Goal: Task Accomplishment & Management: Use online tool/utility

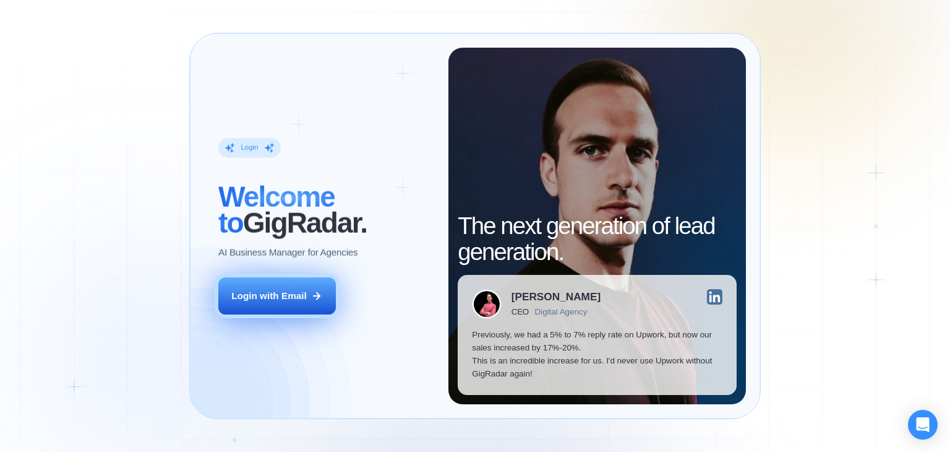
click at [288, 301] on div "Login with Email" at bounding box center [268, 295] width 75 height 13
click at [298, 282] on button "Login with Email" at bounding box center [277, 295] width 118 height 37
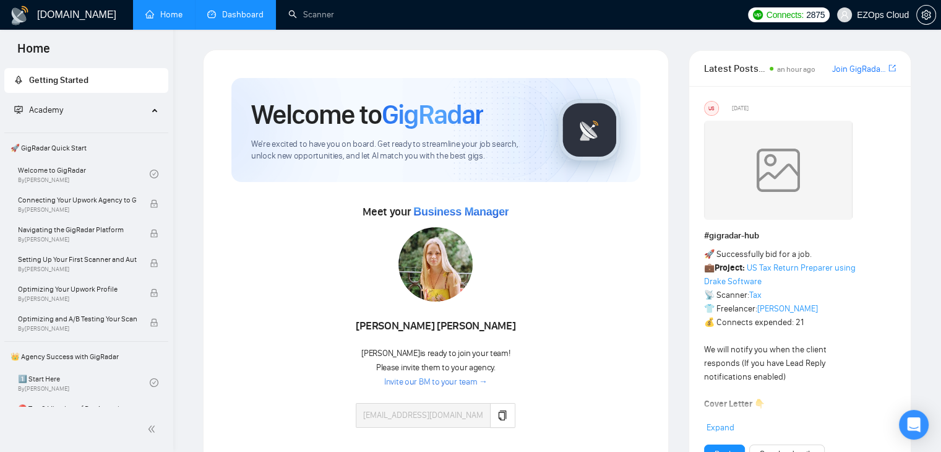
click at [213, 20] on link "Dashboard" at bounding box center [235, 14] width 56 height 11
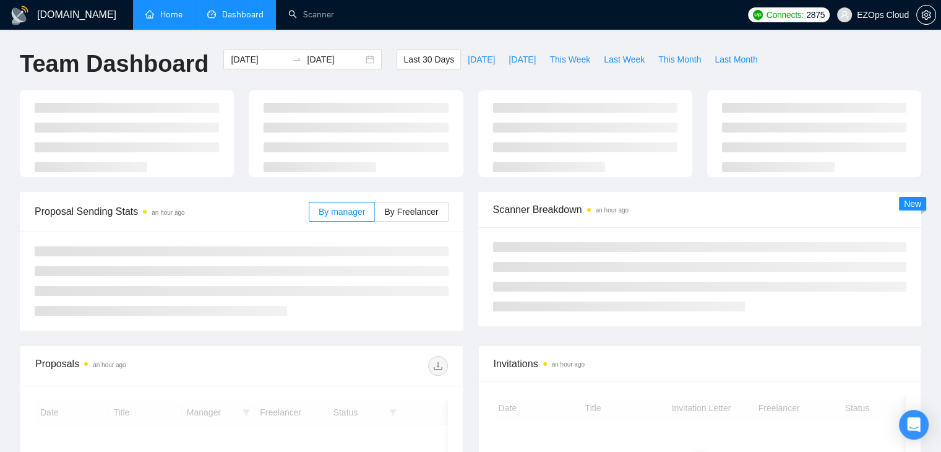
click at [168, 20] on link "Home" at bounding box center [163, 14] width 37 height 11
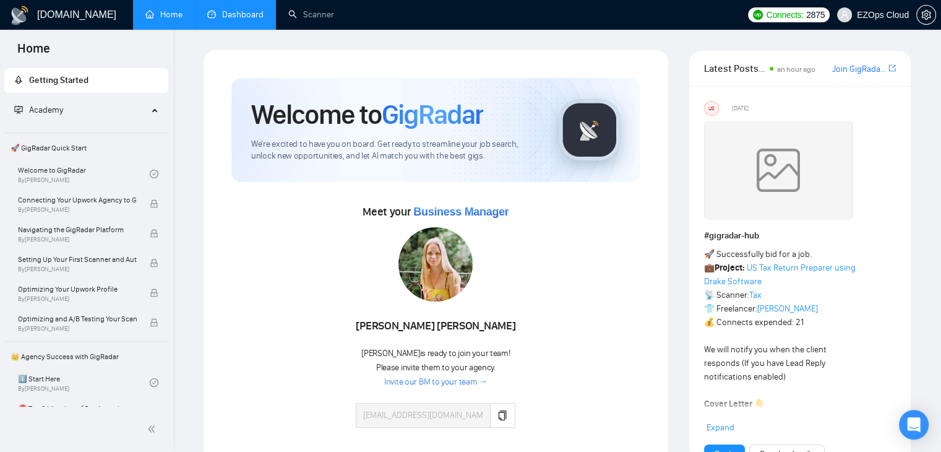
click at [252, 11] on link "Dashboard" at bounding box center [235, 14] width 56 height 11
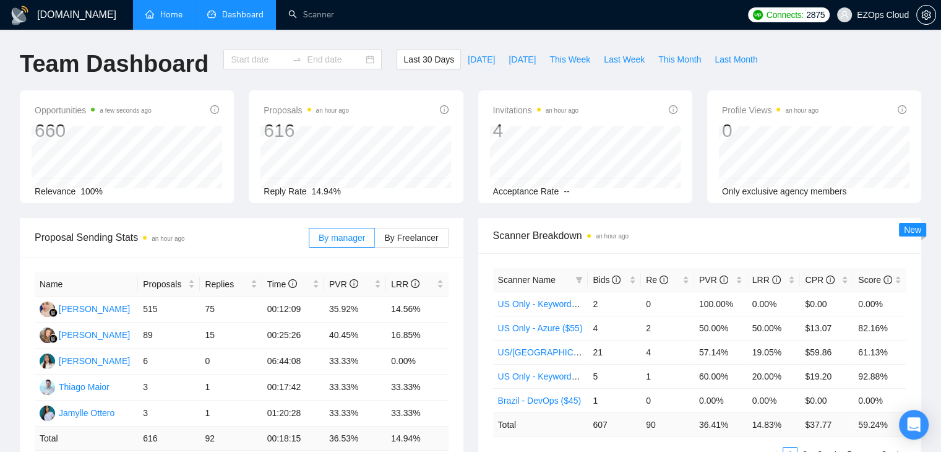
type input "2025-08-18"
type input "2025-09-17"
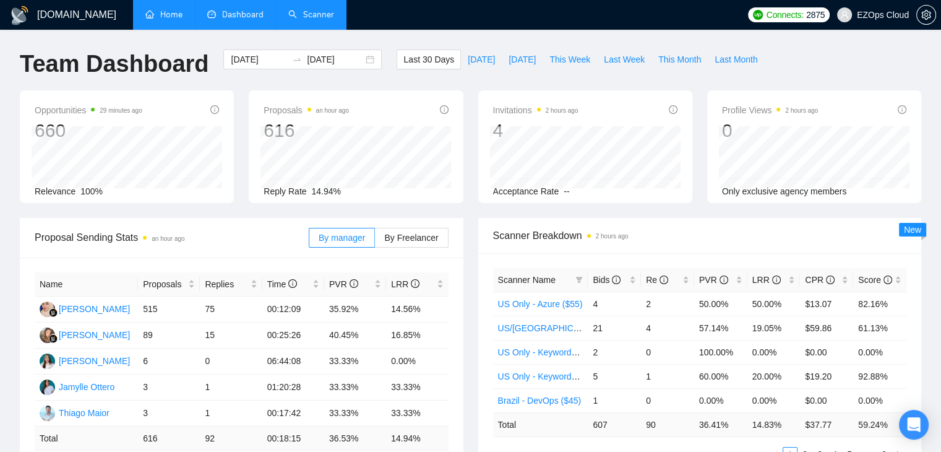
click at [330, 20] on link "Scanner" at bounding box center [311, 14] width 46 height 11
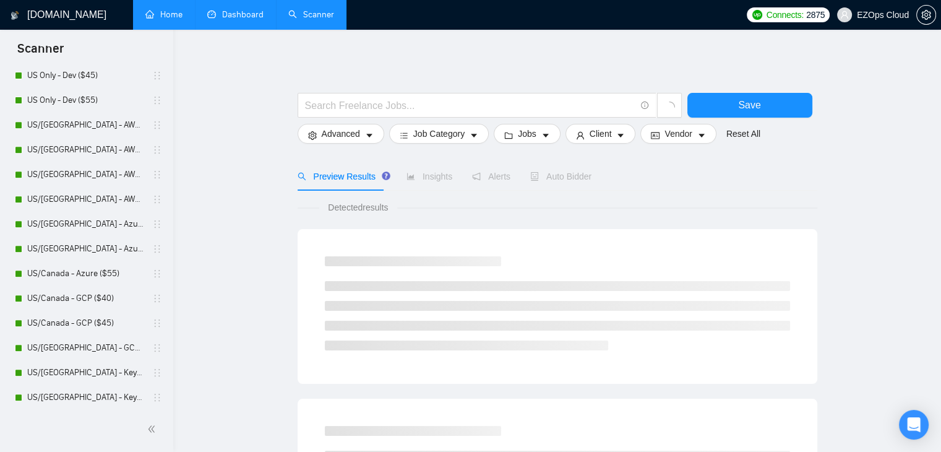
scroll to position [559, 0]
click at [65, 90] on link "US/[GEOGRAPHIC_DATA] - AWS (Best Clients) ($55)" at bounding box center [86, 100] width 118 height 25
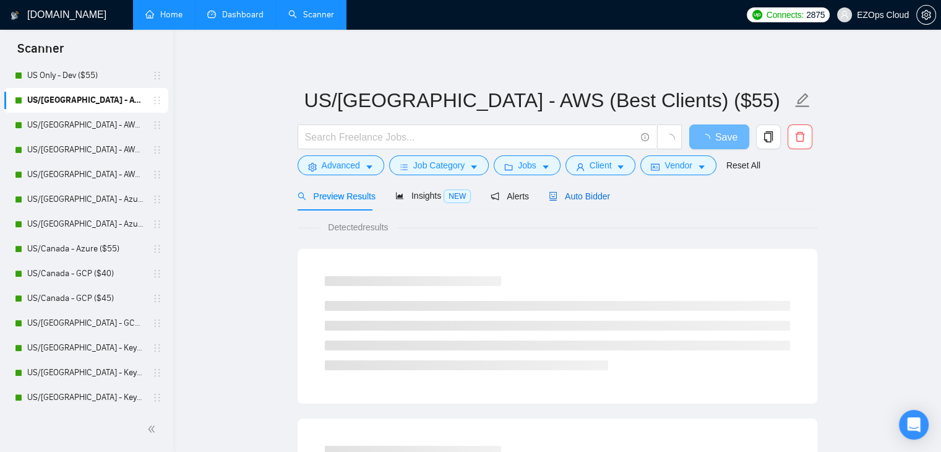
click at [578, 195] on span "Auto Bidder" at bounding box center [579, 196] width 61 height 10
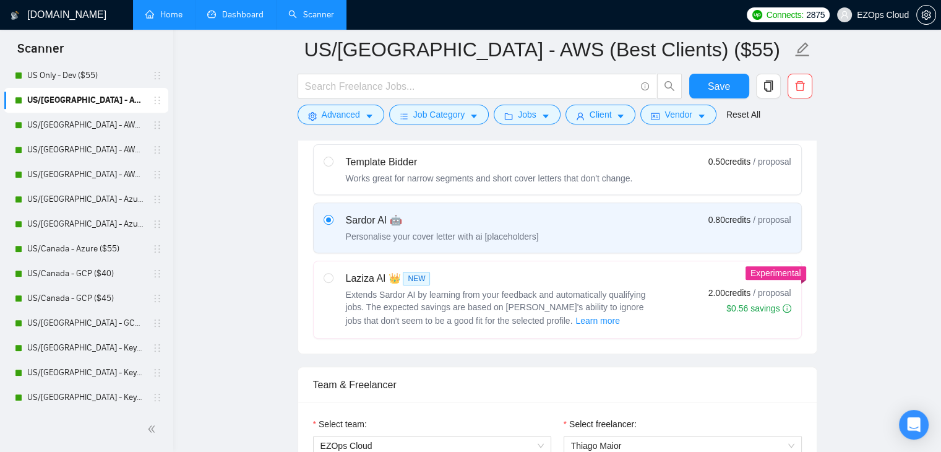
scroll to position [789, 0]
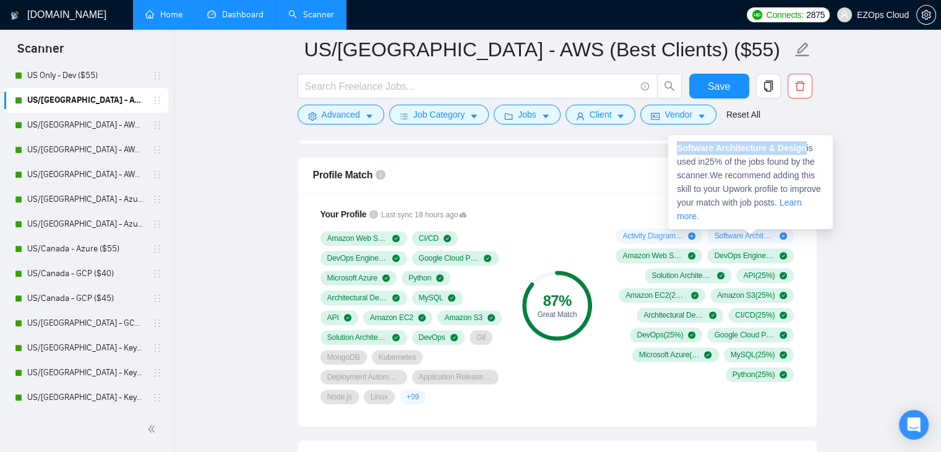
drag, startPoint x: 676, startPoint y: 145, endPoint x: 804, endPoint y: 145, distance: 128.0
click at [804, 145] on strong "Software Architecture & Design" at bounding box center [742, 148] width 130 height 10
copy strong "Software Architecture & Design"
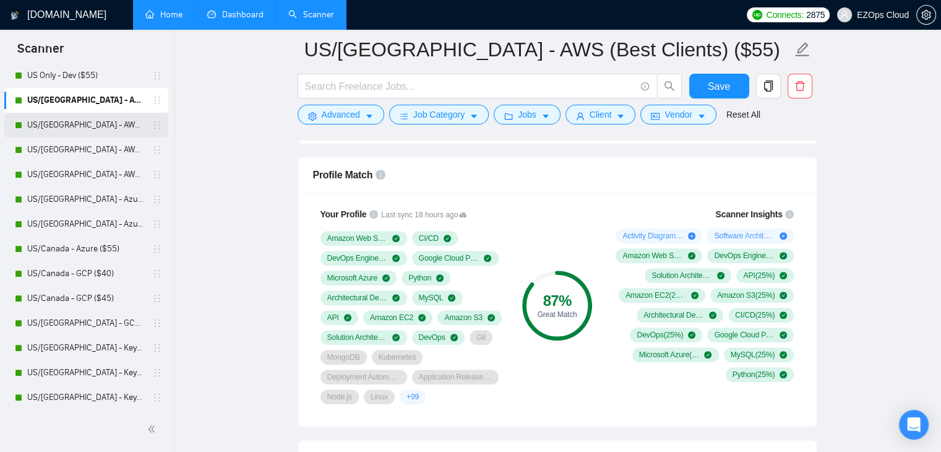
click at [84, 126] on link "US/[GEOGRAPHIC_DATA] - AWS ($40)" at bounding box center [86, 125] width 118 height 25
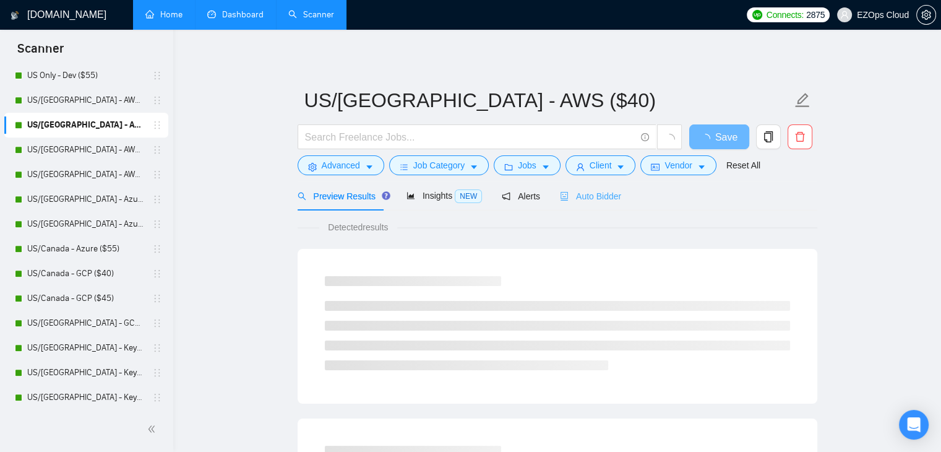
click at [584, 202] on div "Auto Bidder" at bounding box center [590, 195] width 61 height 29
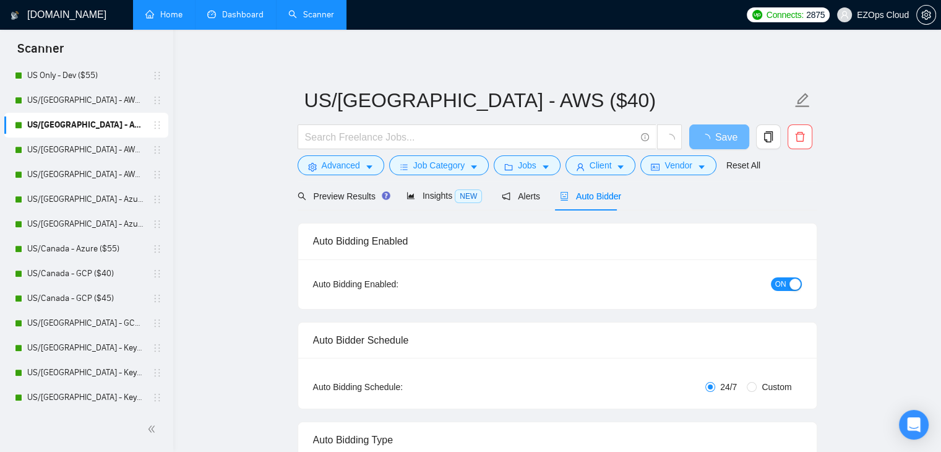
checkbox input "true"
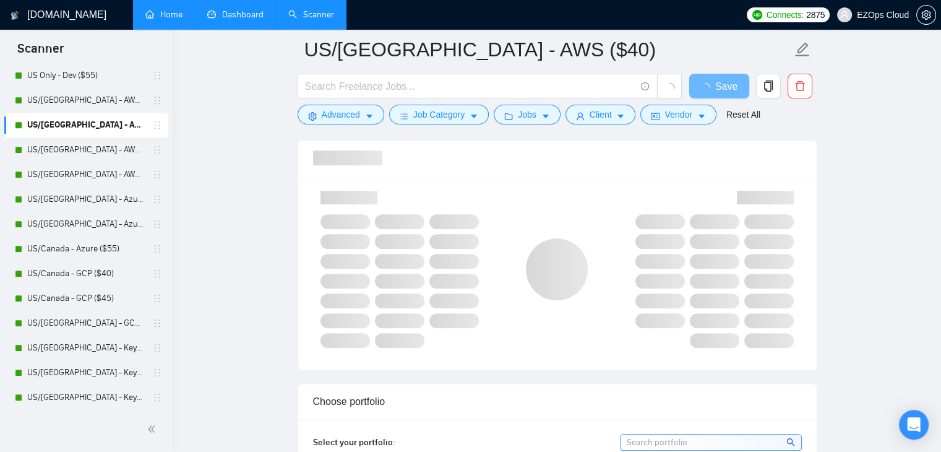
scroll to position [787, 0]
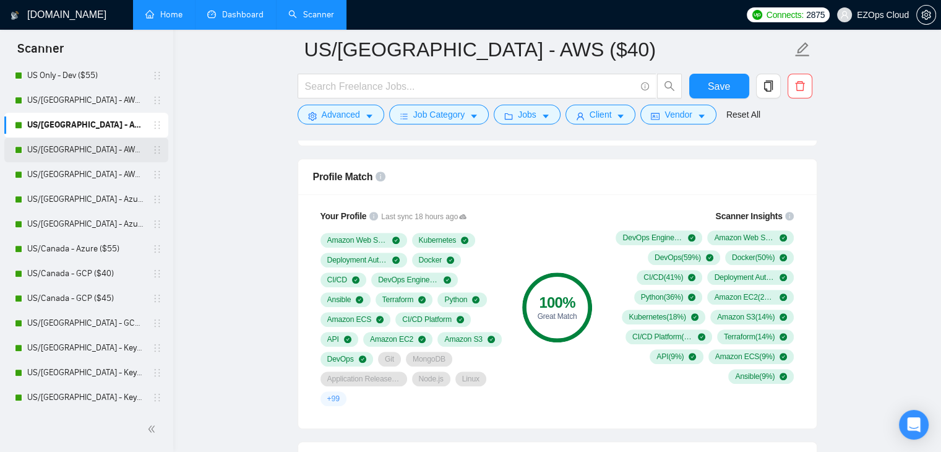
click at [52, 146] on link "US/[GEOGRAPHIC_DATA] - AWS ($45)" at bounding box center [86, 149] width 118 height 25
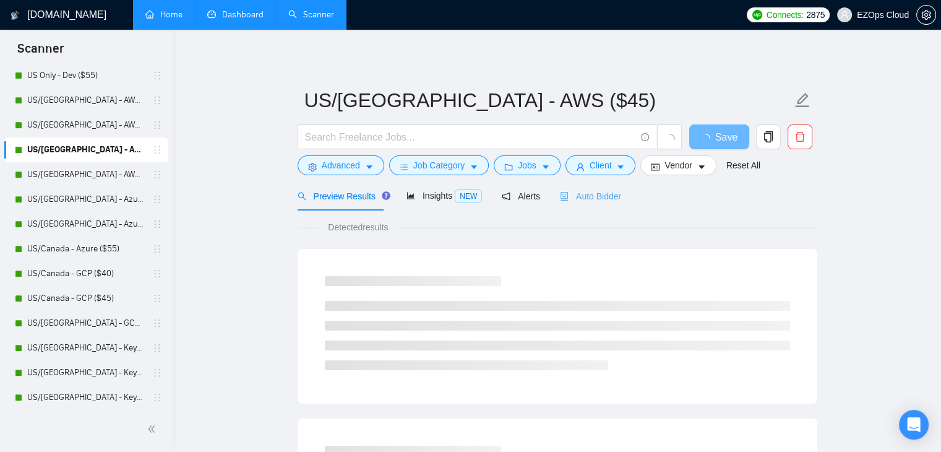
click at [586, 205] on div "Auto Bidder" at bounding box center [590, 195] width 61 height 29
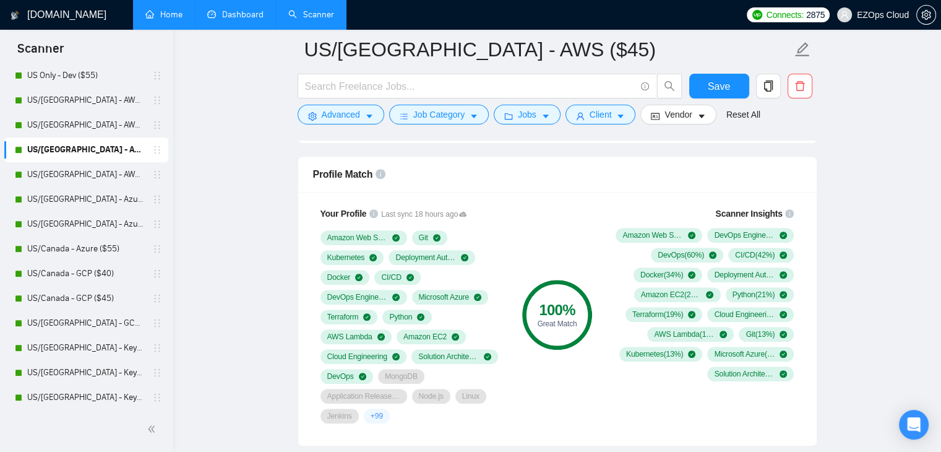
scroll to position [817, 0]
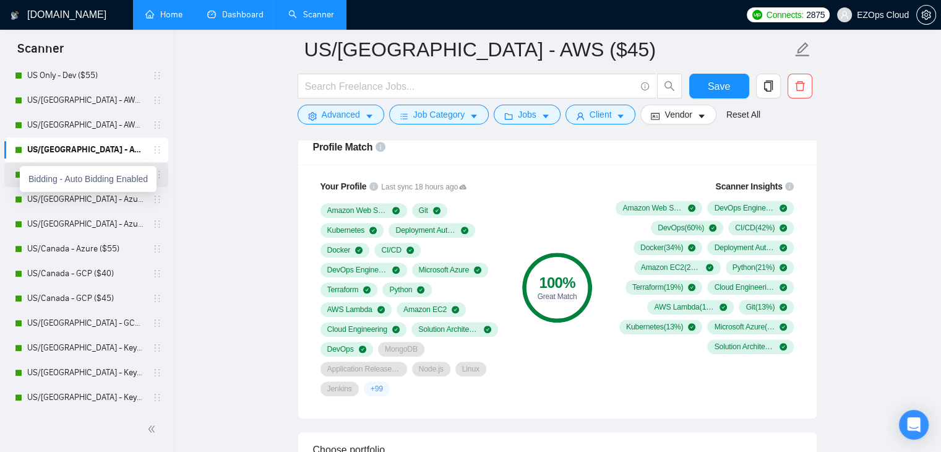
click at [16, 178] on div at bounding box center [18, 174] width 7 height 7
click at [55, 176] on link "US/[GEOGRAPHIC_DATA] - AWS ($55)" at bounding box center [86, 174] width 118 height 25
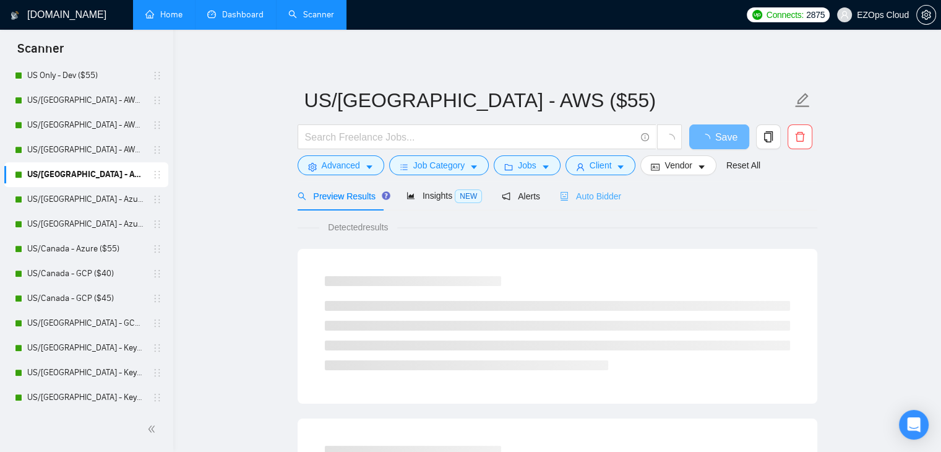
click at [589, 188] on div "Auto Bidder" at bounding box center [590, 195] width 61 height 29
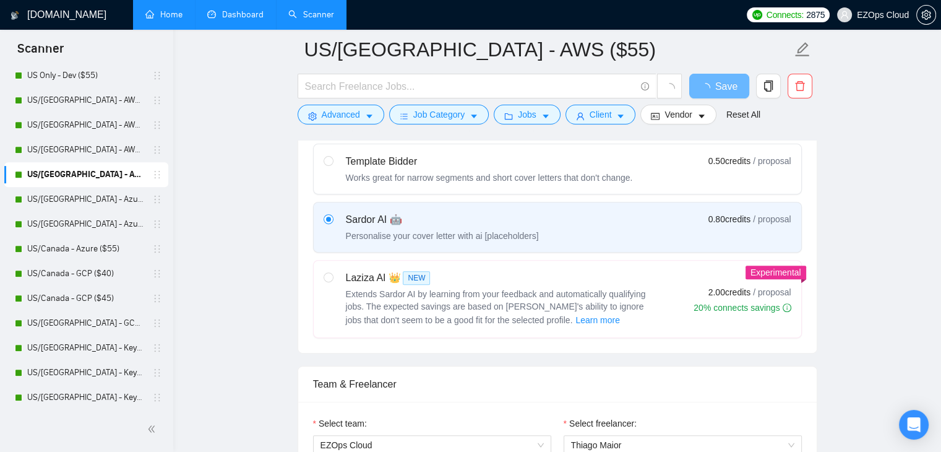
scroll to position [790, 0]
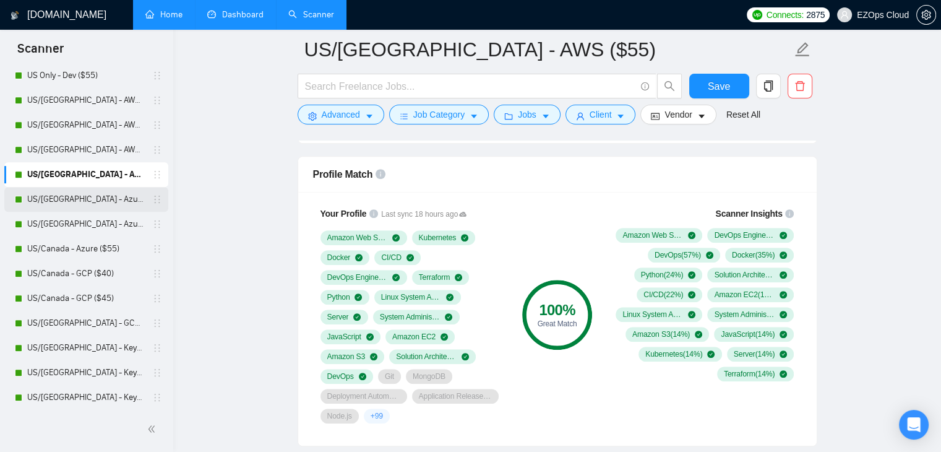
click at [54, 204] on link "US/[GEOGRAPHIC_DATA] - Azure ($40)" at bounding box center [86, 199] width 118 height 25
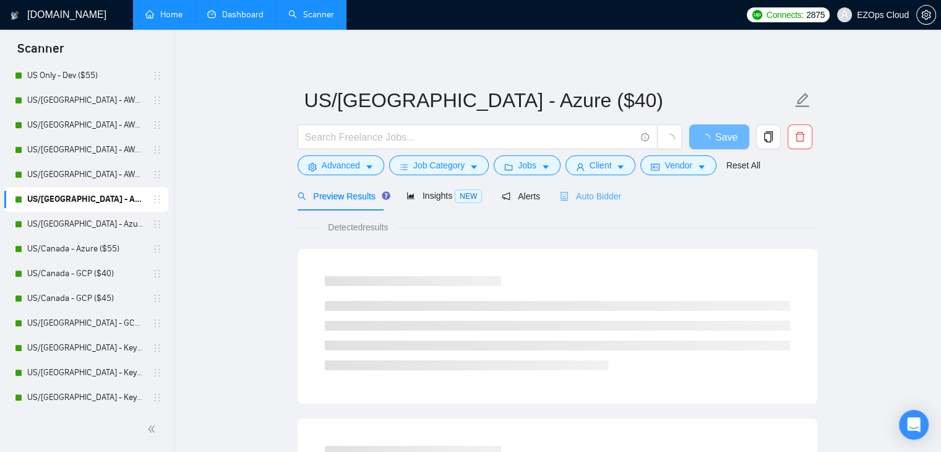
click at [564, 186] on div "Auto Bidder" at bounding box center [590, 195] width 61 height 29
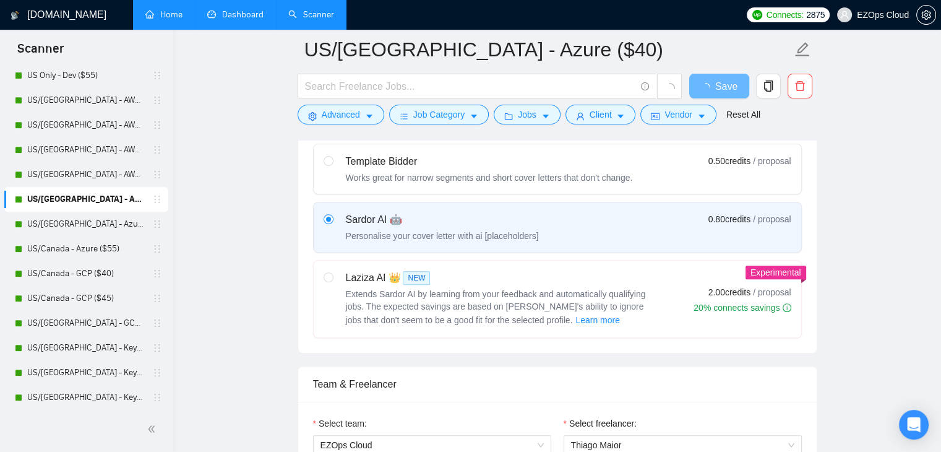
scroll to position [790, 0]
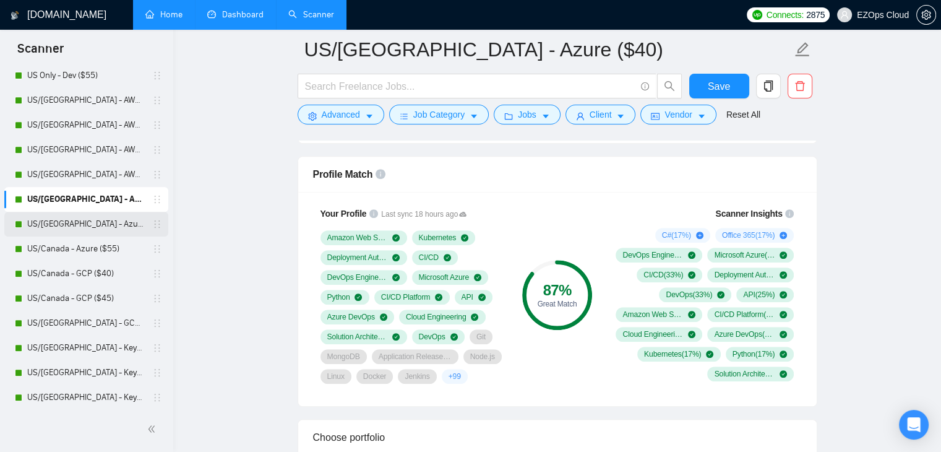
click at [63, 223] on link "US/[GEOGRAPHIC_DATA] - Azure ($45)" at bounding box center [86, 224] width 118 height 25
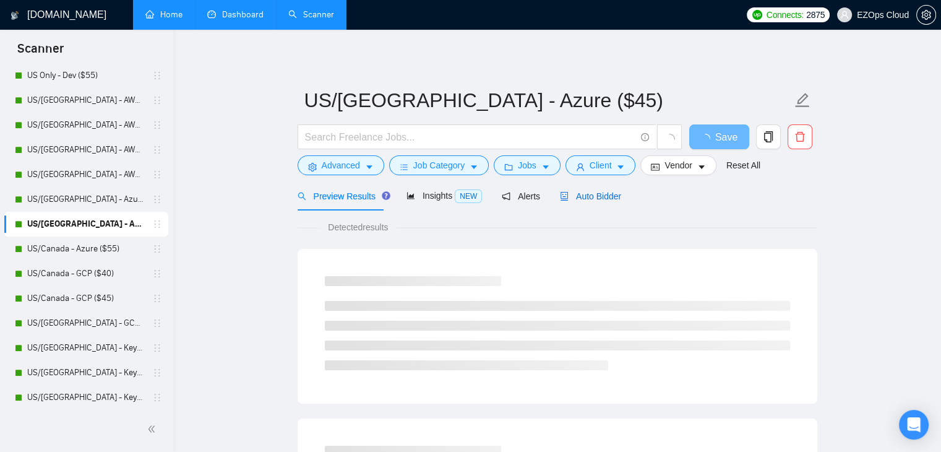
click at [589, 201] on span "Auto Bidder" at bounding box center [590, 196] width 61 height 10
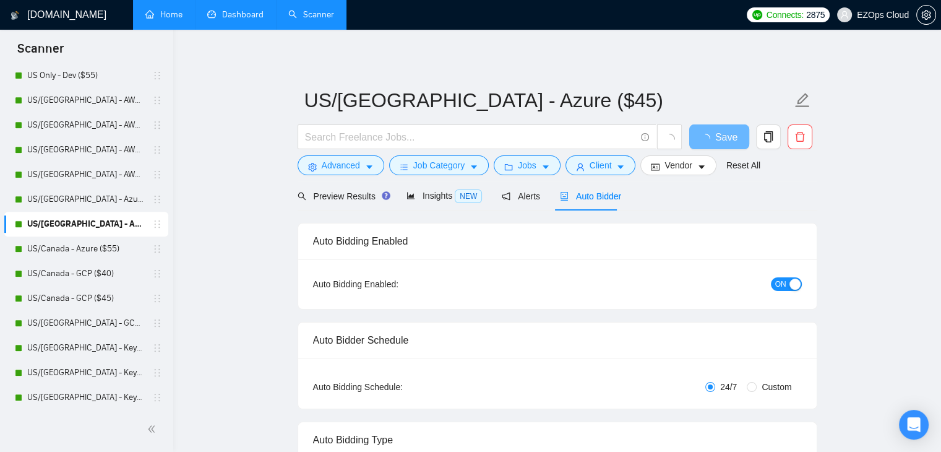
checkbox input "true"
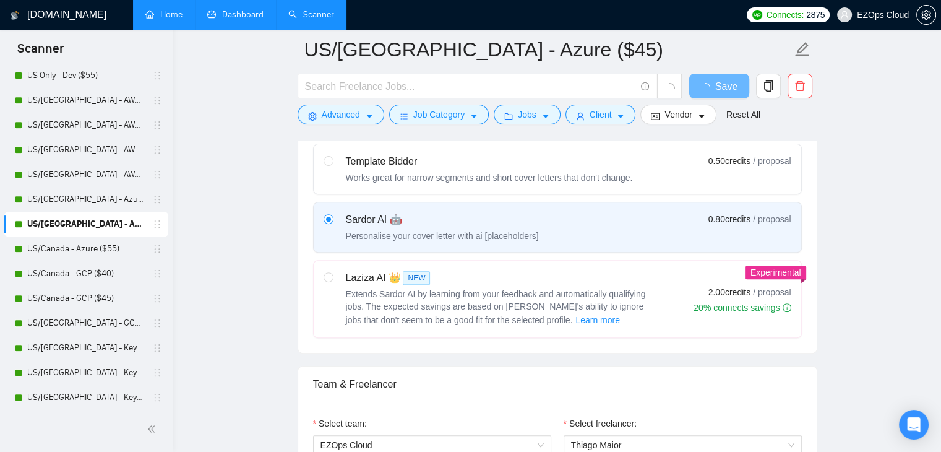
scroll to position [790, 0]
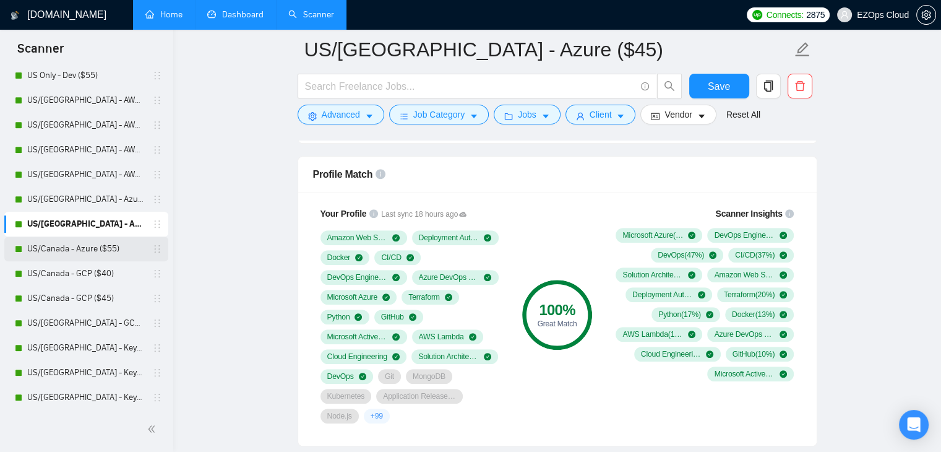
click at [67, 255] on link "US/Canada - Azure ($55)" at bounding box center [86, 248] width 118 height 25
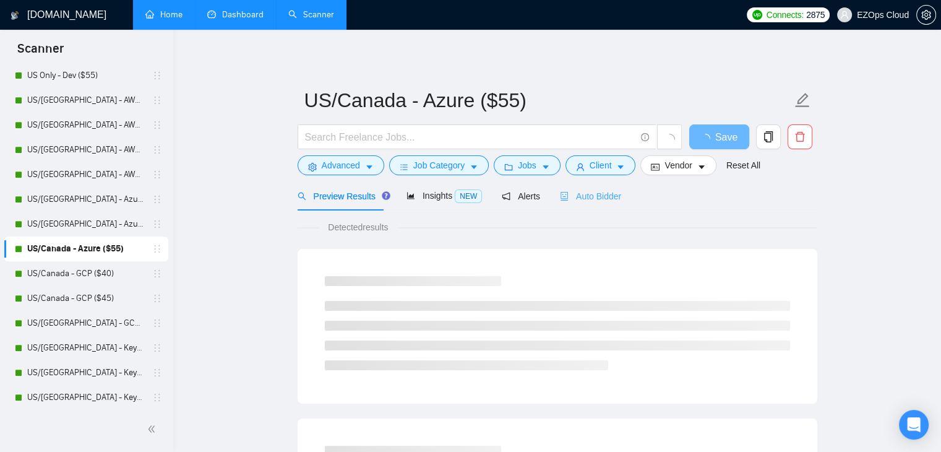
click at [575, 204] on div "Auto Bidder" at bounding box center [590, 195] width 61 height 29
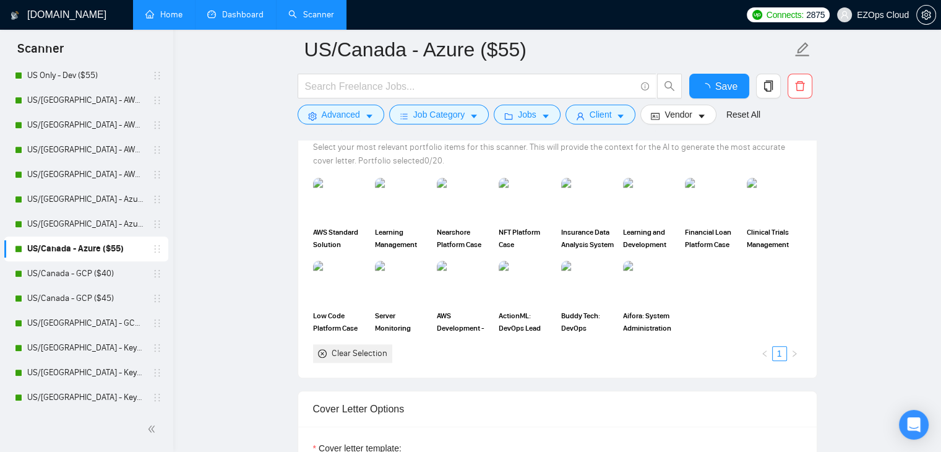
scroll to position [790, 0]
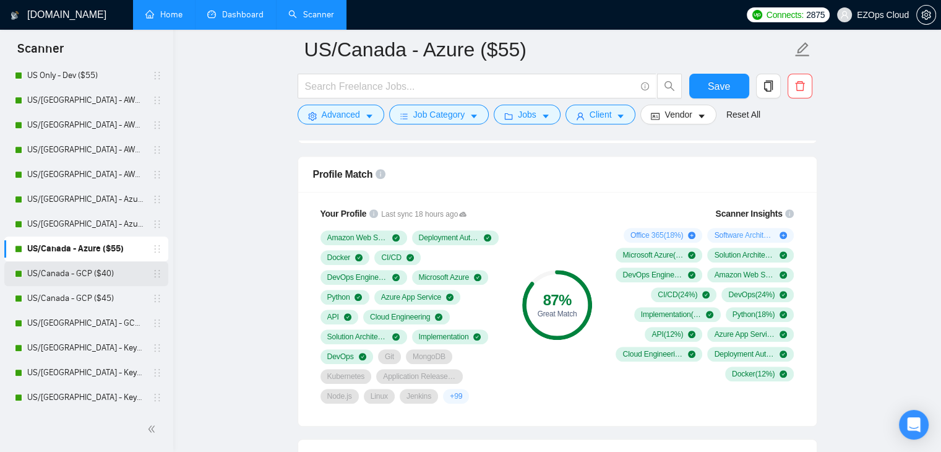
click at [83, 270] on link "US/Canada - GCP ($40)" at bounding box center [86, 273] width 118 height 25
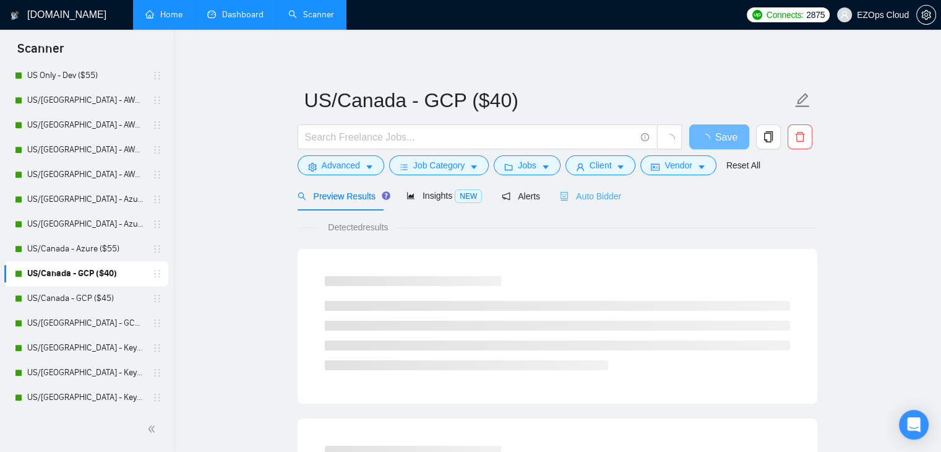
click at [606, 184] on div "Auto Bidder" at bounding box center [590, 195] width 61 height 29
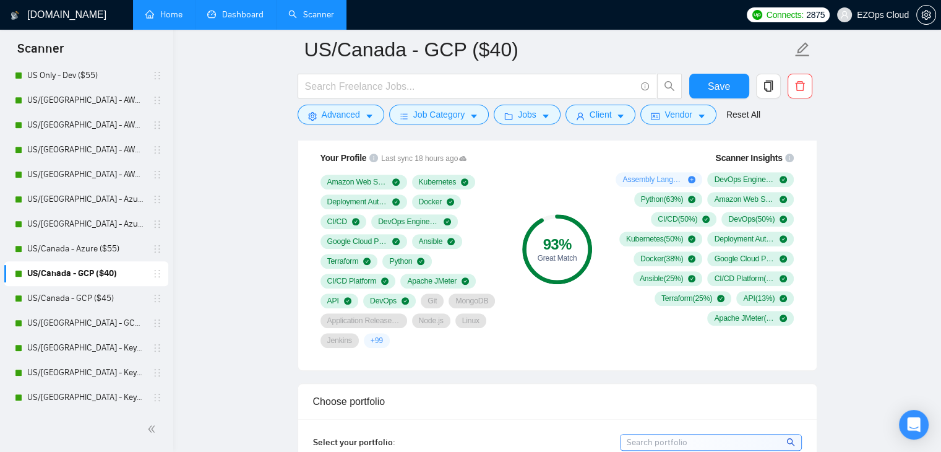
scroll to position [799, 0]
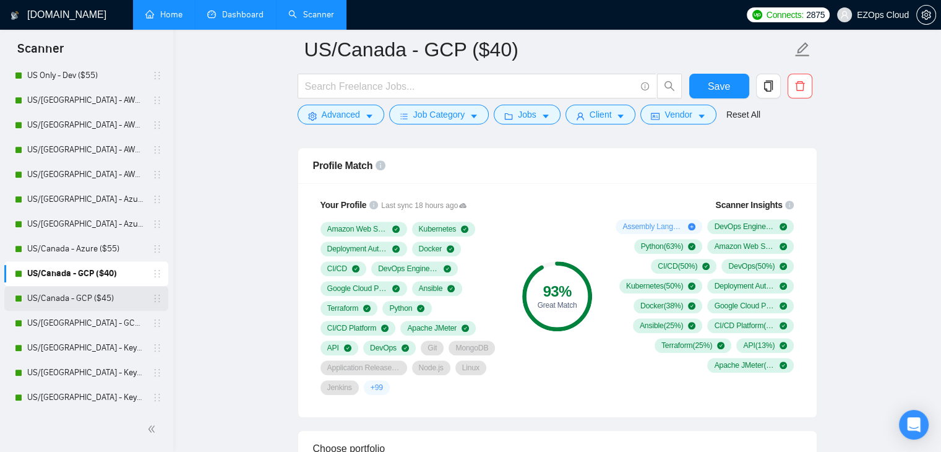
click at [100, 293] on link "US/Canada - GCP ($45)" at bounding box center [86, 298] width 118 height 25
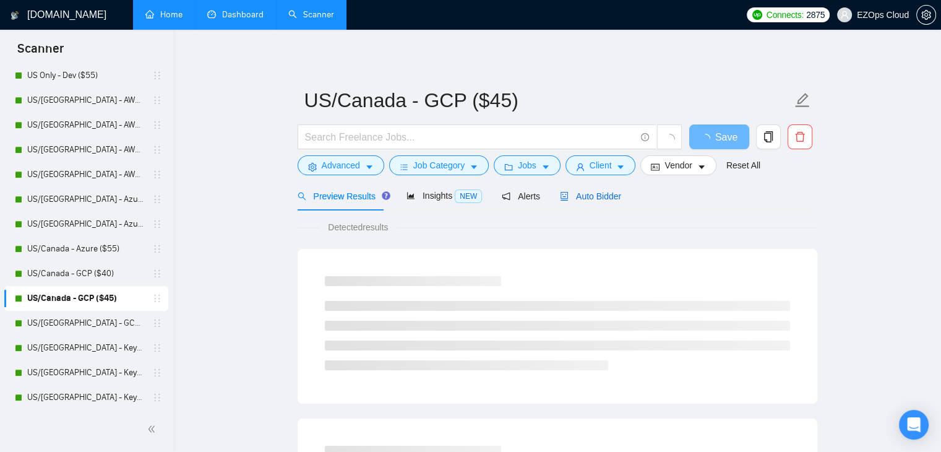
click at [560, 198] on icon "robot" at bounding box center [563, 196] width 7 height 9
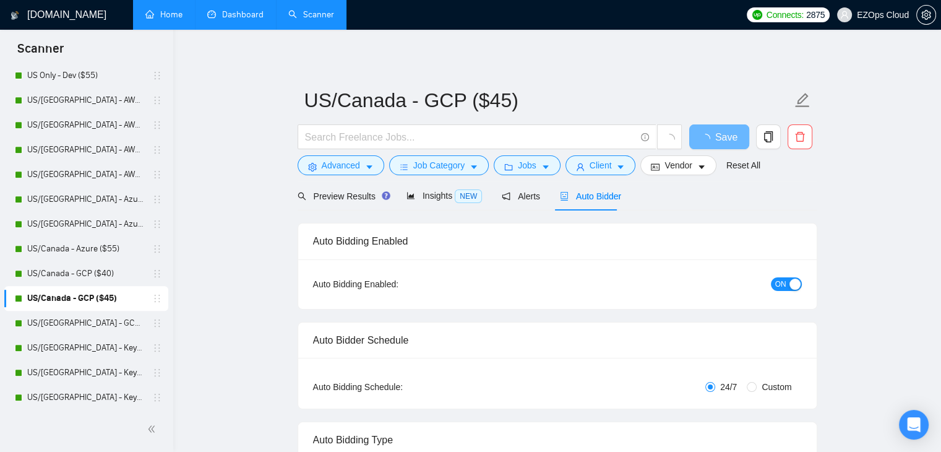
checkbox input "true"
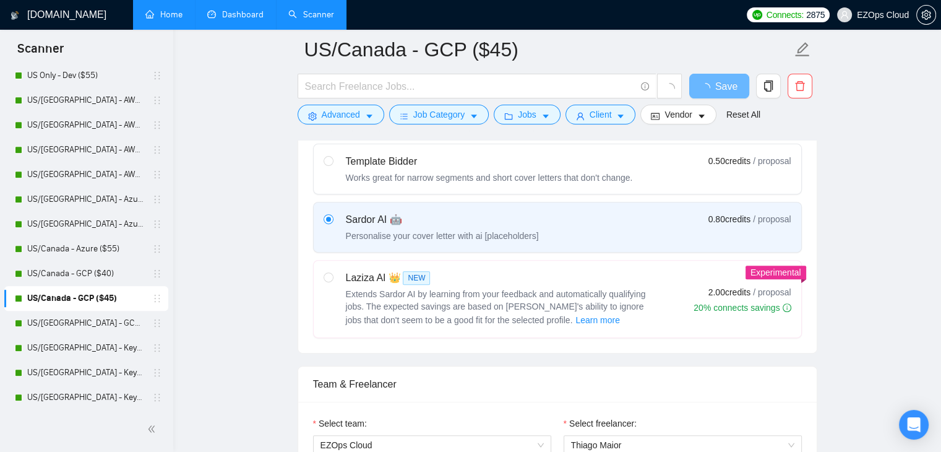
scroll to position [790, 0]
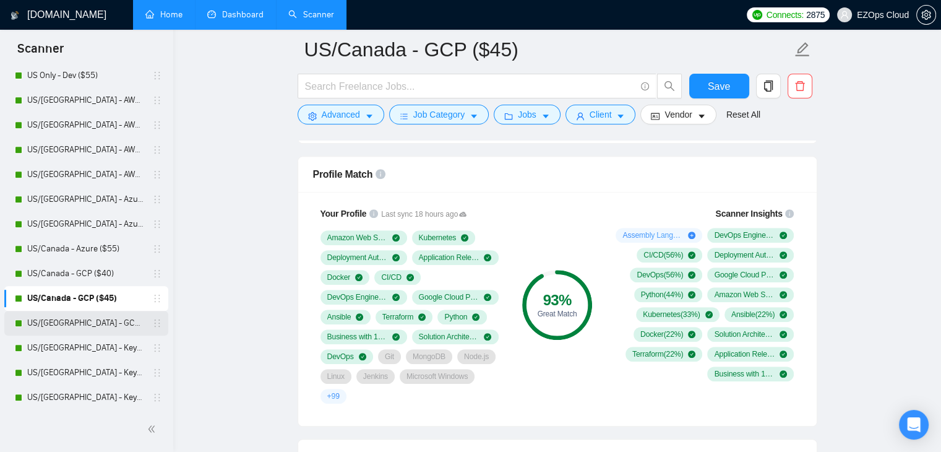
click at [83, 317] on link "US/[GEOGRAPHIC_DATA] - GCP ($55)" at bounding box center [86, 323] width 118 height 25
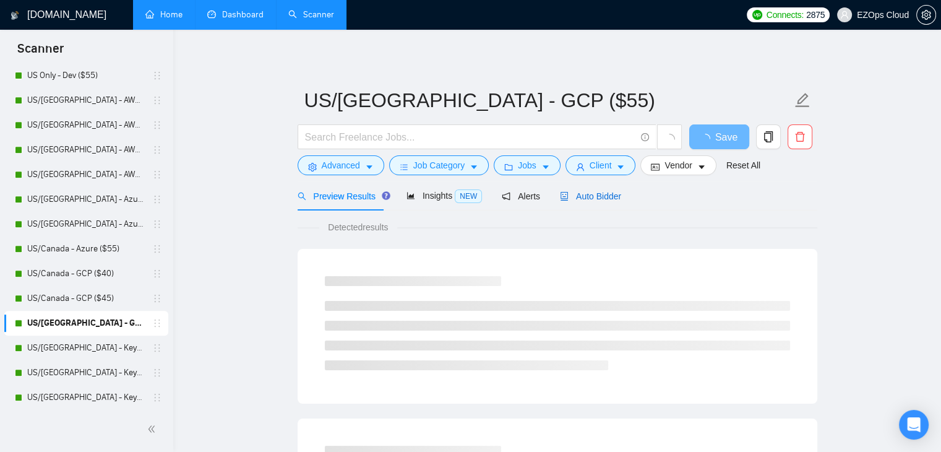
click at [596, 199] on span "Auto Bidder" at bounding box center [590, 196] width 61 height 10
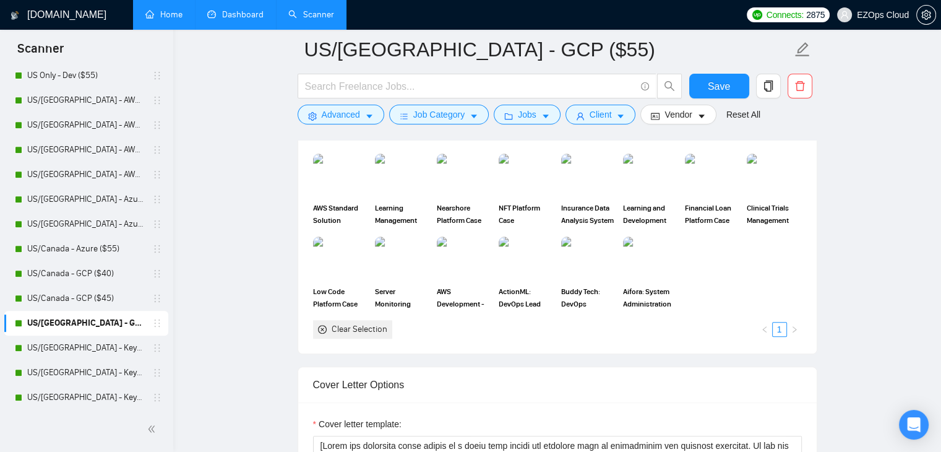
scroll to position [789, 0]
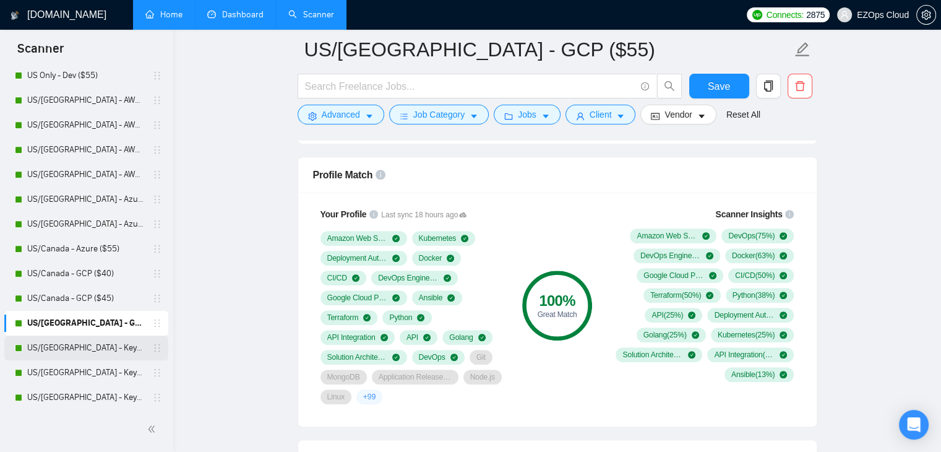
click at [114, 342] on link "US/[GEOGRAPHIC_DATA] - Keywords ($40)" at bounding box center [86, 347] width 118 height 25
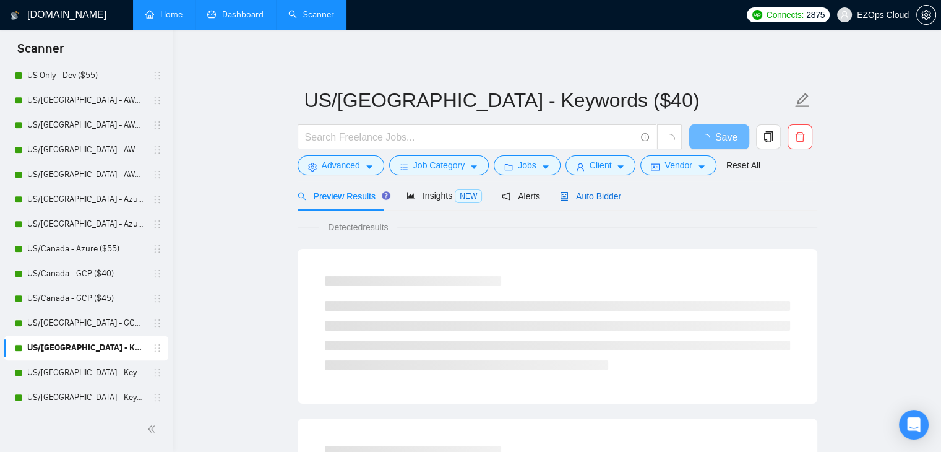
click at [578, 192] on span "Auto Bidder" at bounding box center [590, 196] width 61 height 10
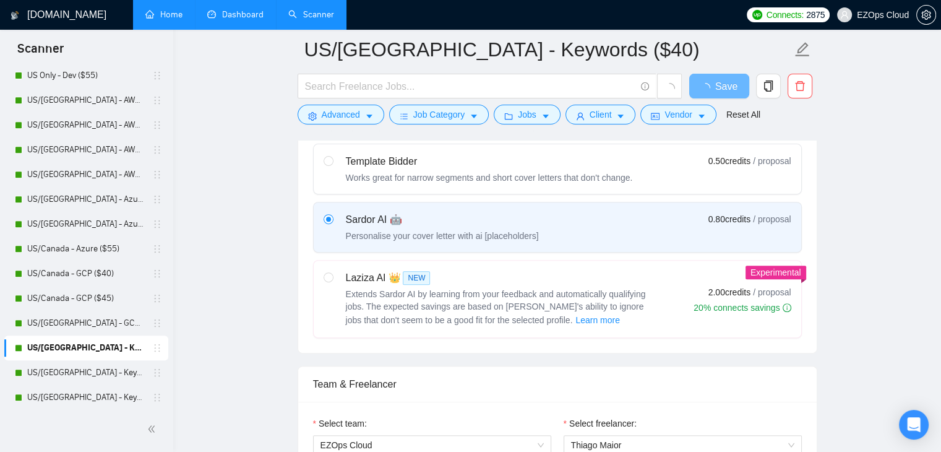
scroll to position [790, 0]
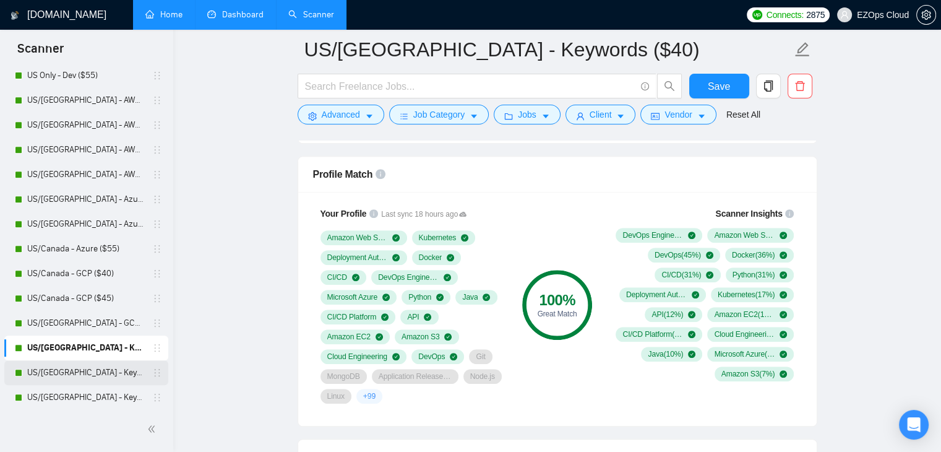
click at [73, 369] on link "US/[GEOGRAPHIC_DATA] - Keywords ($45)" at bounding box center [86, 372] width 118 height 25
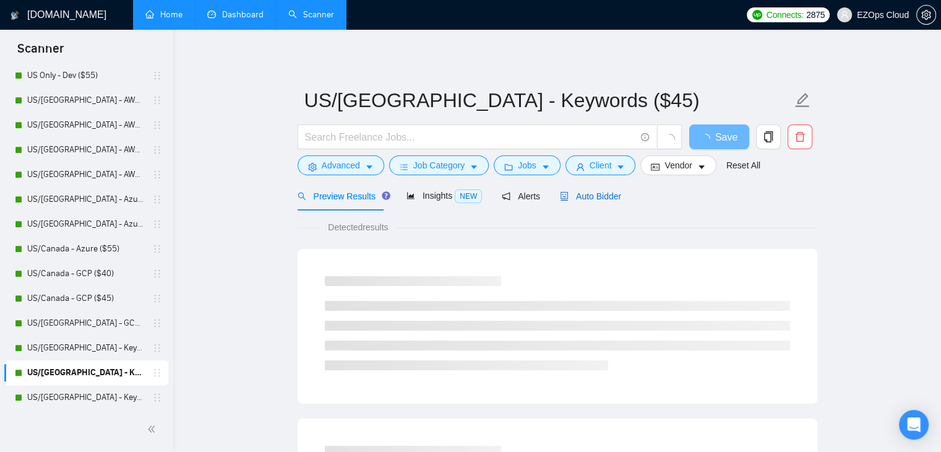
click at [589, 200] on span "Auto Bidder" at bounding box center [590, 196] width 61 height 10
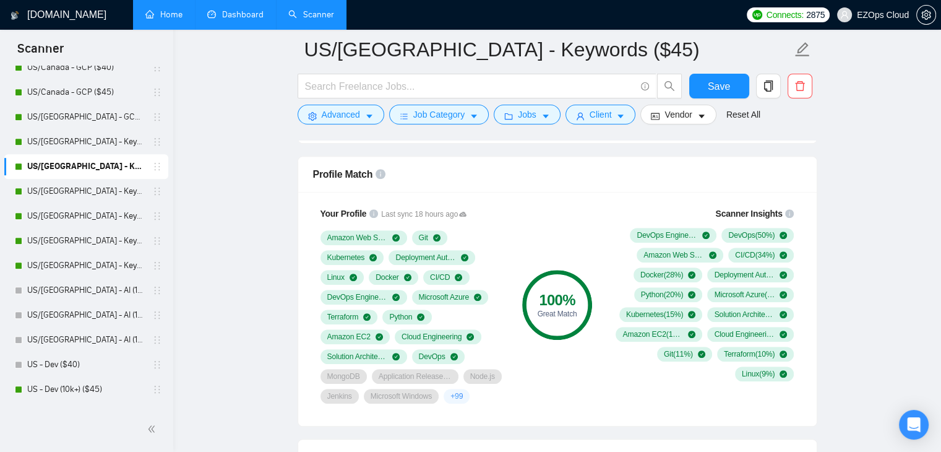
scroll to position [778, 0]
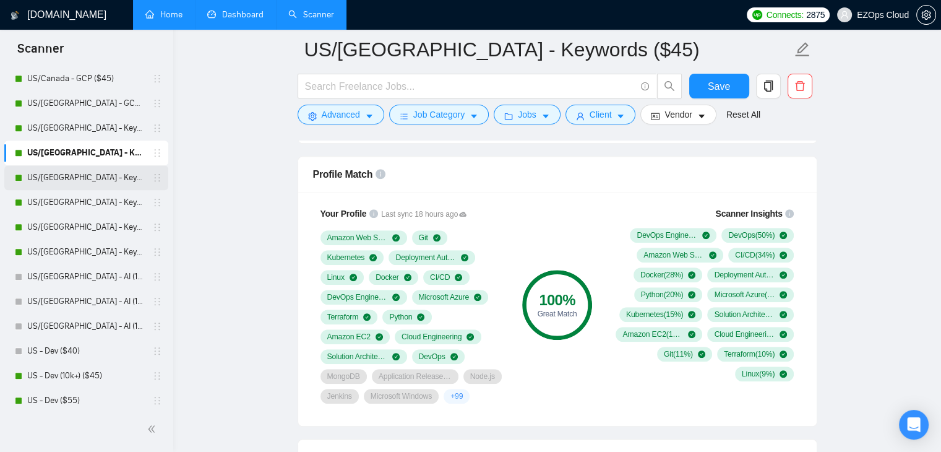
click at [45, 169] on link "US/[GEOGRAPHIC_DATA] - Keywords ($55)" at bounding box center [86, 177] width 118 height 25
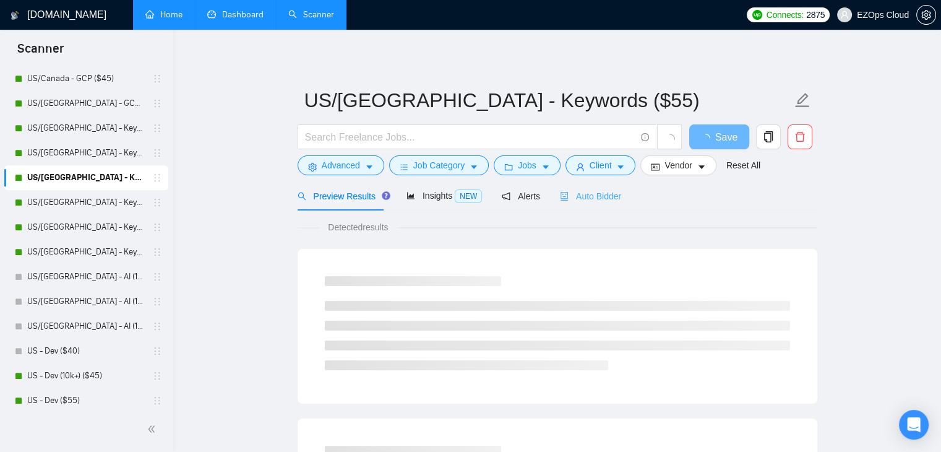
click at [574, 203] on div "Auto Bidder" at bounding box center [590, 195] width 61 height 29
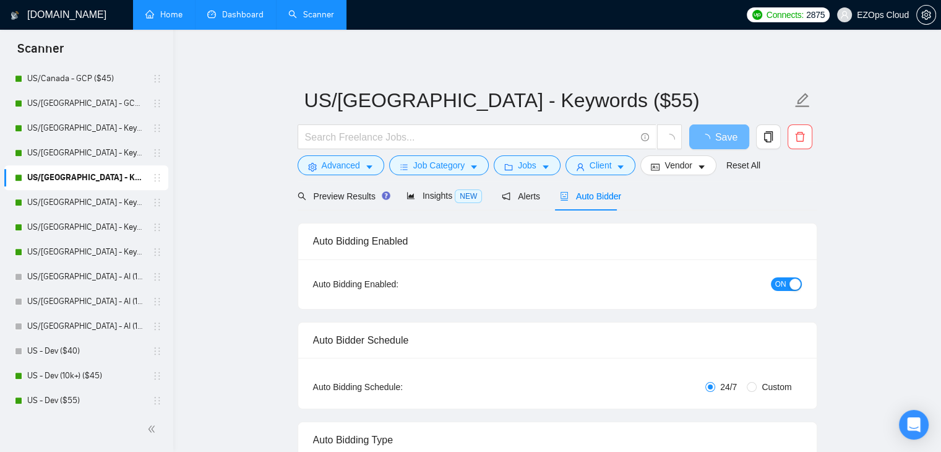
checkbox input "true"
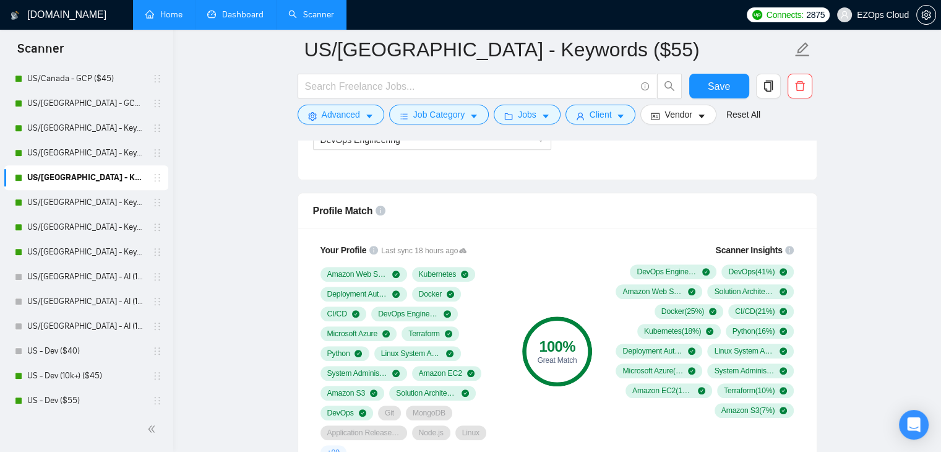
scroll to position [852, 0]
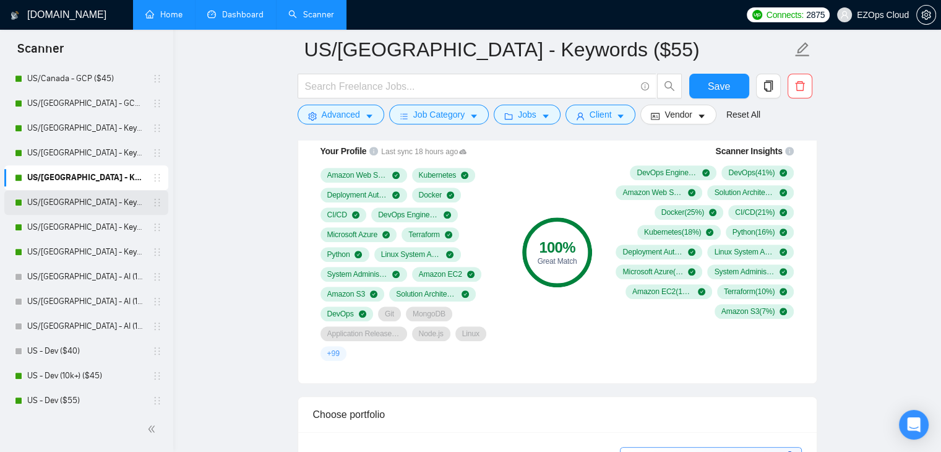
click at [90, 202] on link "US/[GEOGRAPHIC_DATA] - Keywords (Others) ($40)" at bounding box center [86, 202] width 118 height 25
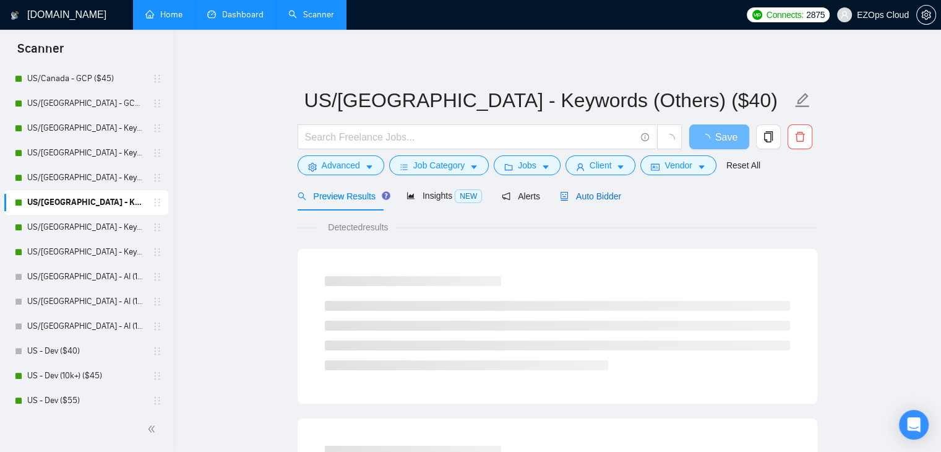
click at [594, 200] on span "Auto Bidder" at bounding box center [590, 196] width 61 height 10
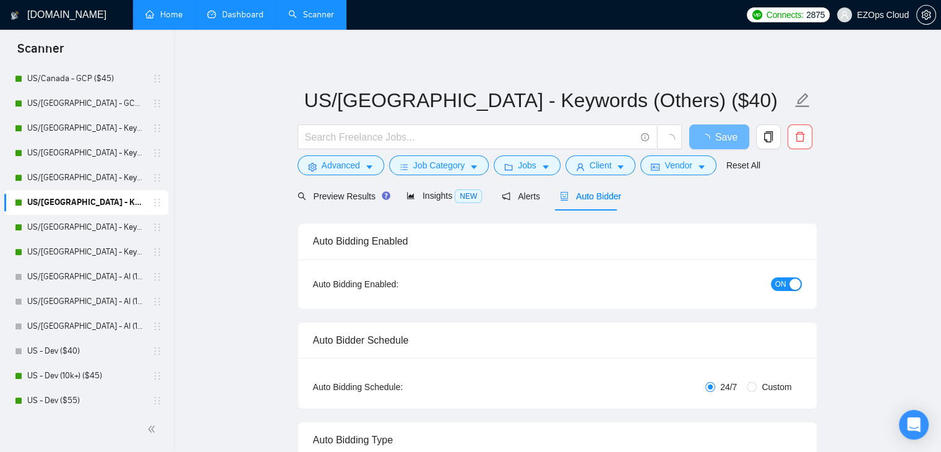
checkbox input "true"
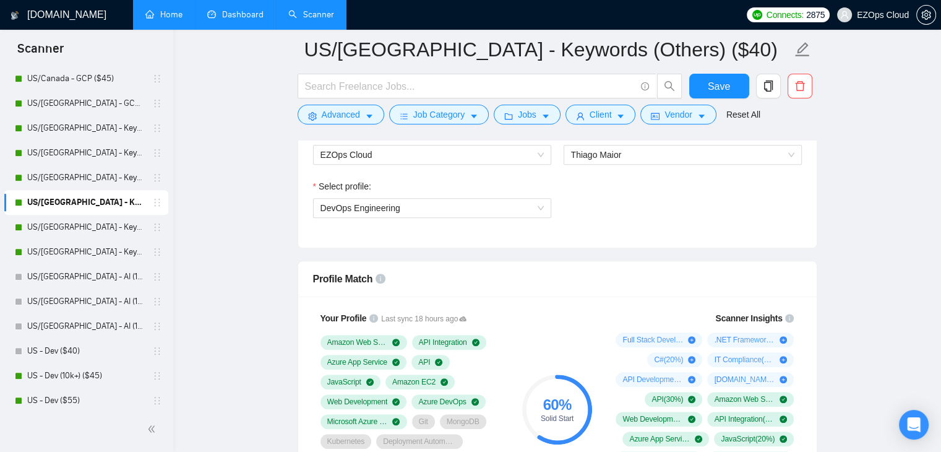
scroll to position [676, 0]
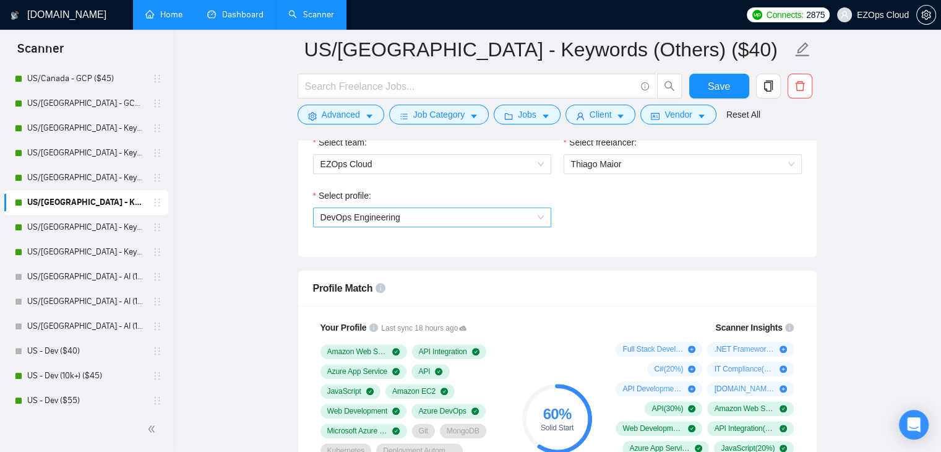
click at [422, 213] on span "DevOps Engineering" at bounding box center [431, 217] width 223 height 19
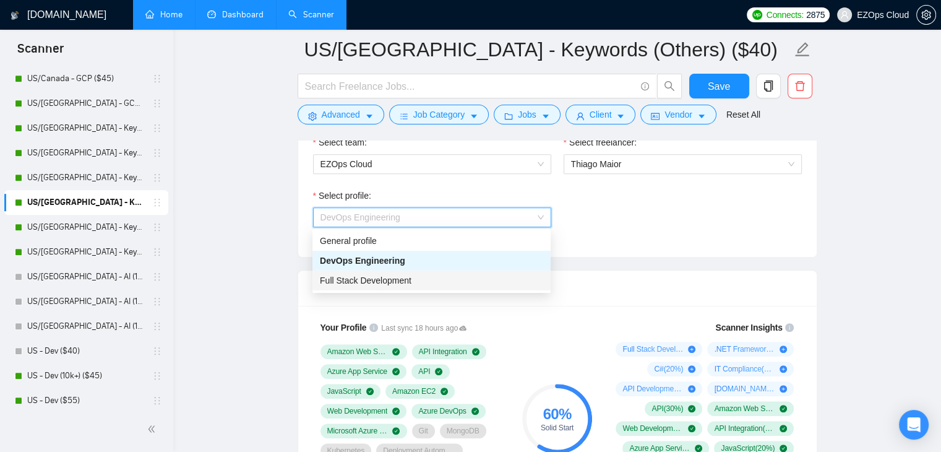
click at [411, 278] on div "Full Stack Development" at bounding box center [431, 280] width 223 height 14
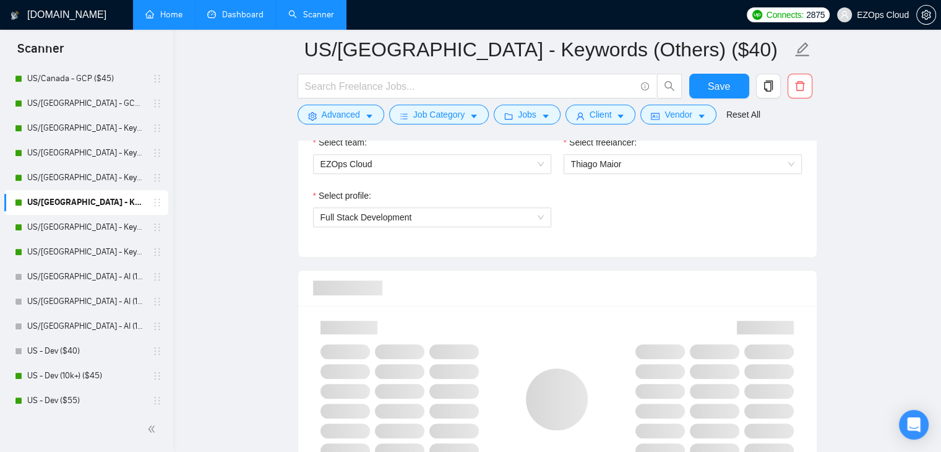
click at [699, 216] on div "Select profile: Full Stack Development" at bounding box center [557, 215] width 501 height 53
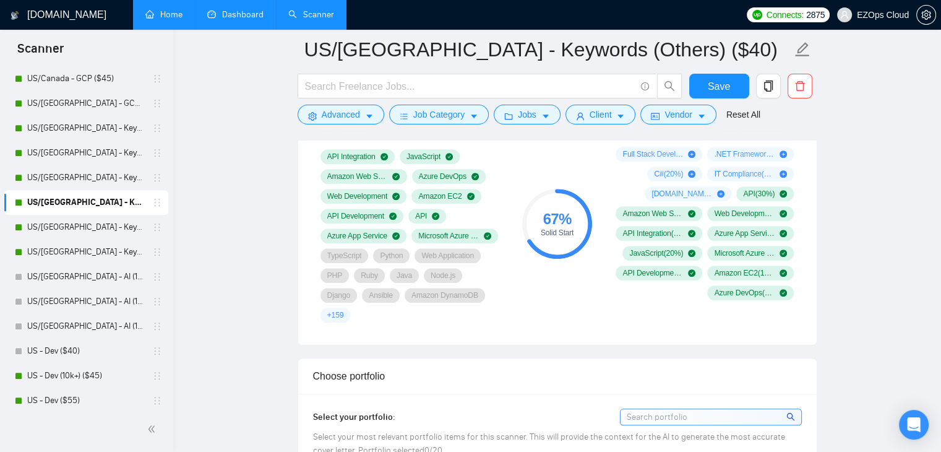
scroll to position [857, 0]
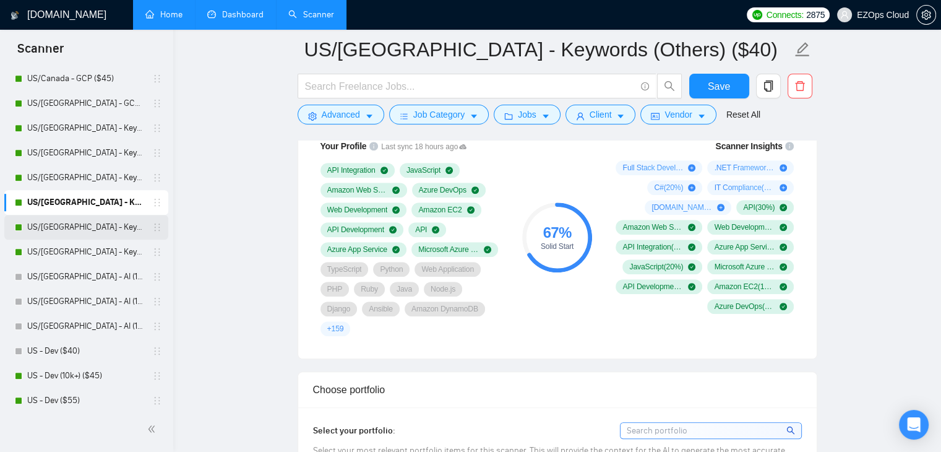
click at [97, 225] on link "US/[GEOGRAPHIC_DATA] - Keywords (Others) ($45)" at bounding box center [86, 227] width 118 height 25
click at [706, 81] on button "Save" at bounding box center [719, 86] width 60 height 25
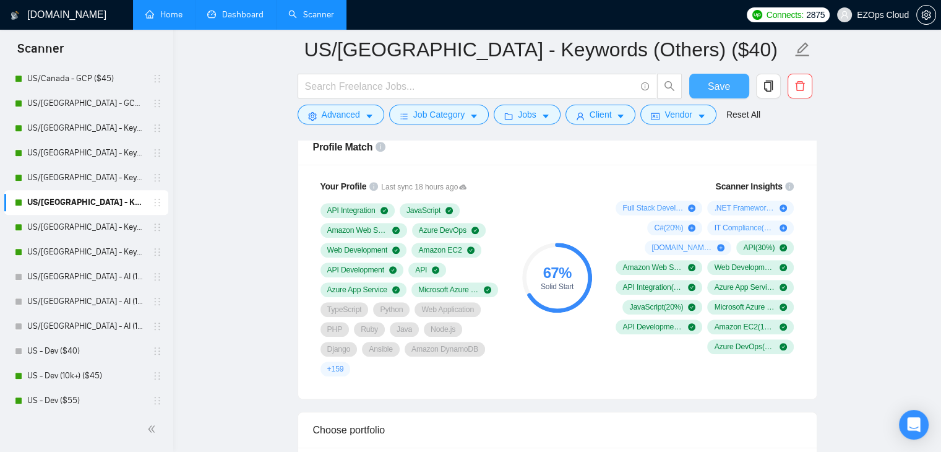
scroll to position [813, 0]
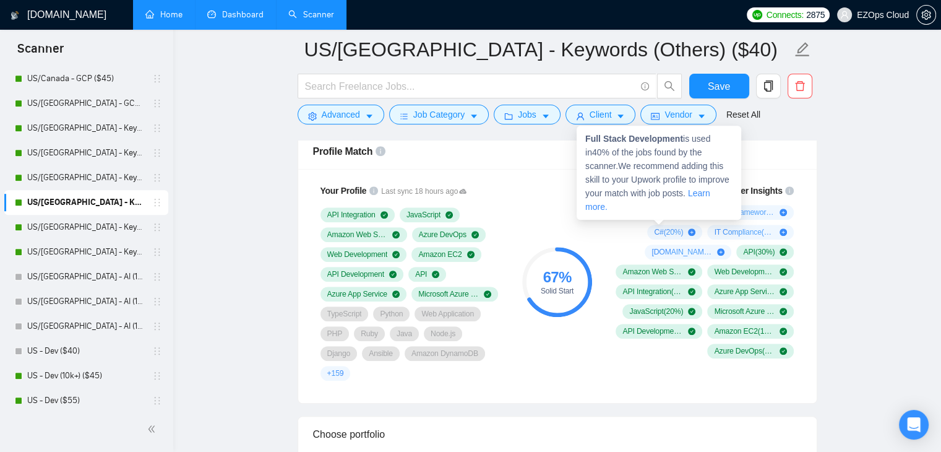
click at [661, 212] on span "Full Stack Development ( 40 %)" at bounding box center [652, 212] width 61 height 10
drag, startPoint x: 587, startPoint y: 139, endPoint x: 680, endPoint y: 142, distance: 93.4
click at [680, 142] on span "Full Stack Development is used in 40 % of the jobs found by the scanner. We rec…" at bounding box center [657, 173] width 144 height 78
copy strong "Full Stack Development"
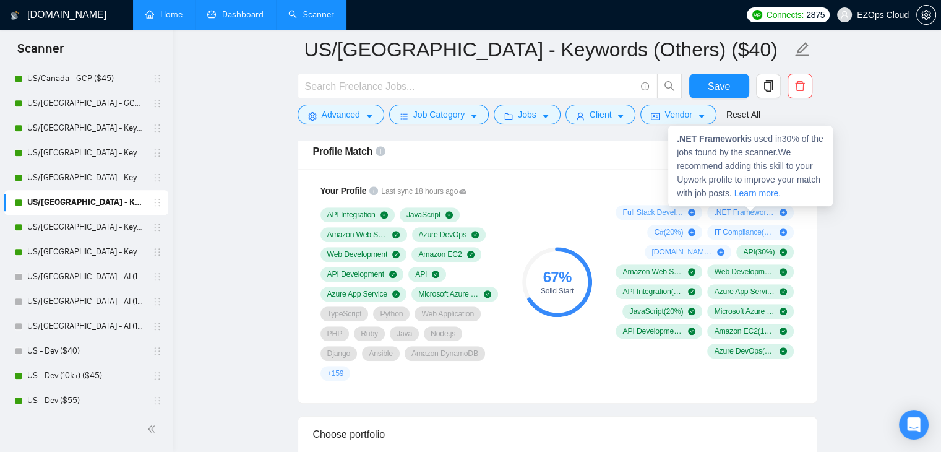
click at [738, 207] on span ".NET Framework ( 30 %)" at bounding box center [744, 212] width 61 height 10
click at [677, 139] on strong ".NET Framework" at bounding box center [711, 139] width 68 height 10
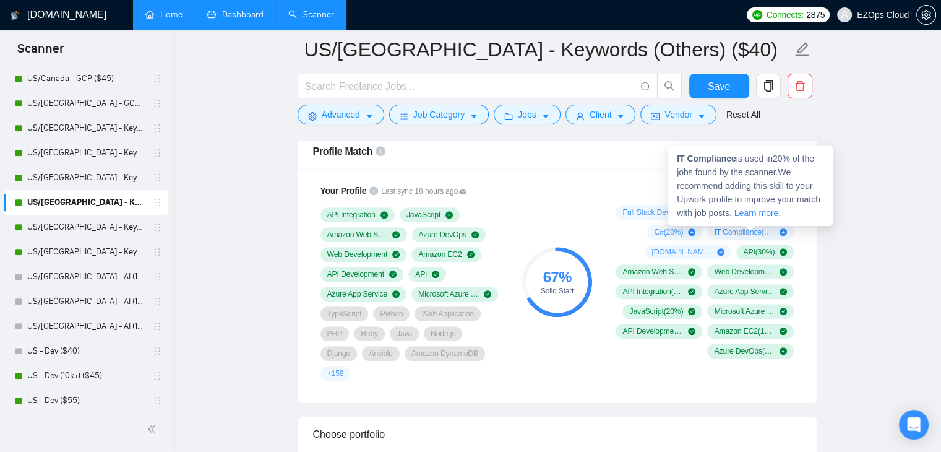
click at [733, 232] on span "IT Compliance ( 20 %)" at bounding box center [744, 232] width 61 height 10
click at [776, 231] on div "IT Compliance ( 20 %)" at bounding box center [750, 232] width 73 height 10
drag, startPoint x: 676, startPoint y: 158, endPoint x: 735, endPoint y: 161, distance: 58.8
click at [735, 161] on span "IT Compliance is used in 20 % of the jobs found by the scanner. We recommend ad…" at bounding box center [749, 185] width 144 height 64
copy strong "IT Compliance"
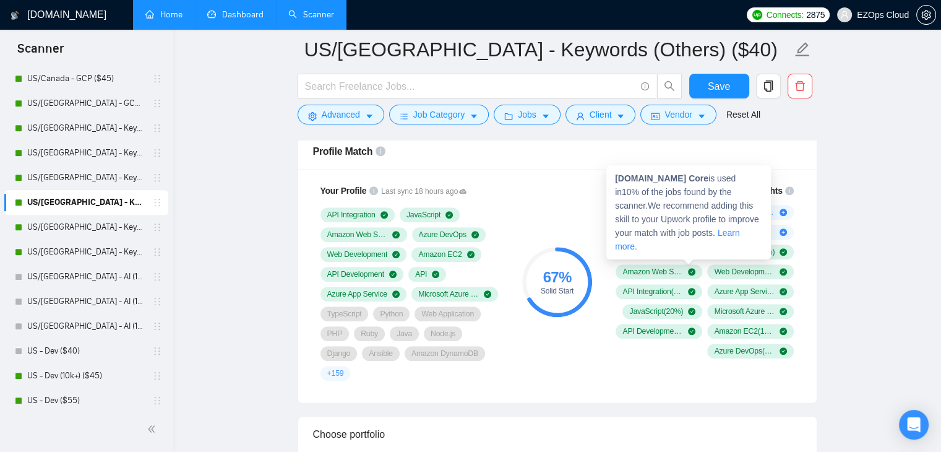
click at [654, 250] on span "ASP.NET Core ( 10 %)" at bounding box center [681, 252] width 61 height 10
drag, startPoint x: 617, startPoint y: 181, endPoint x: 669, endPoint y: 178, distance: 52.0
click at [669, 178] on strong "ASP.NET Core" at bounding box center [661, 178] width 93 height 10
copy strong "ASP.NET Core"
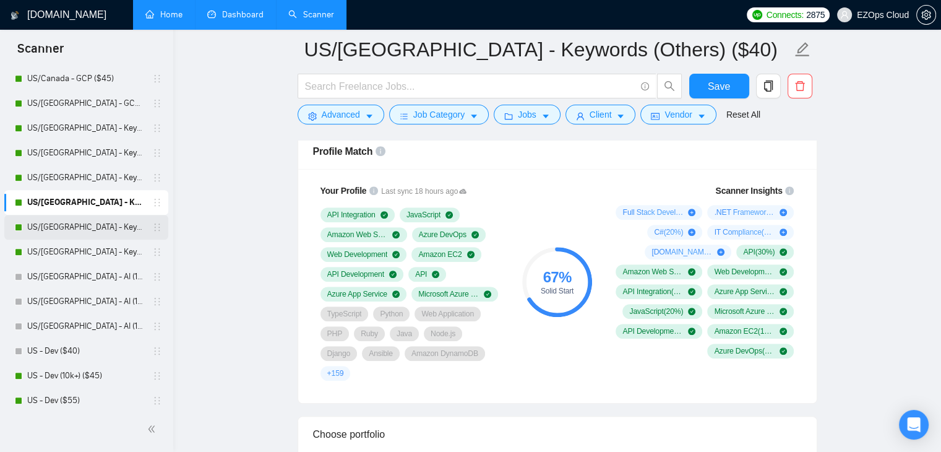
click at [69, 226] on link "US/[GEOGRAPHIC_DATA] - Keywords (Others) ($45)" at bounding box center [86, 227] width 118 height 25
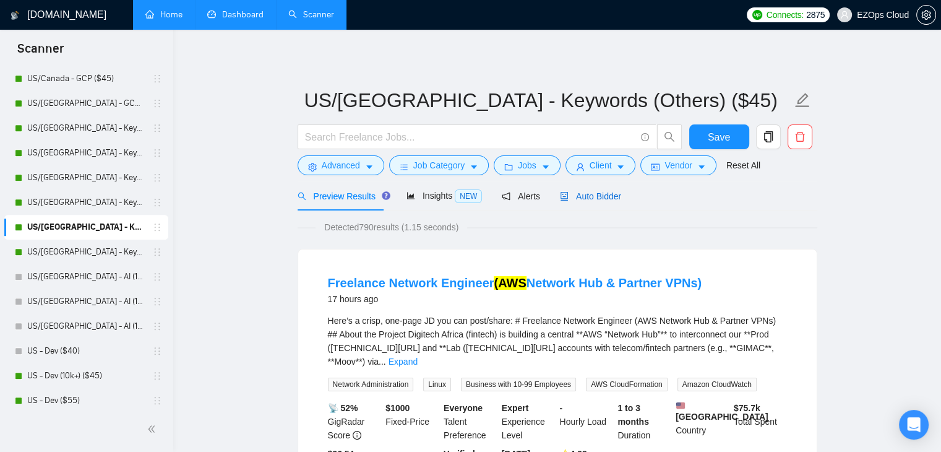
click at [598, 196] on span "Auto Bidder" at bounding box center [590, 196] width 61 height 10
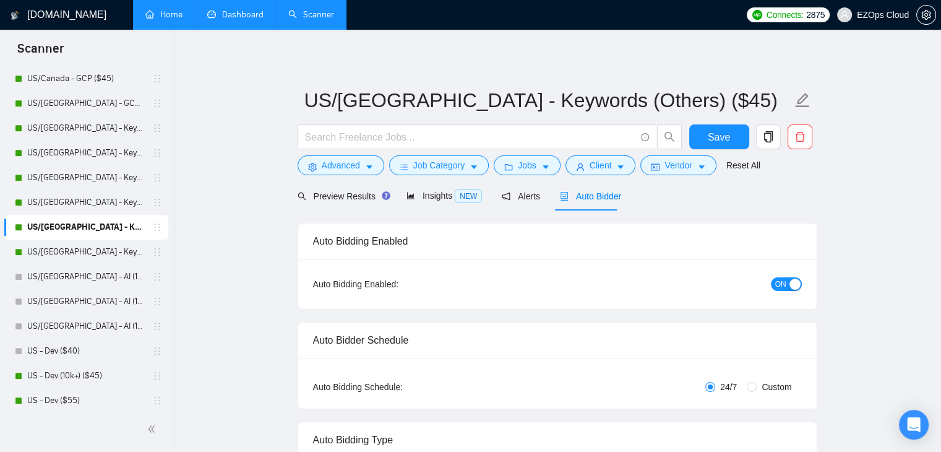
checkbox input "true"
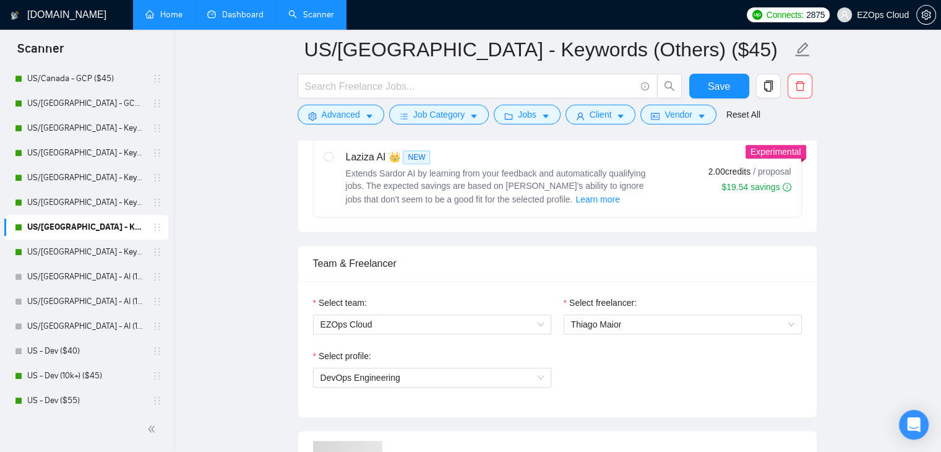
scroll to position [790, 0]
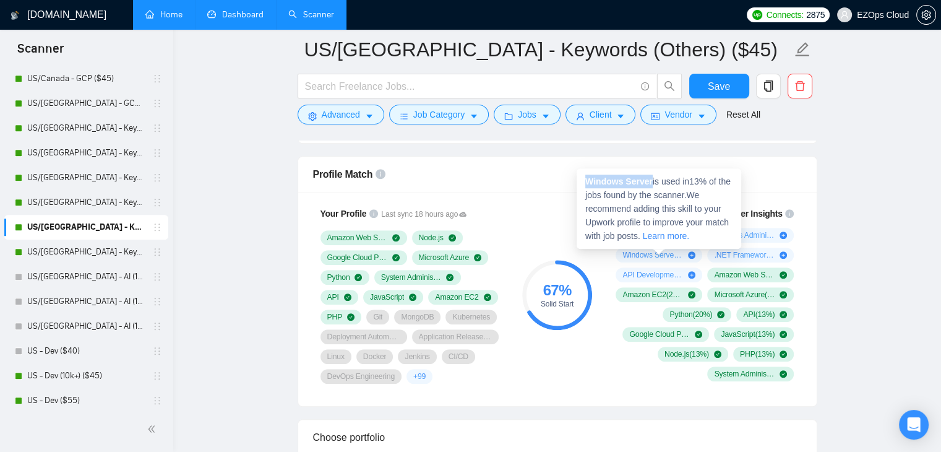
drag, startPoint x: 585, startPoint y: 181, endPoint x: 649, endPoint y: 182, distance: 64.3
click at [649, 182] on strong "Windows Server" at bounding box center [618, 181] width 67 height 10
copy strong "Windows Server"
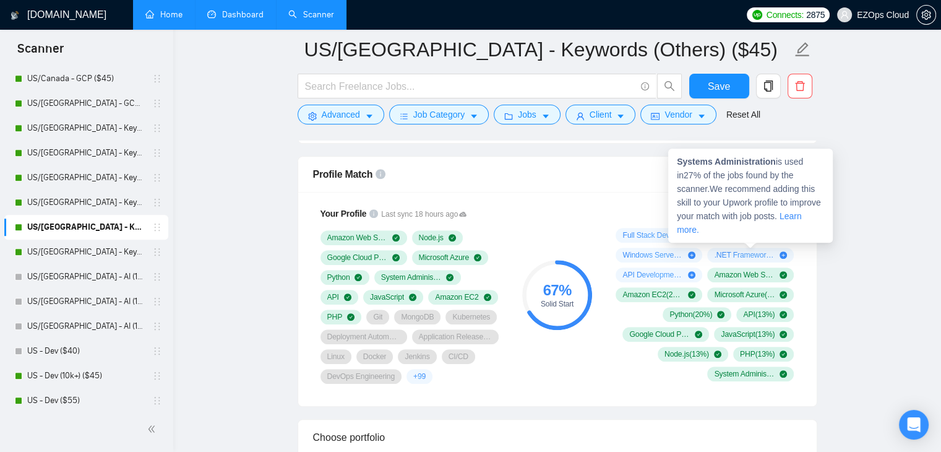
click at [748, 231] on span "Systems Administration ( 27 %)" at bounding box center [744, 235] width 61 height 10
drag, startPoint x: 677, startPoint y: 161, endPoint x: 772, endPoint y: 164, distance: 94.7
click at [772, 164] on strong "Systems Administration" at bounding box center [726, 161] width 99 height 10
copy strong "Systems Administration"
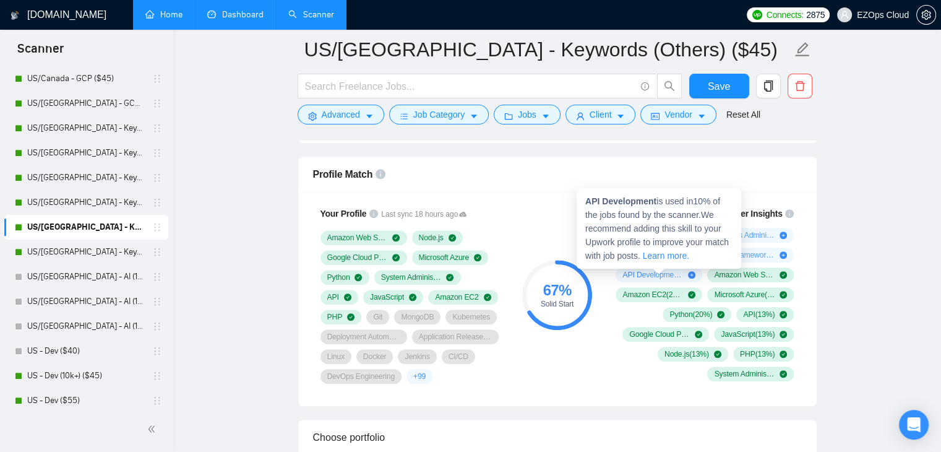
click at [646, 272] on span "API Development ( 10 %)" at bounding box center [652, 275] width 61 height 10
drag, startPoint x: 585, startPoint y: 200, endPoint x: 656, endPoint y: 202, distance: 71.1
click at [656, 202] on strong "API Development" at bounding box center [620, 201] width 71 height 10
copy strong "API Development"
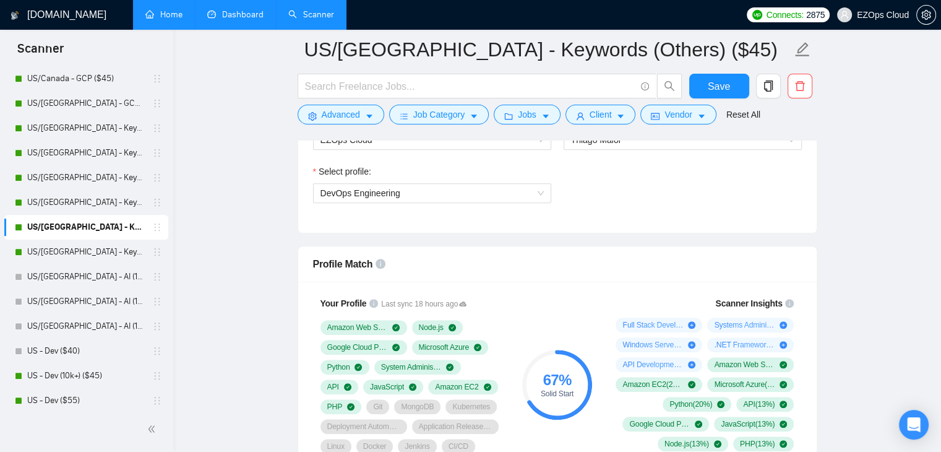
scroll to position [695, 0]
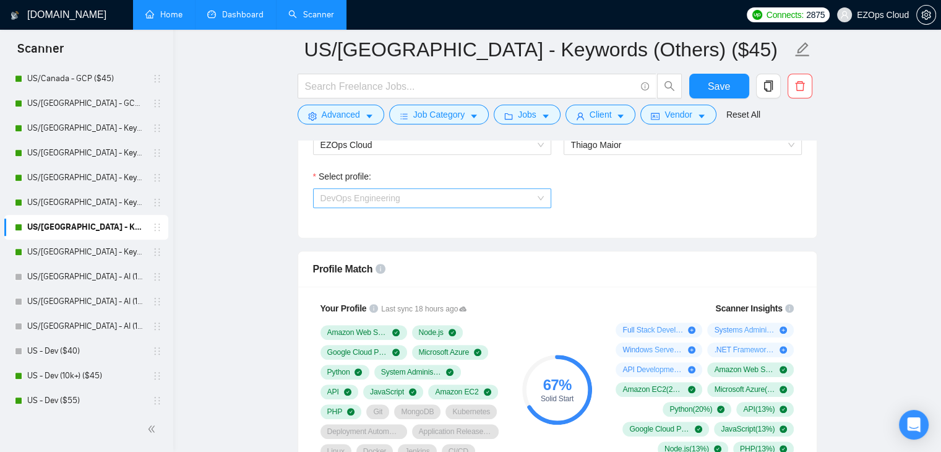
click at [354, 196] on span "DevOps Engineering" at bounding box center [360, 198] width 80 height 10
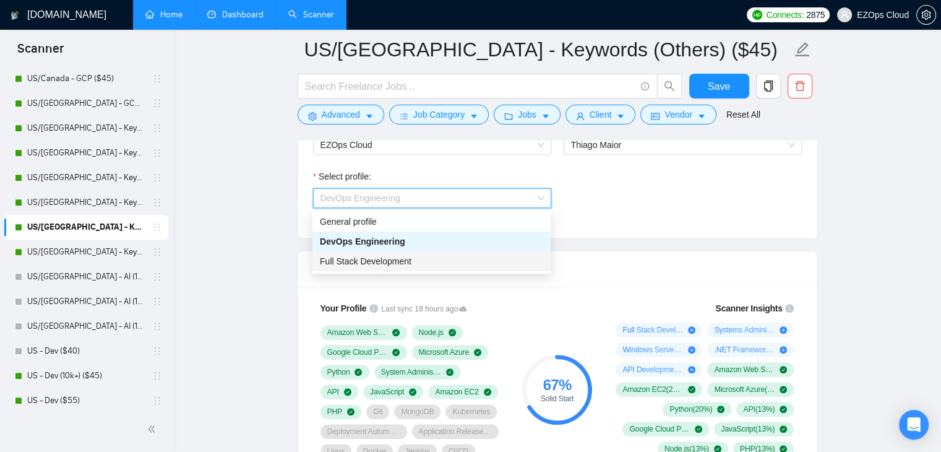
click at [369, 259] on span "Full Stack Development" at bounding box center [366, 261] width 92 height 10
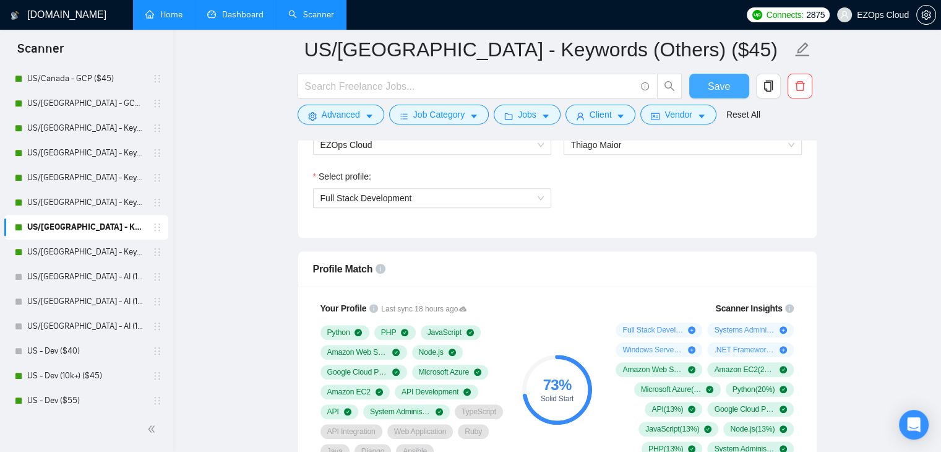
click at [709, 87] on span "Save" at bounding box center [719, 86] width 22 height 15
click at [93, 253] on link "US/[GEOGRAPHIC_DATA] - Keywords (Others) ($55)" at bounding box center [86, 251] width 118 height 25
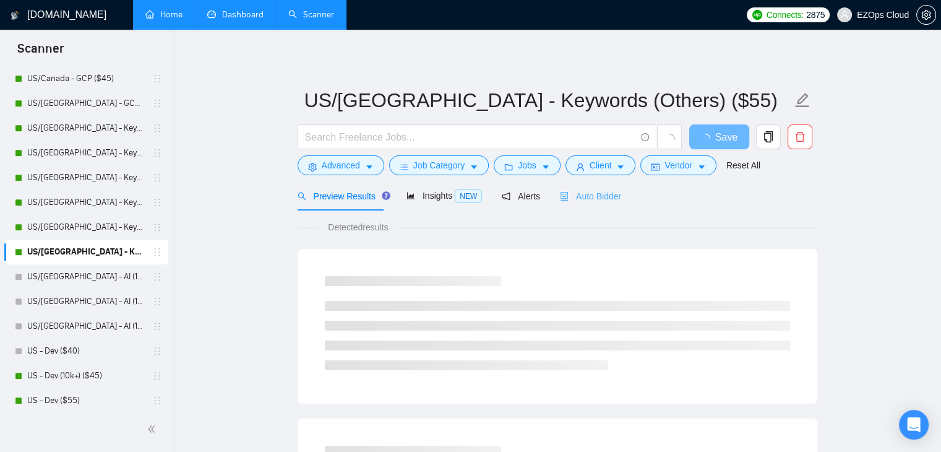
click at [594, 188] on div "Auto Bidder" at bounding box center [590, 195] width 61 height 29
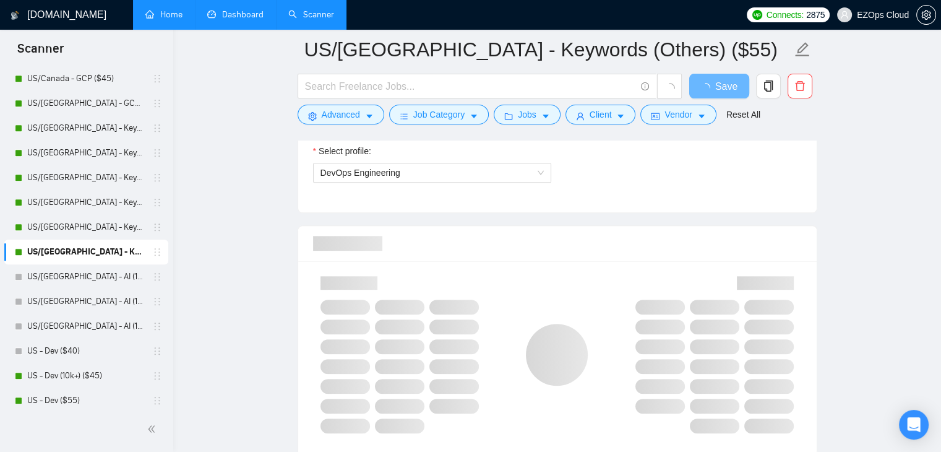
scroll to position [716, 0]
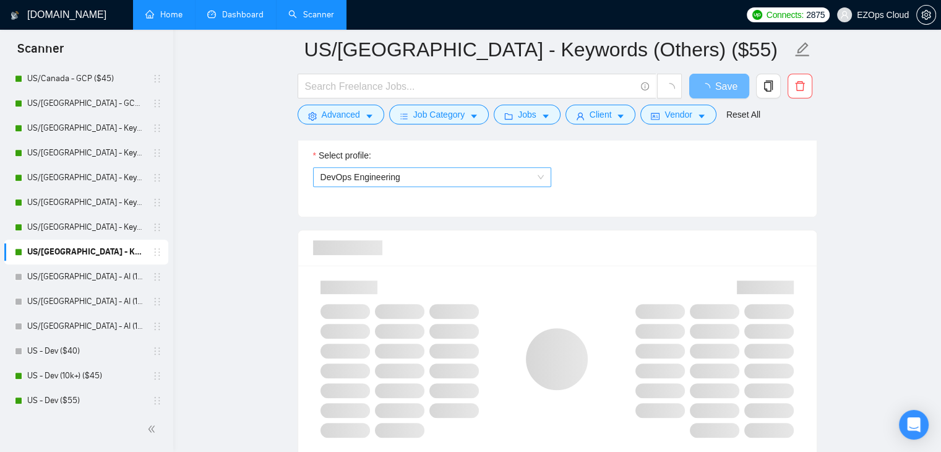
click at [469, 173] on span "DevOps Engineering" at bounding box center [431, 177] width 223 height 19
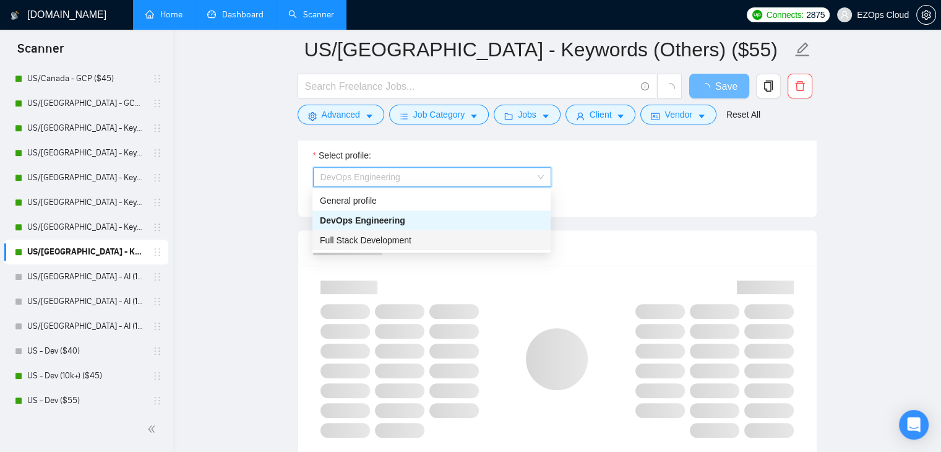
click at [468, 241] on div "Full Stack Development" at bounding box center [431, 240] width 223 height 14
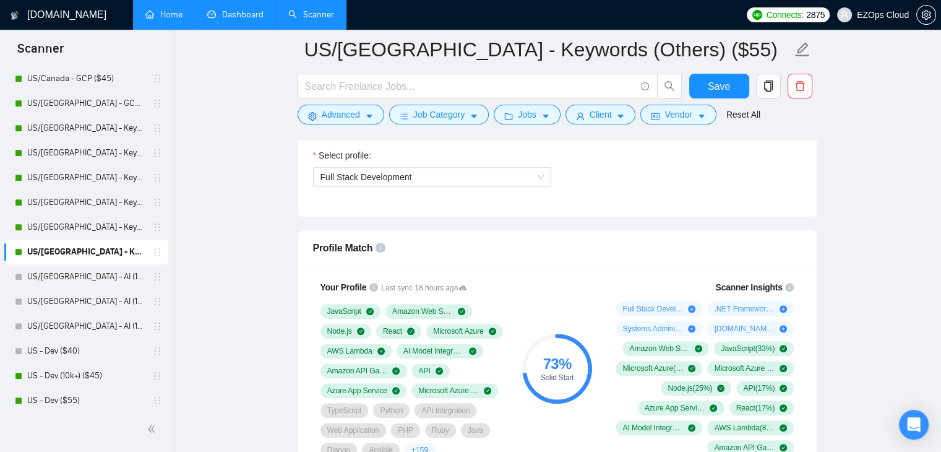
click at [789, 243] on div "Profile Match" at bounding box center [557, 247] width 489 height 35
click at [716, 86] on span "Save" at bounding box center [719, 86] width 22 height 15
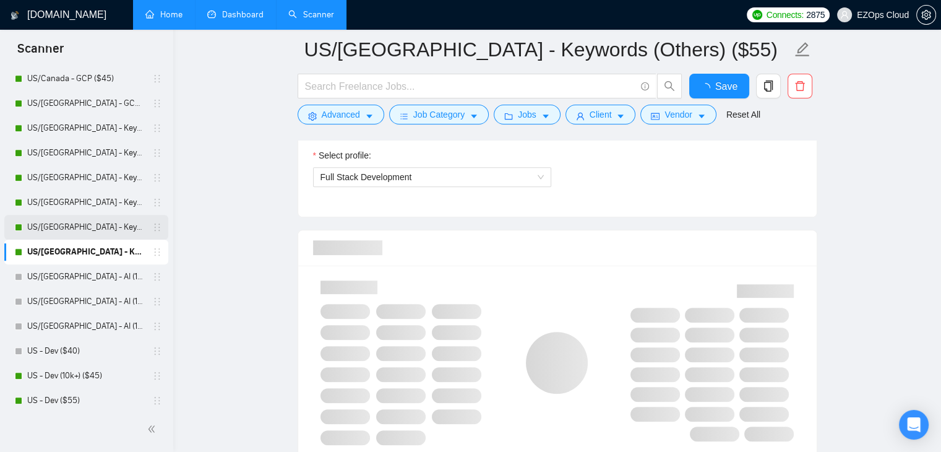
click at [80, 221] on link "US/[GEOGRAPHIC_DATA] - Keywords (Others) ($45)" at bounding box center [86, 227] width 118 height 25
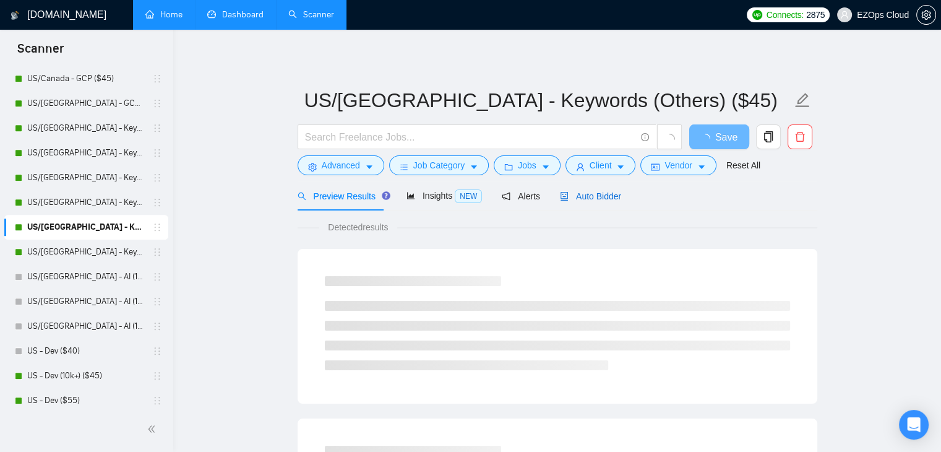
click at [602, 191] on span "Auto Bidder" at bounding box center [590, 196] width 61 height 10
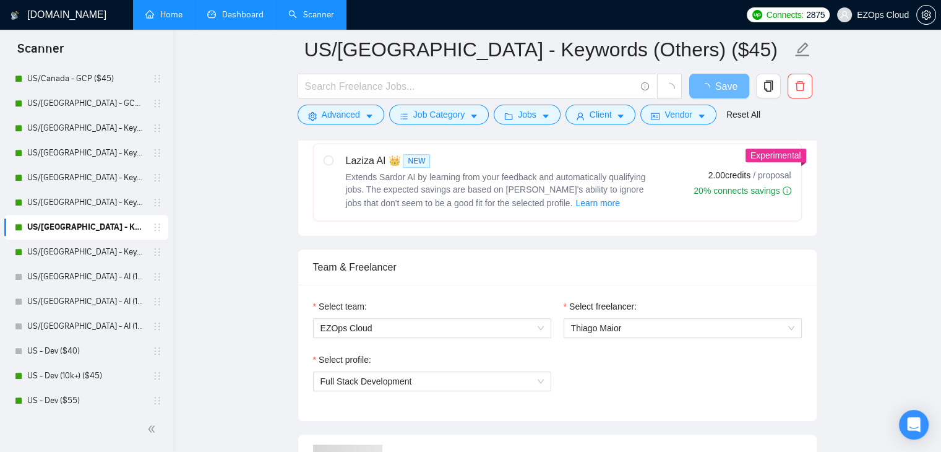
scroll to position [529, 0]
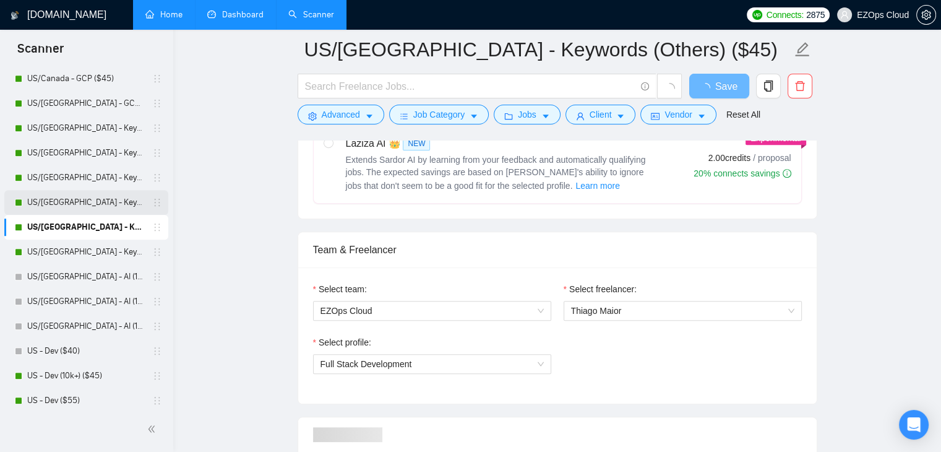
click at [69, 202] on link "US/[GEOGRAPHIC_DATA] - Keywords (Others) ($40)" at bounding box center [86, 202] width 118 height 25
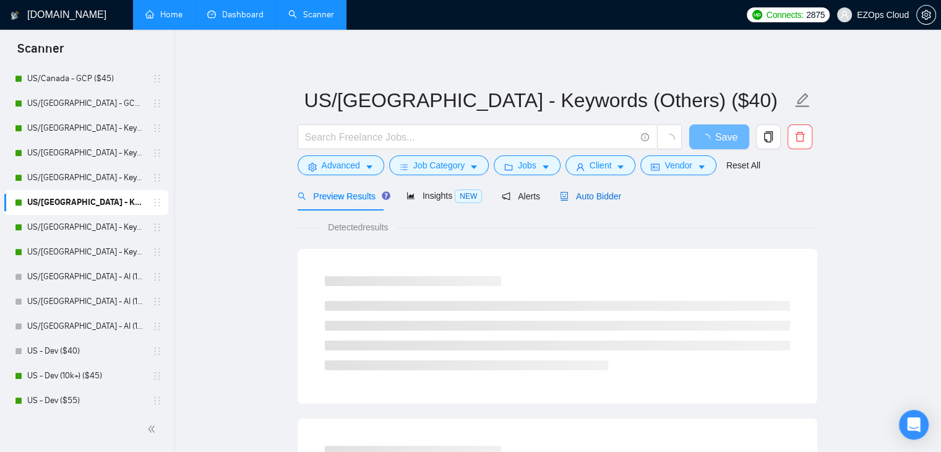
click at [586, 193] on span "Auto Bidder" at bounding box center [590, 196] width 61 height 10
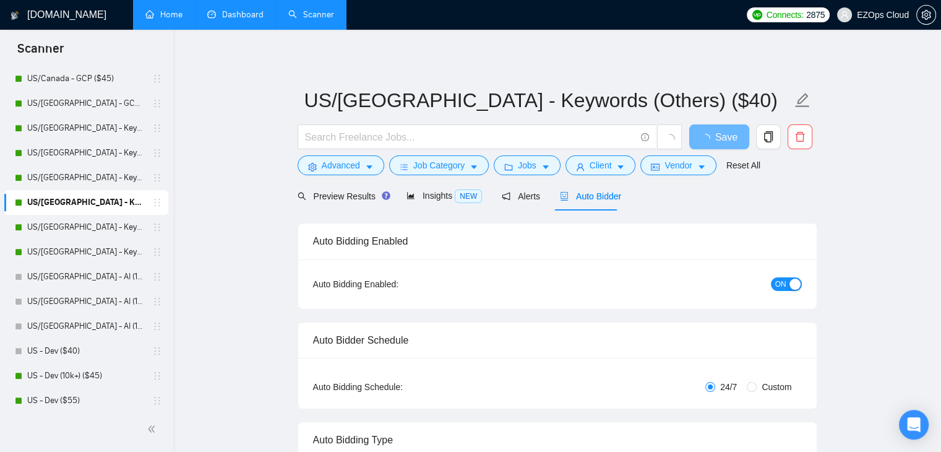
checkbox input "true"
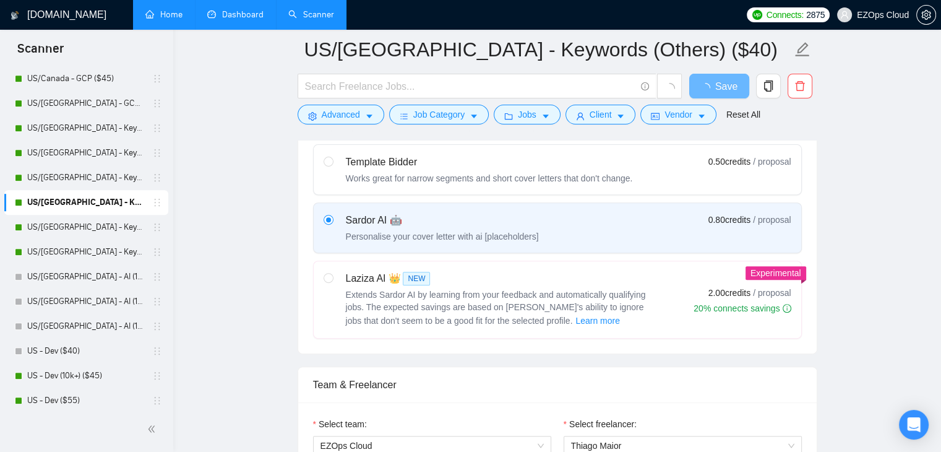
scroll to position [544, 0]
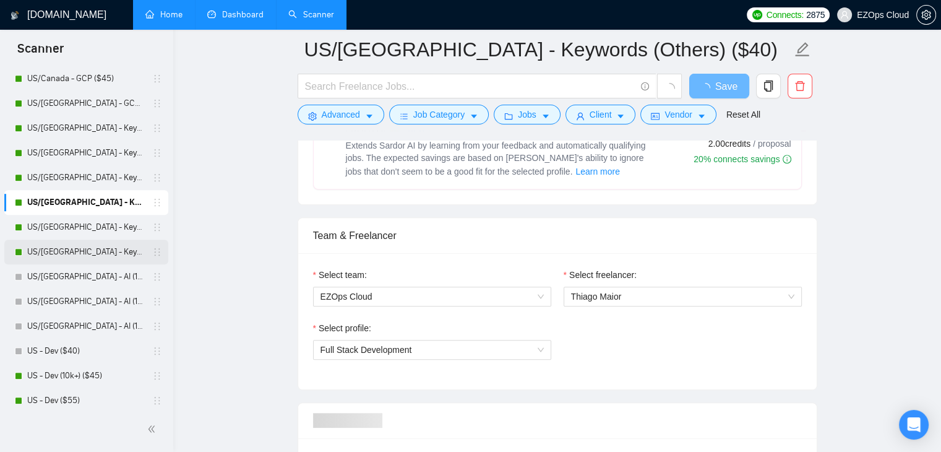
click at [96, 260] on link "US/[GEOGRAPHIC_DATA] - Keywords (Others) ($55)" at bounding box center [86, 251] width 118 height 25
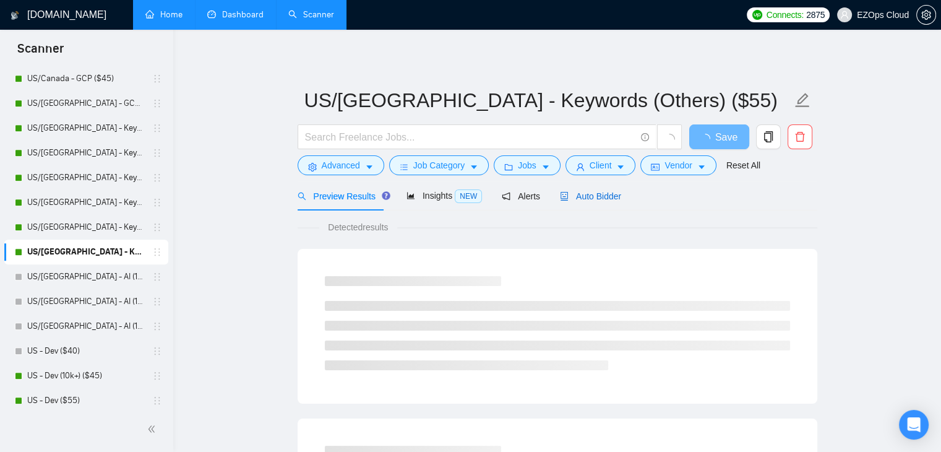
click at [569, 191] on span "Auto Bidder" at bounding box center [590, 196] width 61 height 10
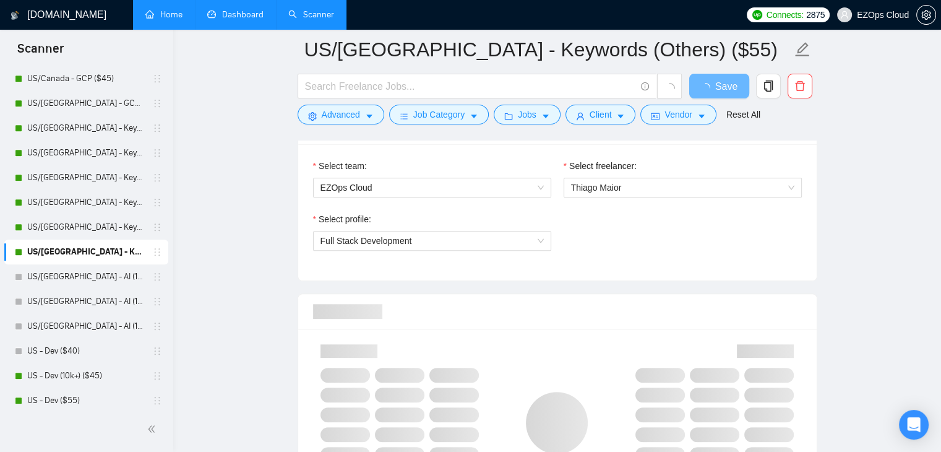
scroll to position [634, 0]
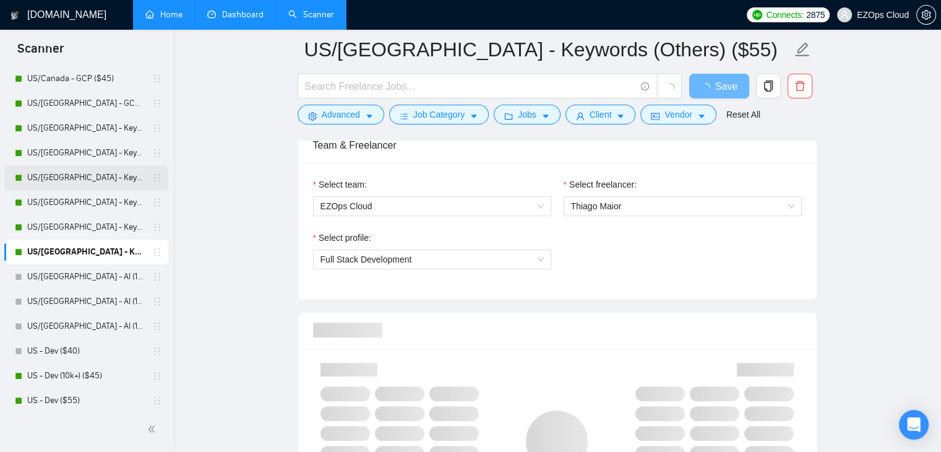
click at [69, 177] on link "US/[GEOGRAPHIC_DATA] - Keywords ($55)" at bounding box center [86, 177] width 118 height 25
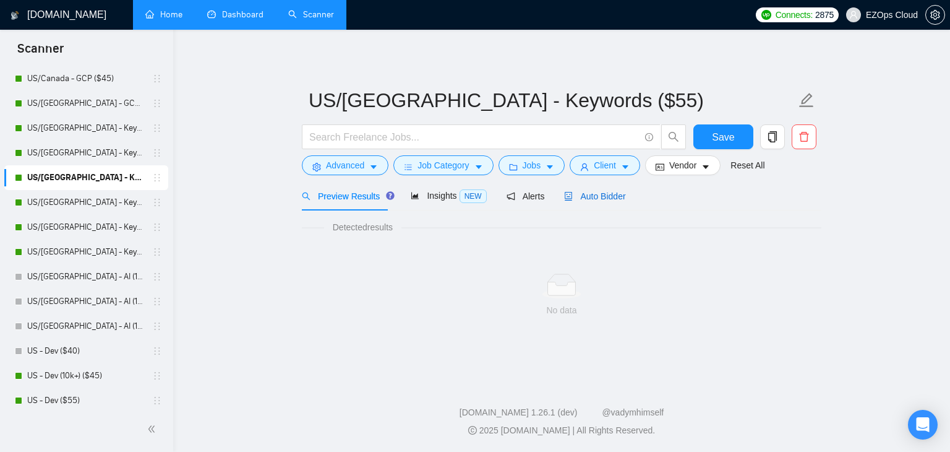
click at [604, 202] on div "Auto Bidder" at bounding box center [594, 196] width 61 height 14
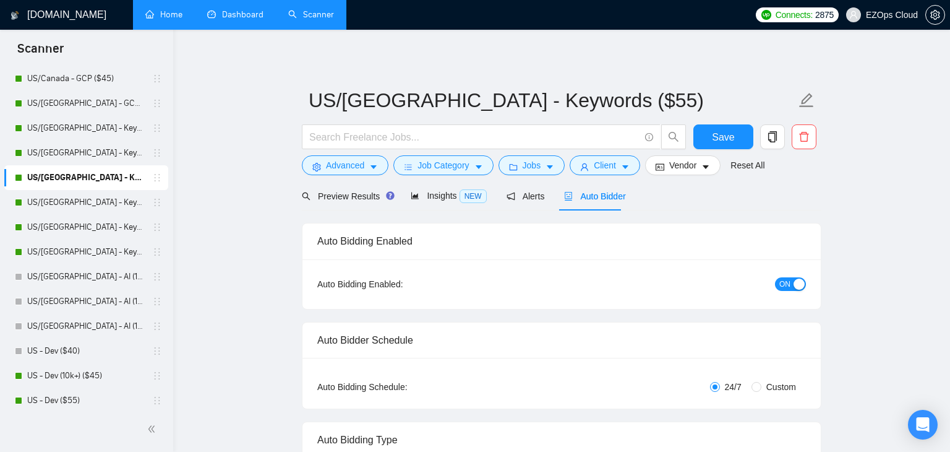
checkbox input "true"
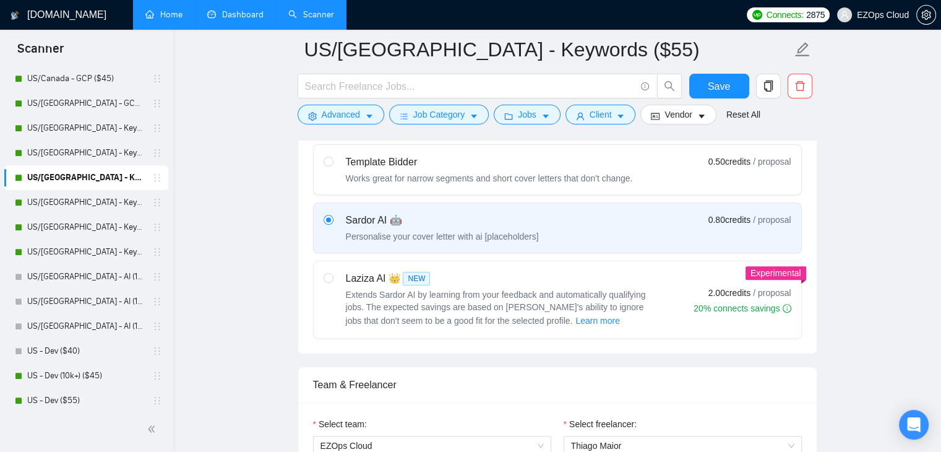
scroll to position [789, 0]
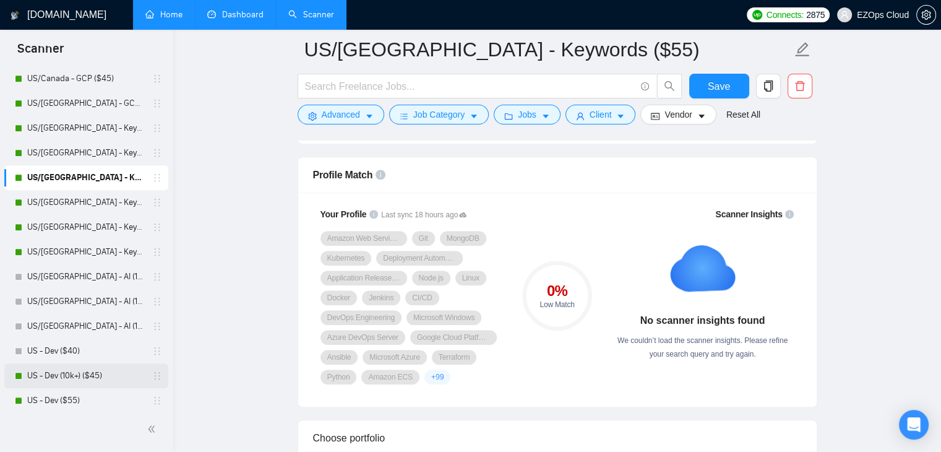
click at [69, 375] on link "US - Dev (10k+) ($45)" at bounding box center [86, 375] width 118 height 25
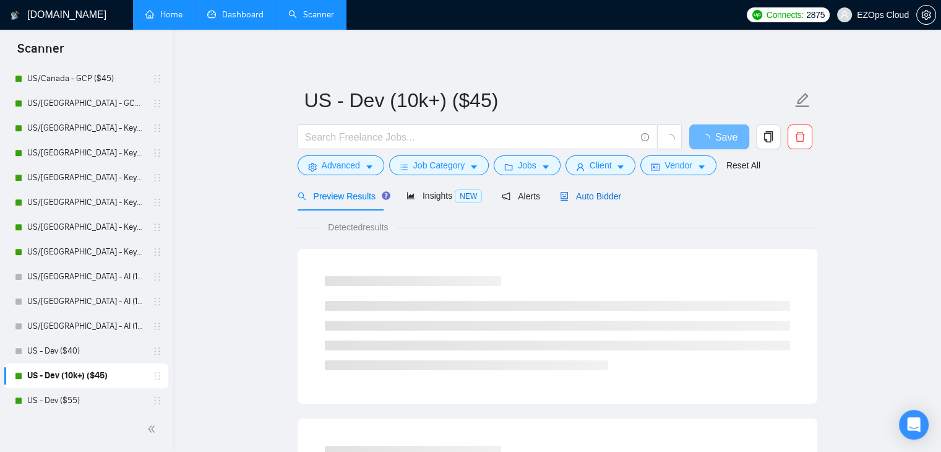
click at [593, 200] on span "Auto Bidder" at bounding box center [590, 196] width 61 height 10
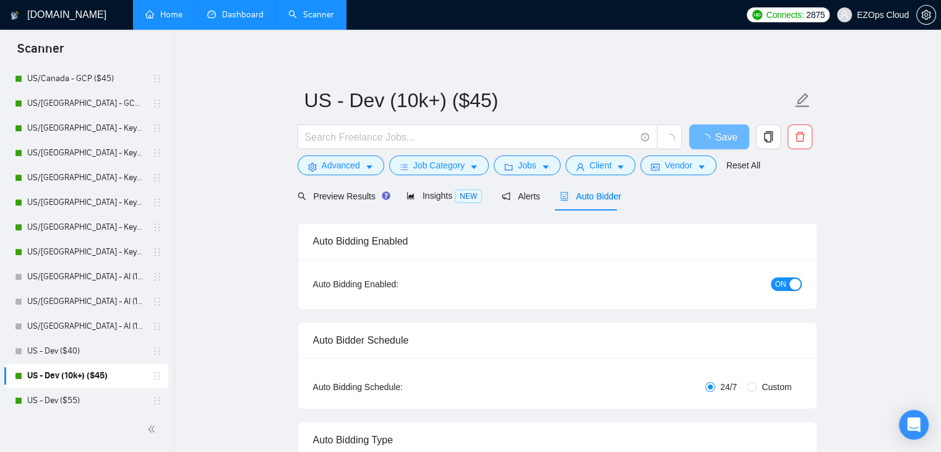
checkbox input "true"
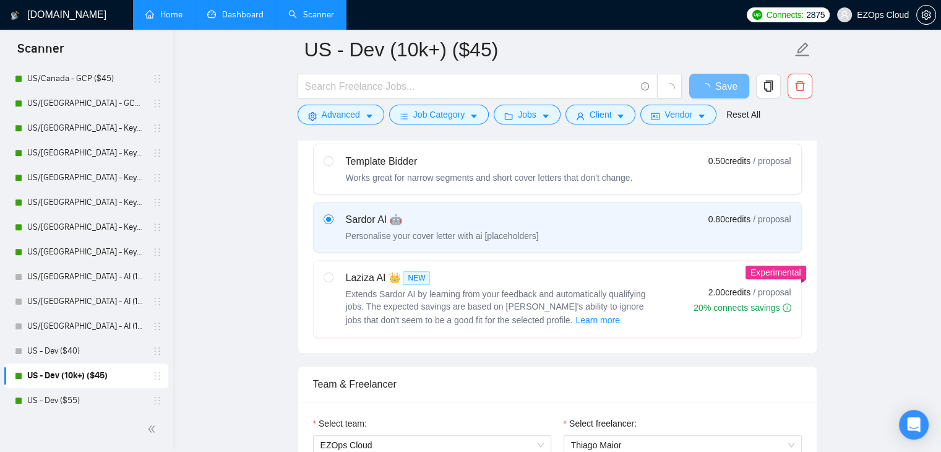
scroll to position [790, 0]
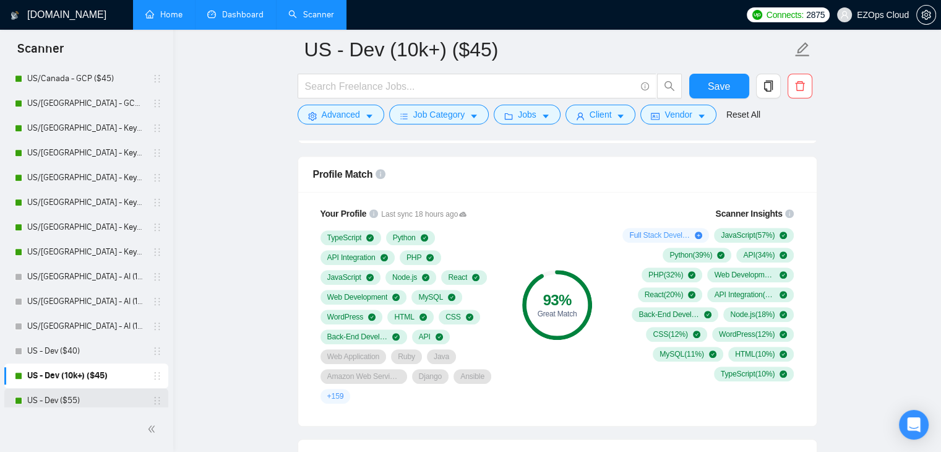
click at [85, 396] on link "US - Dev ($55)" at bounding box center [86, 400] width 118 height 25
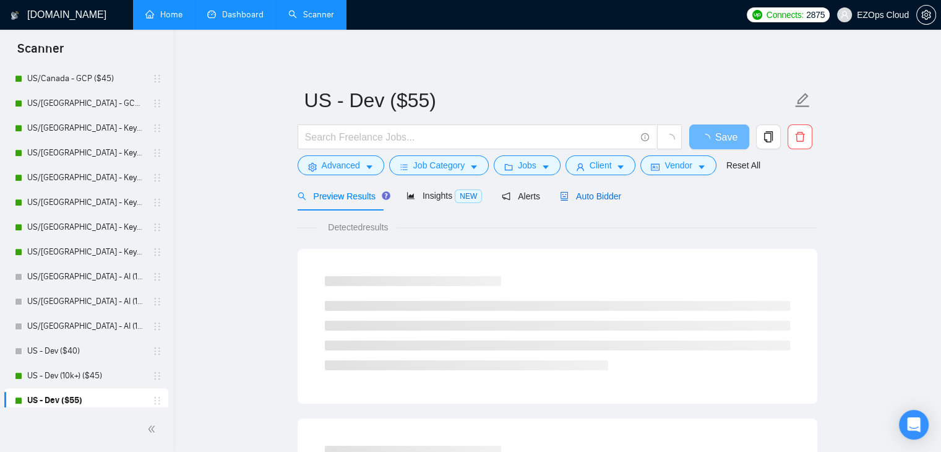
click at [591, 193] on span "Auto Bidder" at bounding box center [590, 196] width 61 height 10
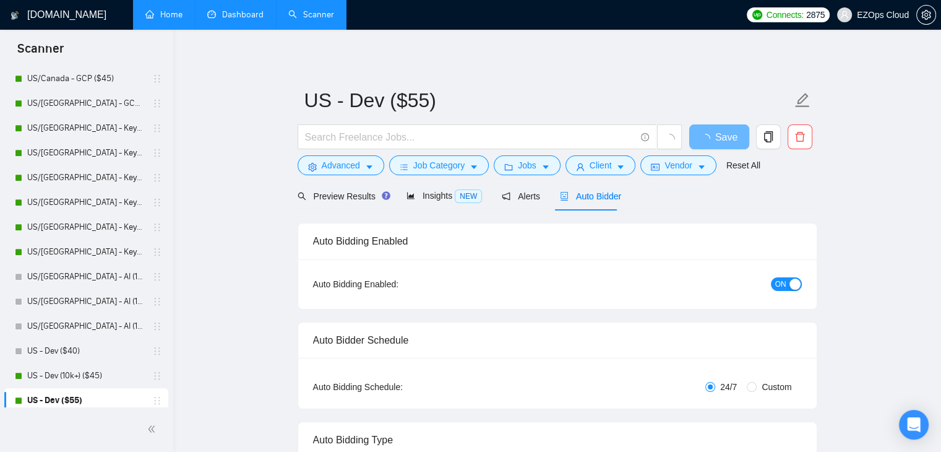
checkbox input "true"
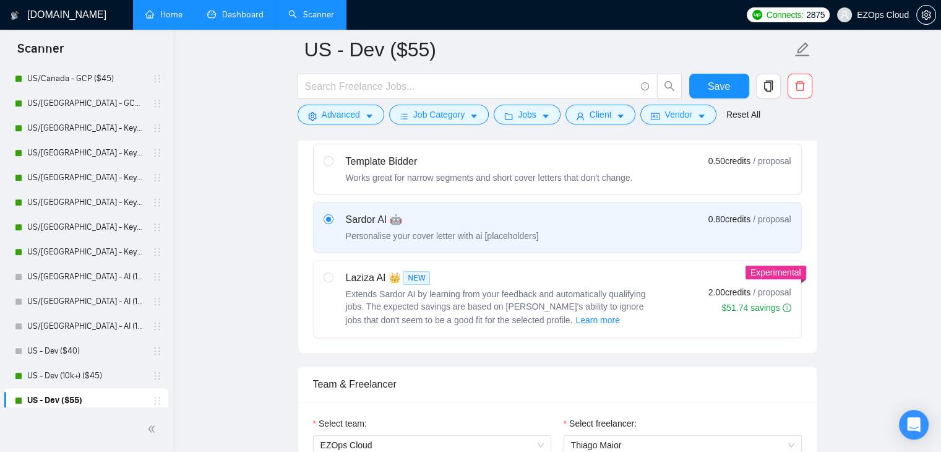
scroll to position [790, 0]
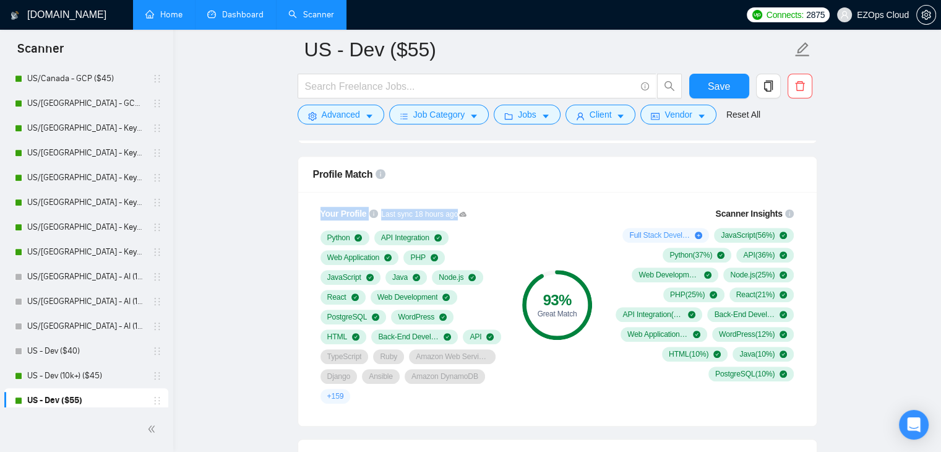
drag, startPoint x: 173, startPoint y: 220, endPoint x: 173, endPoint y: 238, distance: 17.9
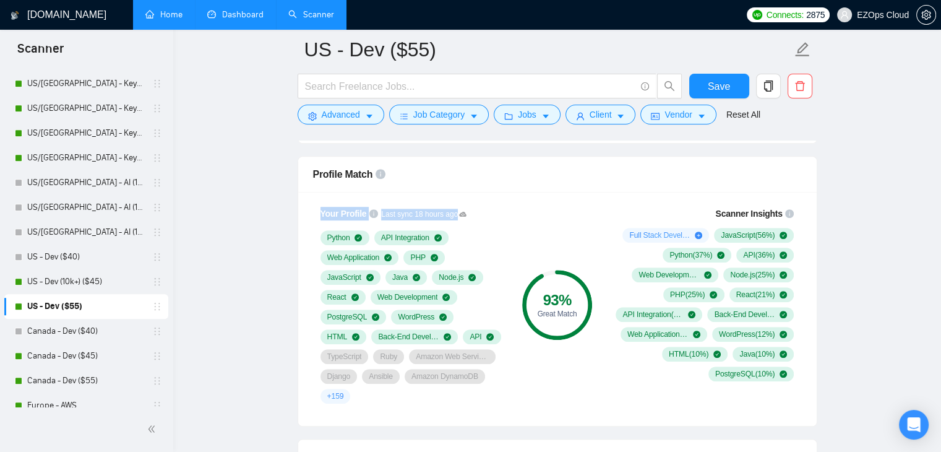
scroll to position [919, 0]
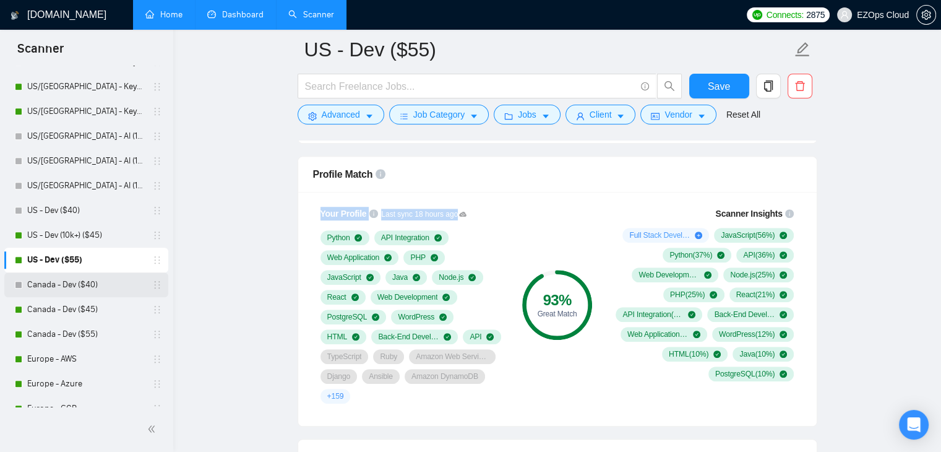
click at [73, 282] on link "Canada - Dev ($40)" at bounding box center [86, 284] width 118 height 25
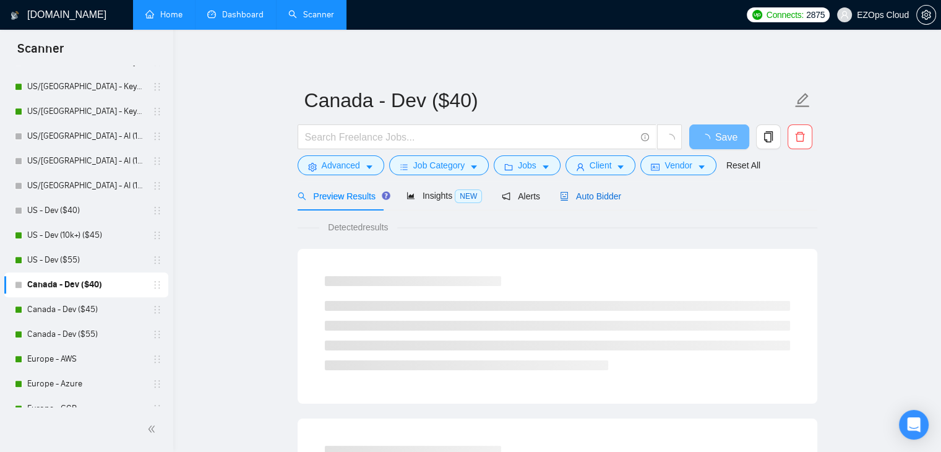
click at [596, 192] on span "Auto Bidder" at bounding box center [590, 196] width 61 height 10
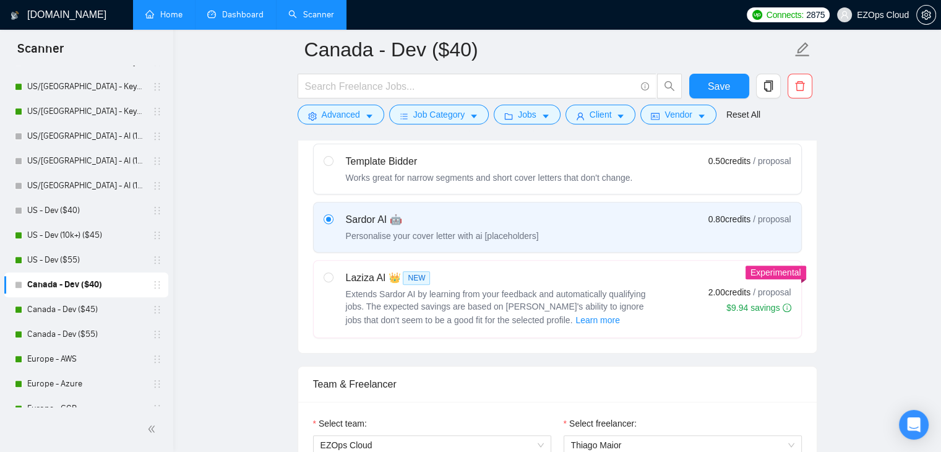
scroll to position [790, 0]
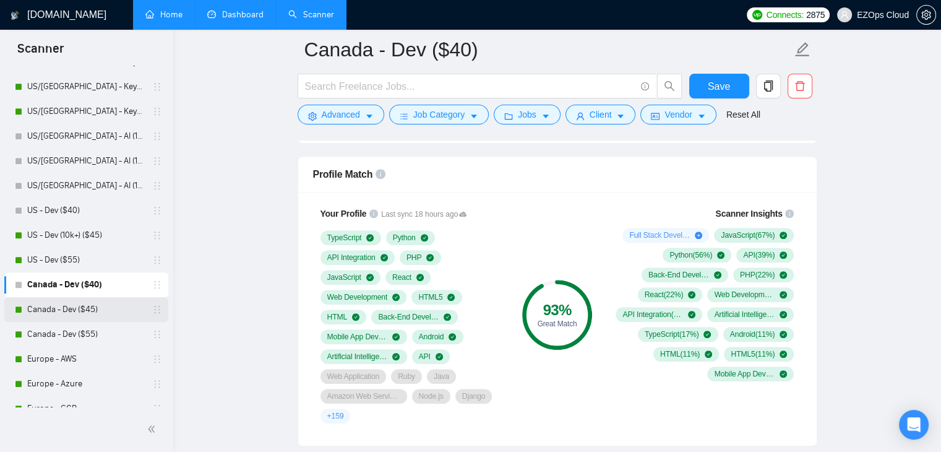
click at [50, 306] on link "Canada - Dev ($45)" at bounding box center [86, 309] width 118 height 25
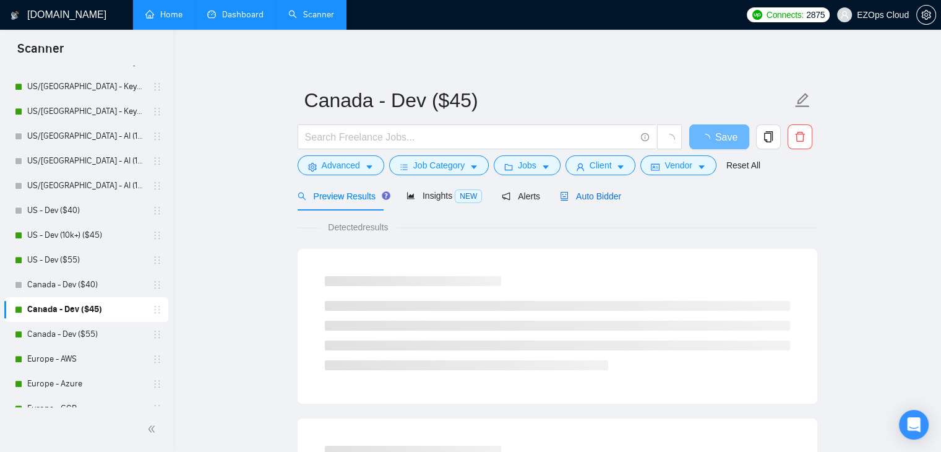
click at [598, 196] on span "Auto Bidder" at bounding box center [590, 196] width 61 height 10
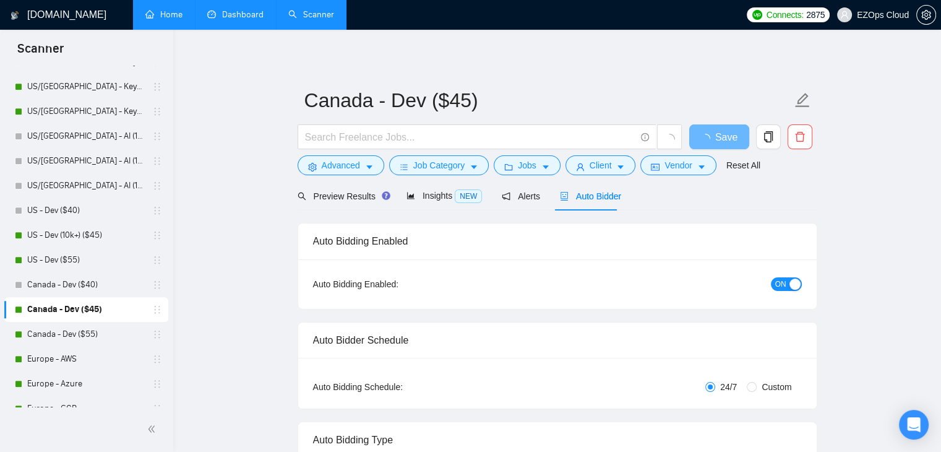
checkbox input "true"
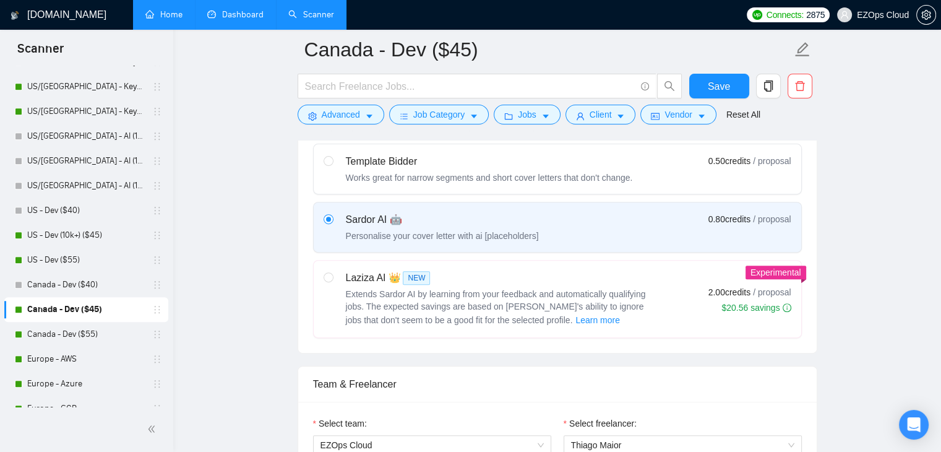
scroll to position [790, 0]
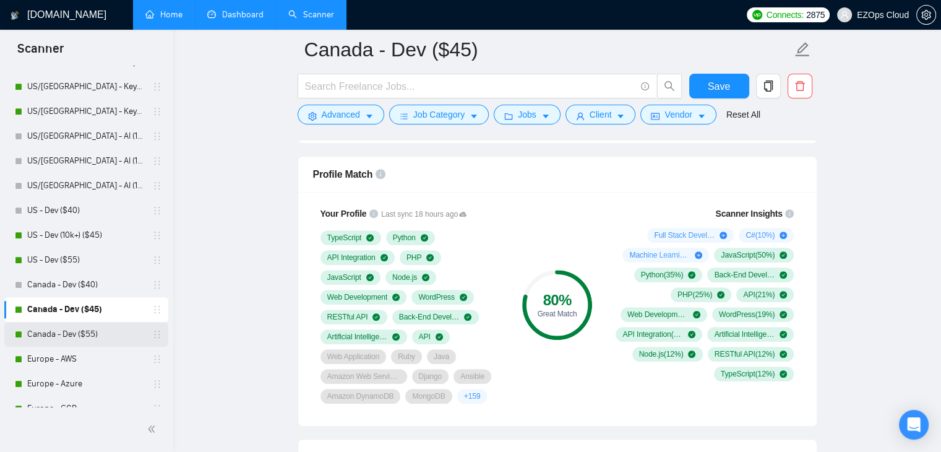
click at [59, 327] on link "Canada - Dev ($55)" at bounding box center [86, 334] width 118 height 25
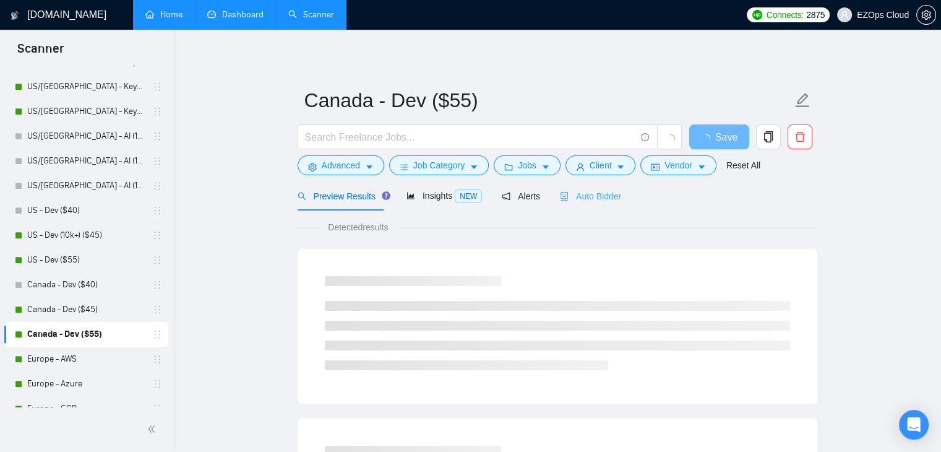
click at [577, 185] on div "Auto Bidder" at bounding box center [590, 195] width 61 height 29
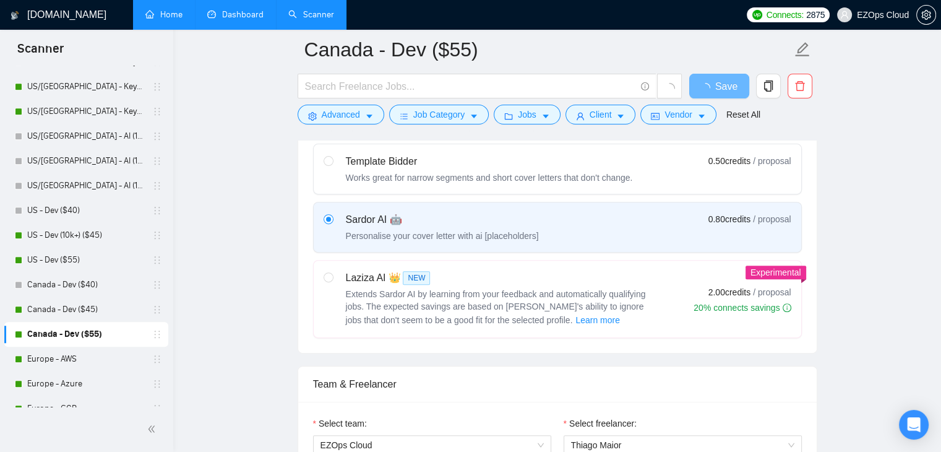
scroll to position [790, 0]
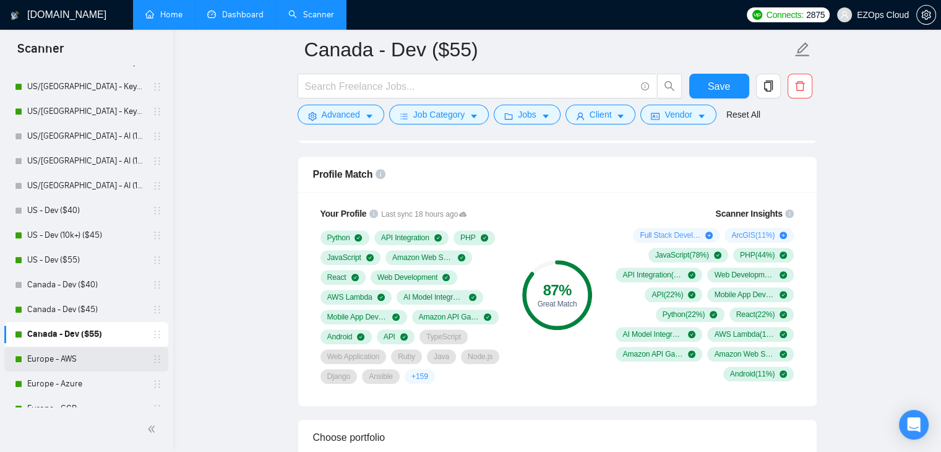
click at [53, 357] on link "Europe - AWS" at bounding box center [86, 358] width 118 height 25
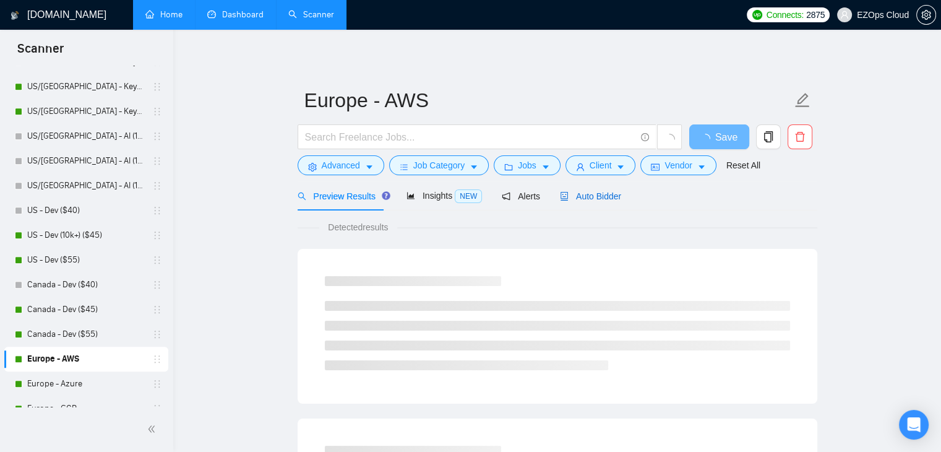
click at [590, 200] on span "Auto Bidder" at bounding box center [590, 196] width 61 height 10
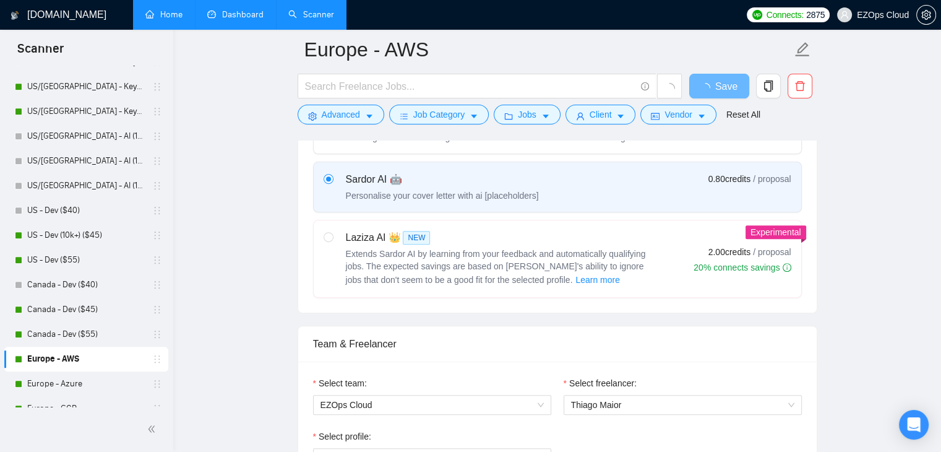
scroll to position [790, 0]
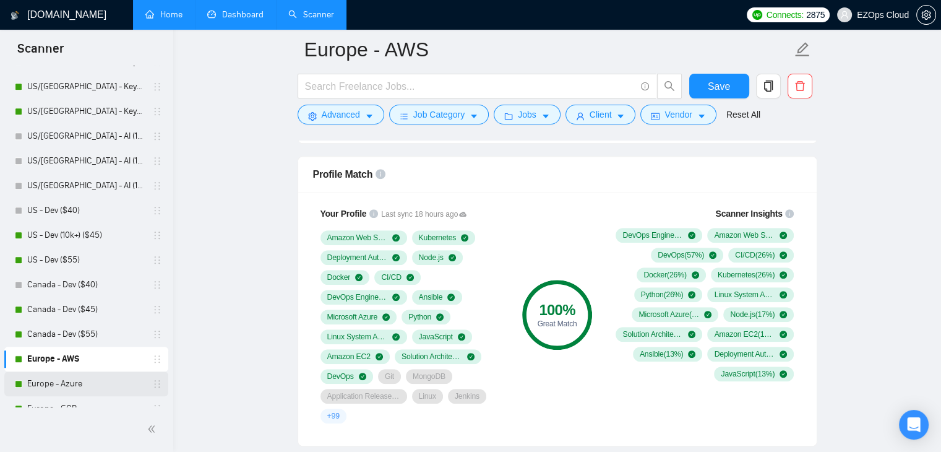
click at [49, 391] on link "Europe - Azure" at bounding box center [86, 383] width 118 height 25
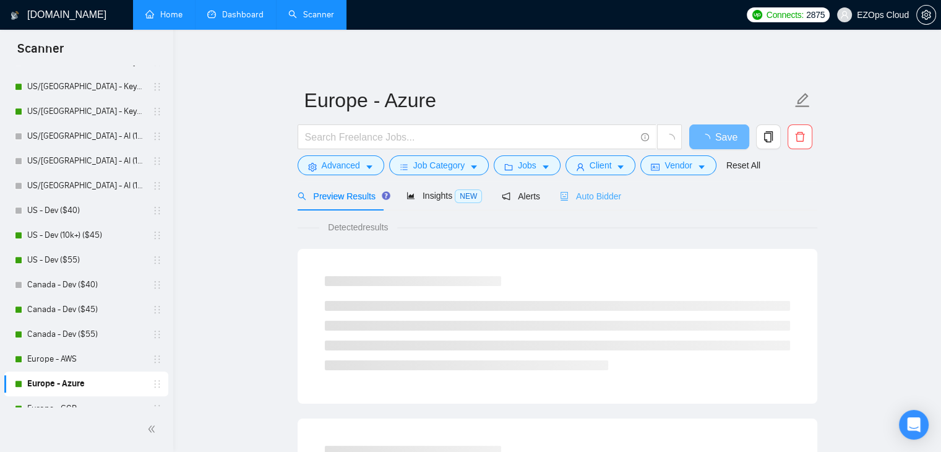
click at [569, 208] on div "Auto Bidder" at bounding box center [590, 195] width 61 height 29
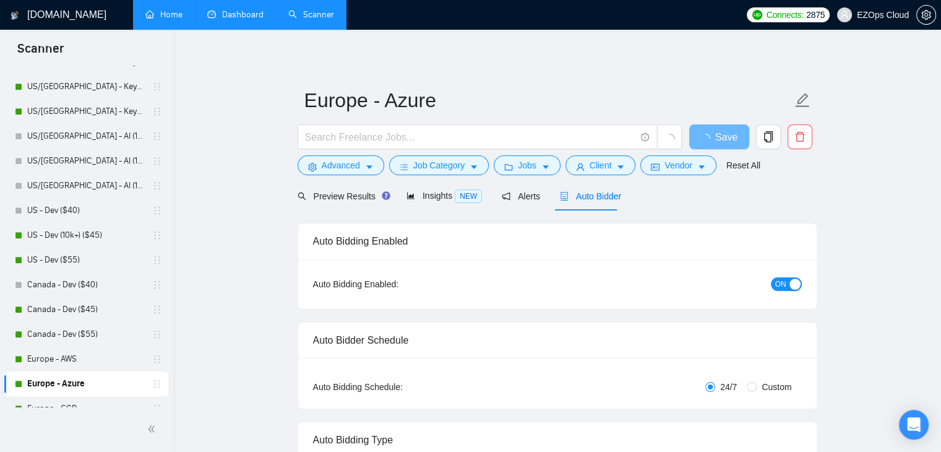
checkbox input "true"
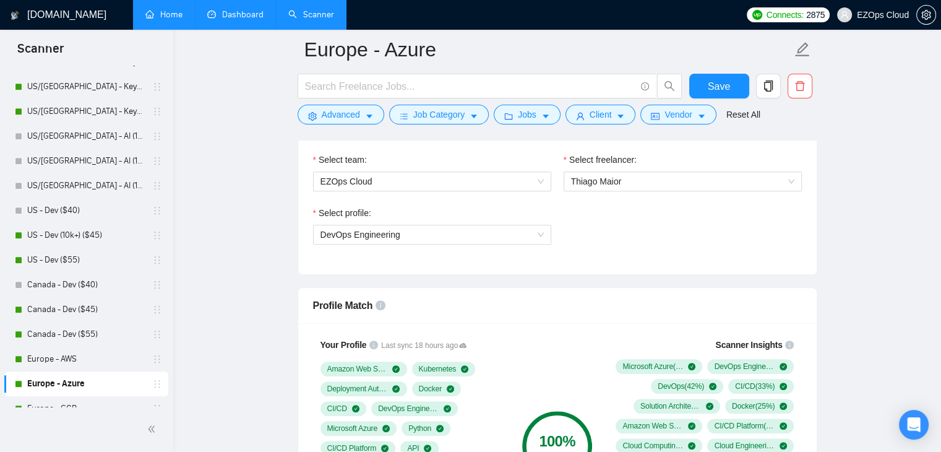
scroll to position [1045, 0]
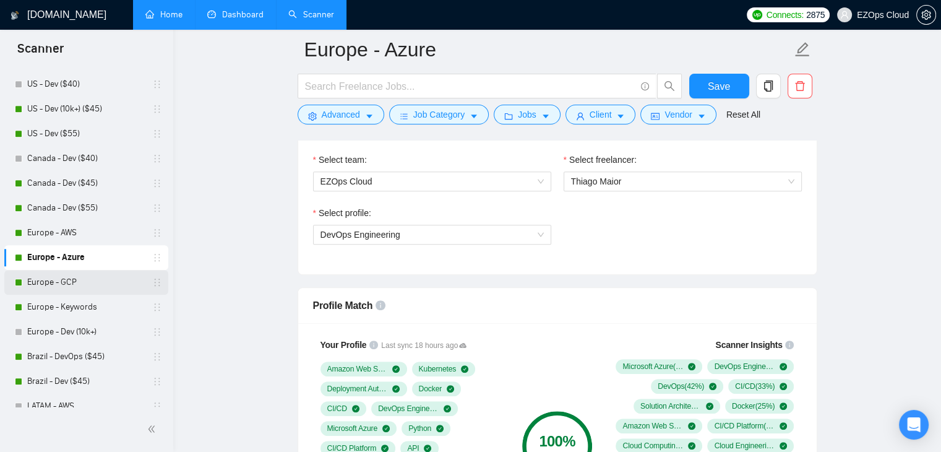
click at [97, 280] on link "Europe - GCP" at bounding box center [86, 282] width 118 height 25
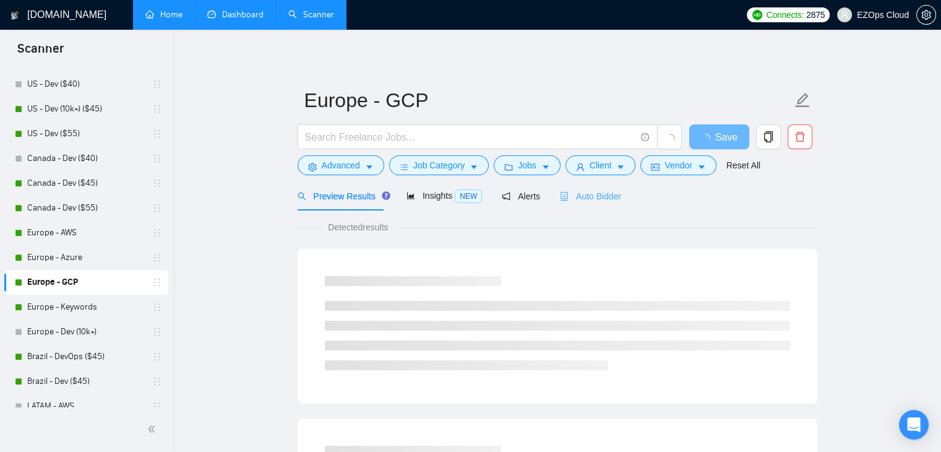
click at [590, 188] on div "Auto Bidder" at bounding box center [590, 195] width 61 height 29
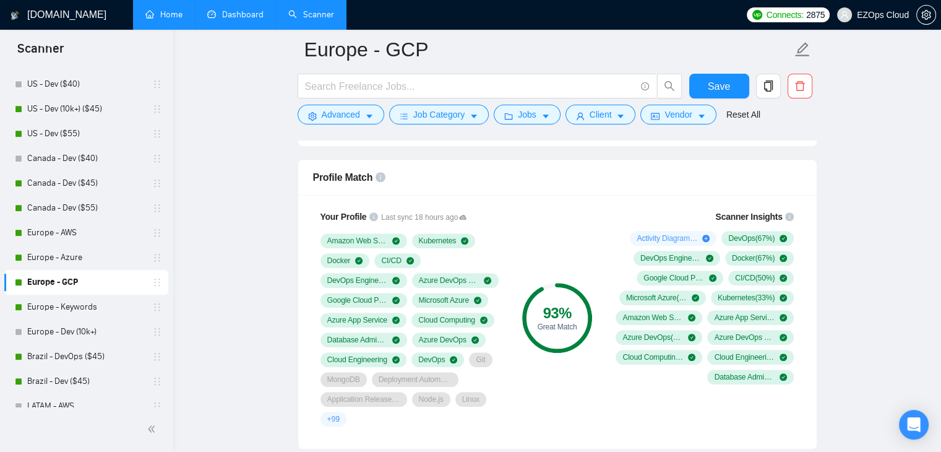
scroll to position [790, 0]
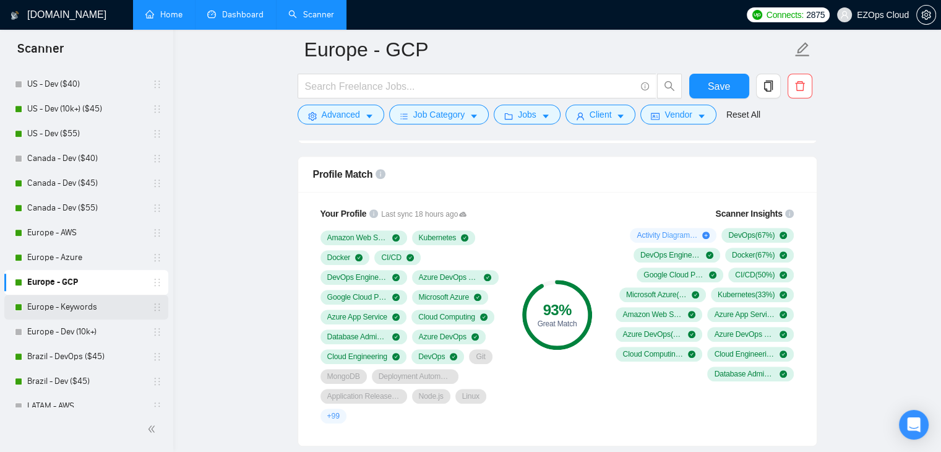
click at [48, 309] on link "Europe - Keywords" at bounding box center [86, 306] width 118 height 25
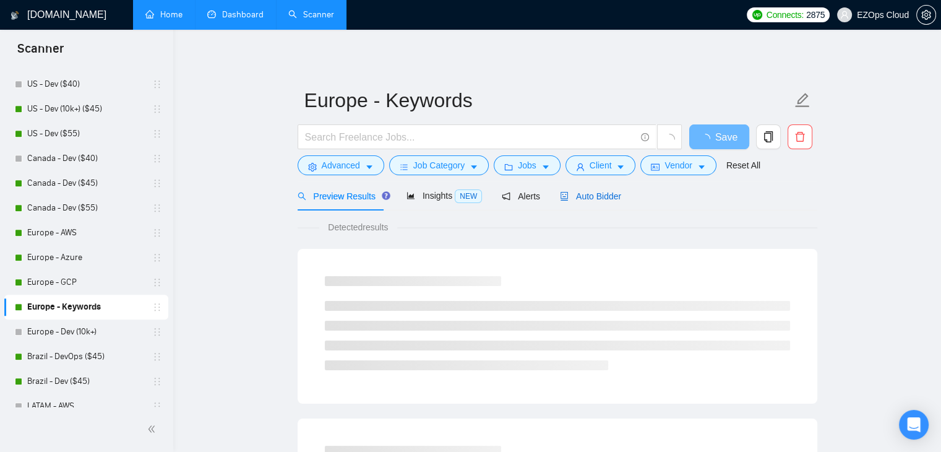
click at [586, 202] on div "Auto Bidder" at bounding box center [590, 196] width 61 height 14
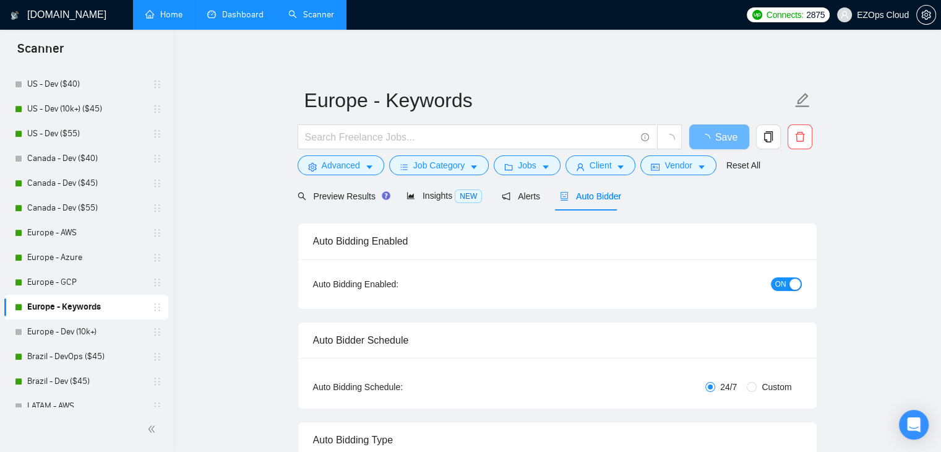
checkbox input "true"
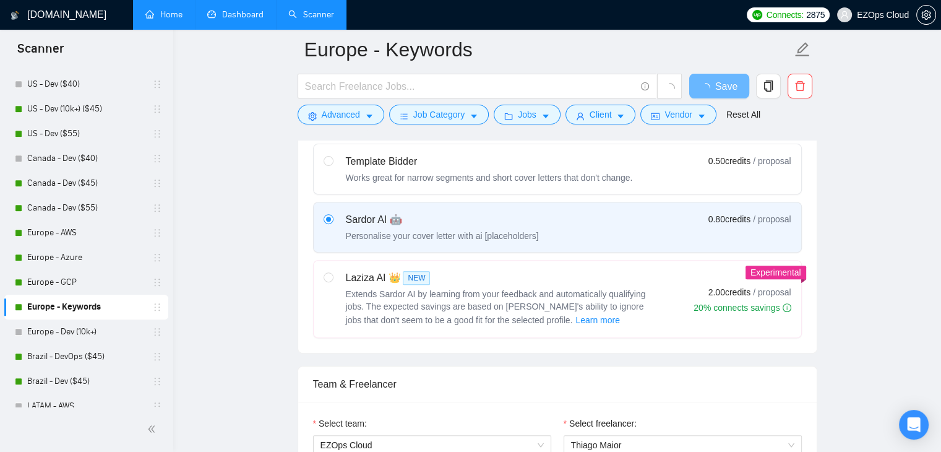
scroll to position [790, 0]
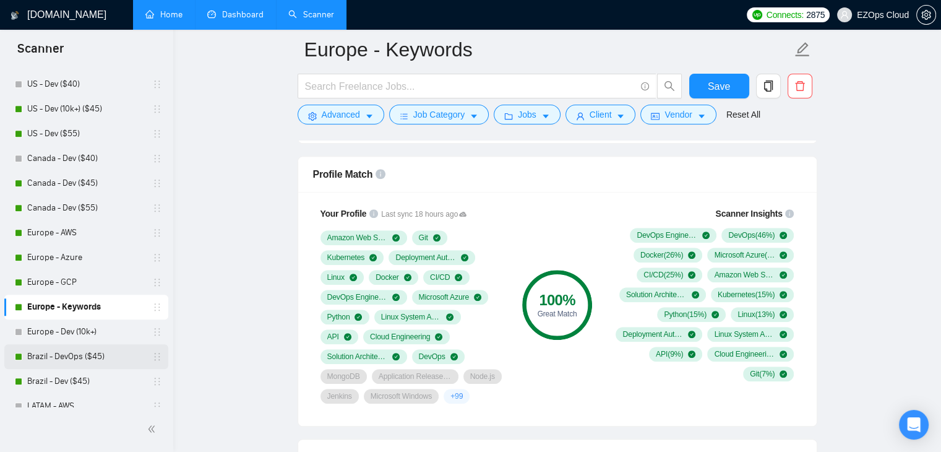
click at [59, 353] on link "Brazil - DevOps ($45)" at bounding box center [86, 356] width 118 height 25
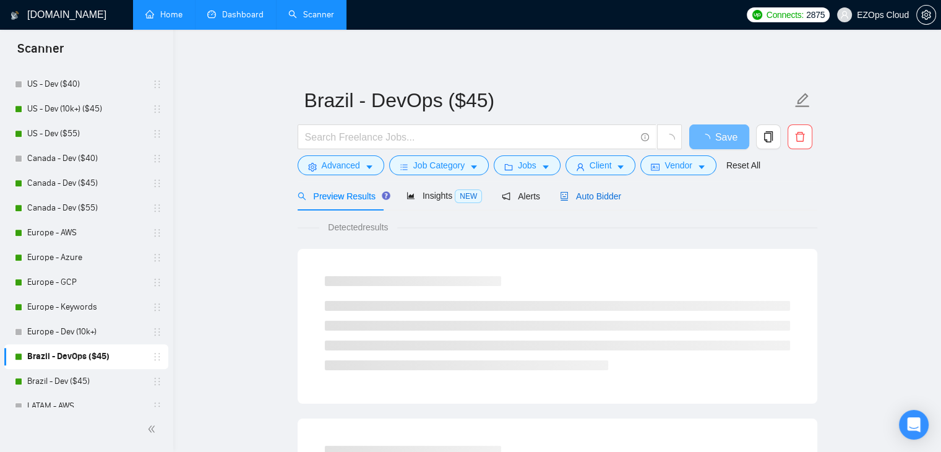
click at [572, 201] on div "Auto Bidder" at bounding box center [590, 196] width 61 height 14
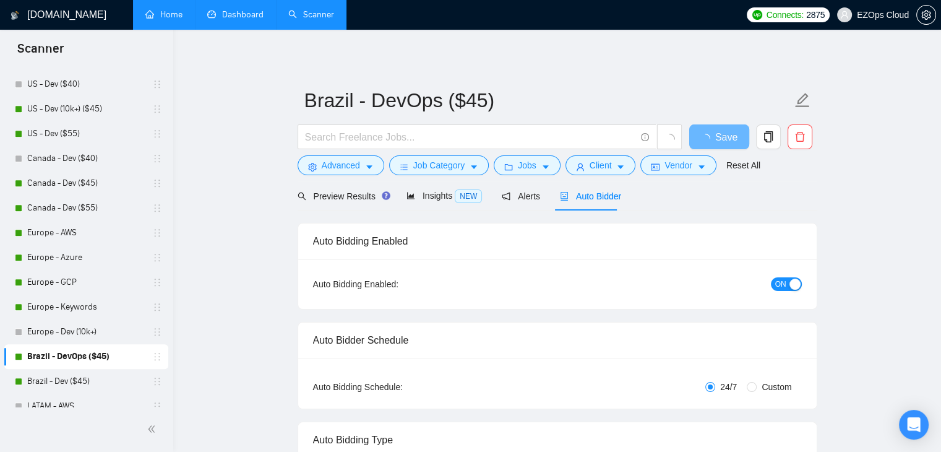
checkbox input "true"
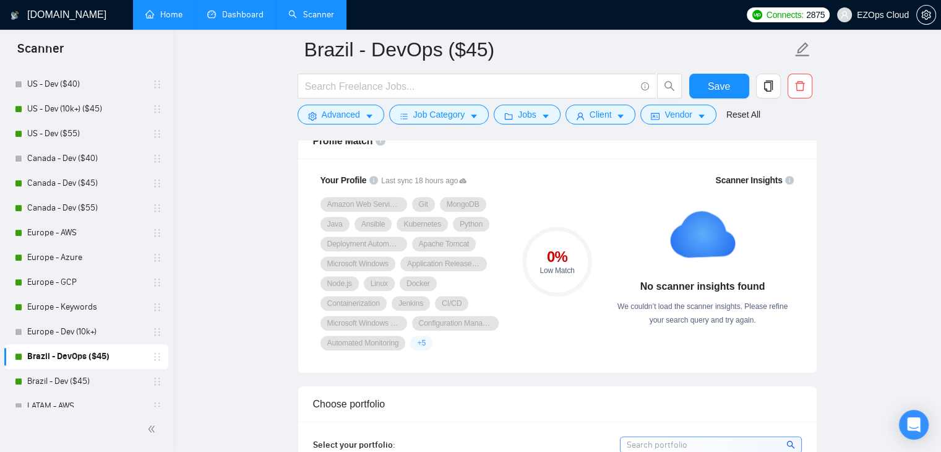
scroll to position [833, 0]
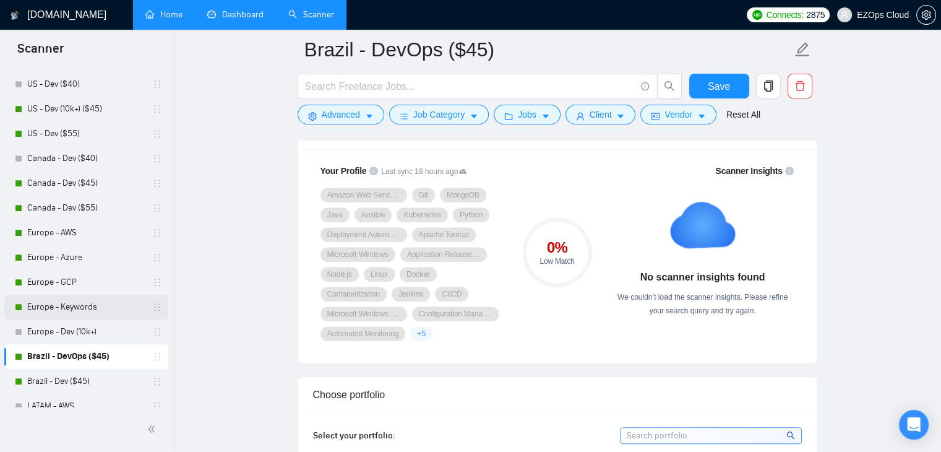
click at [55, 301] on link "Europe - Keywords" at bounding box center [86, 306] width 118 height 25
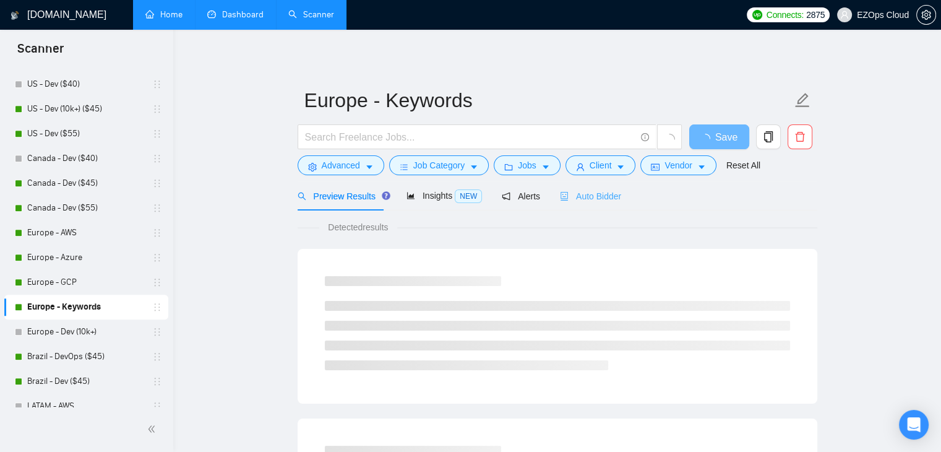
click at [599, 187] on div "Auto Bidder" at bounding box center [590, 195] width 61 height 29
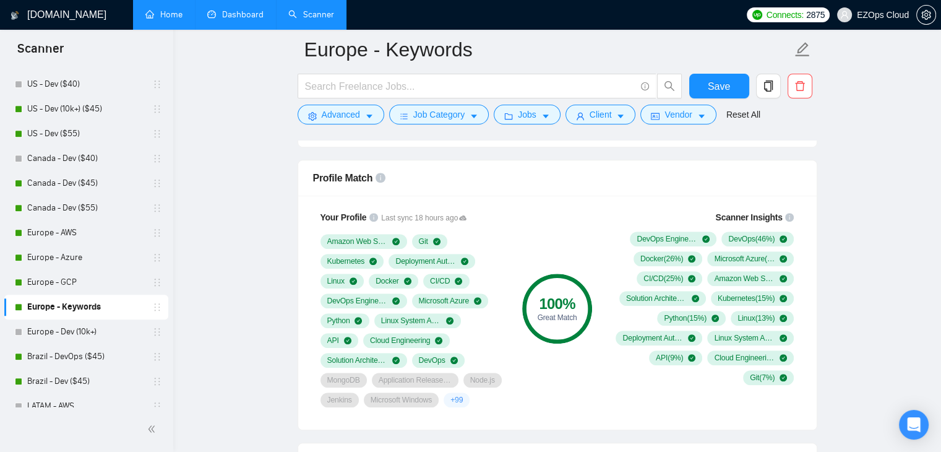
scroll to position [790, 0]
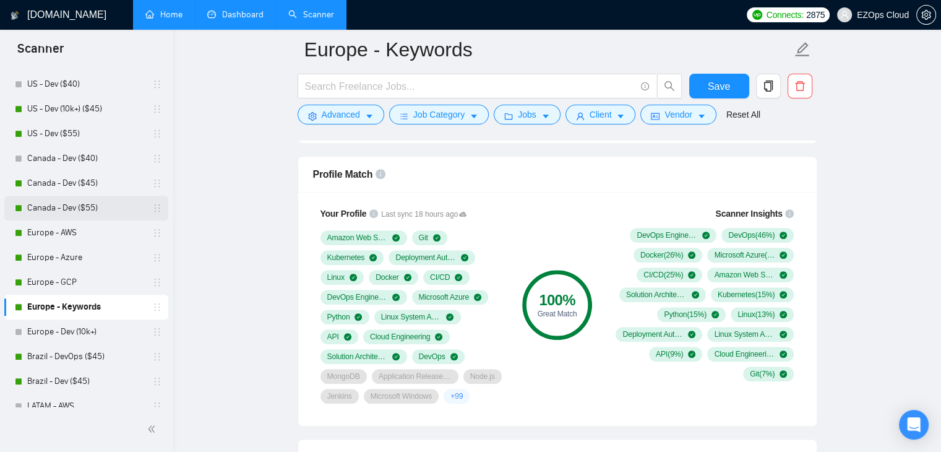
click at [31, 212] on link "Canada - Dev ($55)" at bounding box center [86, 207] width 118 height 25
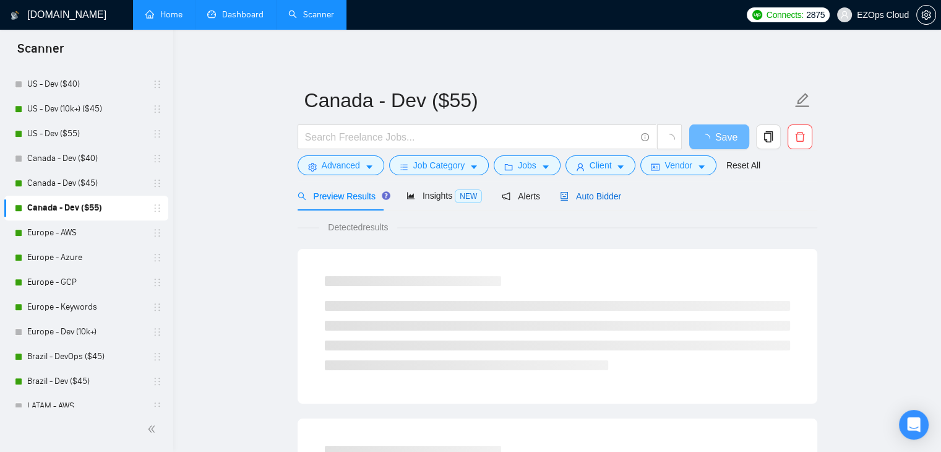
click at [573, 201] on span "Auto Bidder" at bounding box center [590, 196] width 61 height 10
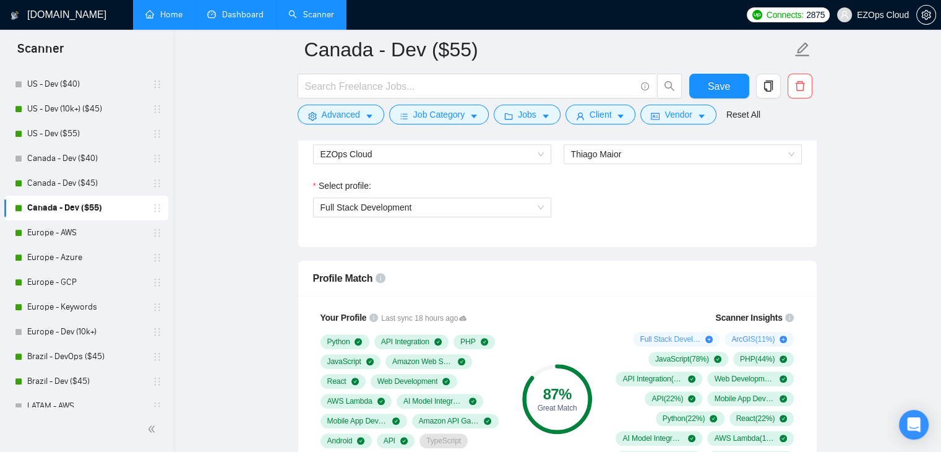
scroll to position [644, 0]
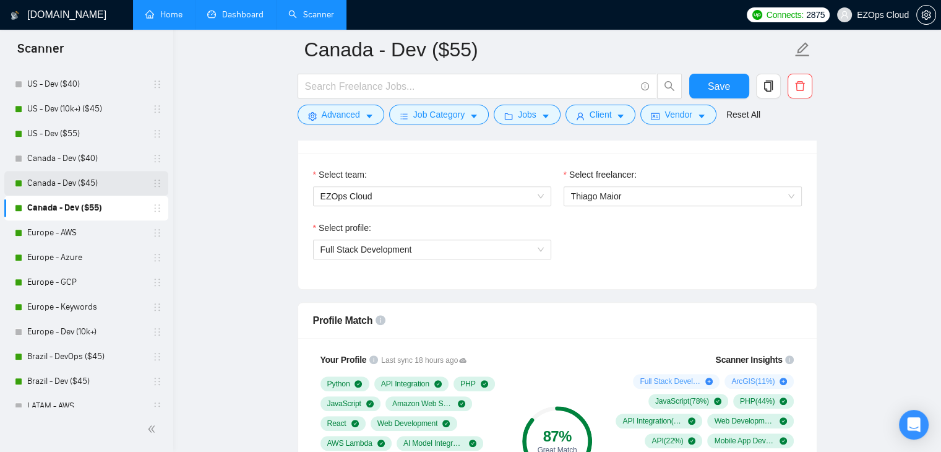
click at [96, 181] on link "Canada - Dev ($45)" at bounding box center [86, 183] width 118 height 25
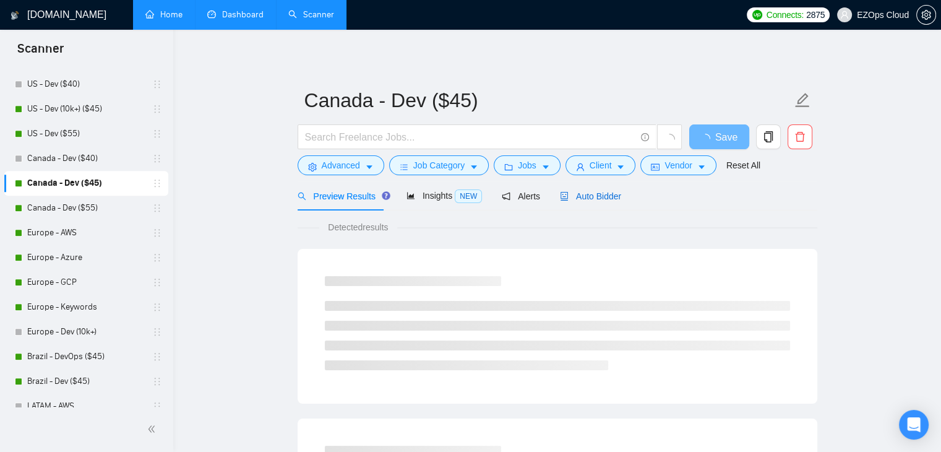
drag, startPoint x: 559, startPoint y: 201, endPoint x: 949, endPoint y: 127, distance: 397.2
click at [560, 201] on div "Auto Bidder" at bounding box center [590, 196] width 61 height 14
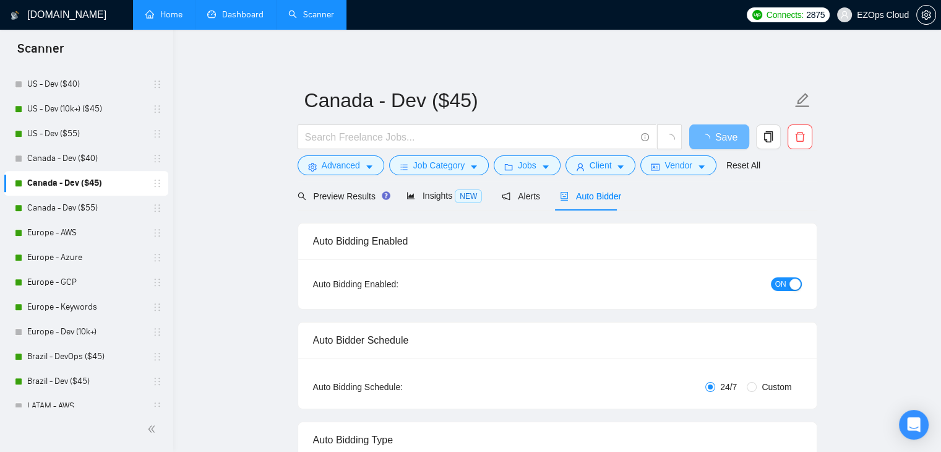
checkbox input "true"
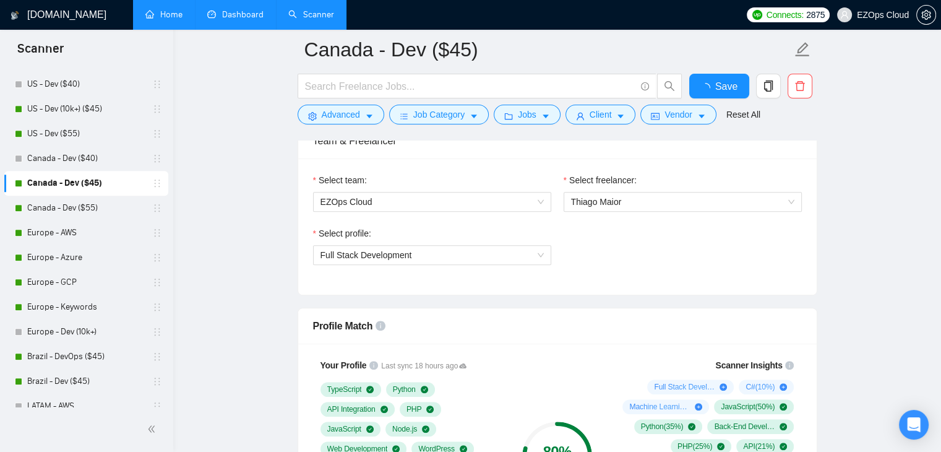
scroll to position [743, 0]
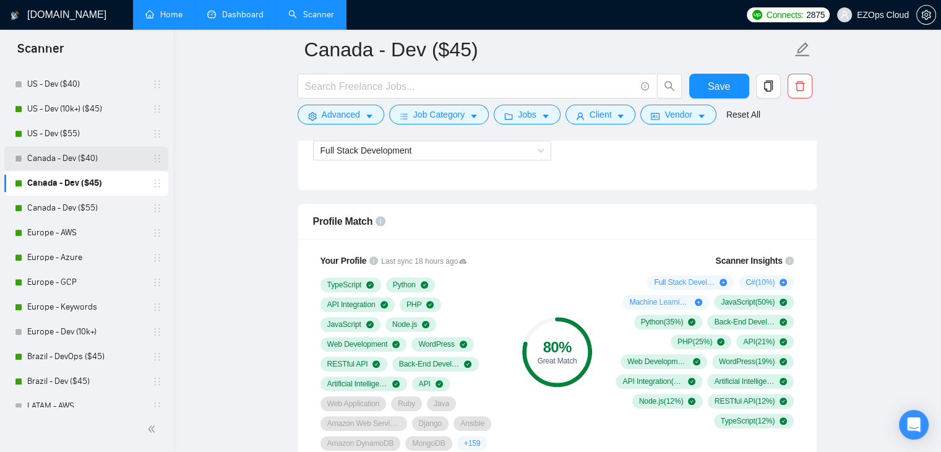
click at [37, 166] on link "Canada - Dev ($40)" at bounding box center [86, 158] width 118 height 25
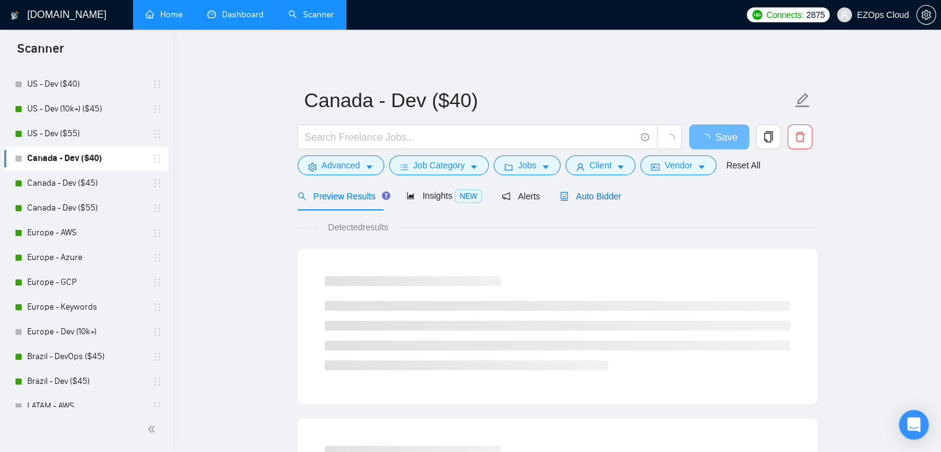
click at [582, 196] on span "Auto Bidder" at bounding box center [590, 196] width 61 height 10
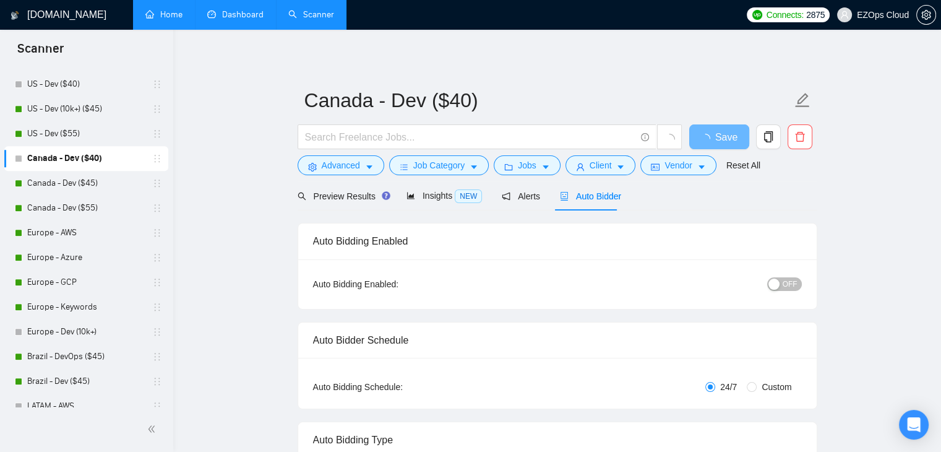
checkbox input "true"
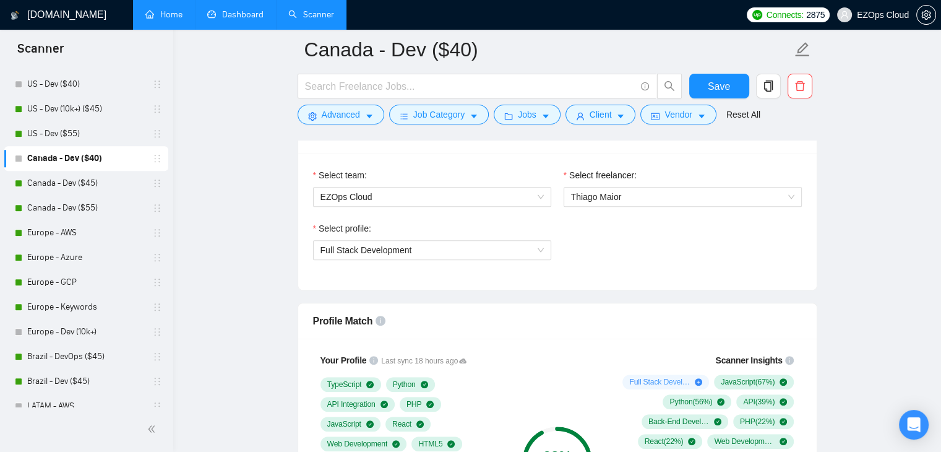
scroll to position [629, 0]
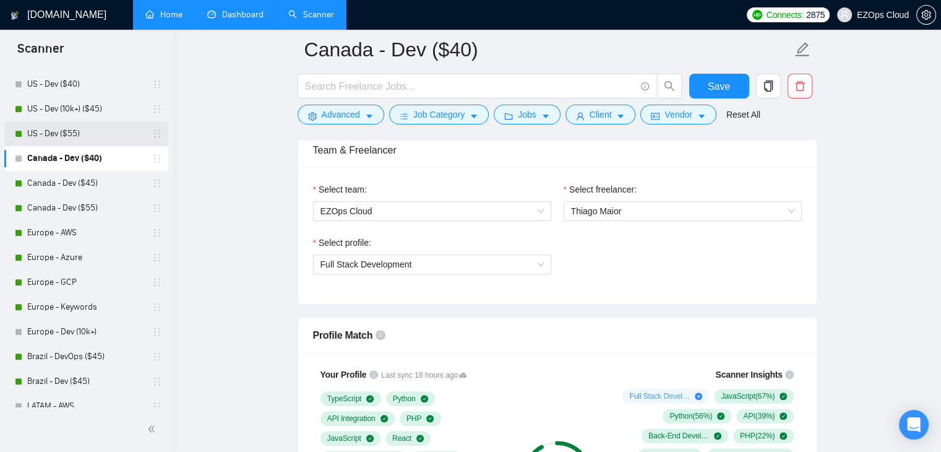
click at [52, 142] on link "US - Dev ($55)" at bounding box center [86, 133] width 118 height 25
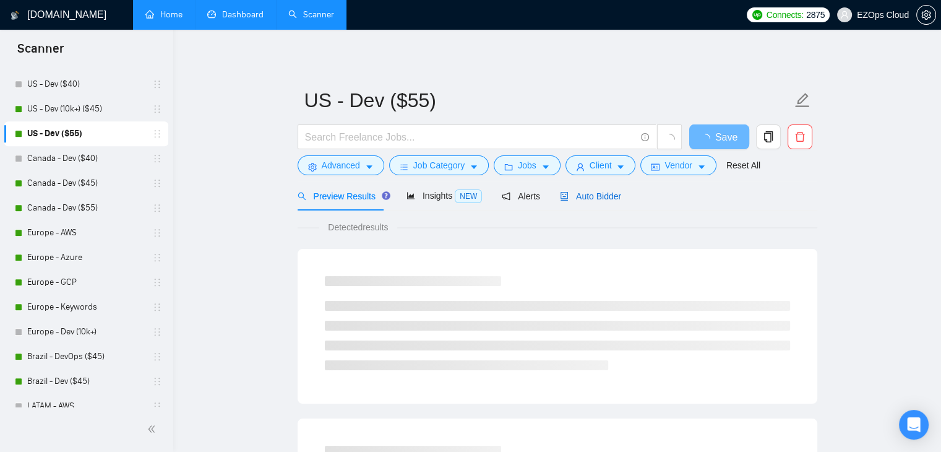
click at [604, 197] on span "Auto Bidder" at bounding box center [590, 196] width 61 height 10
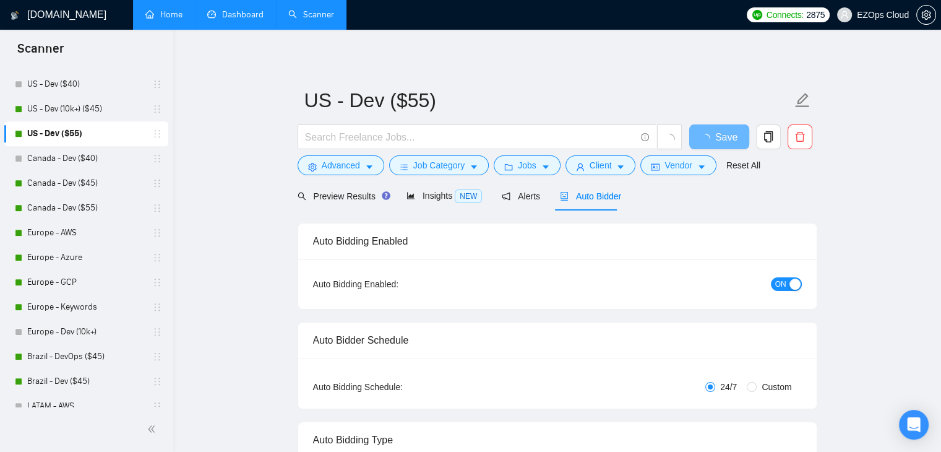
checkbox input "true"
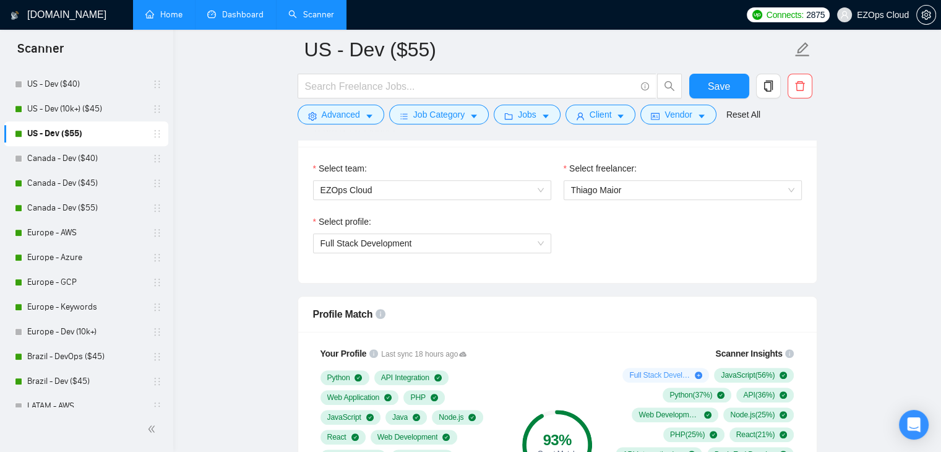
scroll to position [627, 0]
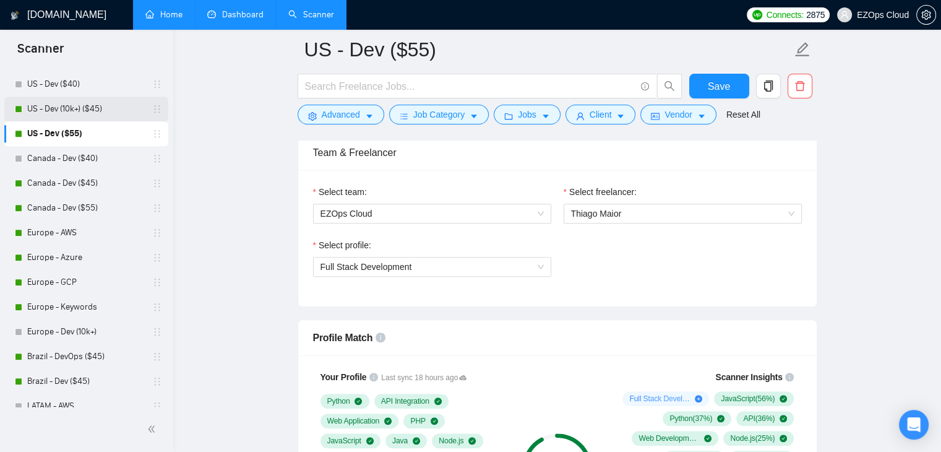
click at [63, 100] on link "US - Dev (10k+) ($45)" at bounding box center [86, 108] width 118 height 25
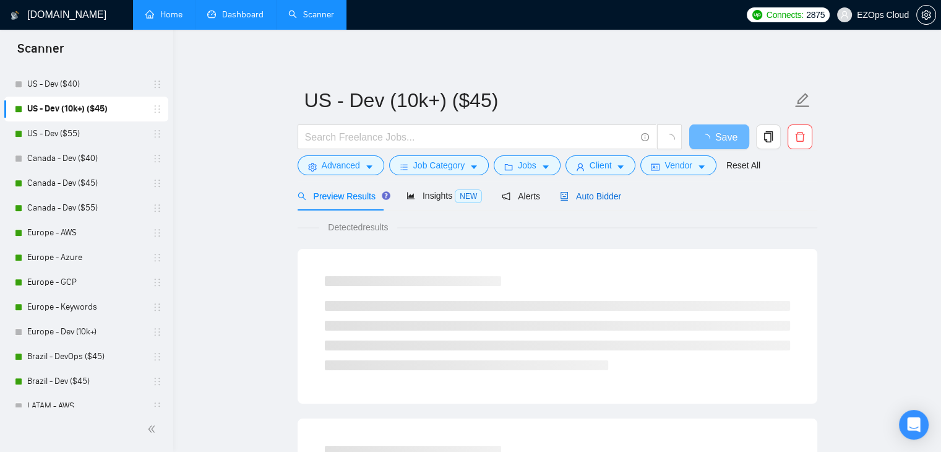
click at [577, 200] on span "Auto Bidder" at bounding box center [590, 196] width 61 height 10
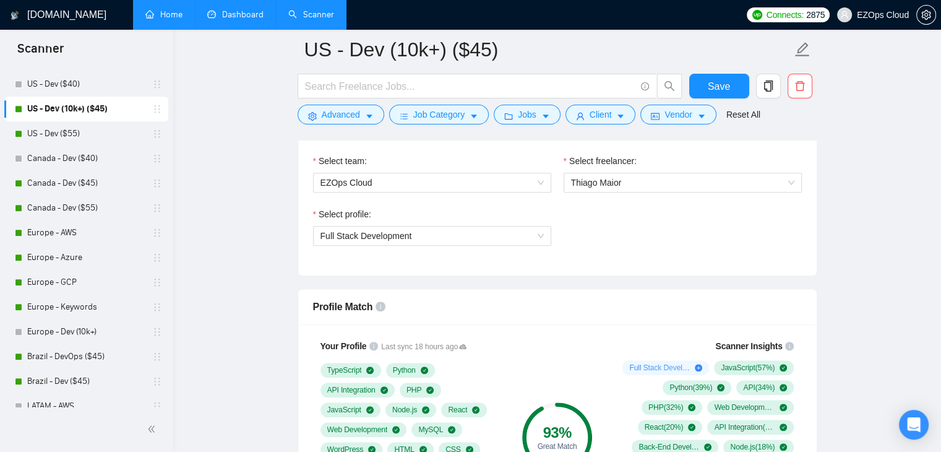
scroll to position [624, 0]
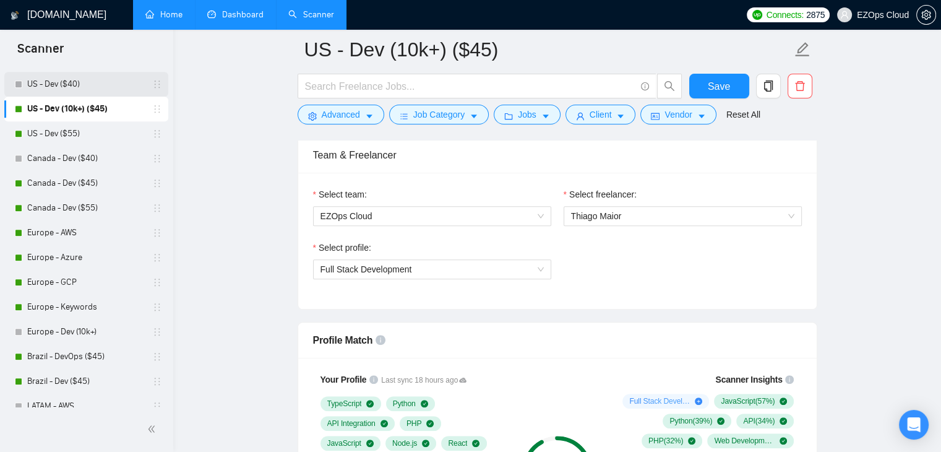
click at [61, 78] on link "US - Dev ($40)" at bounding box center [86, 84] width 118 height 25
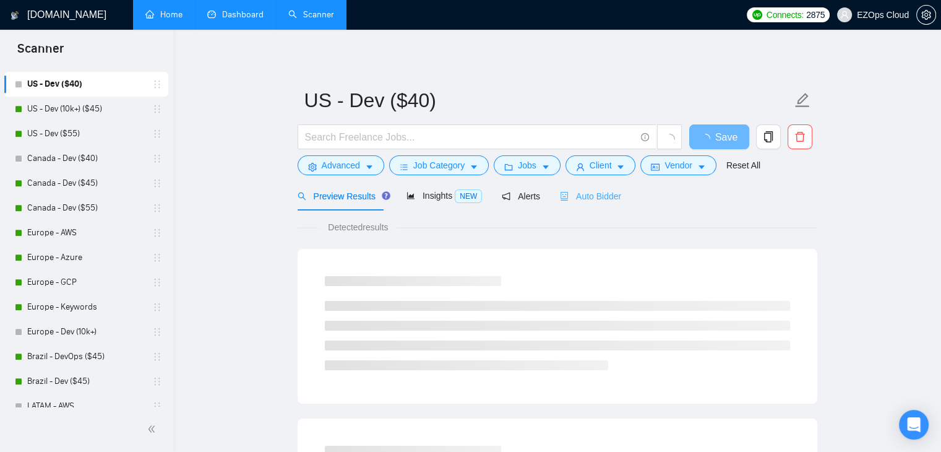
click at [588, 184] on div "Auto Bidder" at bounding box center [590, 195] width 61 height 29
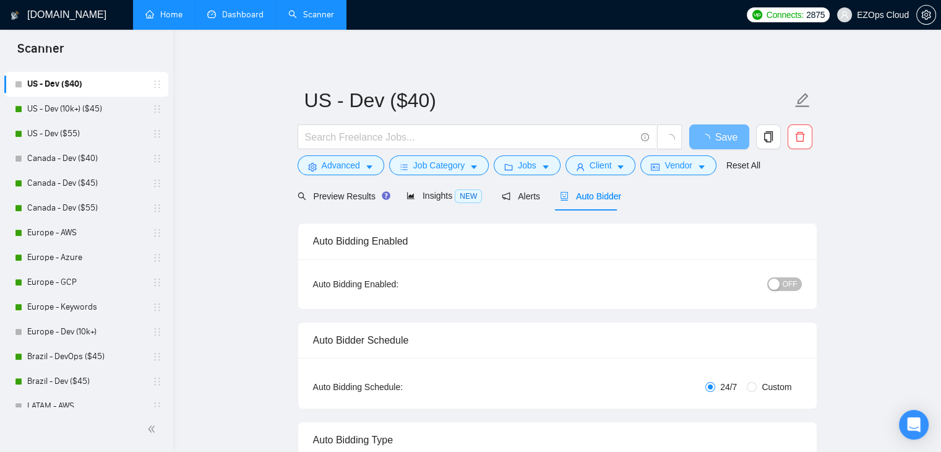
checkbox input "true"
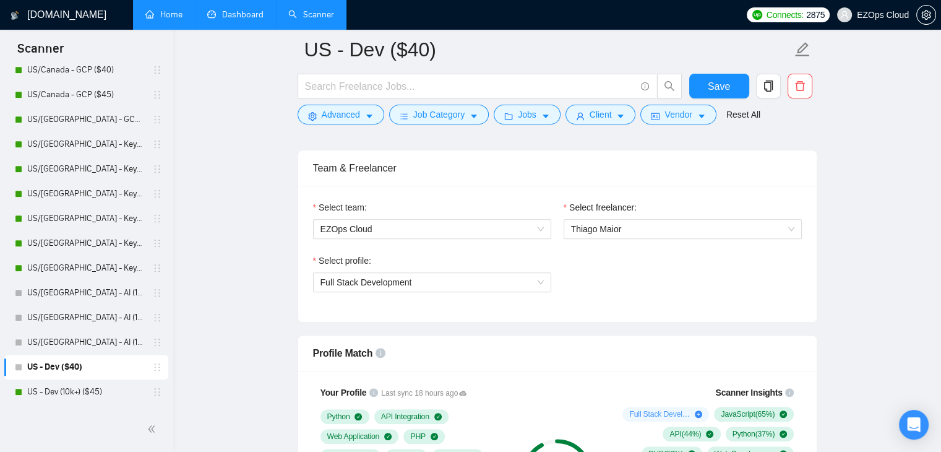
scroll to position [751, 0]
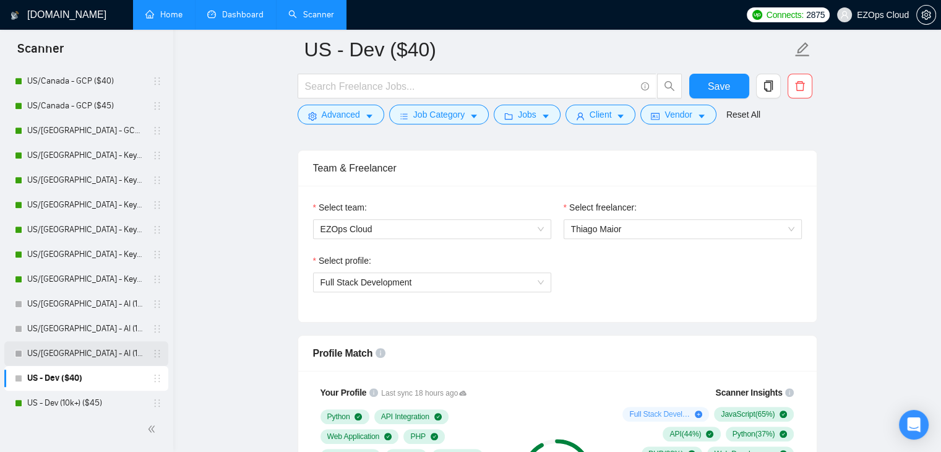
click at [25, 345] on div "US/[GEOGRAPHIC_DATA] - AI (10k+) ($55)" at bounding box center [88, 353] width 147 height 25
click at [27, 356] on link "US/[GEOGRAPHIC_DATA] - AI (10k+) ($55)" at bounding box center [86, 353] width 118 height 25
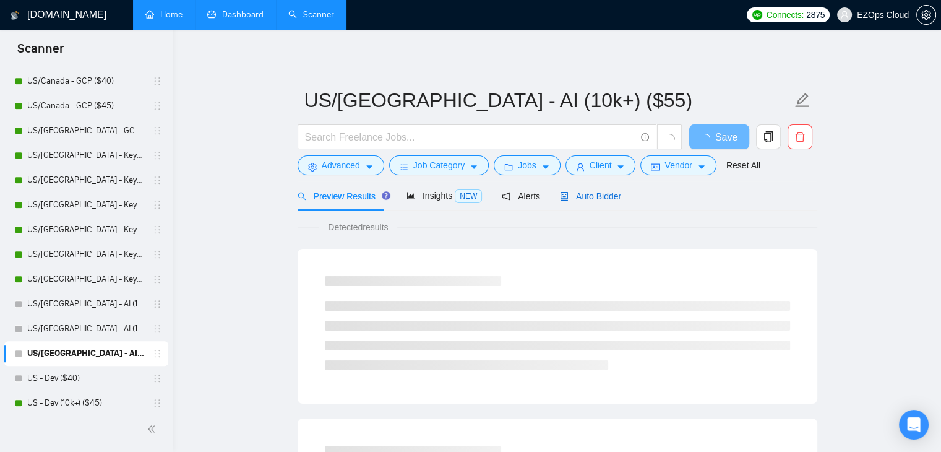
click at [591, 199] on span "Auto Bidder" at bounding box center [590, 196] width 61 height 10
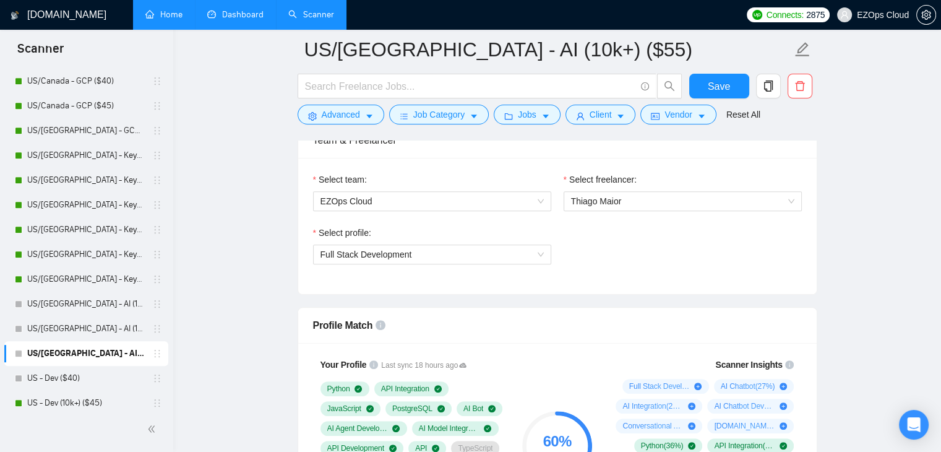
scroll to position [648, 0]
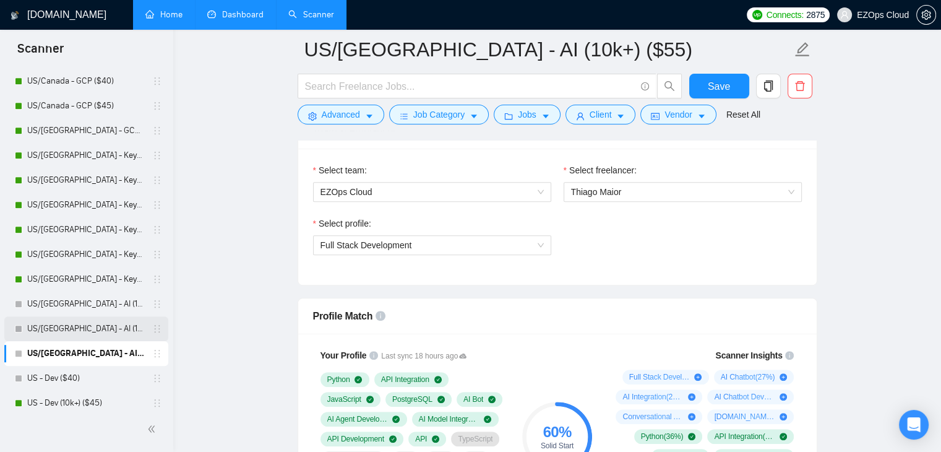
click at [57, 333] on link "US/[GEOGRAPHIC_DATA] - AI (10k+) ($45)" at bounding box center [86, 328] width 118 height 25
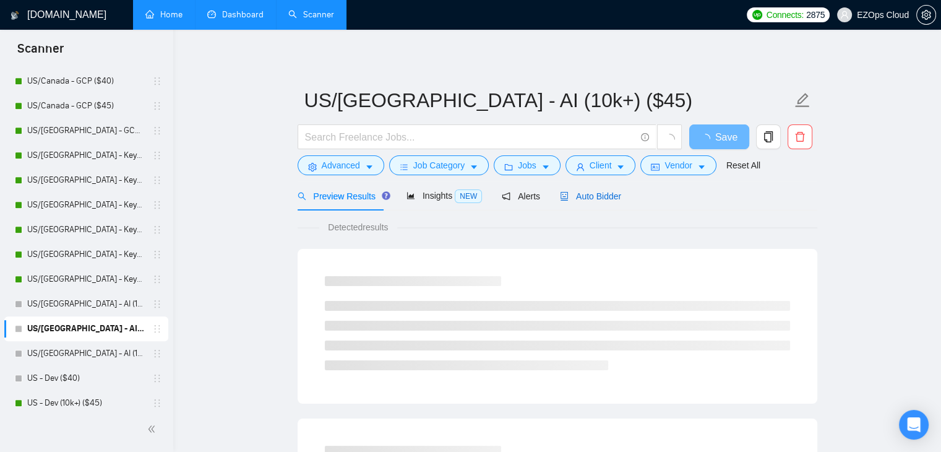
click at [580, 194] on span "Auto Bidder" at bounding box center [590, 196] width 61 height 10
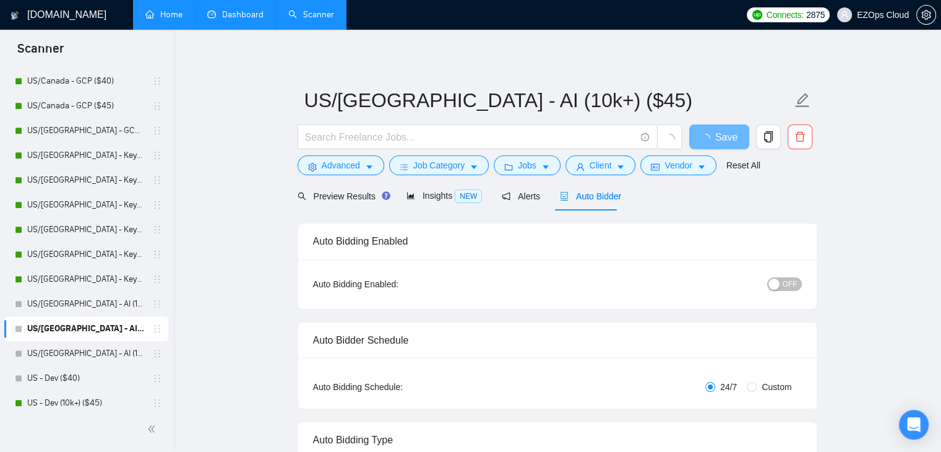
checkbox input "true"
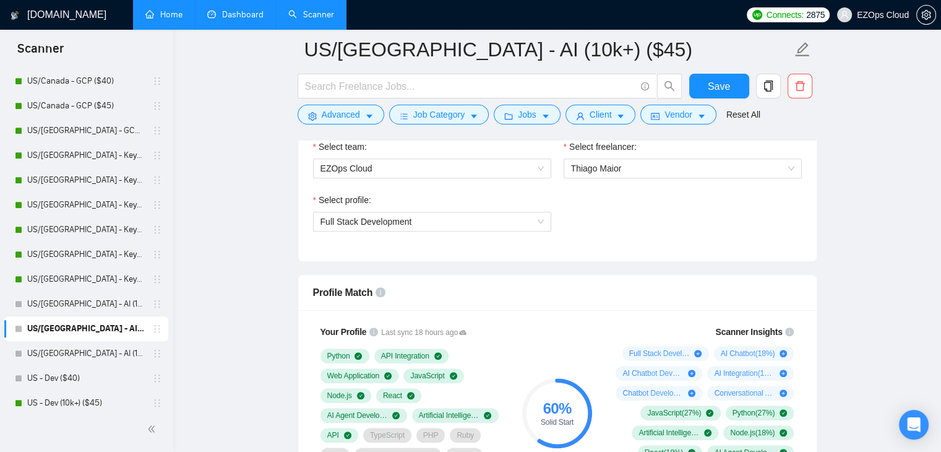
scroll to position [681, 0]
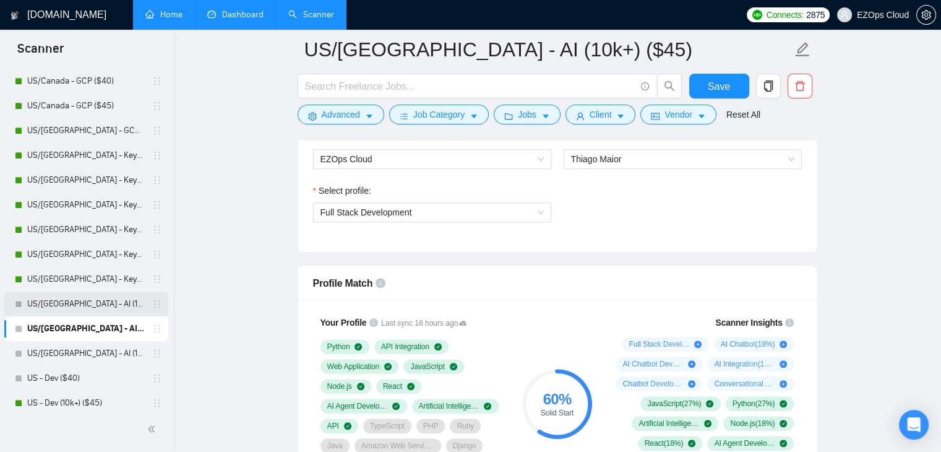
click at [102, 300] on link "US/[GEOGRAPHIC_DATA] - AI (10k+) ($40)" at bounding box center [86, 303] width 118 height 25
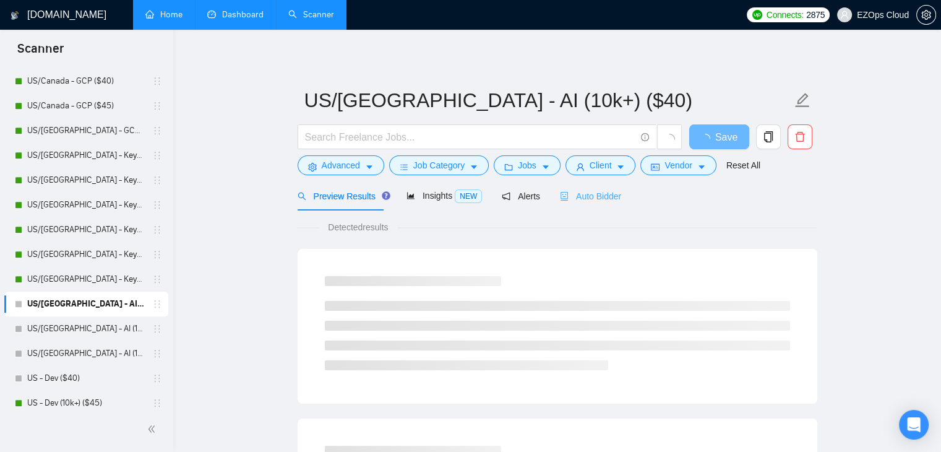
click at [562, 206] on div "Auto Bidder" at bounding box center [590, 195] width 61 height 29
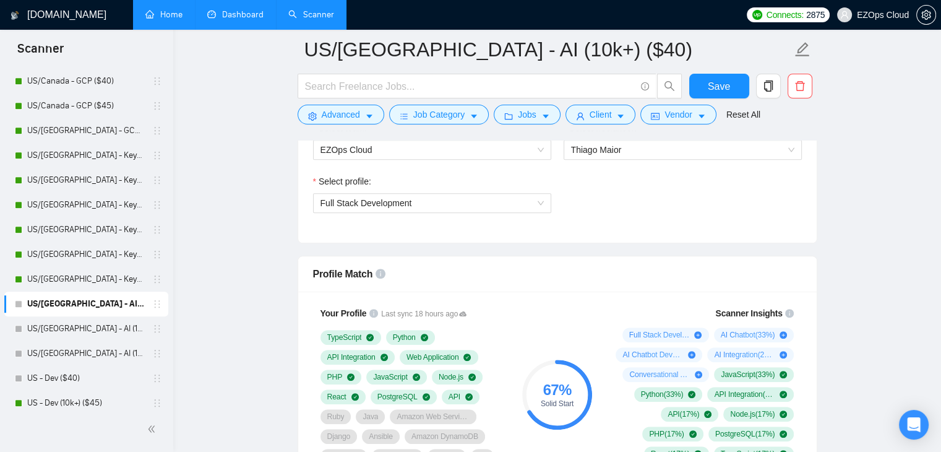
scroll to position [648, 0]
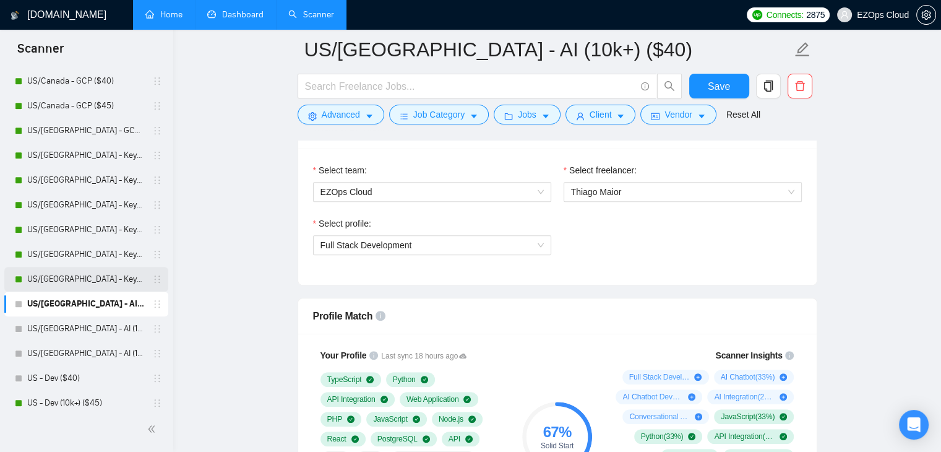
click at [61, 276] on link "US/[GEOGRAPHIC_DATA] - Keywords (Others) ($55)" at bounding box center [86, 279] width 118 height 25
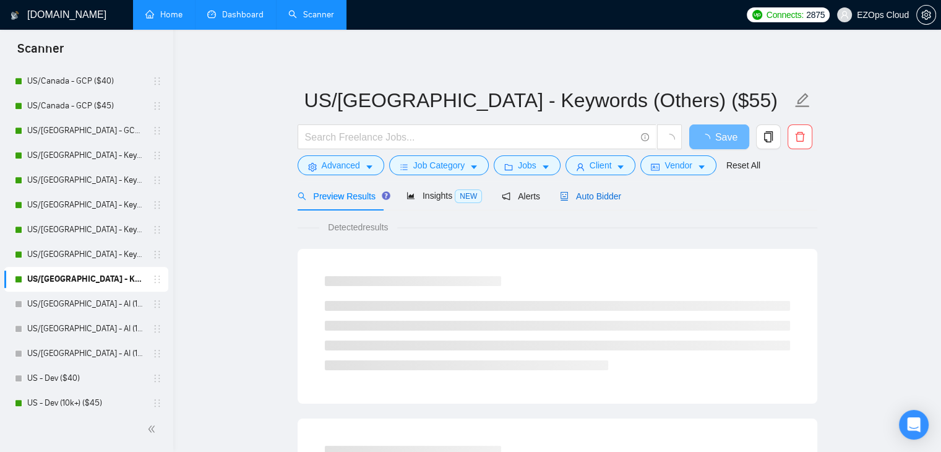
click at [571, 199] on span "Auto Bidder" at bounding box center [590, 196] width 61 height 10
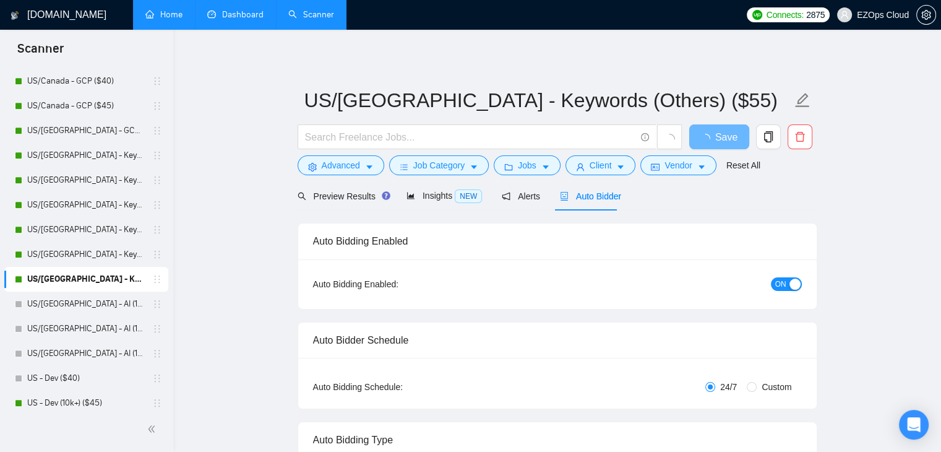
checkbox input "true"
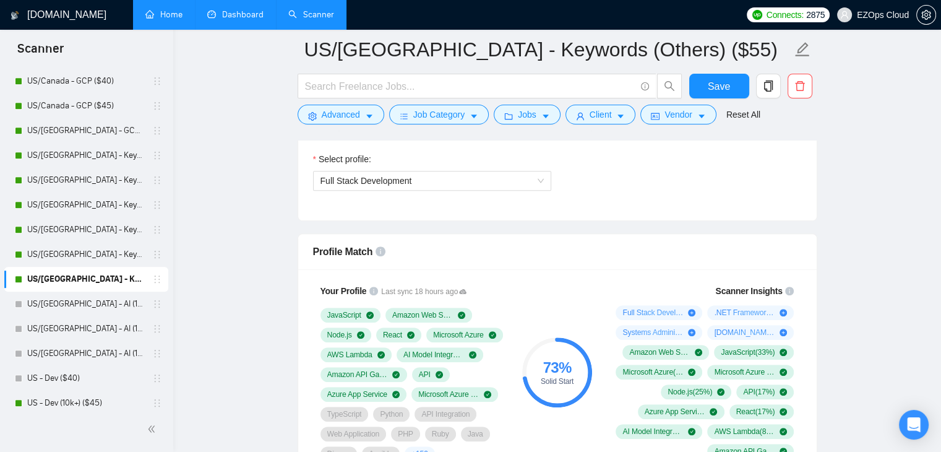
scroll to position [708, 0]
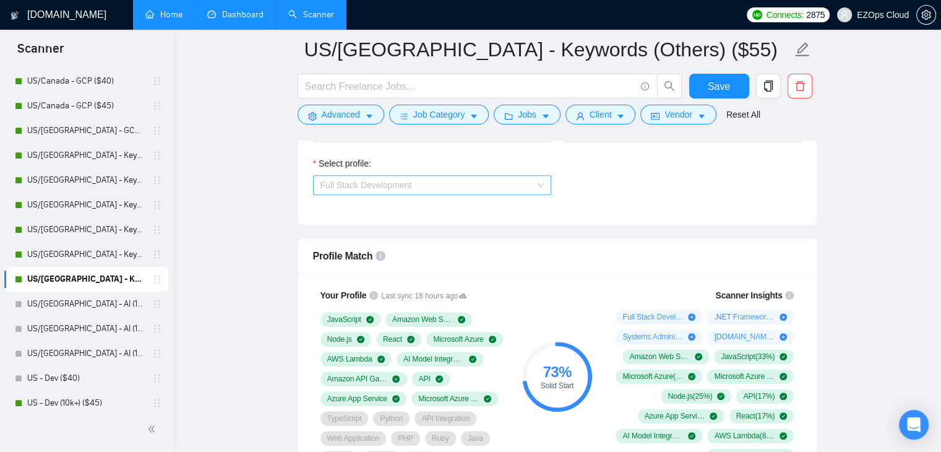
click at [376, 185] on span "Full Stack Development" at bounding box center [366, 185] width 92 height 10
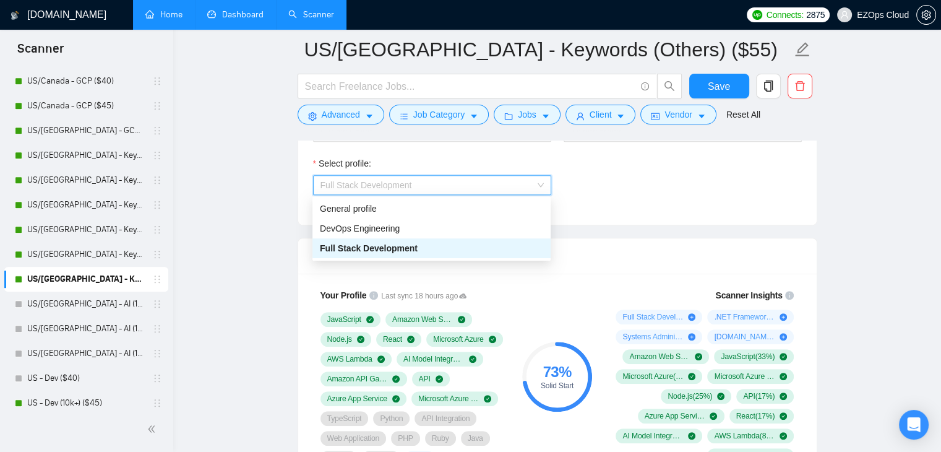
click at [382, 244] on span "Full Stack Development" at bounding box center [369, 248] width 98 height 10
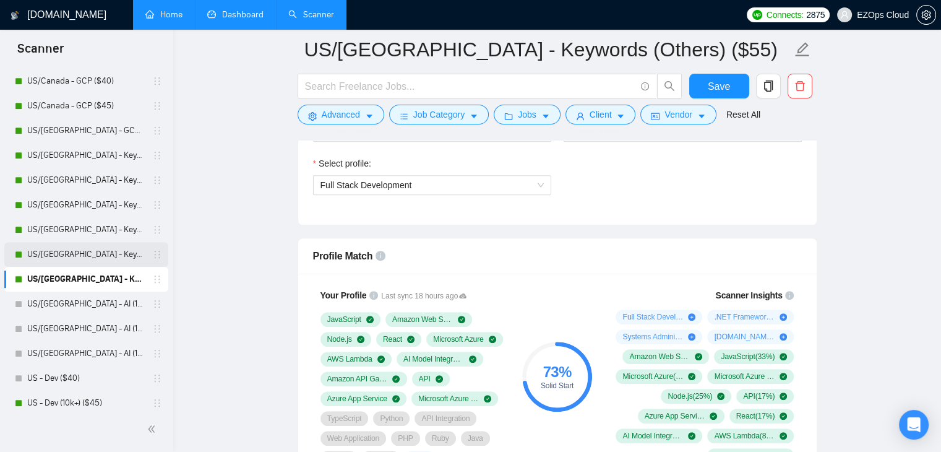
click at [60, 249] on link "US/[GEOGRAPHIC_DATA] - Keywords (Others) ($45)" at bounding box center [86, 254] width 118 height 25
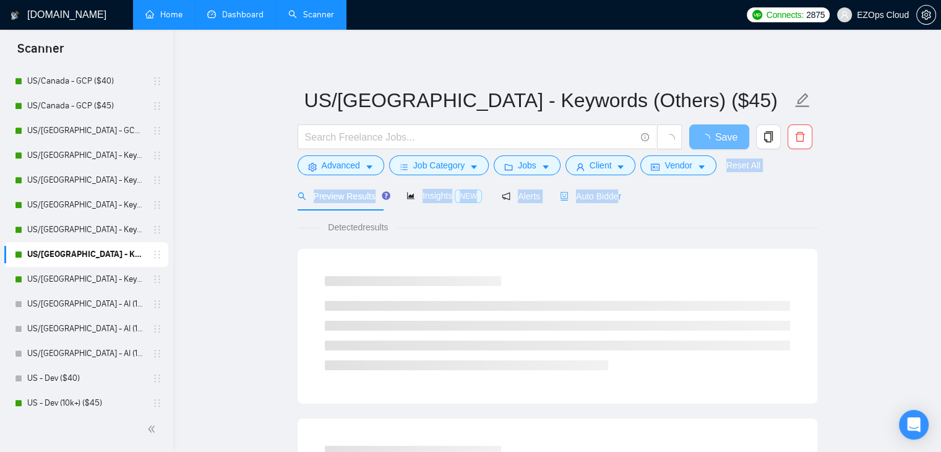
drag, startPoint x: 618, startPoint y: 176, endPoint x: 611, endPoint y: 184, distance: 10.5
click at [611, 184] on div "Auto Bidder" at bounding box center [590, 195] width 61 height 29
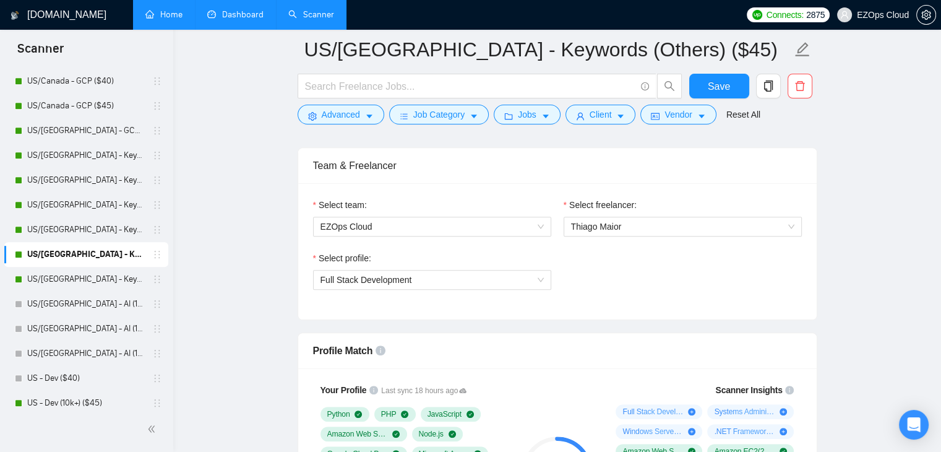
scroll to position [623, 0]
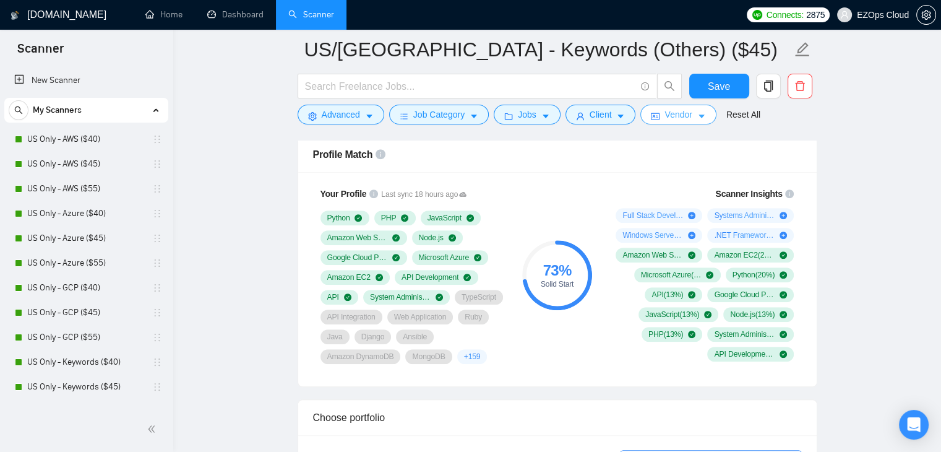
scroll to position [751, 0]
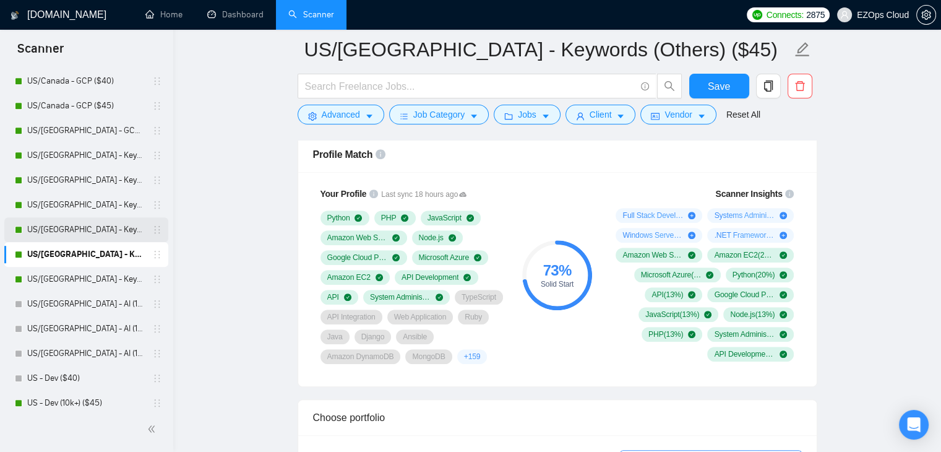
click at [84, 235] on link "US/[GEOGRAPHIC_DATA] - Keywords (Others) ($40)" at bounding box center [86, 229] width 118 height 25
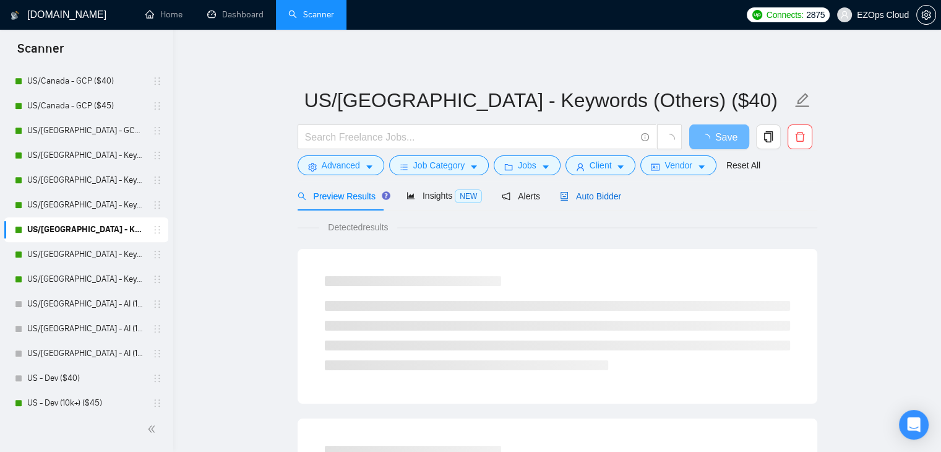
click at [591, 196] on span "Auto Bidder" at bounding box center [590, 196] width 61 height 10
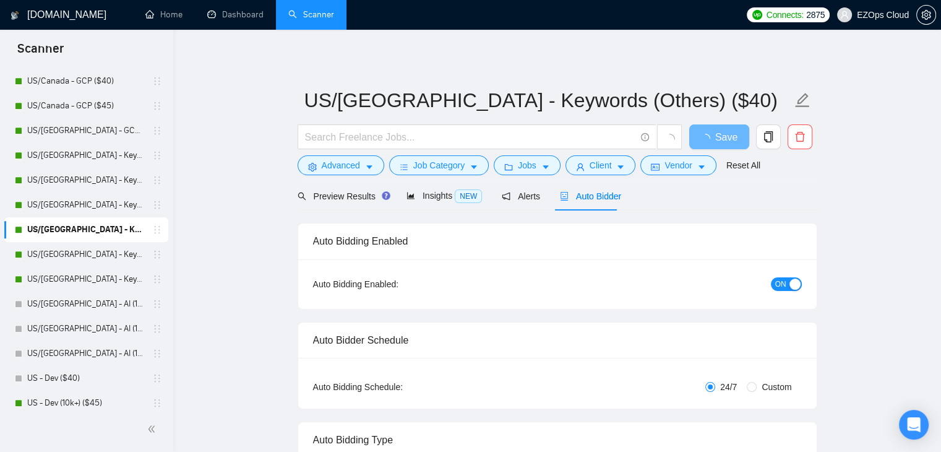
checkbox input "true"
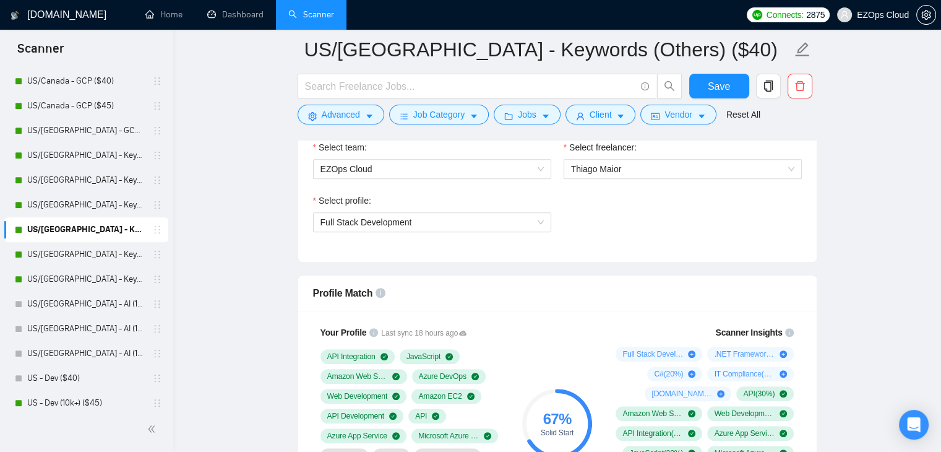
scroll to position [662, 0]
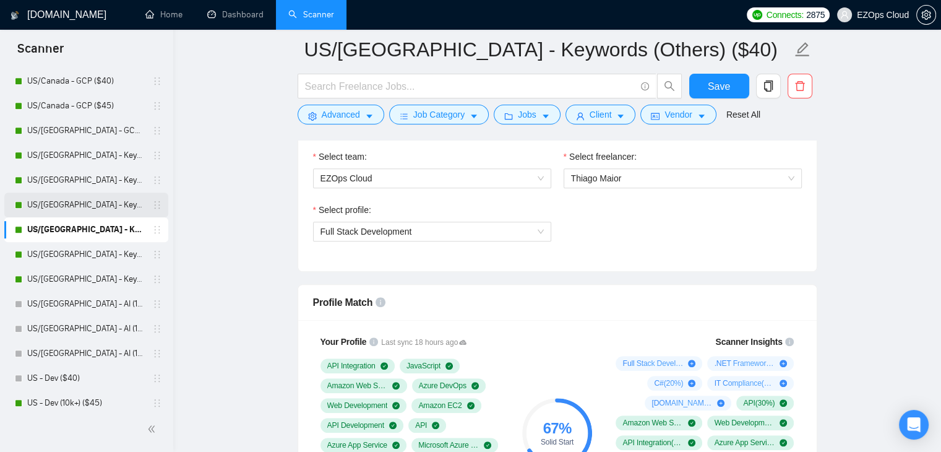
click at [74, 204] on link "US/[GEOGRAPHIC_DATA] - Keywords ($55)" at bounding box center [86, 204] width 118 height 25
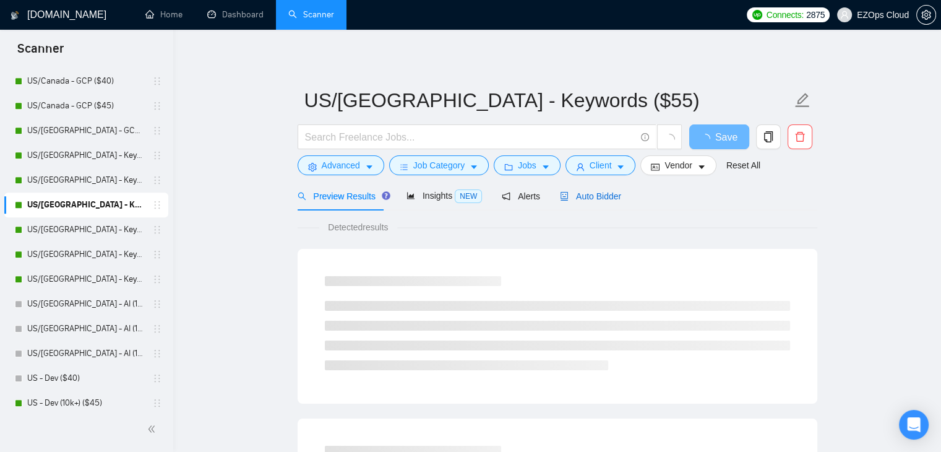
click at [602, 192] on span "Auto Bidder" at bounding box center [590, 196] width 61 height 10
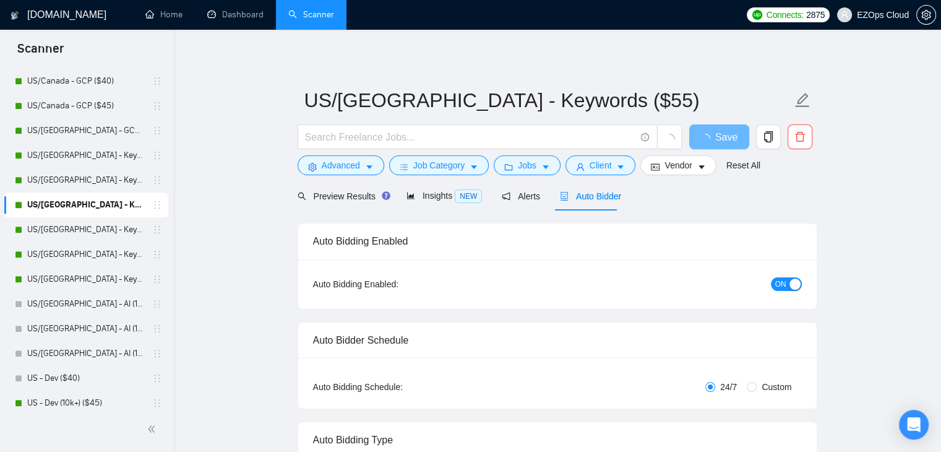
checkbox input "true"
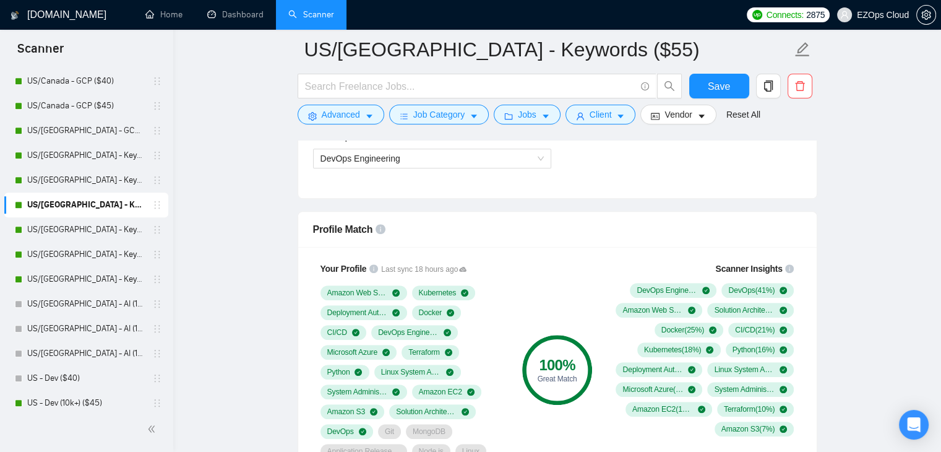
scroll to position [745, 0]
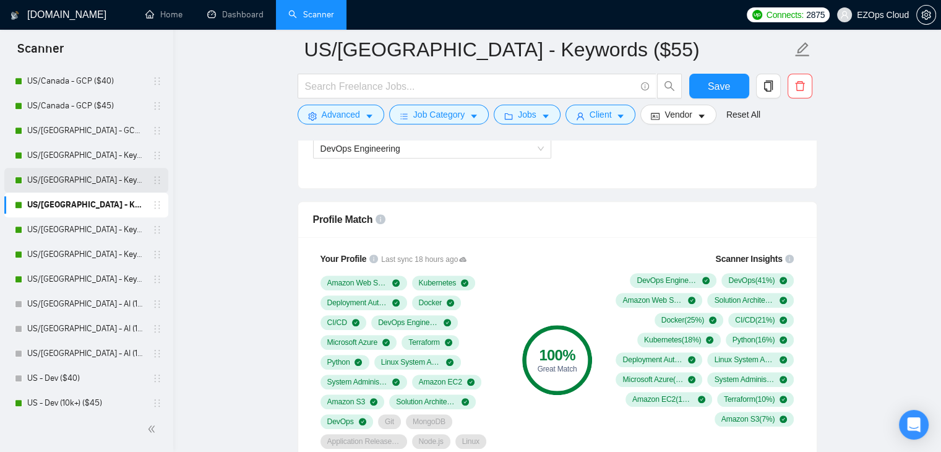
click at [96, 182] on link "US/[GEOGRAPHIC_DATA] - Keywords ($45)" at bounding box center [86, 180] width 118 height 25
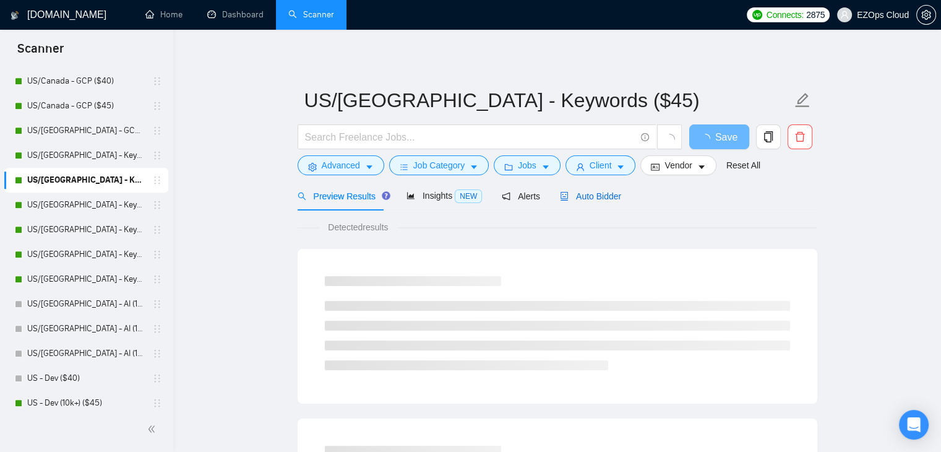
click at [585, 201] on span "Auto Bidder" at bounding box center [590, 196] width 61 height 10
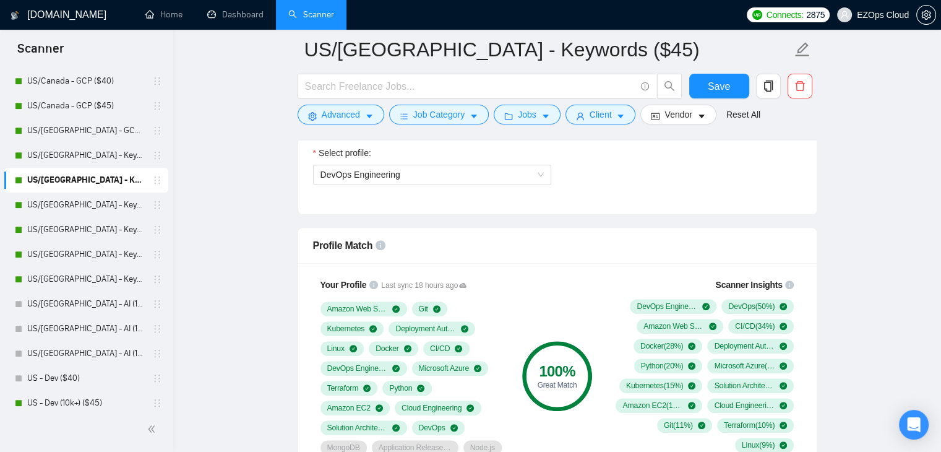
scroll to position [742, 0]
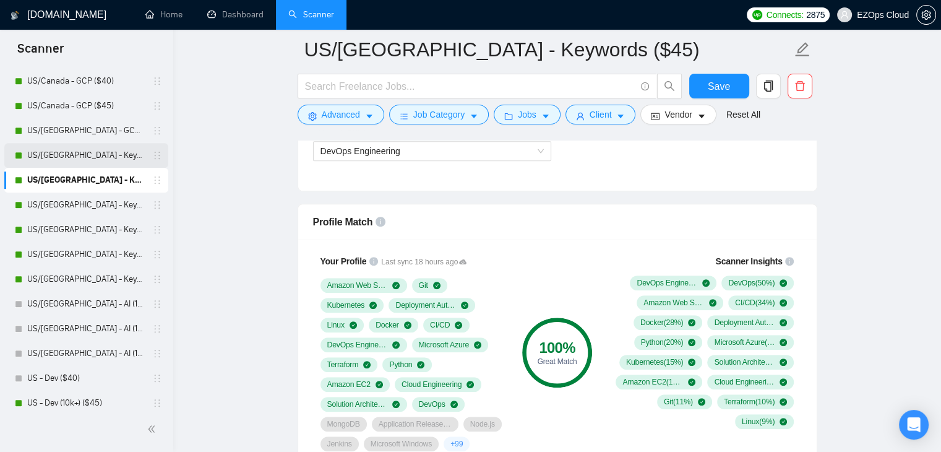
click at [49, 159] on link "US/[GEOGRAPHIC_DATA] - Keywords ($40)" at bounding box center [86, 155] width 118 height 25
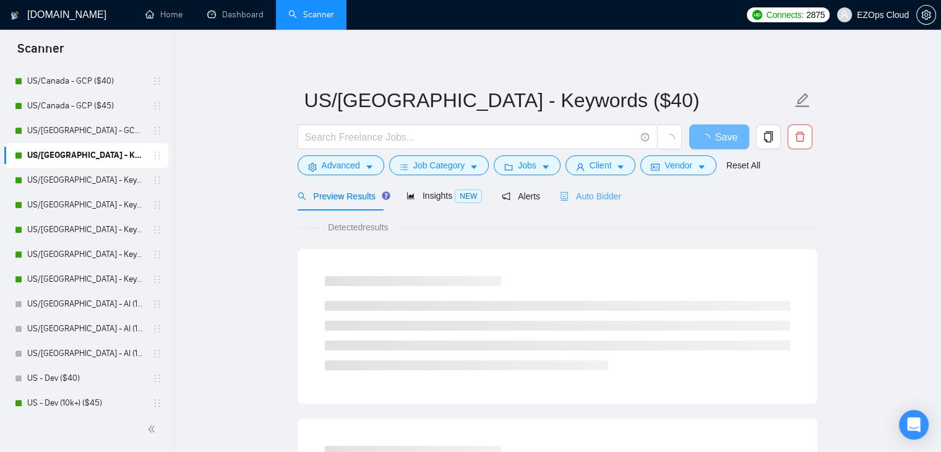
click at [573, 183] on div "Auto Bidder" at bounding box center [590, 195] width 61 height 29
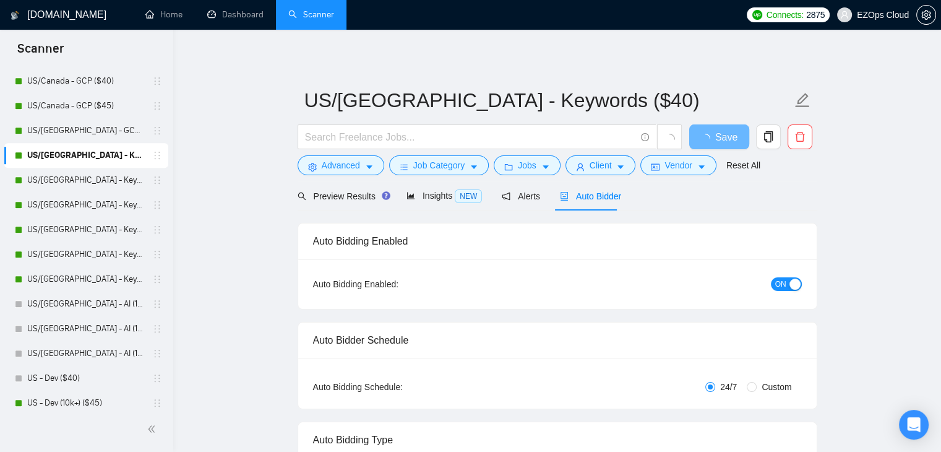
checkbox input "true"
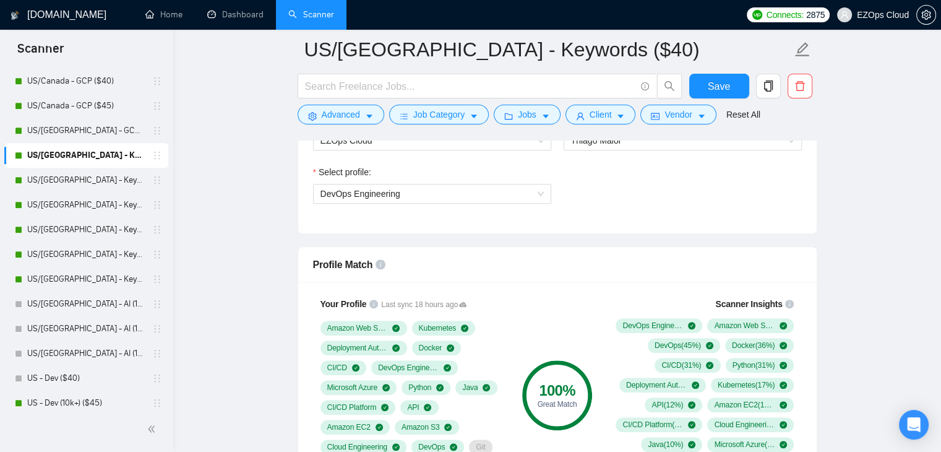
scroll to position [704, 0]
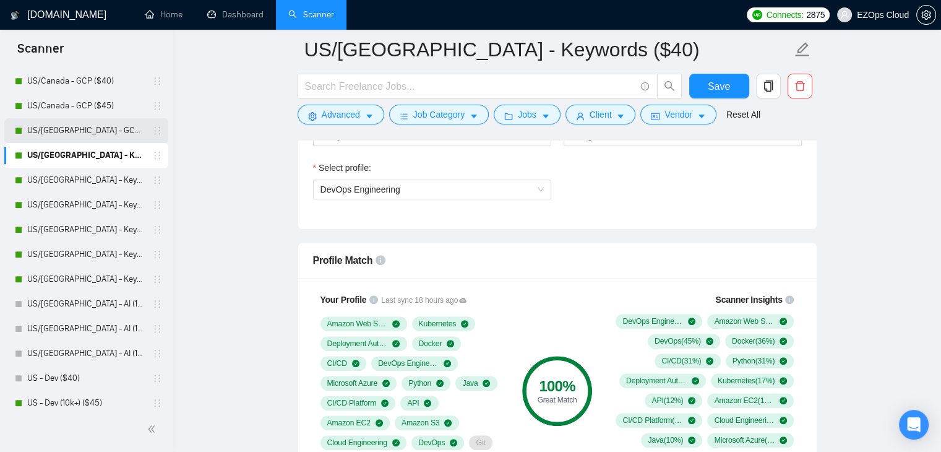
click at [82, 126] on link "US/[GEOGRAPHIC_DATA] - GCP ($55)" at bounding box center [86, 130] width 118 height 25
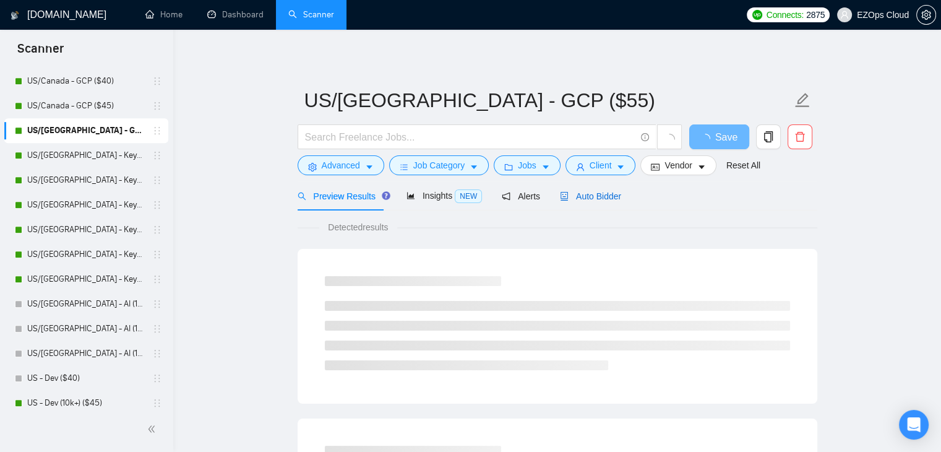
click at [572, 192] on span "Auto Bidder" at bounding box center [590, 196] width 61 height 10
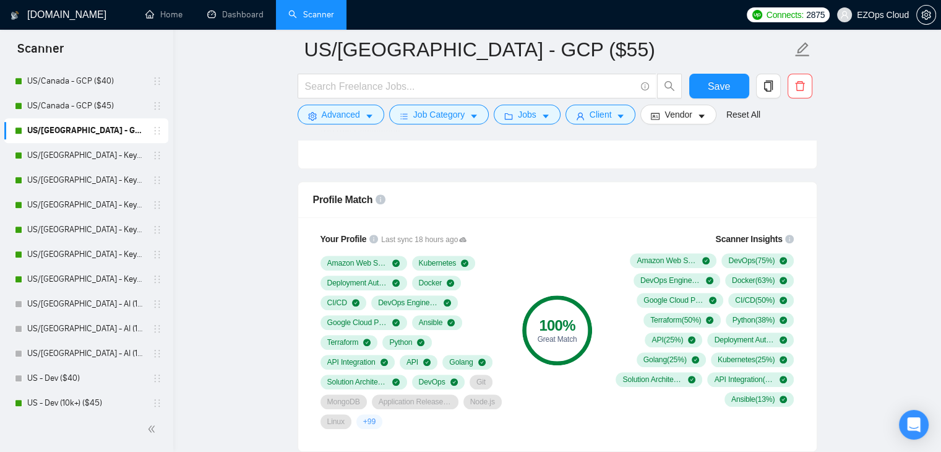
scroll to position [812, 0]
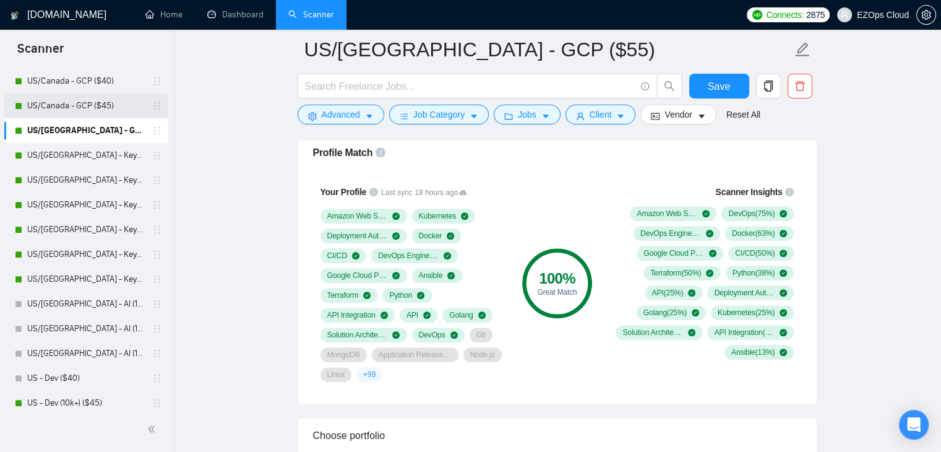
click at [88, 105] on link "US/Canada - GCP ($45)" at bounding box center [86, 105] width 118 height 25
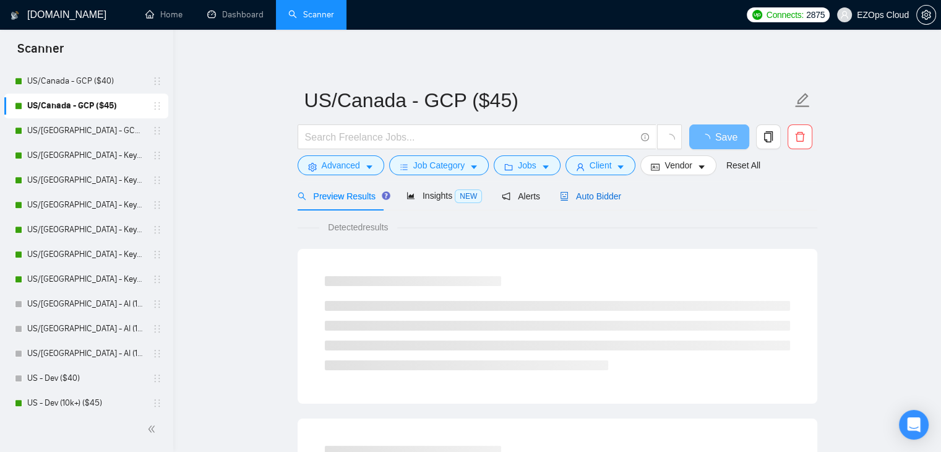
click at [605, 191] on span "Auto Bidder" at bounding box center [590, 196] width 61 height 10
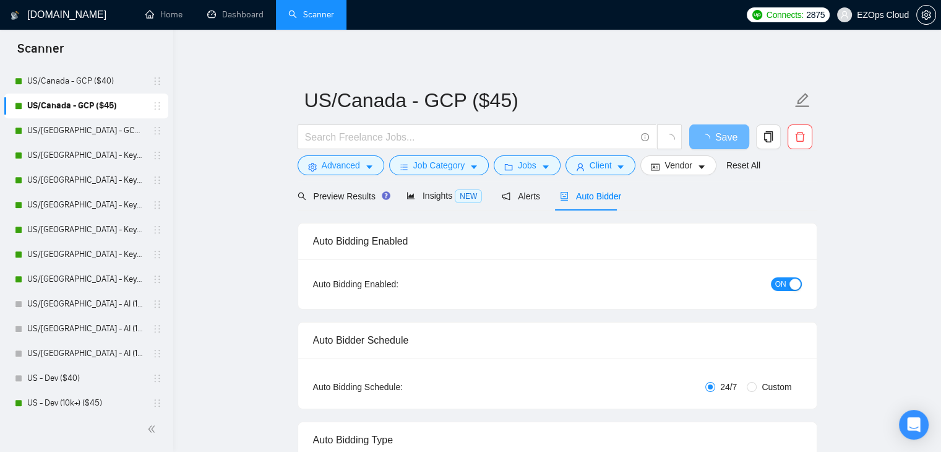
checkbox input "true"
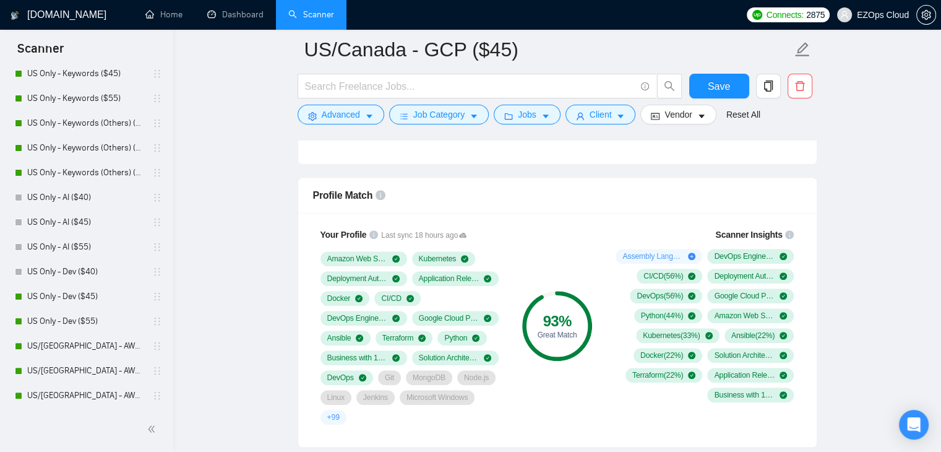
scroll to position [311, 0]
click at [72, 347] on link "US/[GEOGRAPHIC_DATA] - AWS (Best Clients) ($55)" at bounding box center [86, 347] width 118 height 25
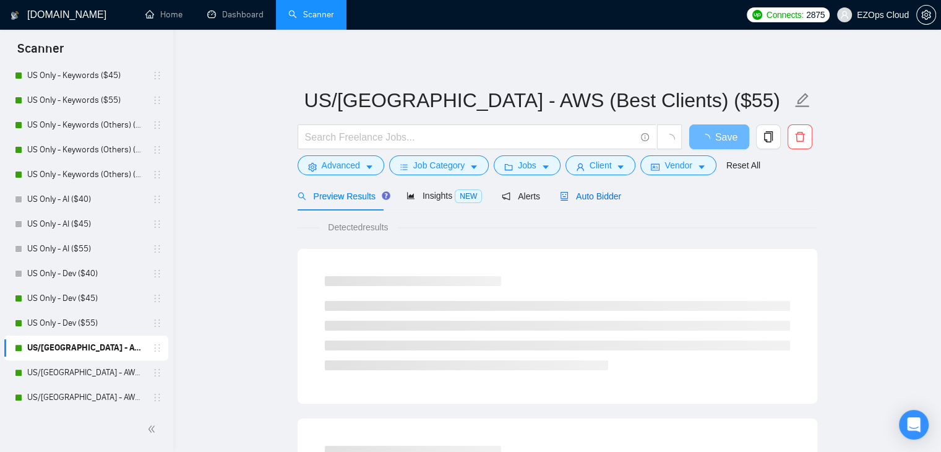
click at [600, 191] on span "Auto Bidder" at bounding box center [590, 196] width 61 height 10
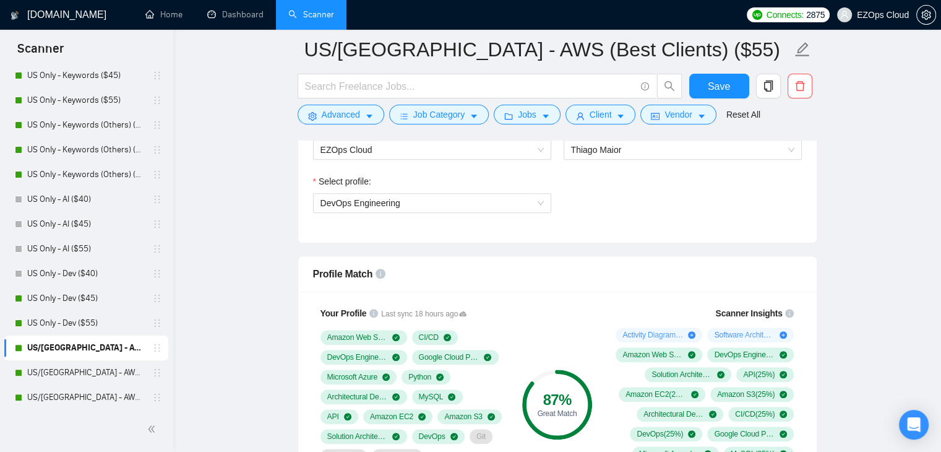
scroll to position [695, 0]
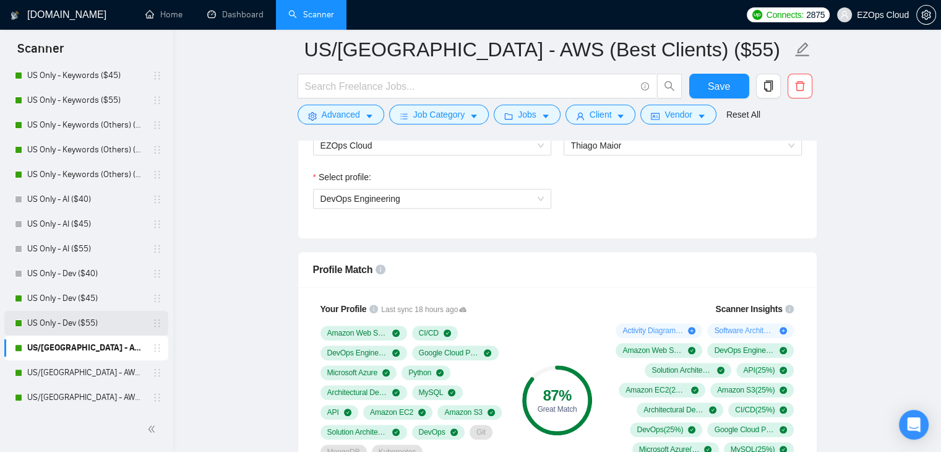
click at [33, 319] on link "US Only - Dev ($55)" at bounding box center [86, 323] width 118 height 25
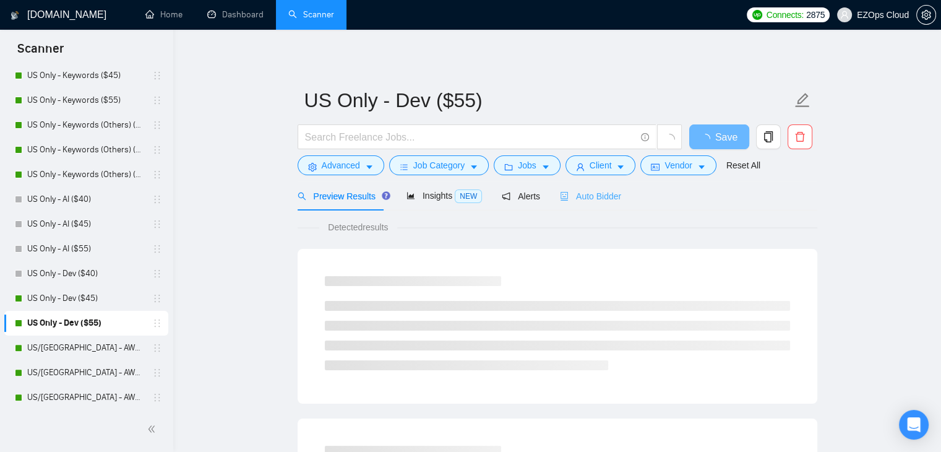
click at [560, 187] on div "Auto Bidder" at bounding box center [590, 195] width 61 height 29
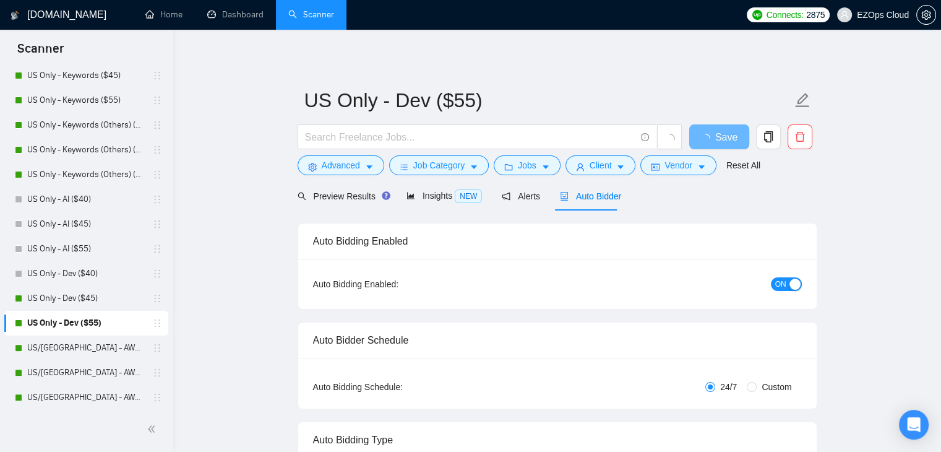
checkbox input "true"
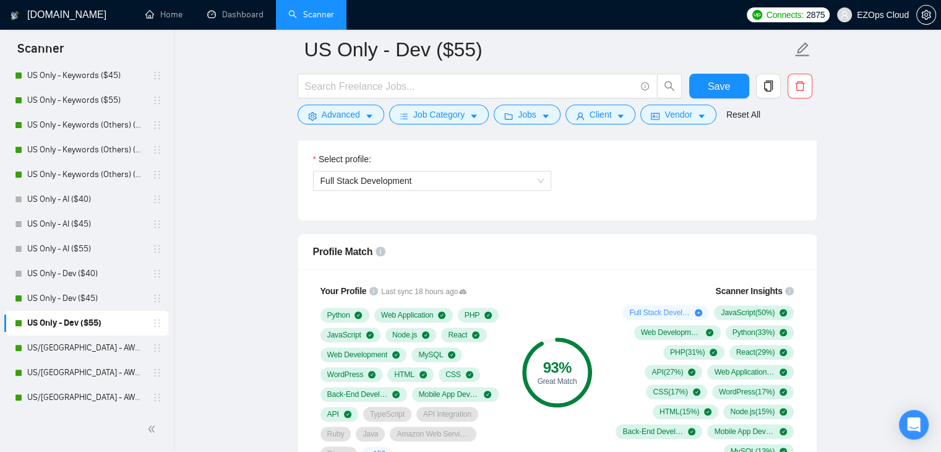
scroll to position [718, 0]
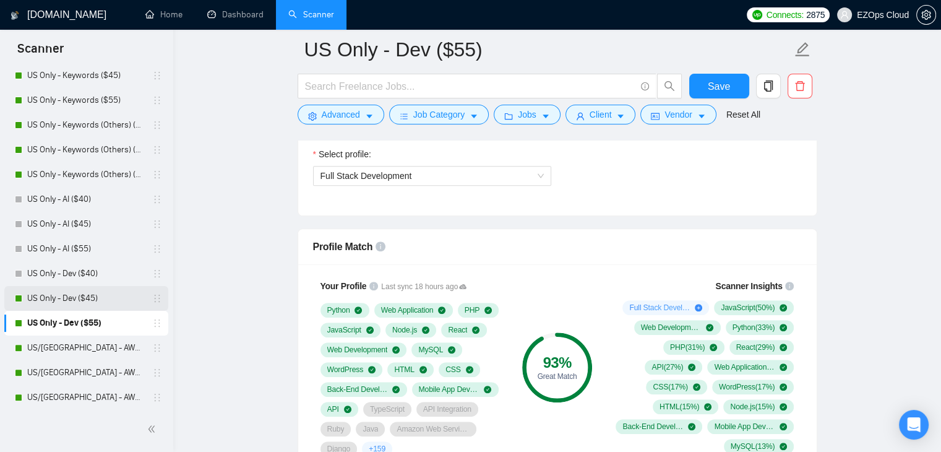
click at [83, 306] on link "US Only - Dev ($45)" at bounding box center [86, 298] width 118 height 25
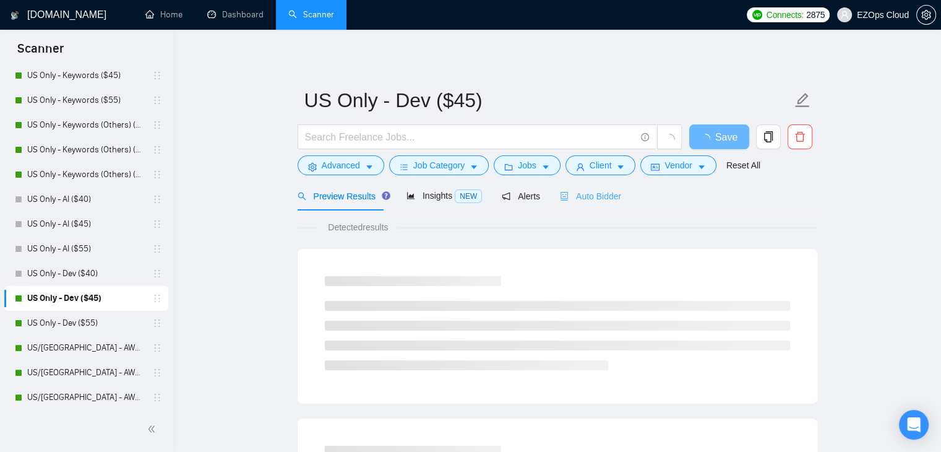
click at [573, 204] on div "Auto Bidder" at bounding box center [590, 195] width 61 height 29
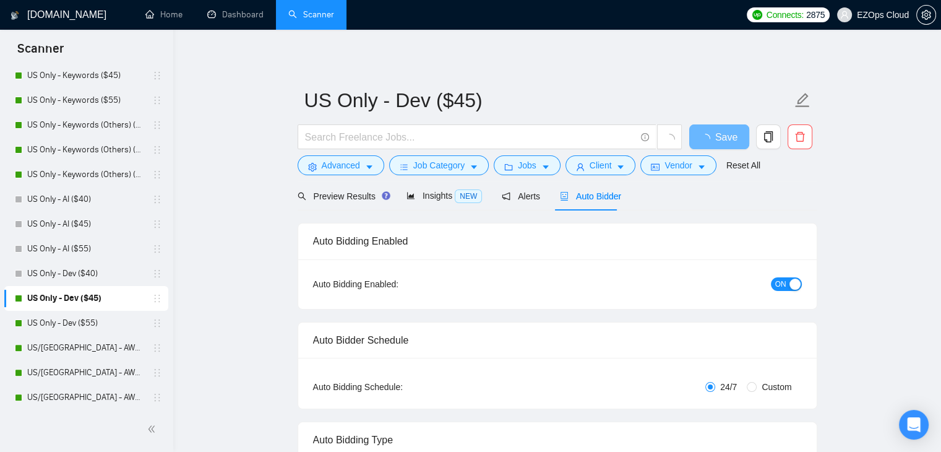
checkbox input "true"
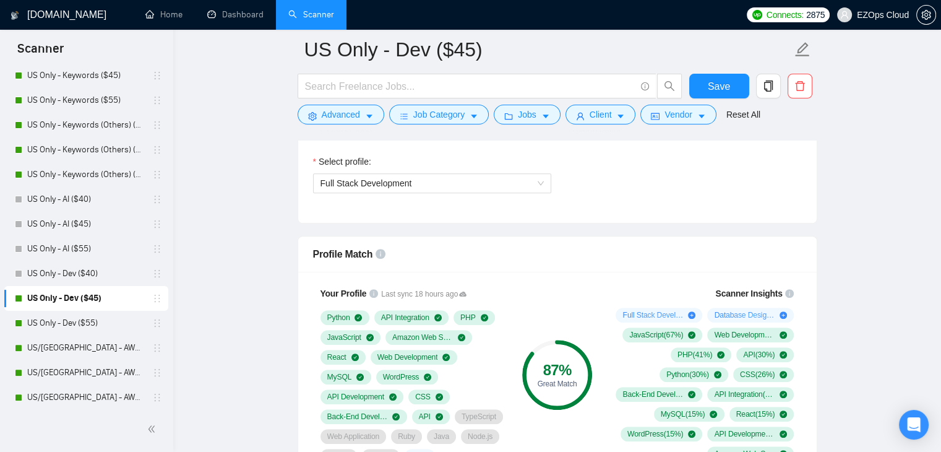
scroll to position [705, 0]
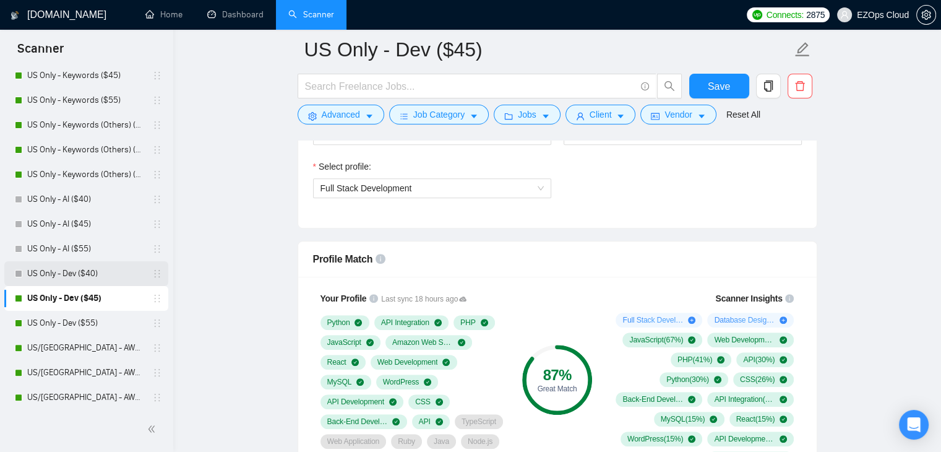
click at [69, 275] on link "US Only - Dev ($40)" at bounding box center [86, 273] width 118 height 25
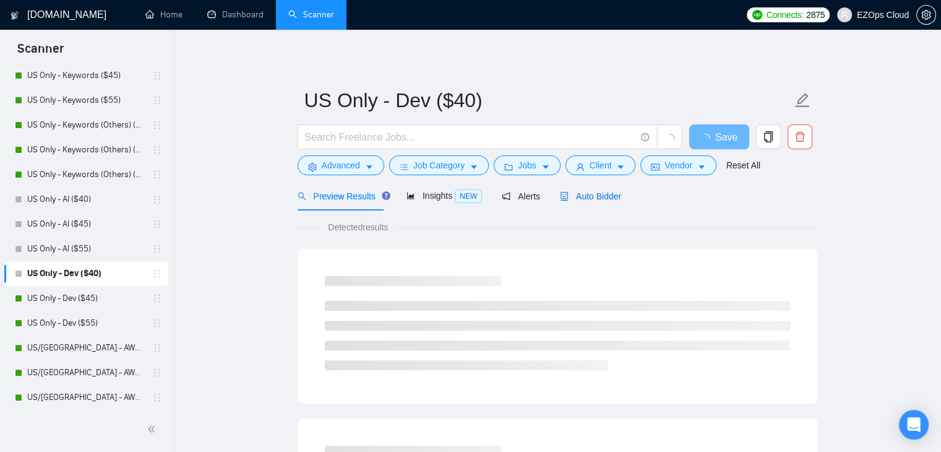
click at [596, 191] on span "Auto Bidder" at bounding box center [590, 196] width 61 height 10
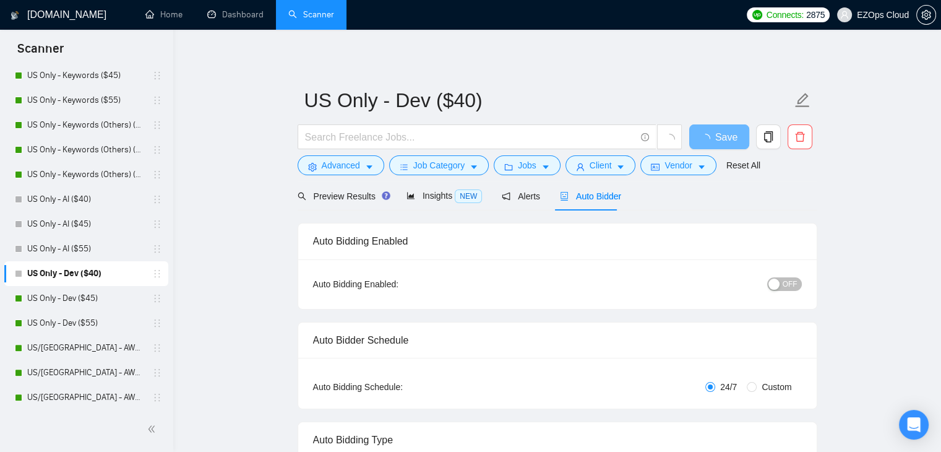
checkbox input "true"
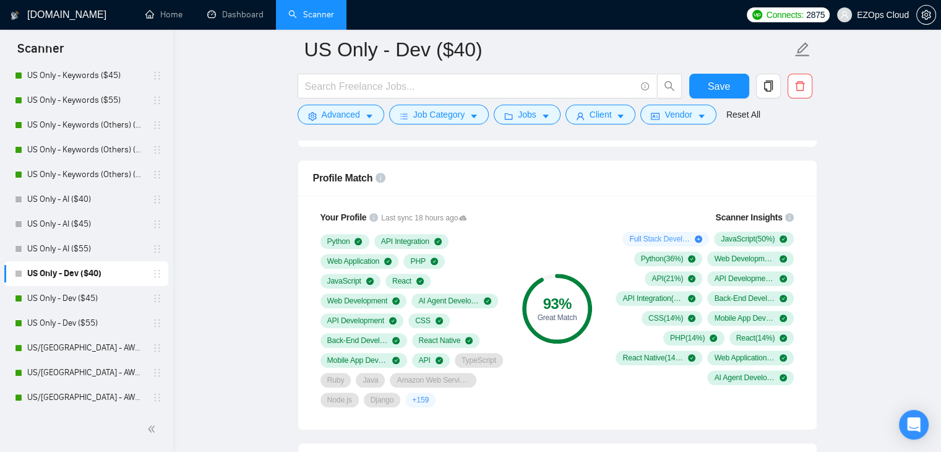
scroll to position [782, 0]
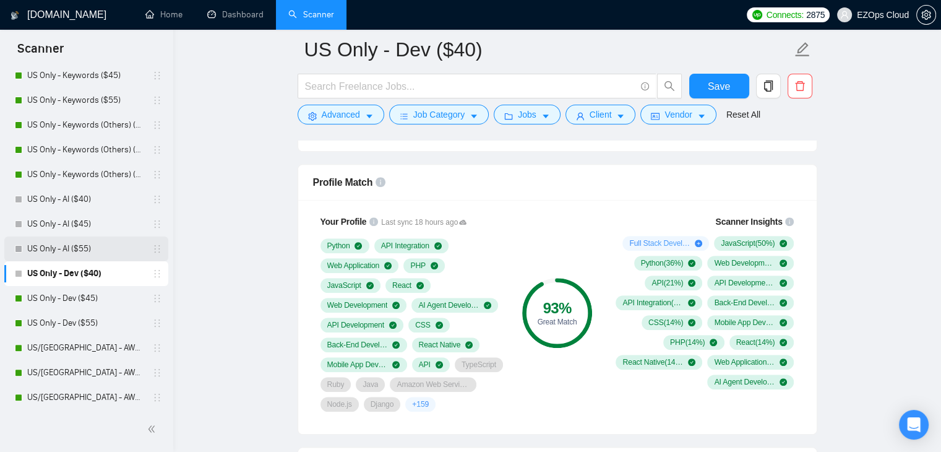
click at [79, 255] on link "US Only - AI ($55)" at bounding box center [86, 248] width 118 height 25
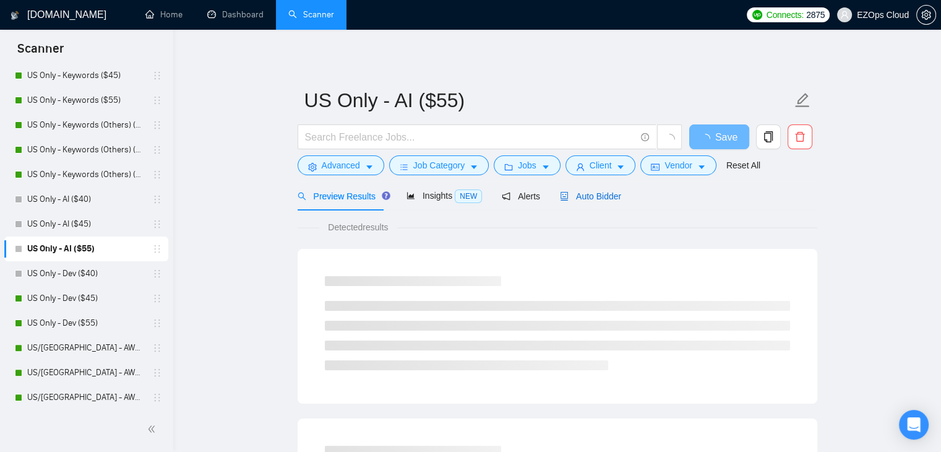
click at [589, 191] on span "Auto Bidder" at bounding box center [590, 196] width 61 height 10
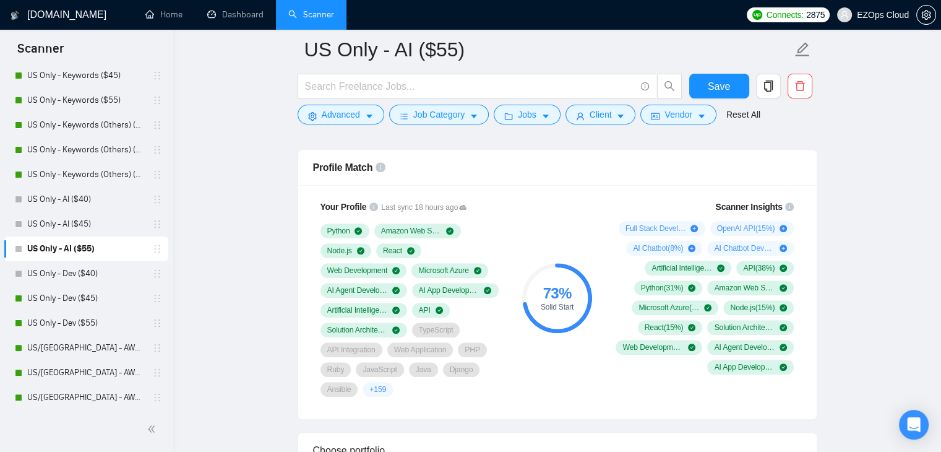
scroll to position [792, 0]
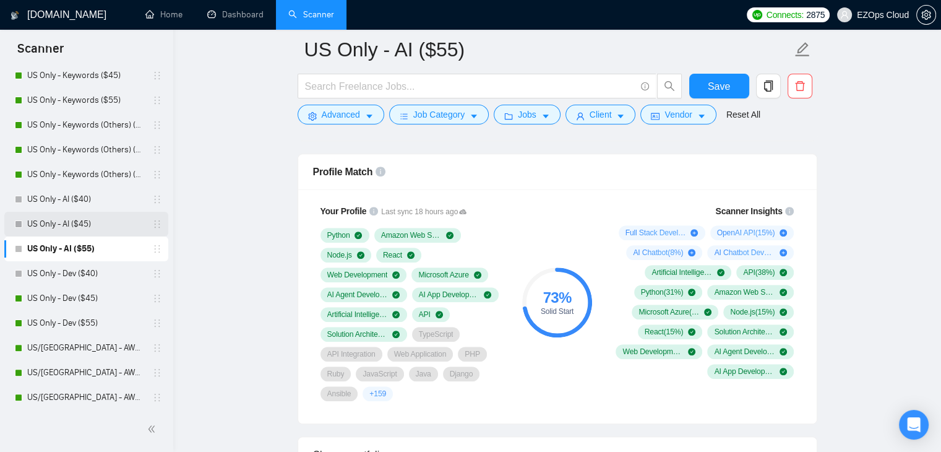
click at [69, 218] on link "US Only - AI ($45)" at bounding box center [86, 224] width 118 height 25
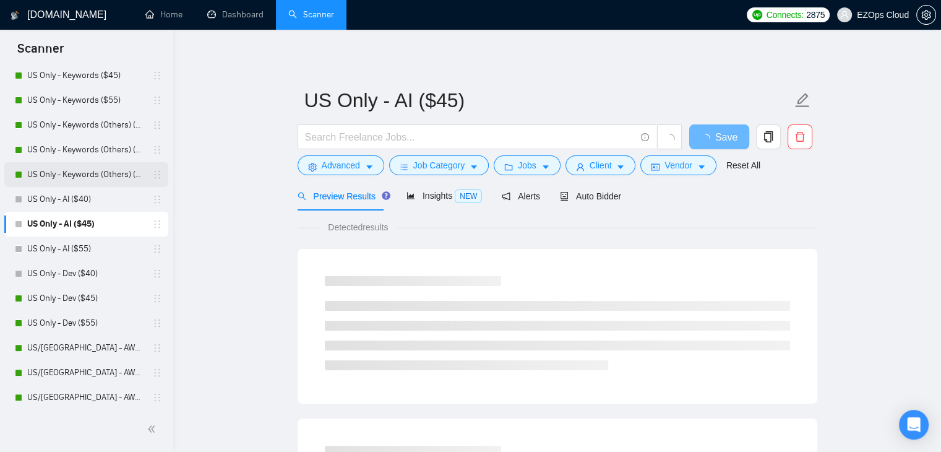
click at [54, 175] on link "US Only - Keywords (Others) ($55)" at bounding box center [86, 174] width 118 height 25
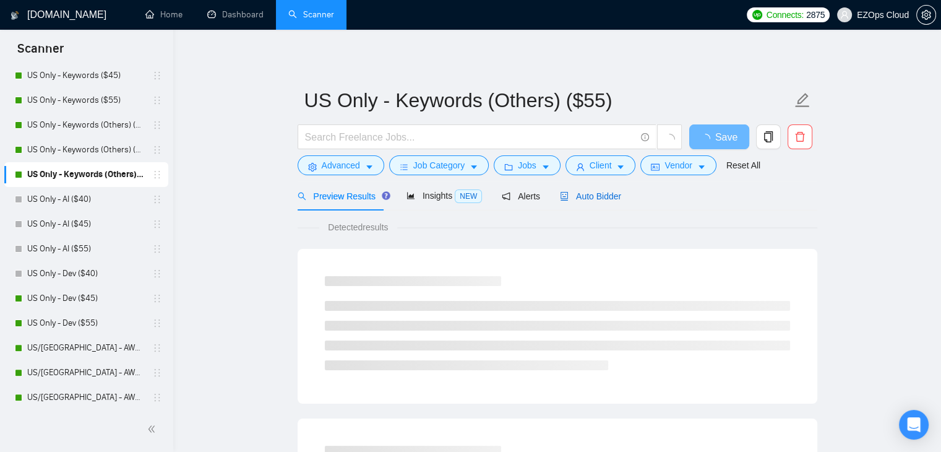
click at [598, 196] on span "Auto Bidder" at bounding box center [590, 196] width 61 height 10
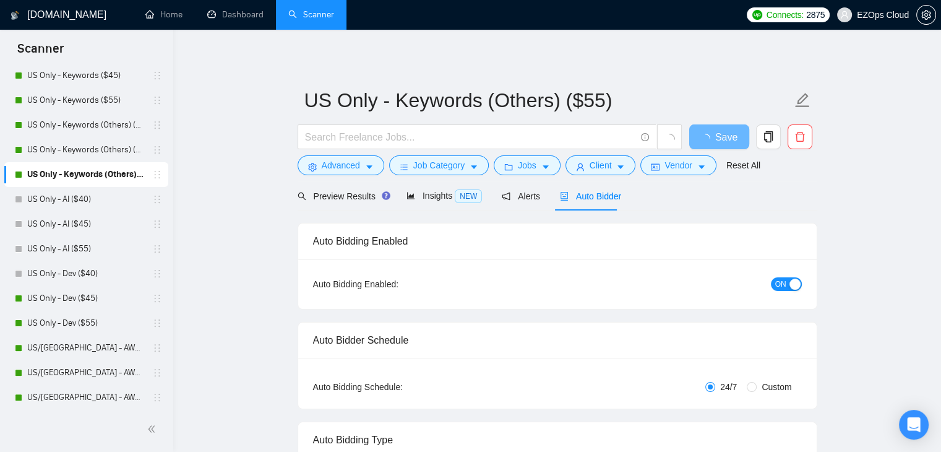
checkbox input "true"
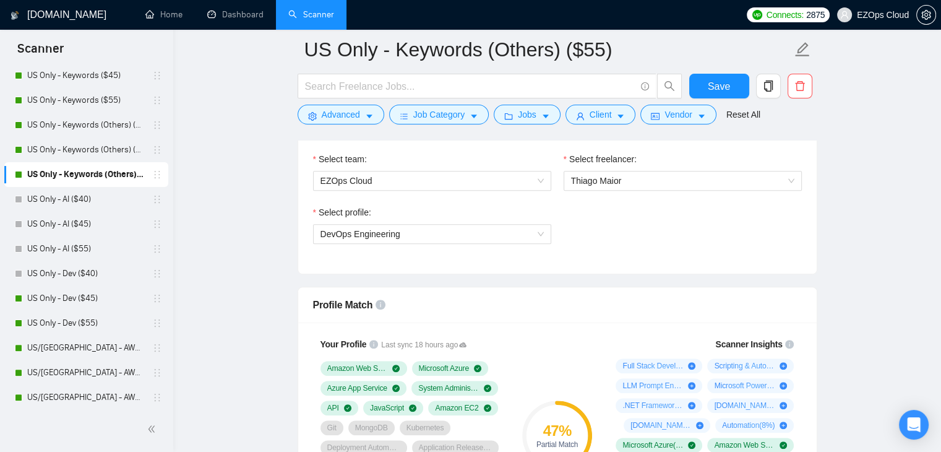
scroll to position [688, 0]
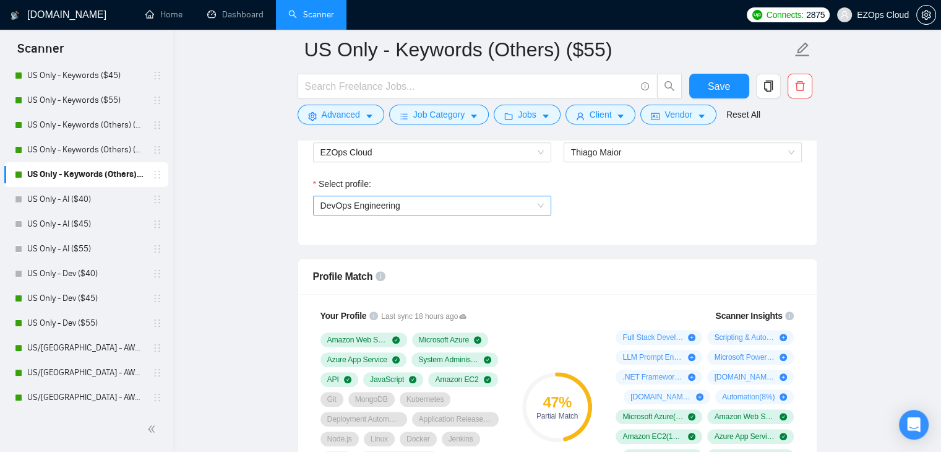
click at [366, 208] on span "DevOps Engineering" at bounding box center [360, 205] width 80 height 10
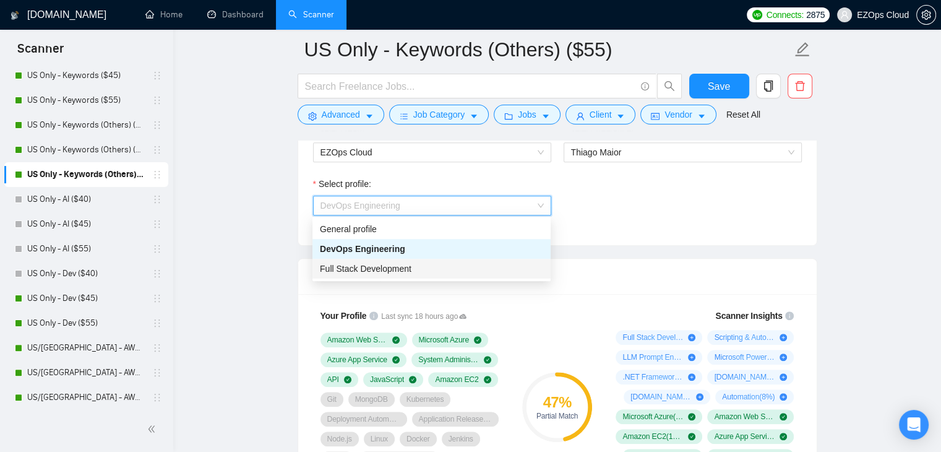
click at [375, 269] on span "Full Stack Development" at bounding box center [366, 269] width 92 height 10
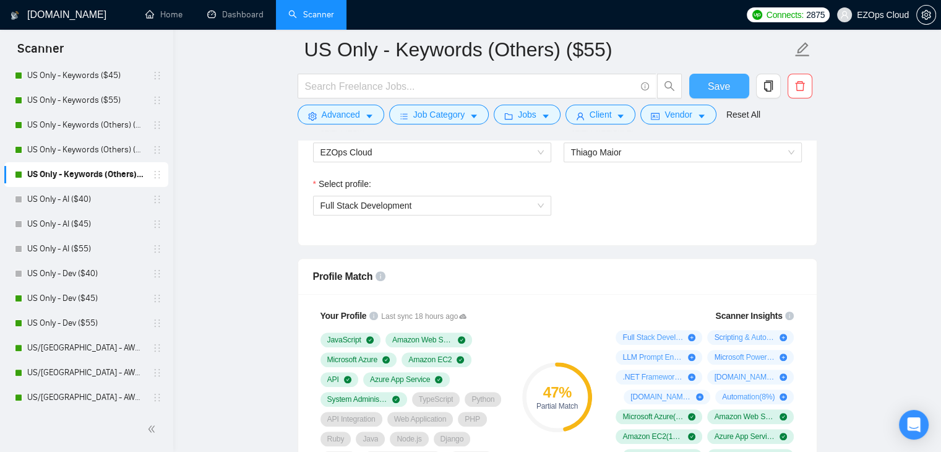
click at [711, 93] on span "Save" at bounding box center [719, 86] width 22 height 15
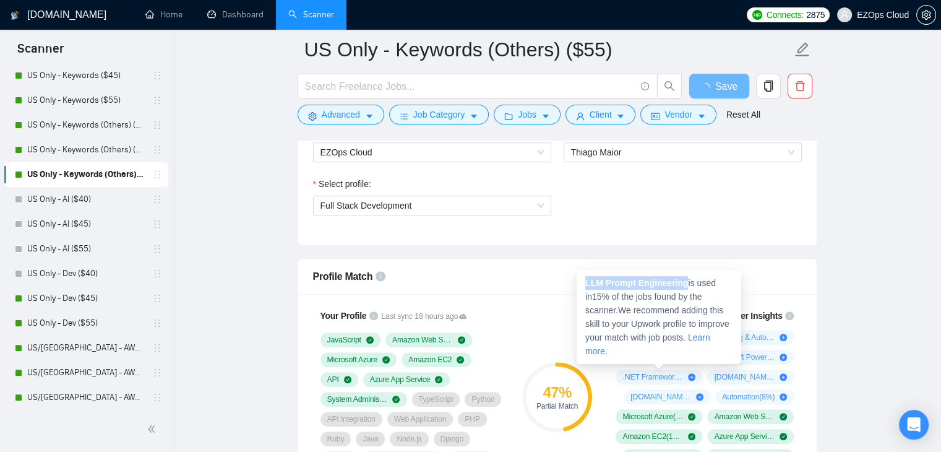
drag, startPoint x: 585, startPoint y: 283, endPoint x: 687, endPoint y: 287, distance: 102.8
click at [687, 287] on span "LLM Prompt Engineering is used in 15 % of the jobs found by the scanner. We rec…" at bounding box center [657, 317] width 144 height 78
copy strong "LLM Prompt Engineering"
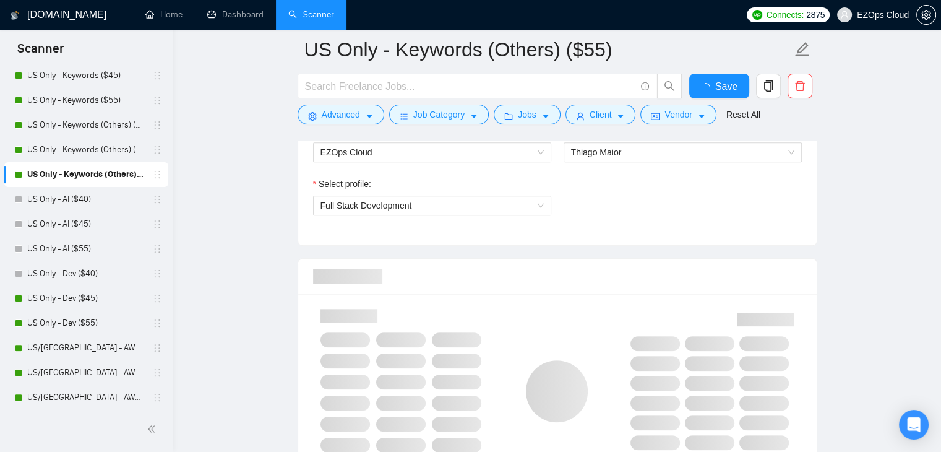
checkbox input "true"
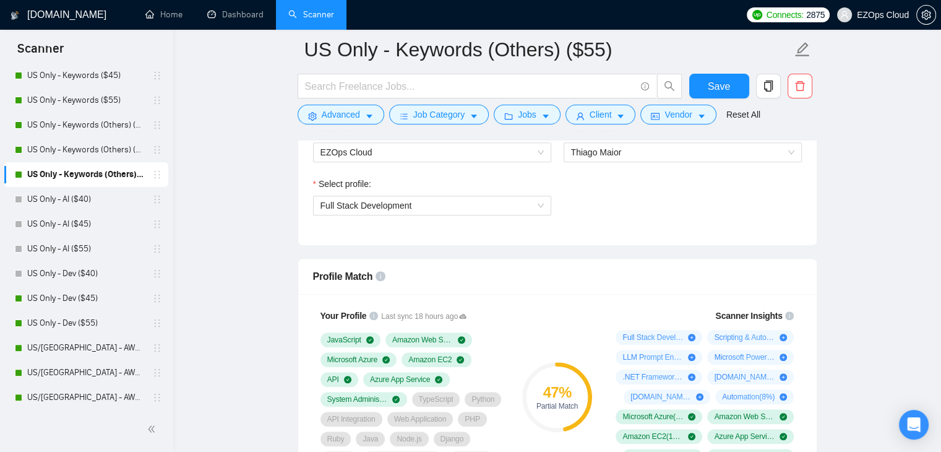
click at [541, 268] on div "Profile Match" at bounding box center [557, 276] width 489 height 35
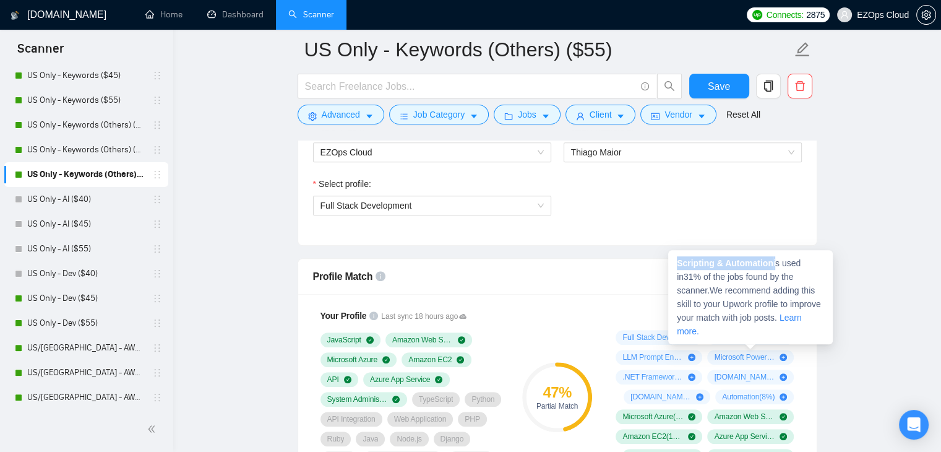
drag, startPoint x: 677, startPoint y: 260, endPoint x: 775, endPoint y: 261, distance: 97.7
click at [775, 261] on span "Scripting & Automation is used in 31 % of the jobs found by the scanner. We rec…" at bounding box center [749, 297] width 144 height 78
copy span "Scripting & Automation"
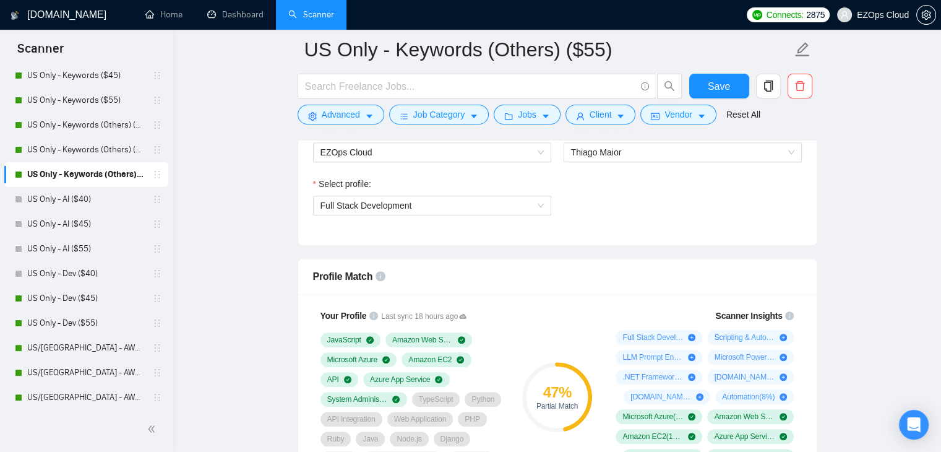
click at [581, 295] on div "Your Profile Last sync 18 hours ago JavaScript Amazon Web Services Microsoft Az…" at bounding box center [557, 401] width 518 height 214
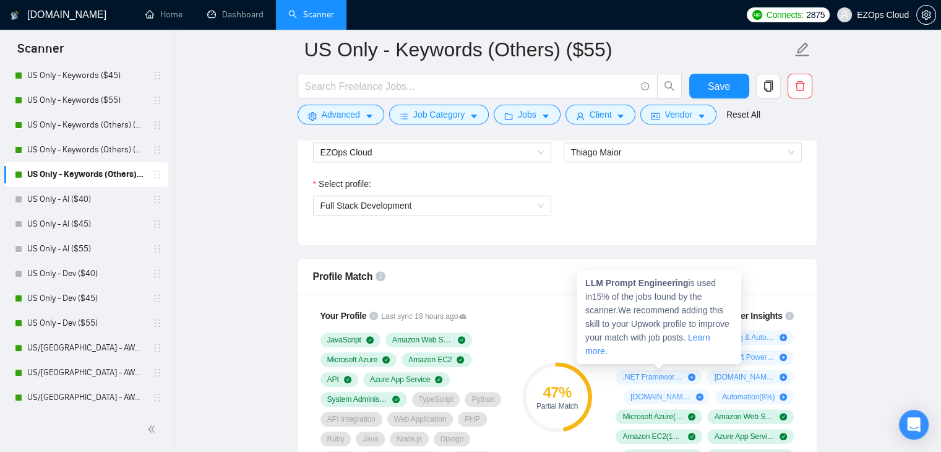
click at [585, 280] on strong "LLM Prompt Engineering" at bounding box center [636, 283] width 103 height 10
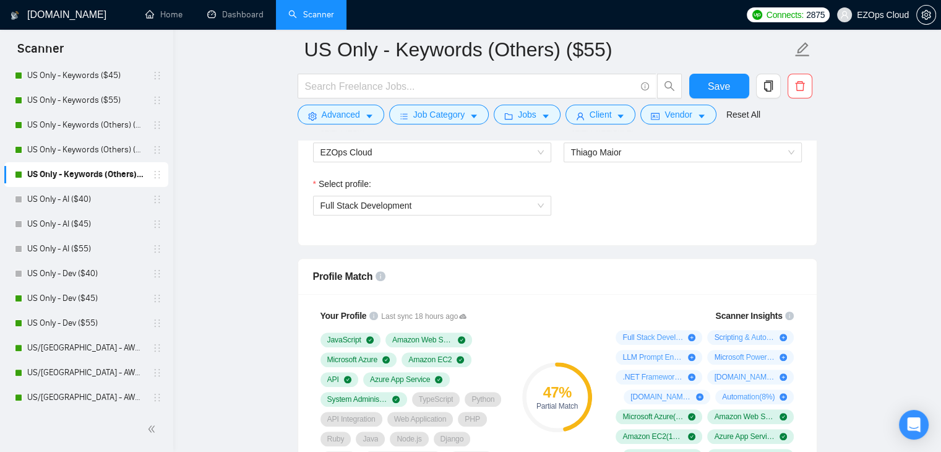
click at [614, 259] on div "Profile Match" at bounding box center [557, 276] width 489 height 35
click at [81, 155] on link "US Only - Keywords (Others) ($45)" at bounding box center [86, 149] width 118 height 25
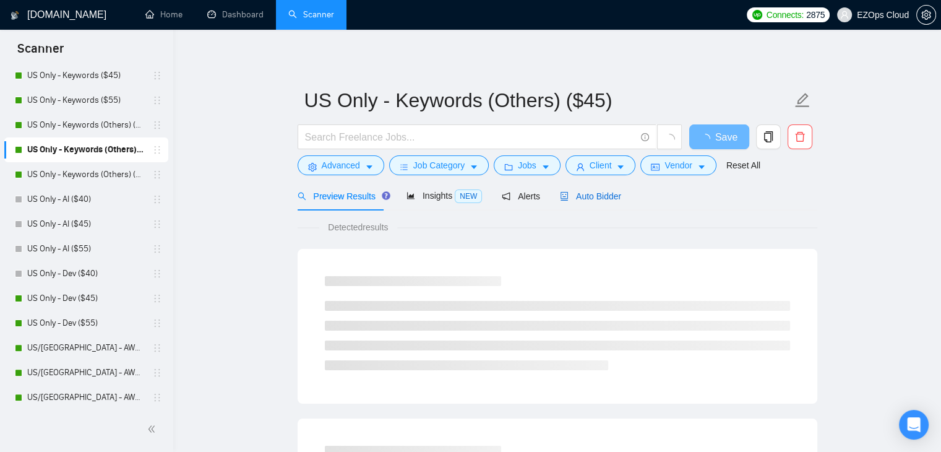
click at [560, 198] on icon "robot" at bounding box center [563, 196] width 7 height 9
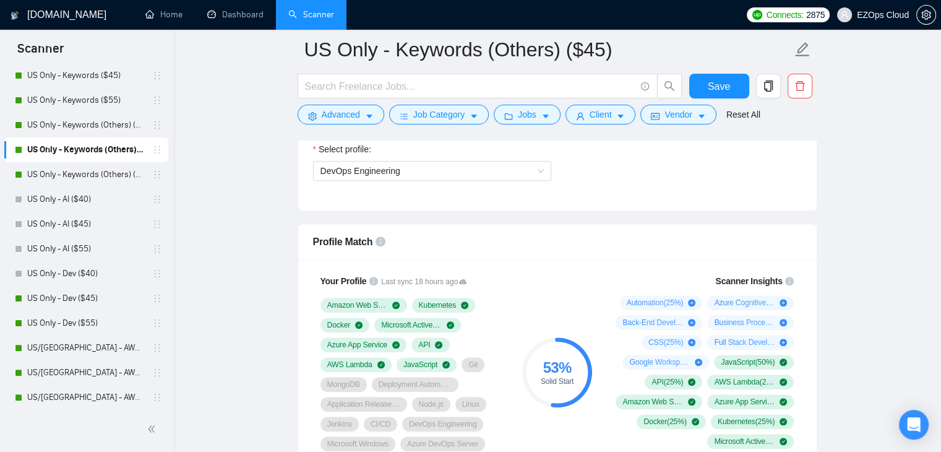
scroll to position [718, 0]
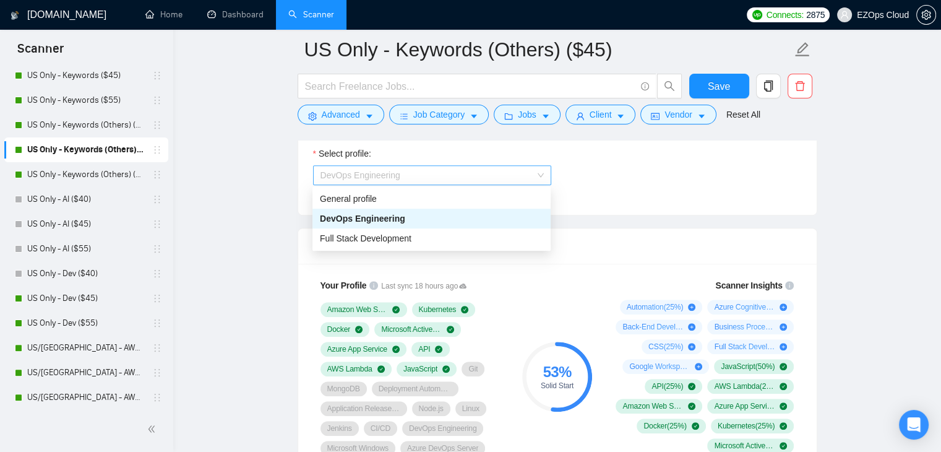
click at [398, 171] on span "DevOps Engineering" at bounding box center [431, 175] width 223 height 19
click at [399, 238] on span "Full Stack Development" at bounding box center [366, 238] width 92 height 10
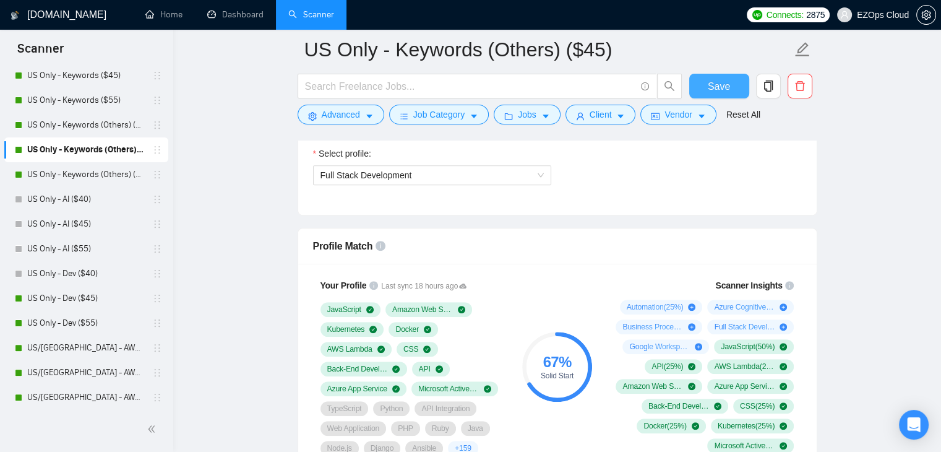
click at [712, 87] on span "Save" at bounding box center [719, 86] width 22 height 15
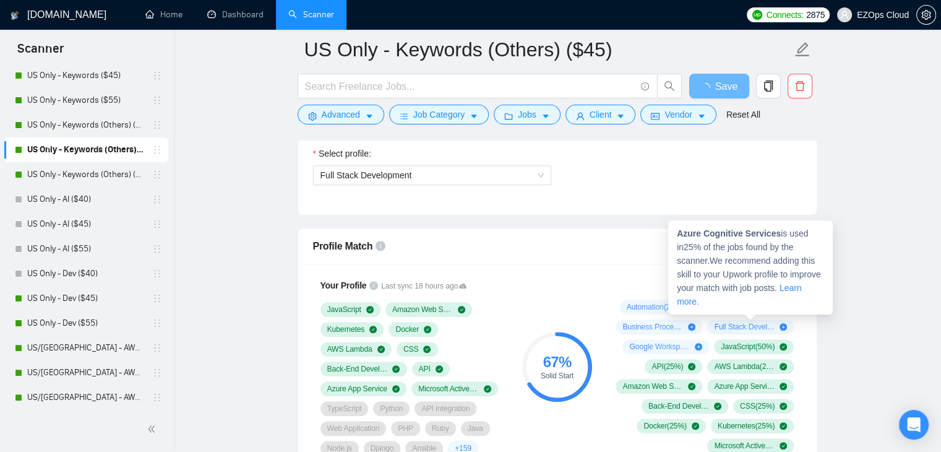
click at [734, 303] on span "Azure Cognitive Services ( 25 %)" at bounding box center [744, 307] width 61 height 10
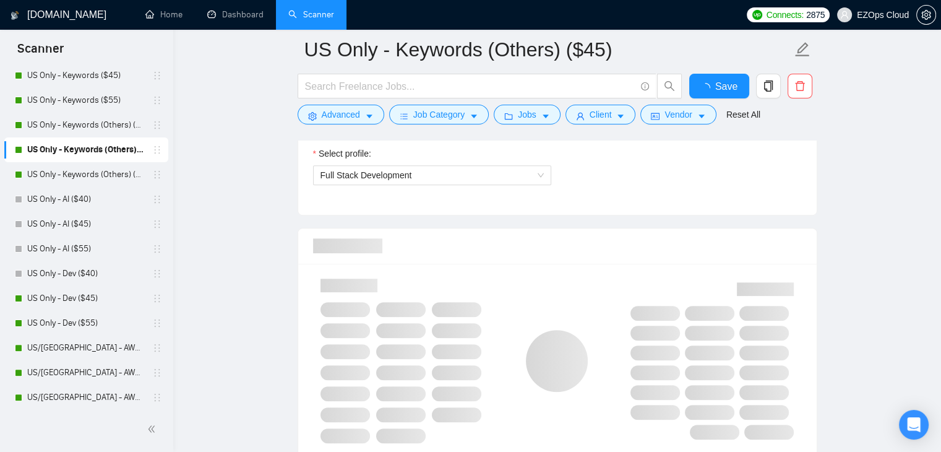
checkbox input "true"
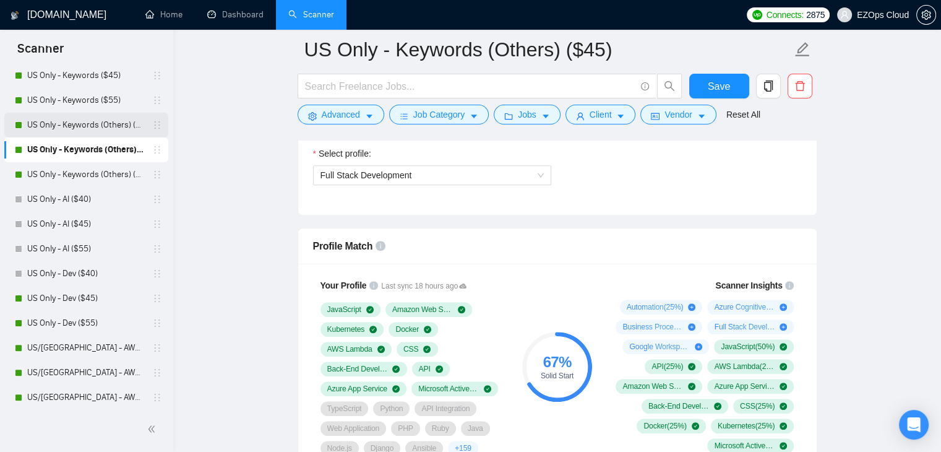
click at [40, 118] on link "US Only - Keywords (Others) ($40)" at bounding box center [86, 125] width 118 height 25
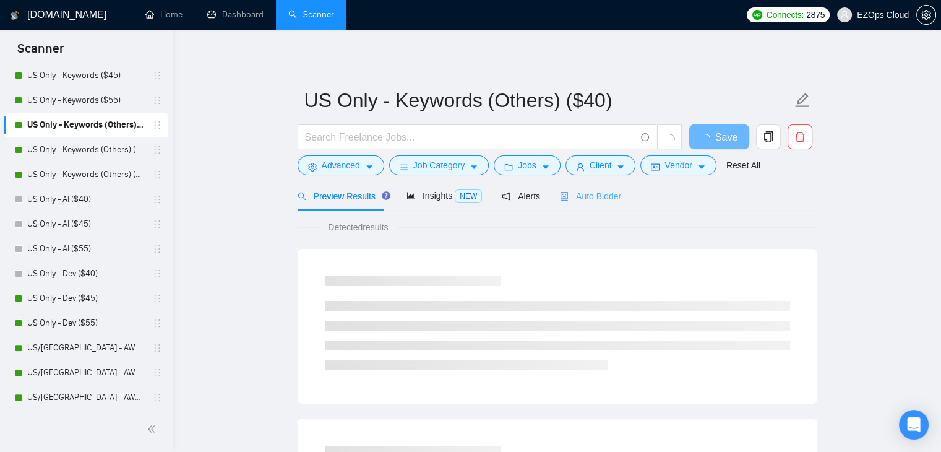
click at [613, 204] on div "Auto Bidder" at bounding box center [590, 195] width 61 height 29
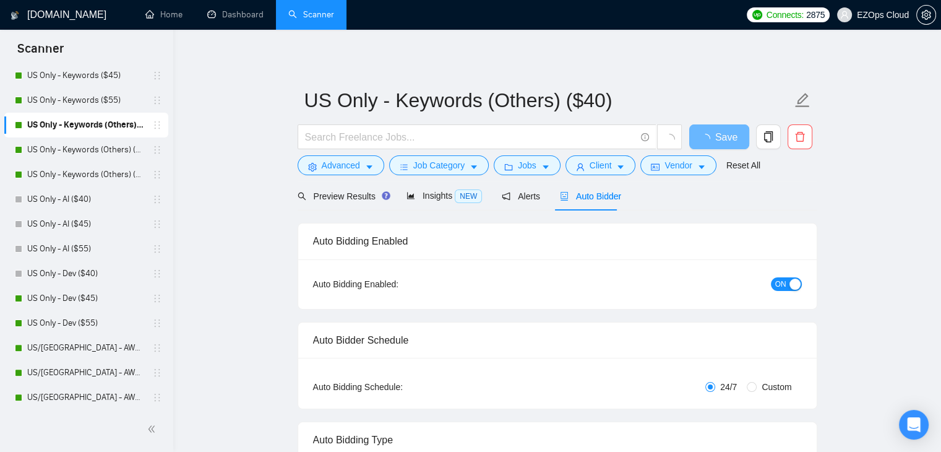
checkbox input "true"
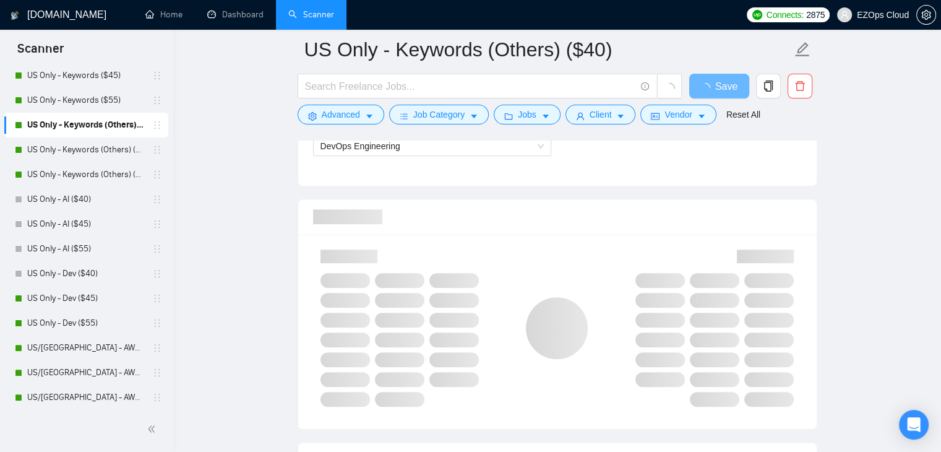
scroll to position [742, 0]
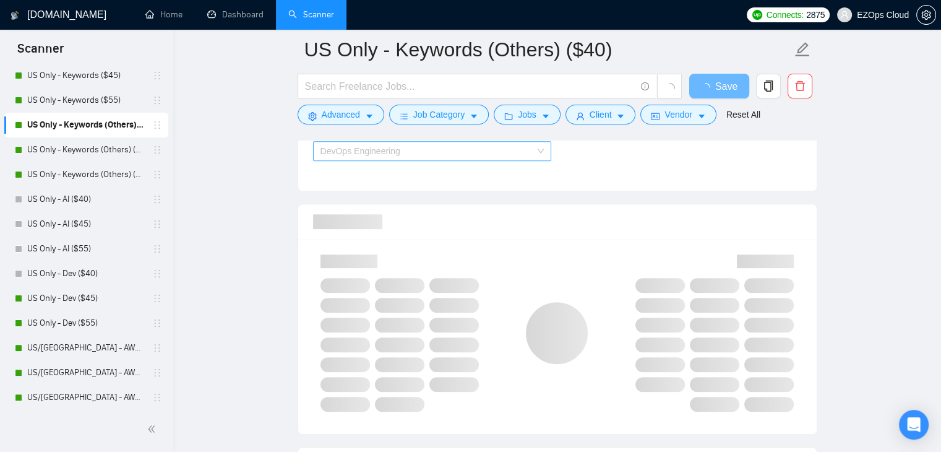
click at [379, 150] on span "DevOps Engineering" at bounding box center [360, 151] width 80 height 10
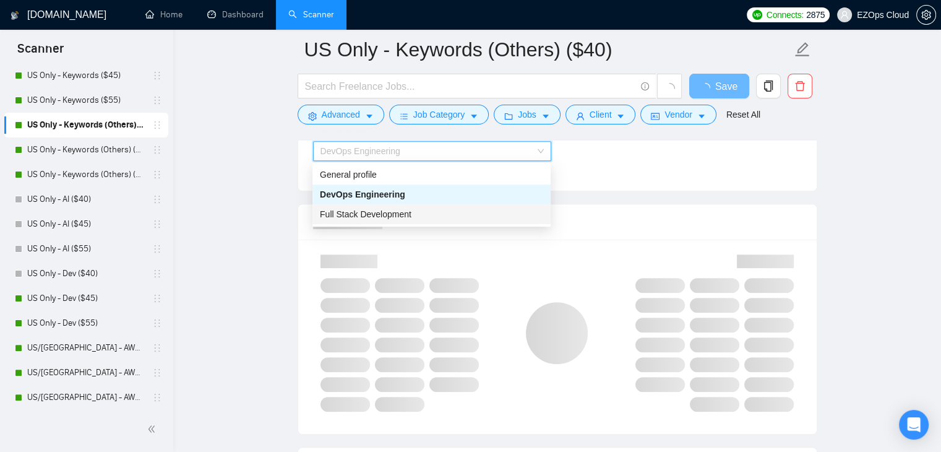
click at [382, 209] on span "Full Stack Development" at bounding box center [366, 214] width 92 height 10
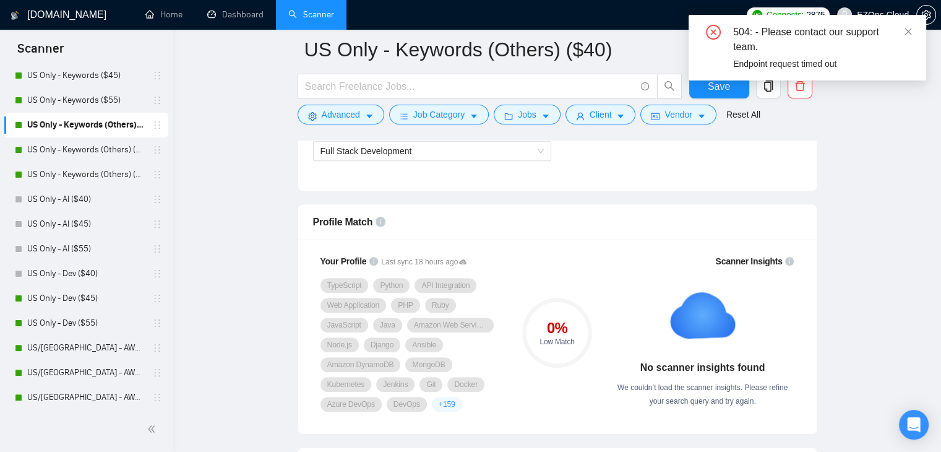
click at [102, 97] on link "US Only - Keywords ($55)" at bounding box center [86, 100] width 118 height 25
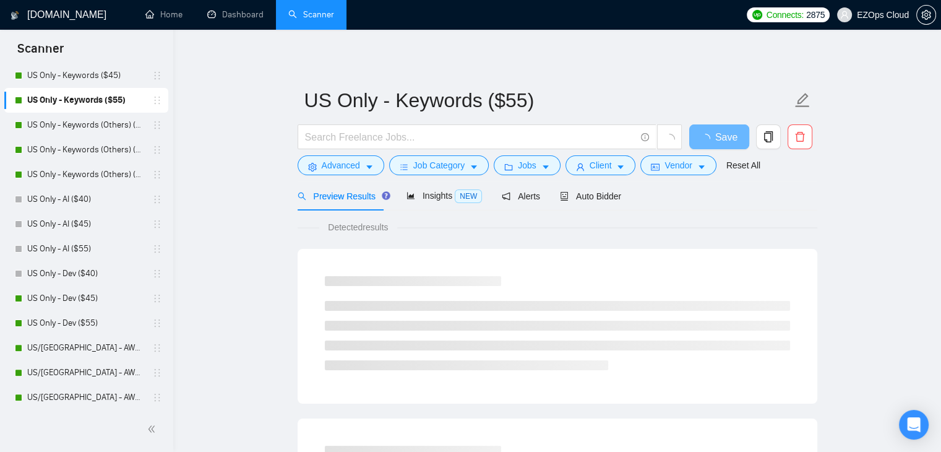
click at [549, 196] on div "Preview Results Insights NEW Alerts Auto Bidder" at bounding box center [460, 195] width 324 height 29
click at [580, 202] on div "Auto Bidder" at bounding box center [590, 196] width 61 height 14
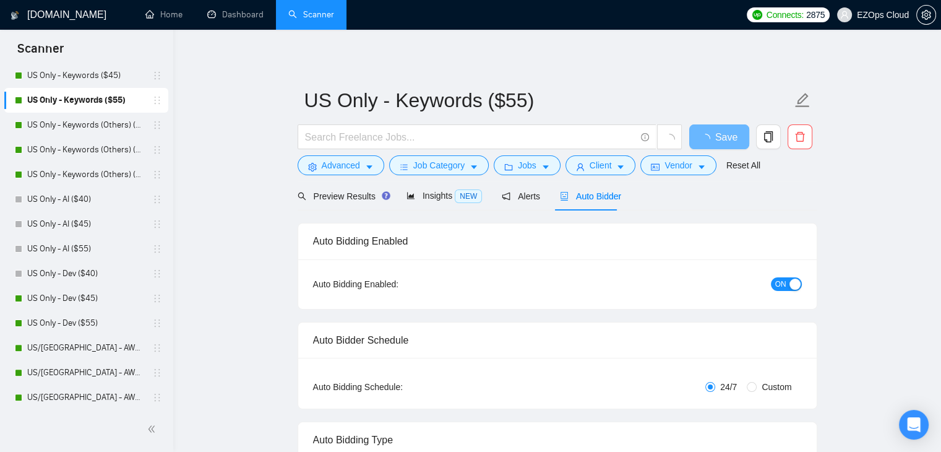
checkbox input "true"
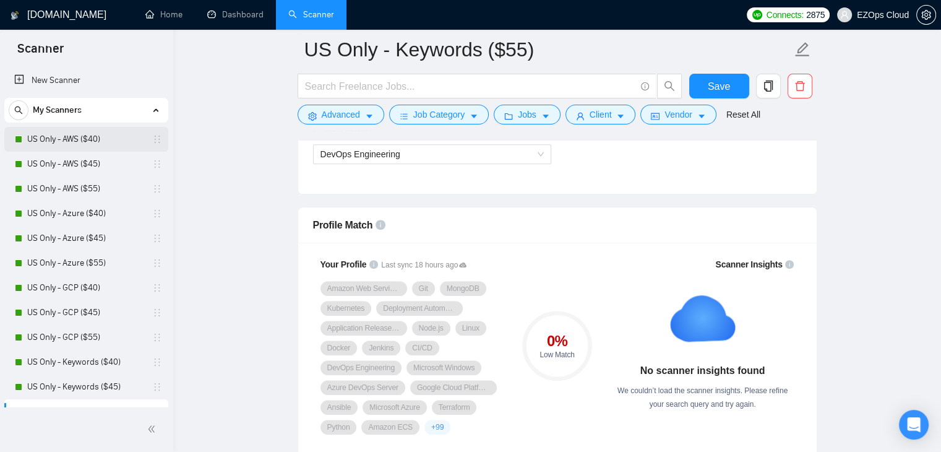
click at [61, 140] on link "US Only - AWS ($40)" at bounding box center [86, 139] width 118 height 25
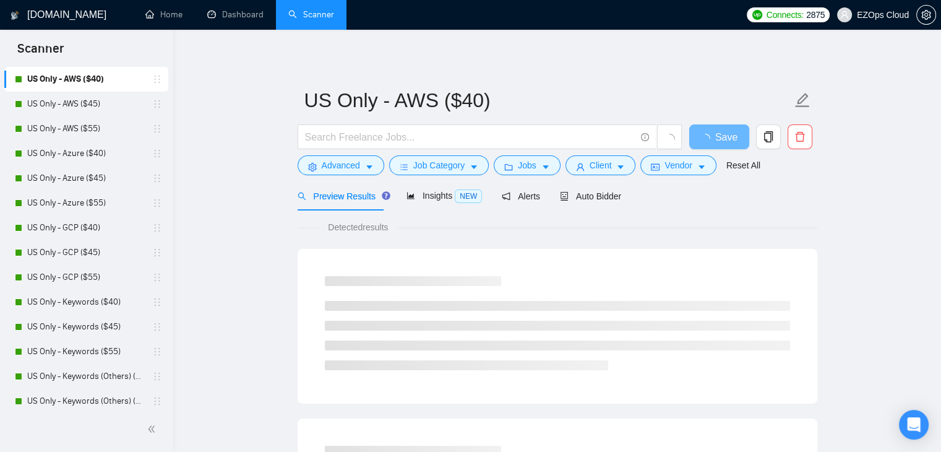
scroll to position [47, 0]
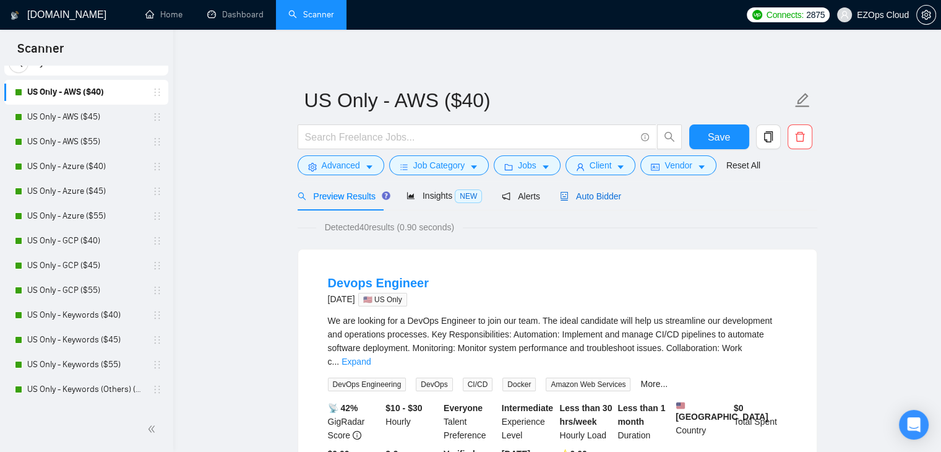
click at [605, 195] on span "Auto Bidder" at bounding box center [590, 196] width 61 height 10
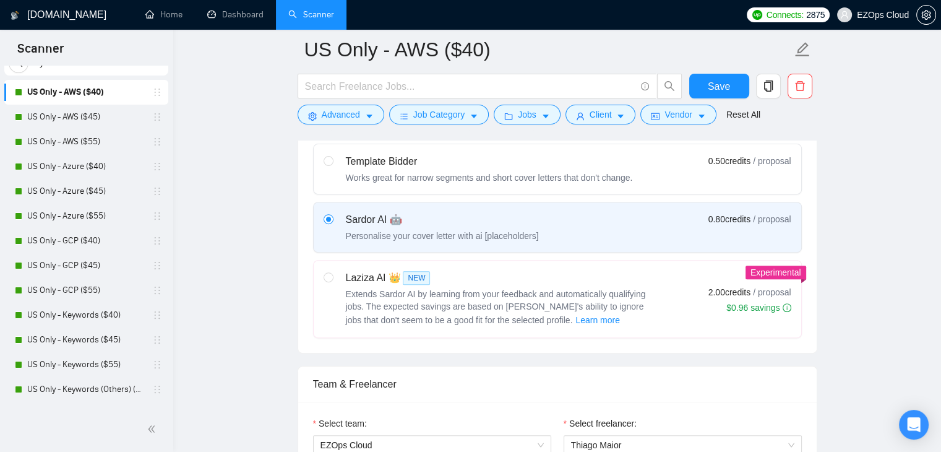
scroll to position [790, 0]
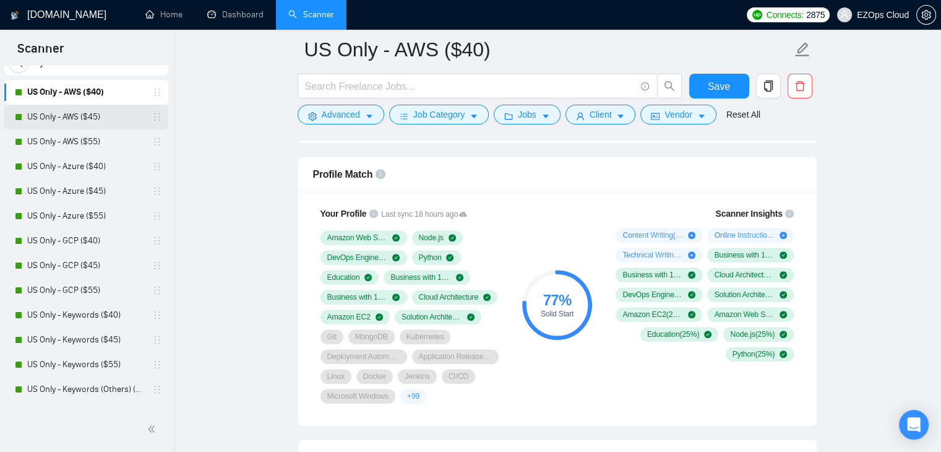
click at [97, 108] on link "US Only - AWS ($45)" at bounding box center [86, 117] width 118 height 25
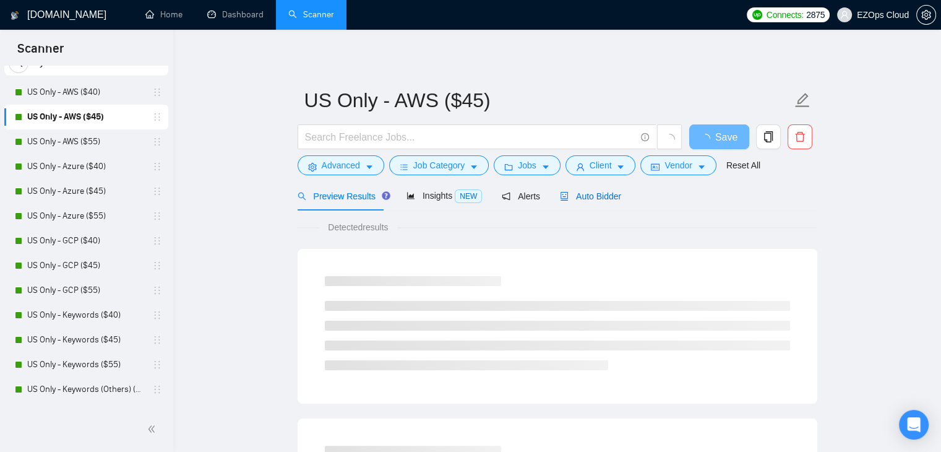
click at [589, 196] on span "Auto Bidder" at bounding box center [590, 196] width 61 height 10
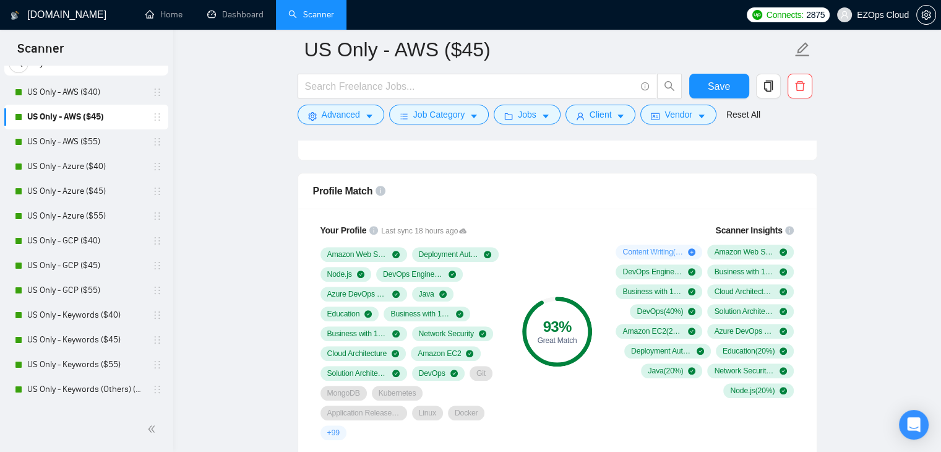
scroll to position [778, 0]
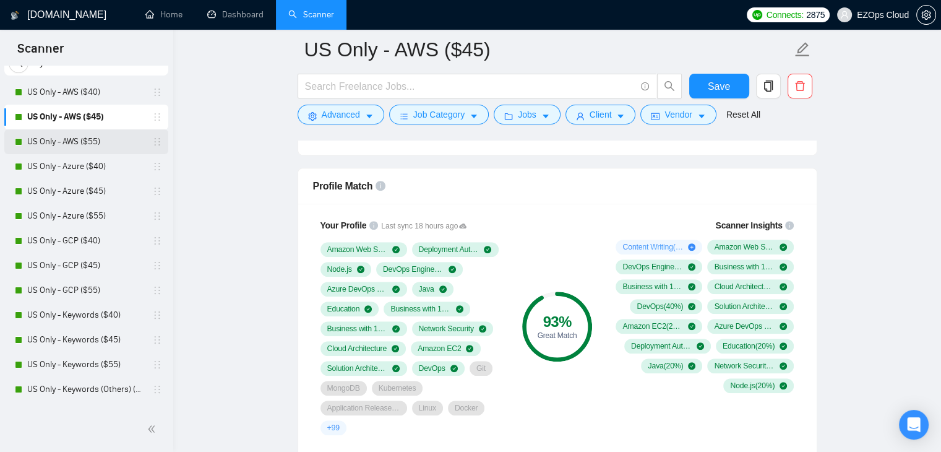
click at [87, 139] on link "US Only - AWS ($55)" at bounding box center [86, 141] width 118 height 25
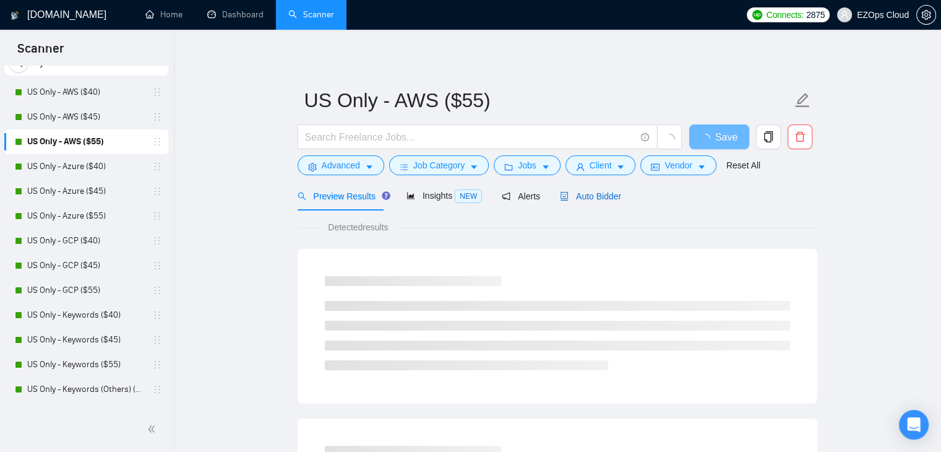
click at [593, 194] on span "Auto Bidder" at bounding box center [590, 196] width 61 height 10
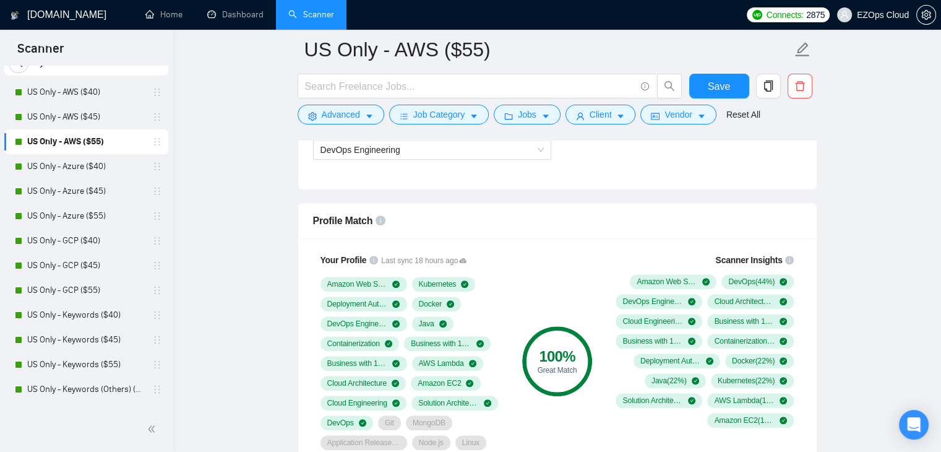
scroll to position [725, 0]
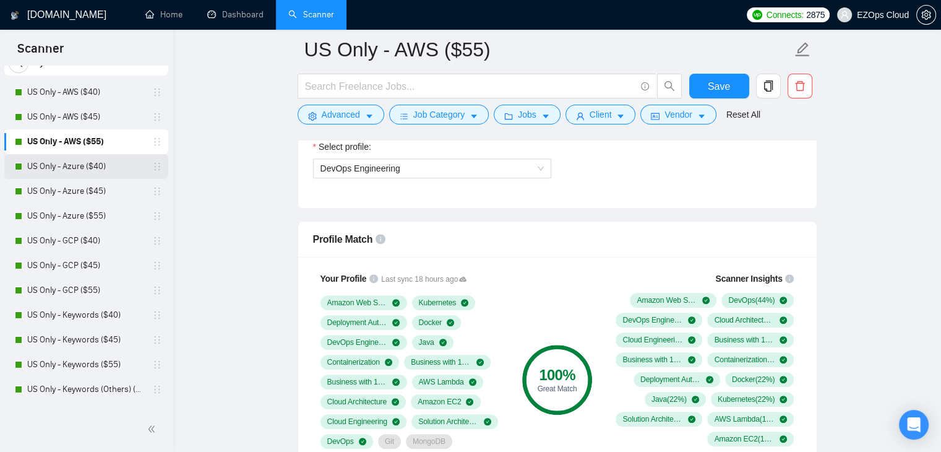
click at [47, 169] on link "US Only - Azure ($40)" at bounding box center [86, 166] width 118 height 25
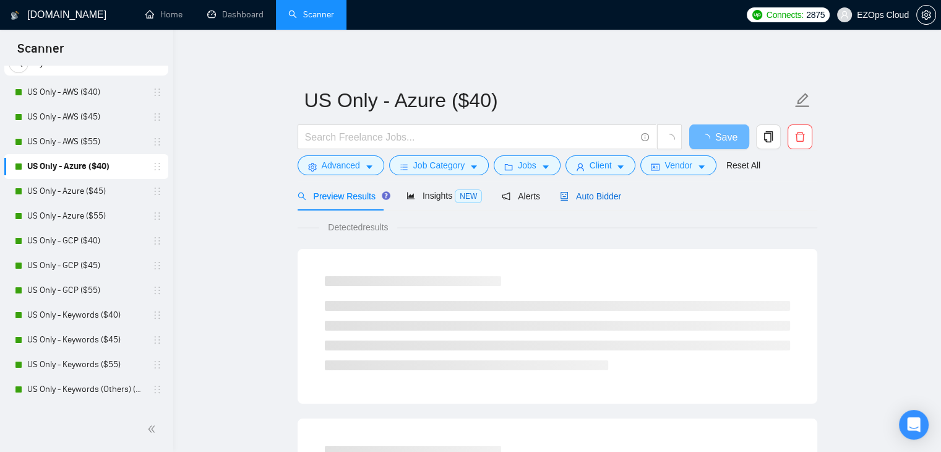
click at [569, 201] on div "Auto Bidder" at bounding box center [590, 196] width 61 height 14
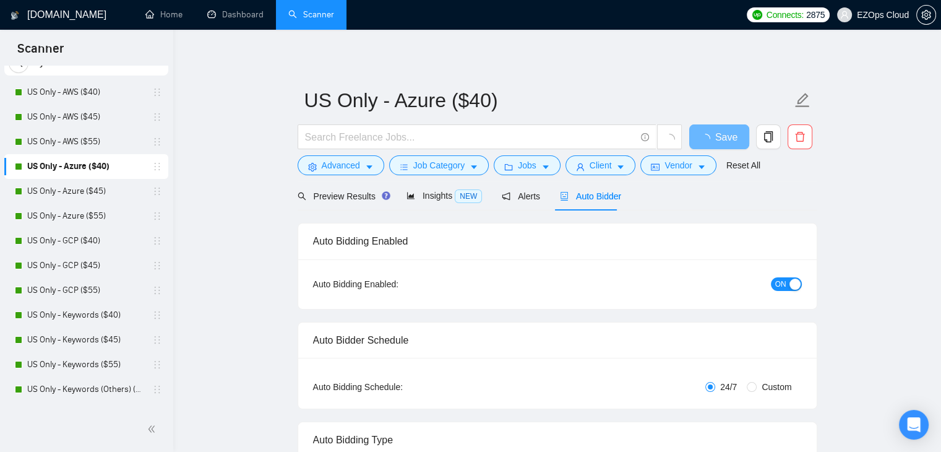
checkbox input "true"
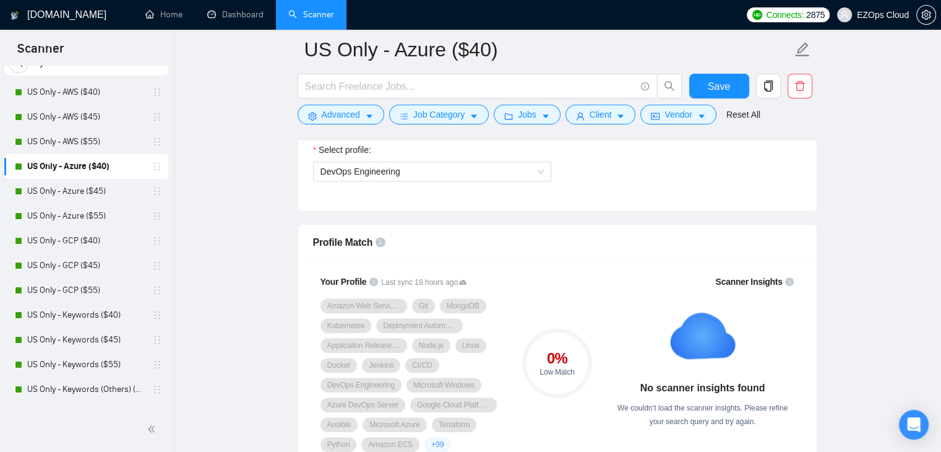
scroll to position [726, 0]
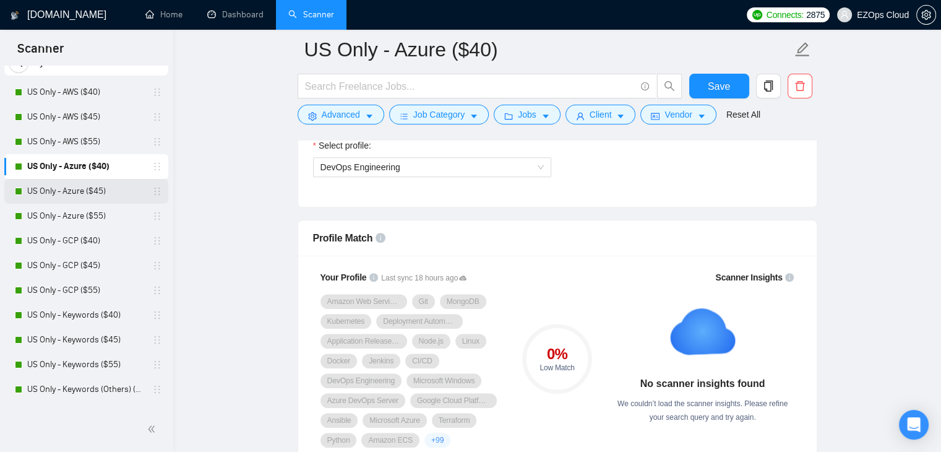
click at [79, 184] on link "US Only - Azure ($45)" at bounding box center [86, 191] width 118 height 25
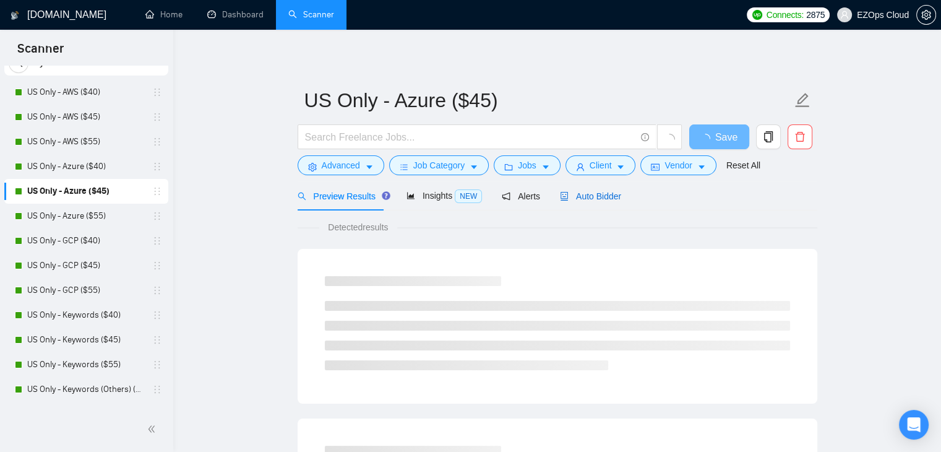
click at [594, 194] on span "Auto Bidder" at bounding box center [590, 196] width 61 height 10
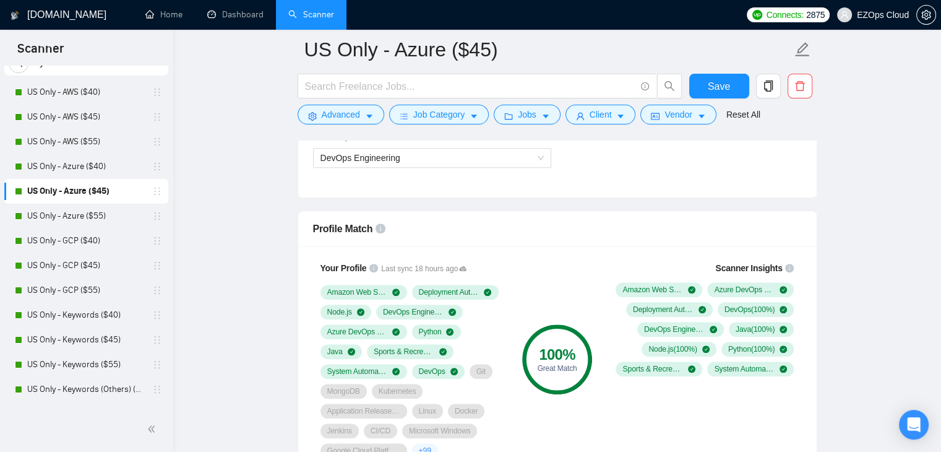
scroll to position [731, 0]
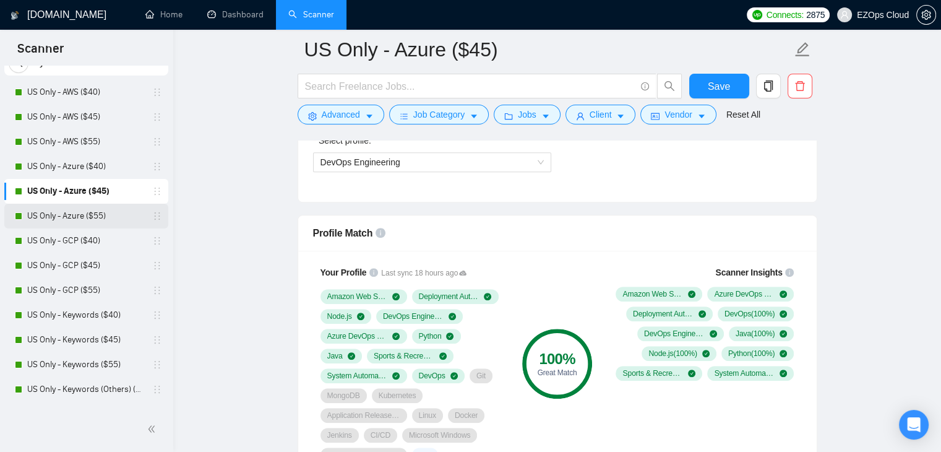
click at [75, 217] on link "US Only - Azure ($55)" at bounding box center [86, 216] width 118 height 25
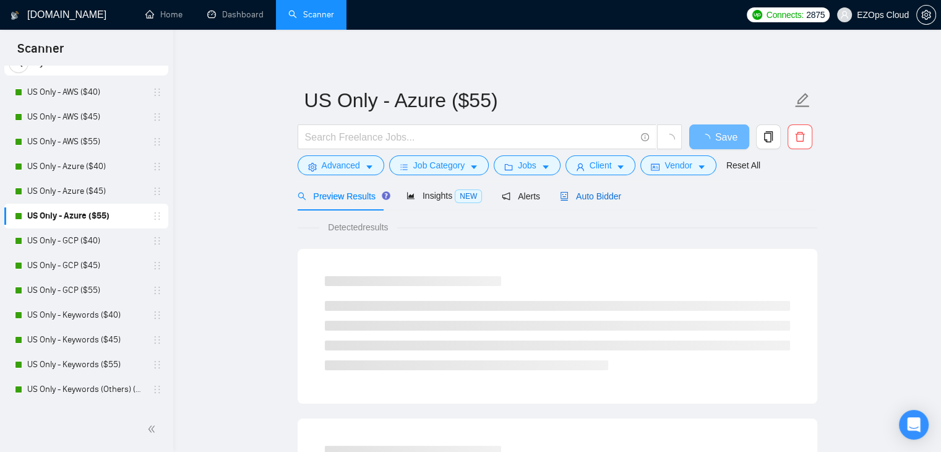
click at [588, 191] on span "Auto Bidder" at bounding box center [590, 196] width 61 height 10
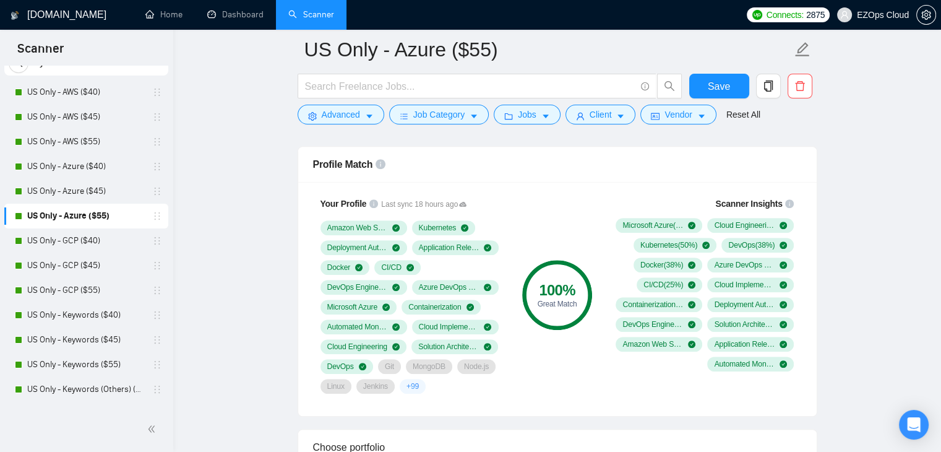
scroll to position [800, 0]
click at [68, 236] on link "US Only - GCP ($40)" at bounding box center [86, 240] width 118 height 25
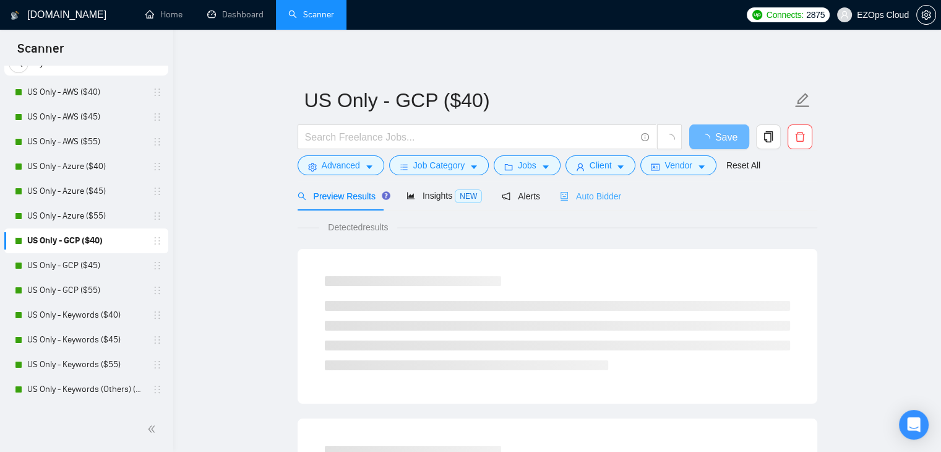
click at [606, 182] on div "Auto Bidder" at bounding box center [590, 195] width 61 height 29
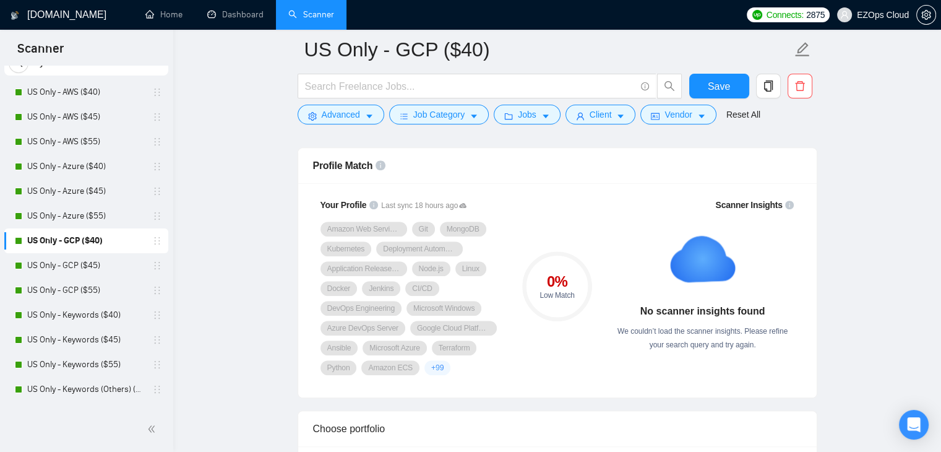
scroll to position [808, 0]
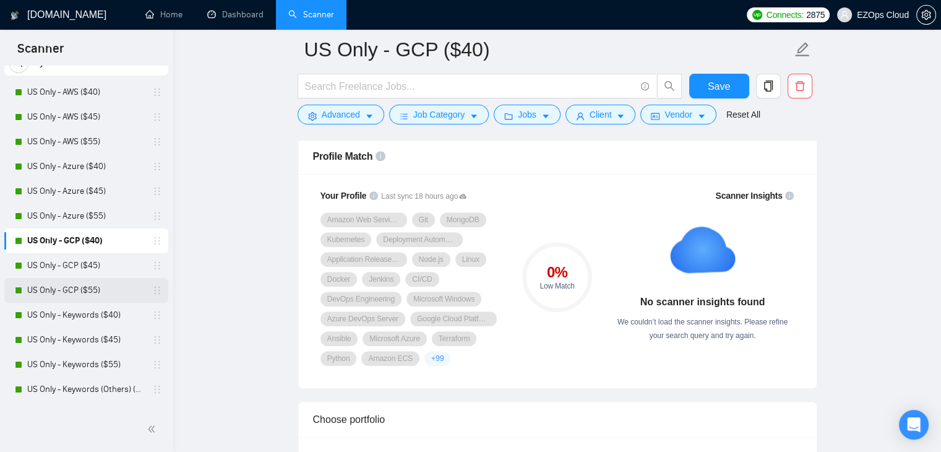
click at [69, 278] on link "US Only - GCP ($55)" at bounding box center [86, 290] width 118 height 25
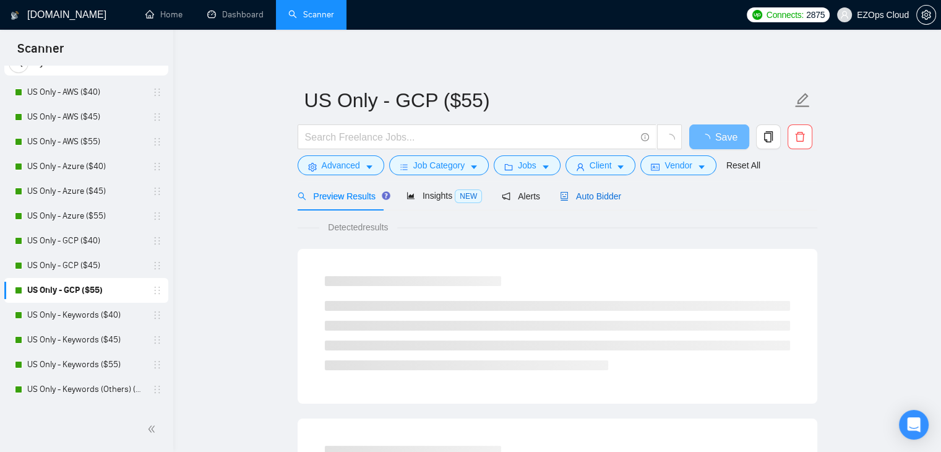
click at [591, 194] on span "Auto Bidder" at bounding box center [590, 196] width 61 height 10
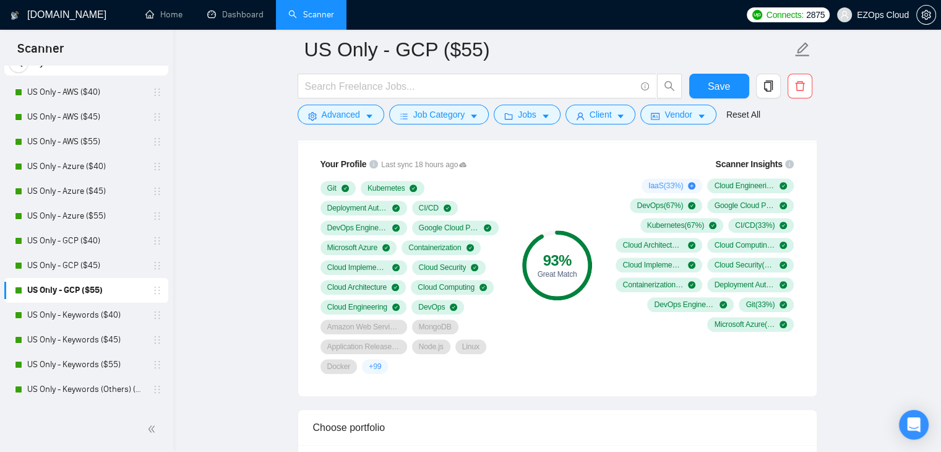
scroll to position [825, 0]
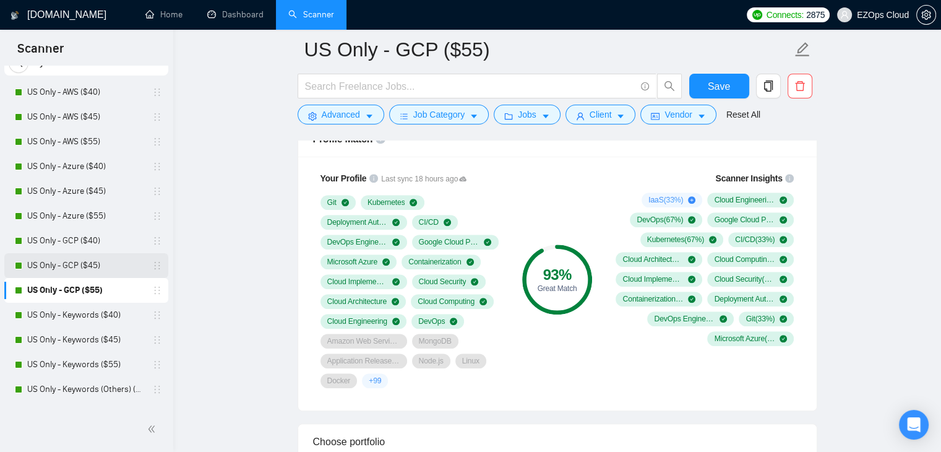
click at [60, 260] on link "US Only - GCP ($45)" at bounding box center [86, 265] width 118 height 25
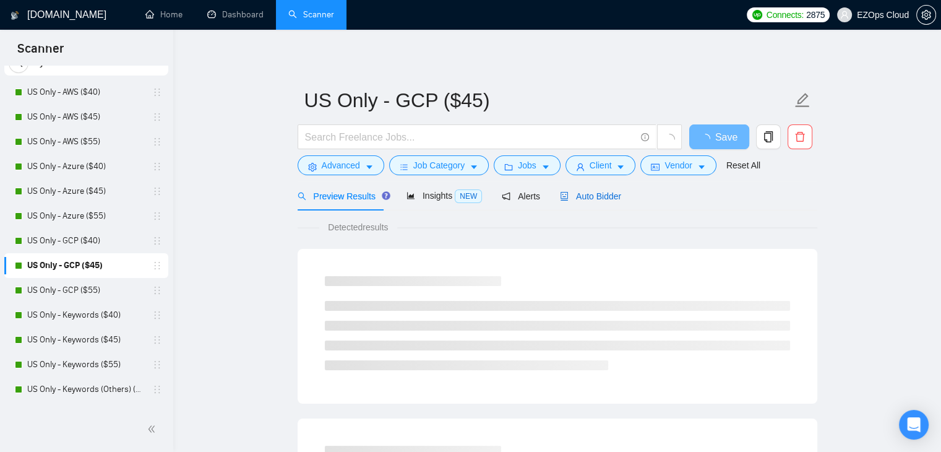
click at [582, 195] on span "Auto Bidder" at bounding box center [590, 196] width 61 height 10
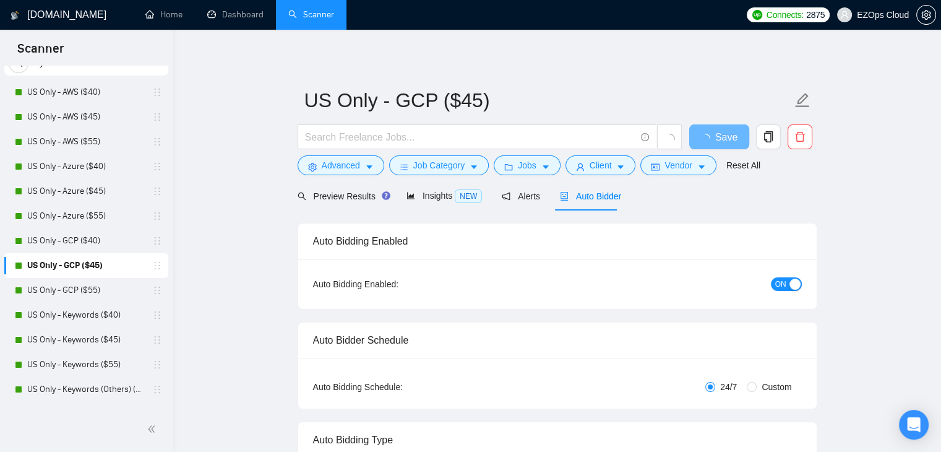
checkbox input "true"
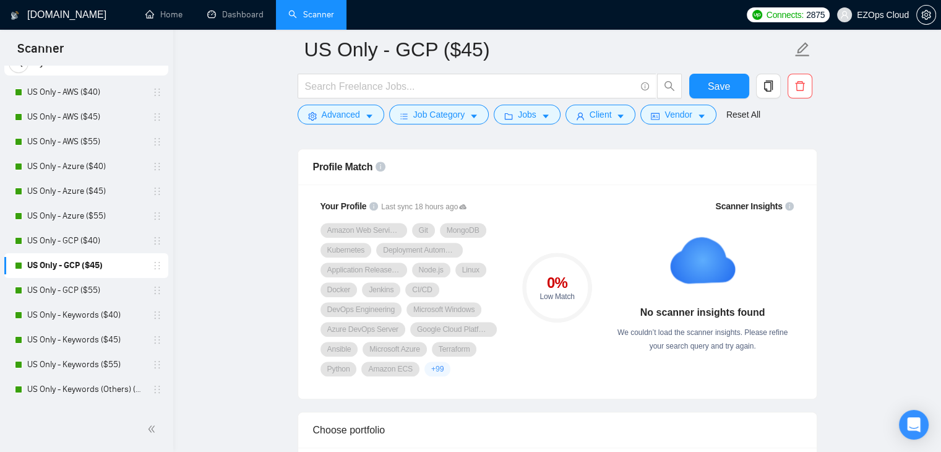
scroll to position [793, 0]
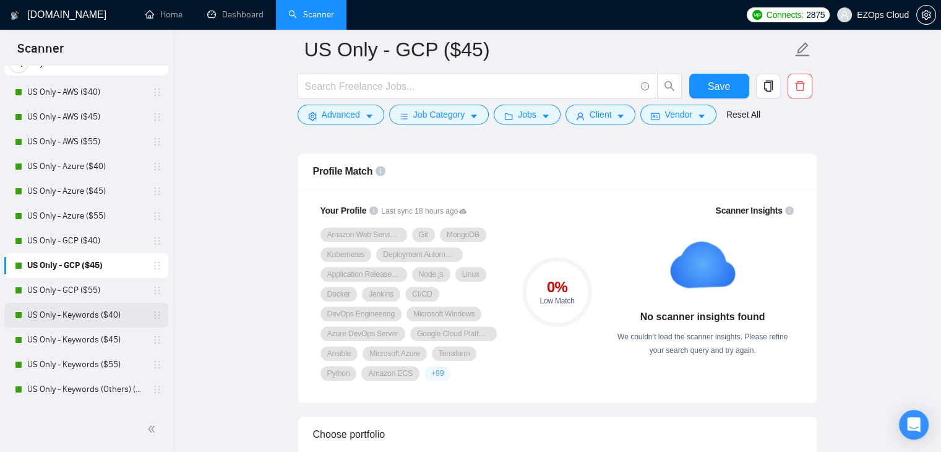
click at [87, 311] on link "US Only - Keywords ($40)" at bounding box center [86, 314] width 118 height 25
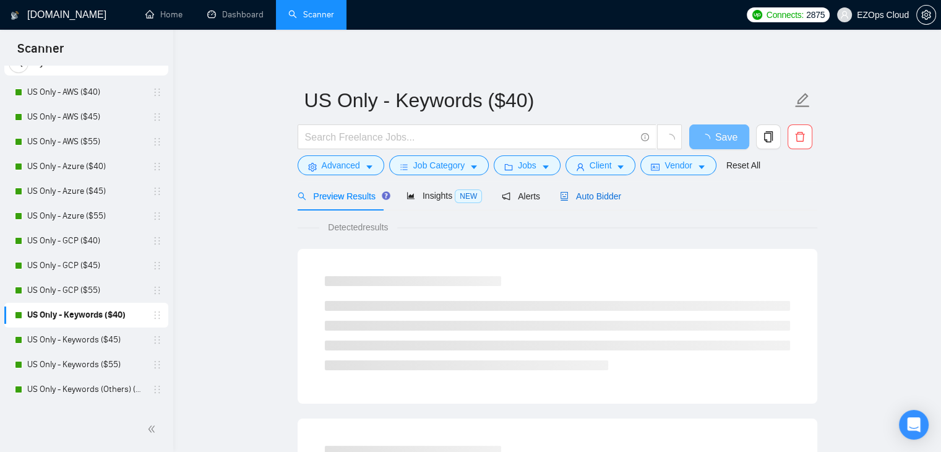
click at [583, 200] on span "Auto Bidder" at bounding box center [590, 196] width 61 height 10
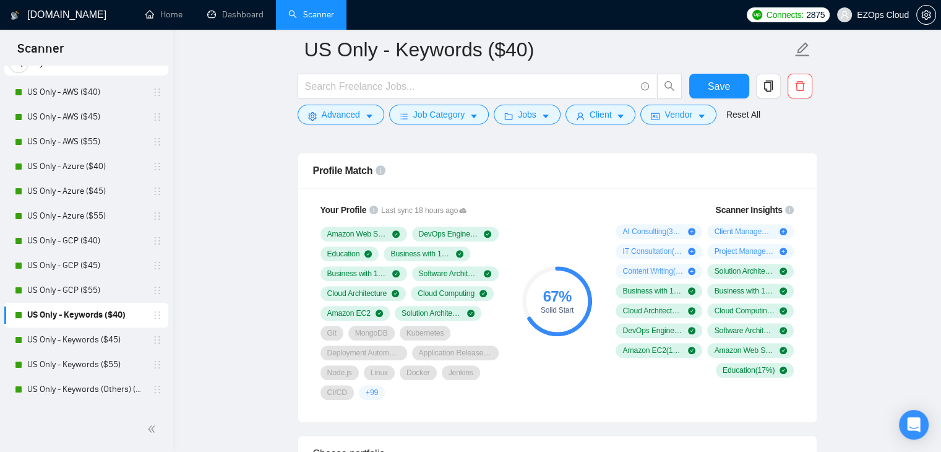
scroll to position [789, 0]
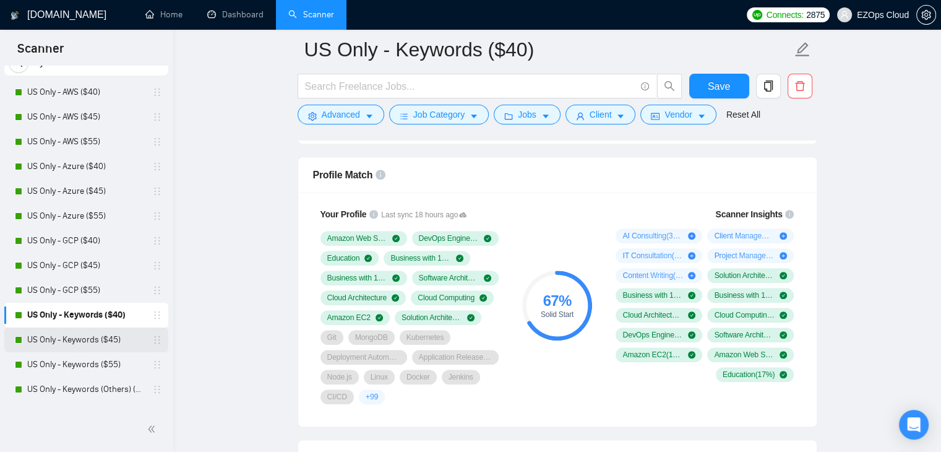
click at [64, 340] on link "US Only - Keywords ($45)" at bounding box center [86, 339] width 118 height 25
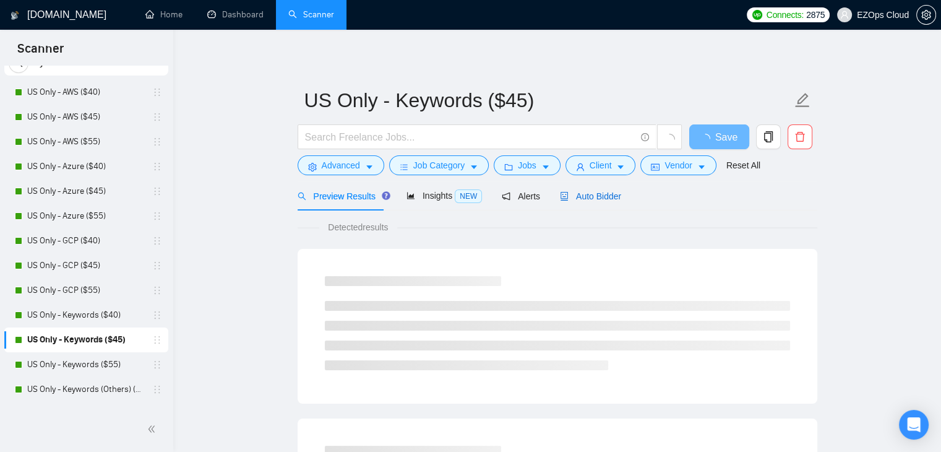
click at [580, 197] on span "Auto Bidder" at bounding box center [590, 196] width 61 height 10
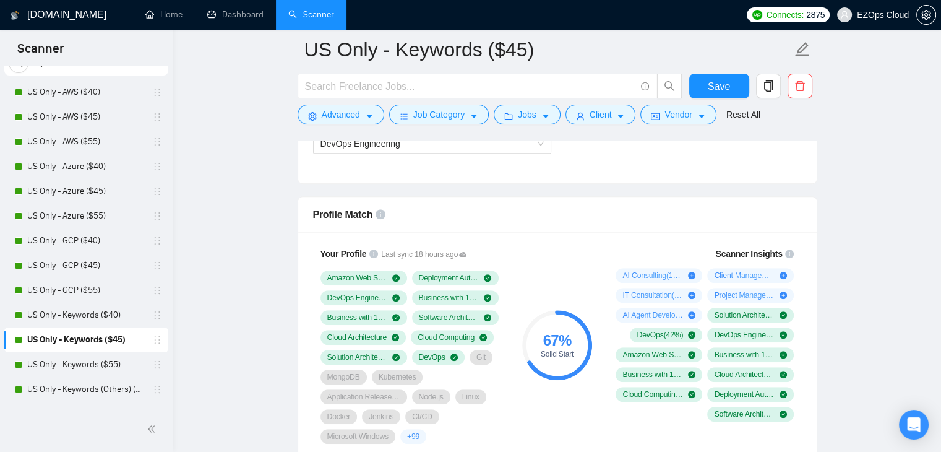
scroll to position [774, 0]
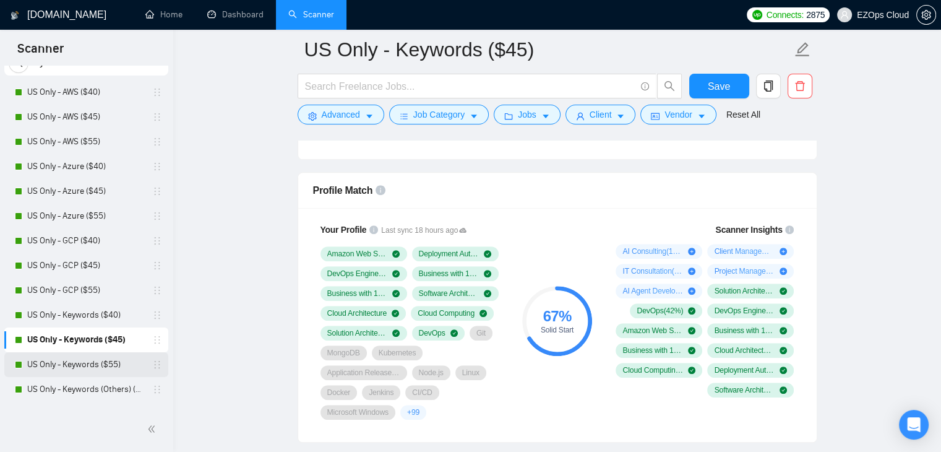
click at [59, 365] on link "US Only - Keywords ($55)" at bounding box center [86, 364] width 118 height 25
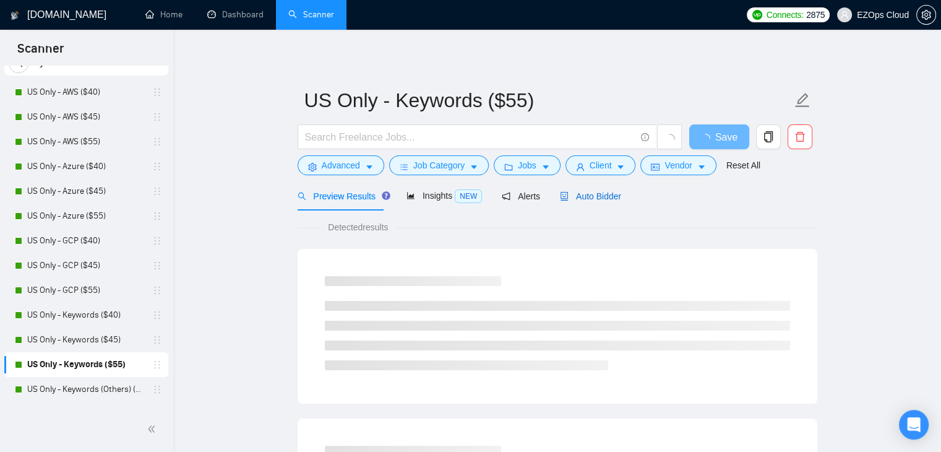
click at [601, 192] on span "Auto Bidder" at bounding box center [590, 196] width 61 height 10
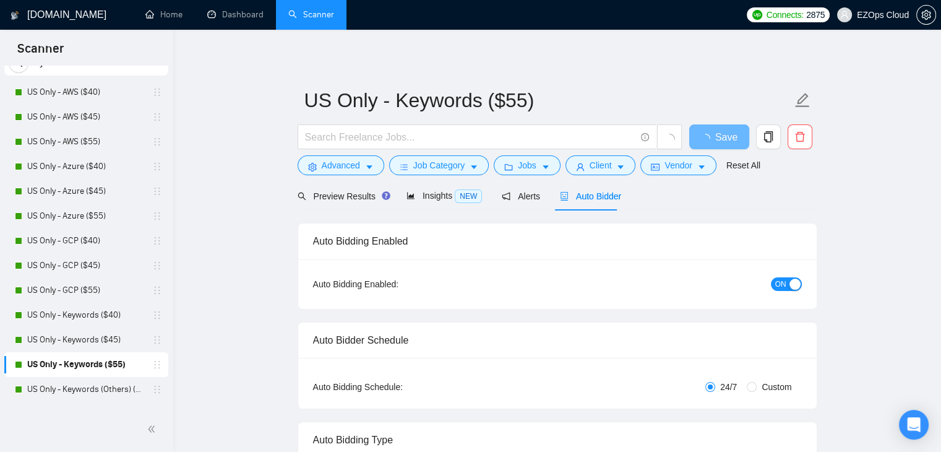
checkbox input "true"
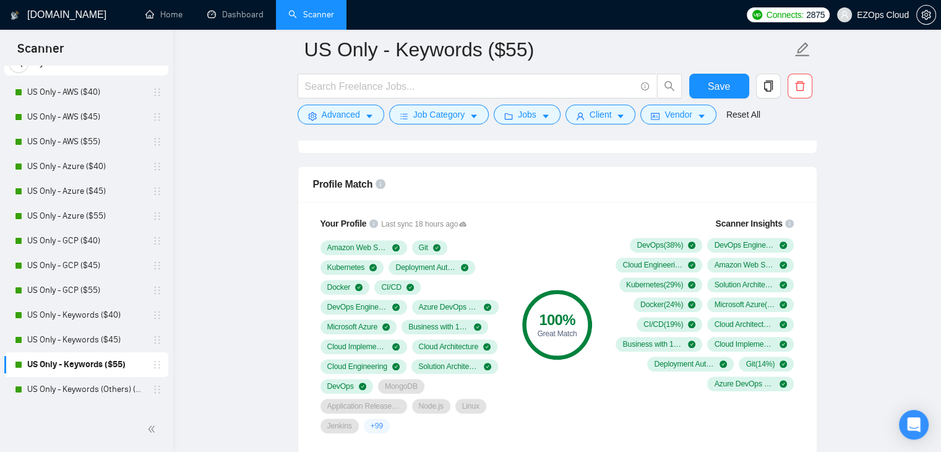
scroll to position [785, 0]
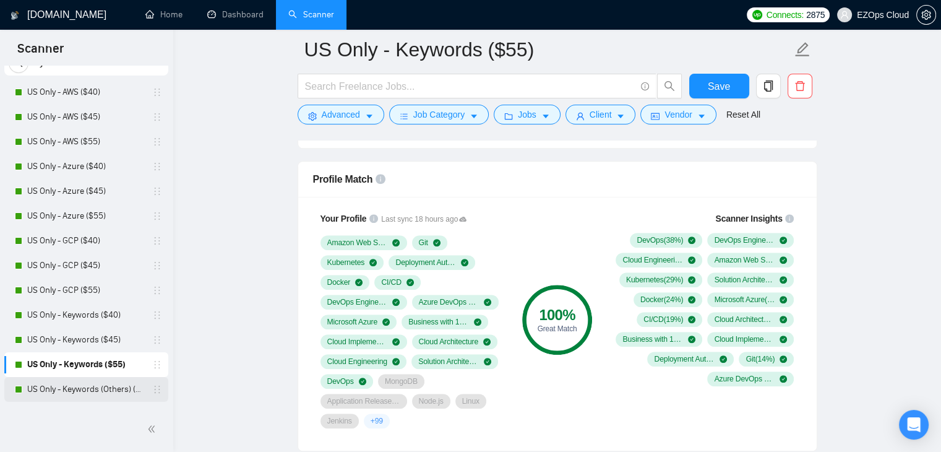
click at [47, 393] on link "US Only - Keywords (Others) ($40)" at bounding box center [86, 389] width 118 height 25
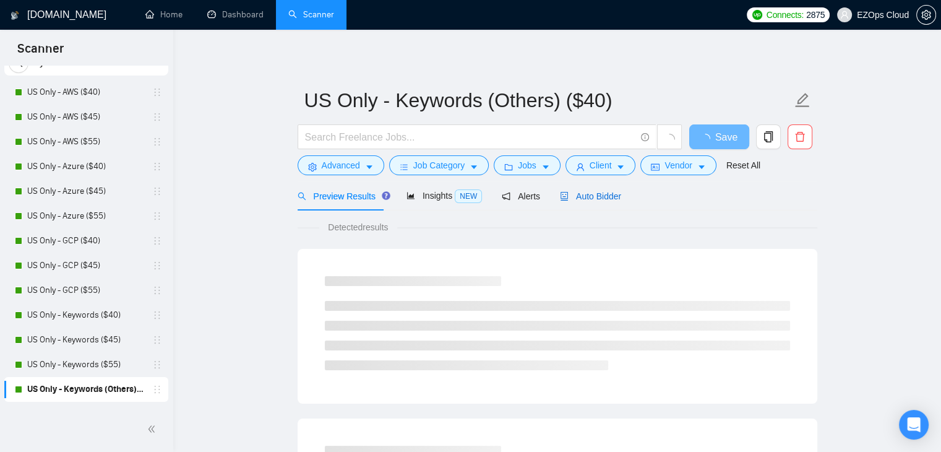
click at [562, 200] on span "Auto Bidder" at bounding box center [590, 196] width 61 height 10
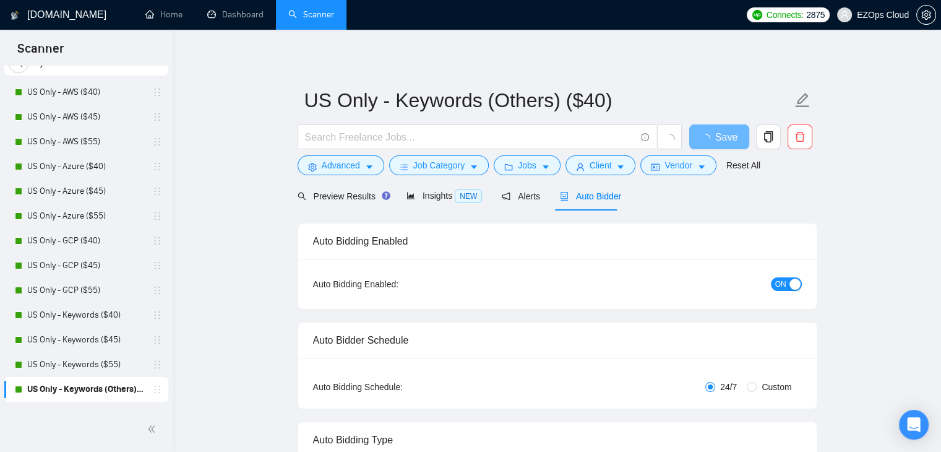
checkbox input "true"
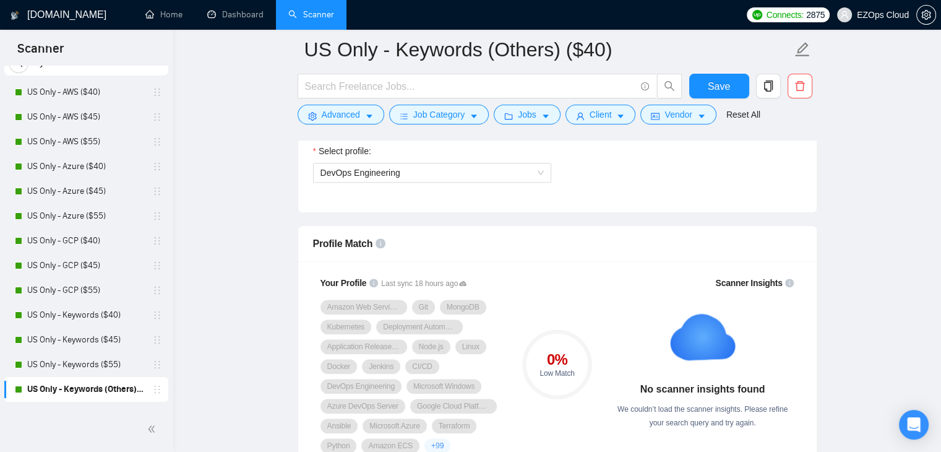
scroll to position [686, 0]
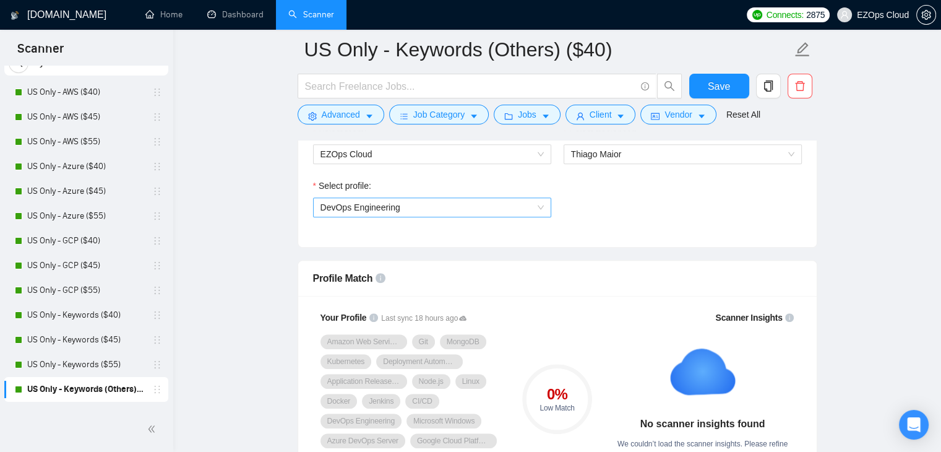
click at [372, 208] on span "DevOps Engineering" at bounding box center [360, 207] width 80 height 10
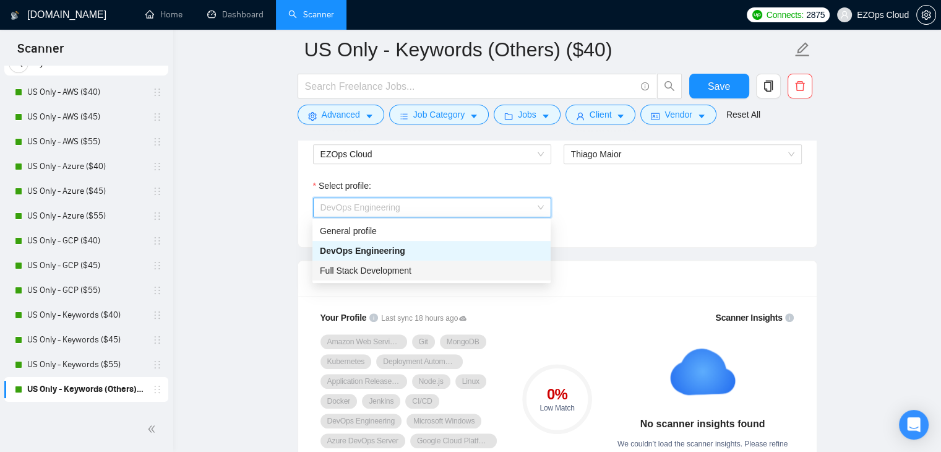
click at [377, 267] on span "Full Stack Development" at bounding box center [366, 270] width 92 height 10
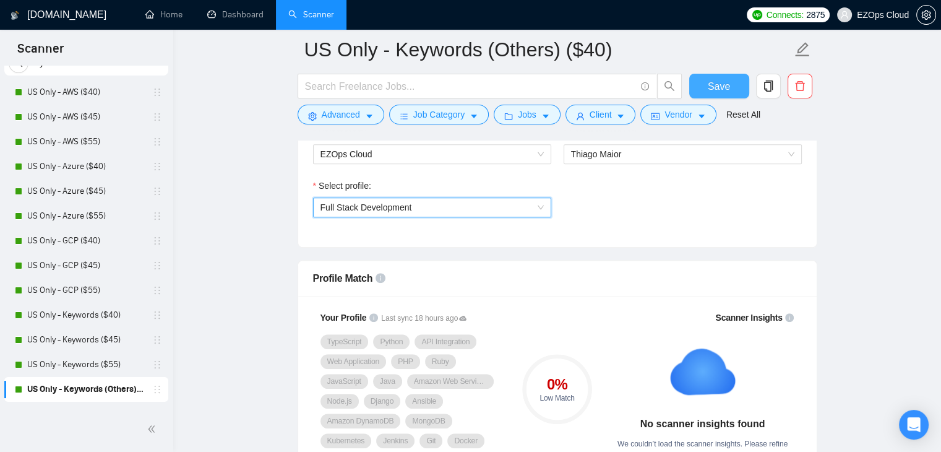
click at [713, 84] on span "Save" at bounding box center [719, 86] width 22 height 15
drag, startPoint x: 168, startPoint y: 109, endPoint x: 173, endPoint y: 133, distance: 24.0
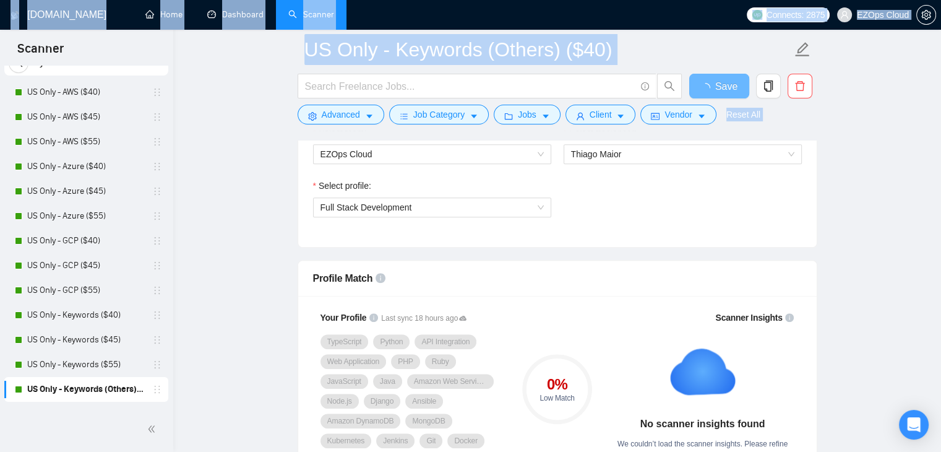
drag, startPoint x: 173, startPoint y: 133, endPoint x: 171, endPoint y: 148, distance: 15.0
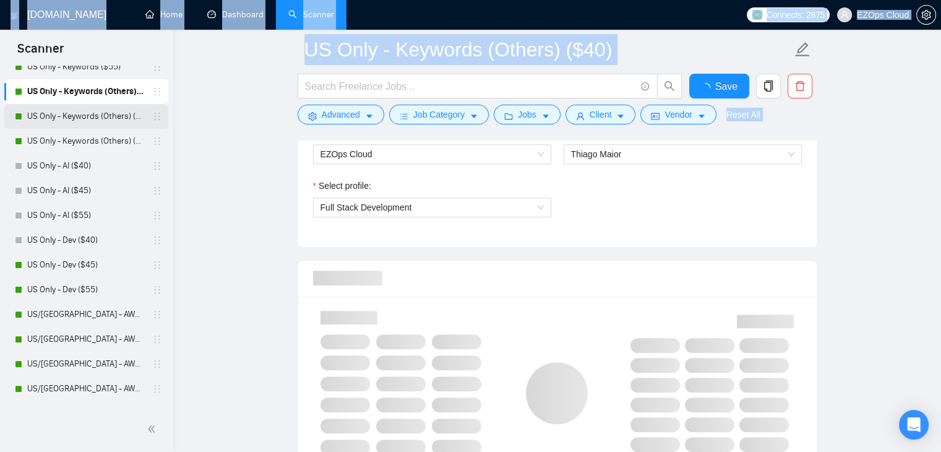
click at [82, 121] on link "US Only - Keywords (Others) ($45)" at bounding box center [86, 116] width 118 height 25
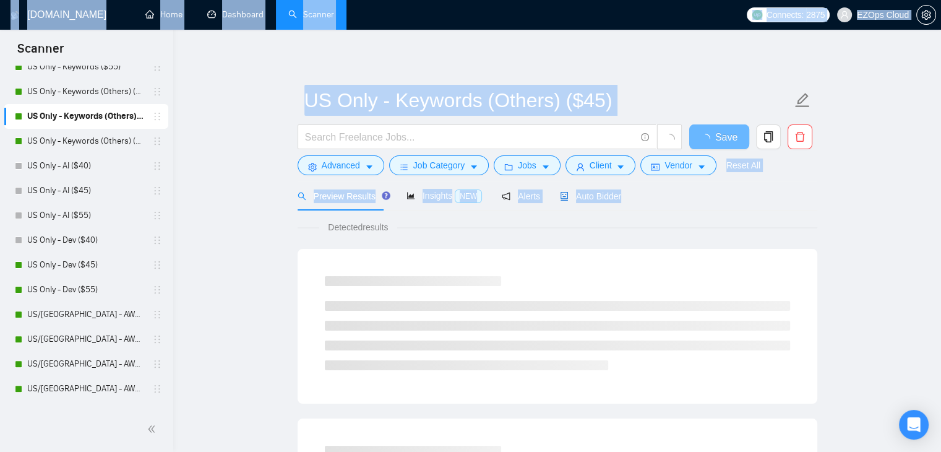
click at [593, 196] on span "Auto Bidder" at bounding box center [590, 196] width 61 height 10
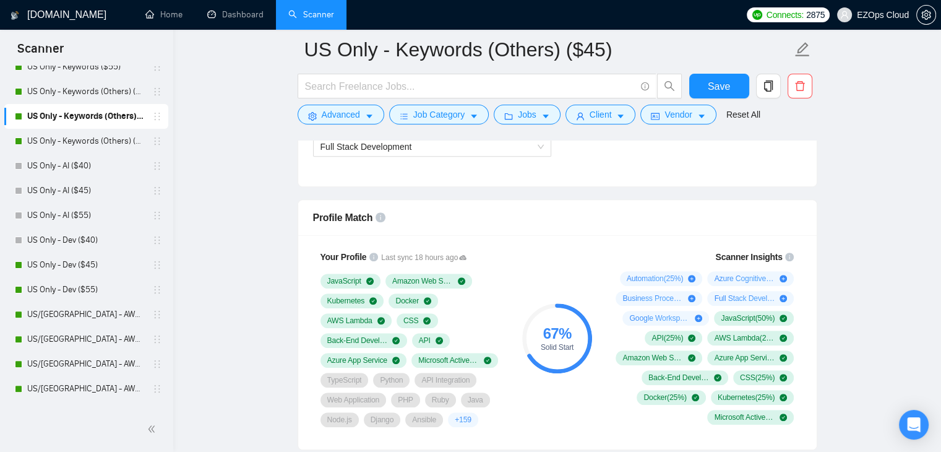
scroll to position [756, 0]
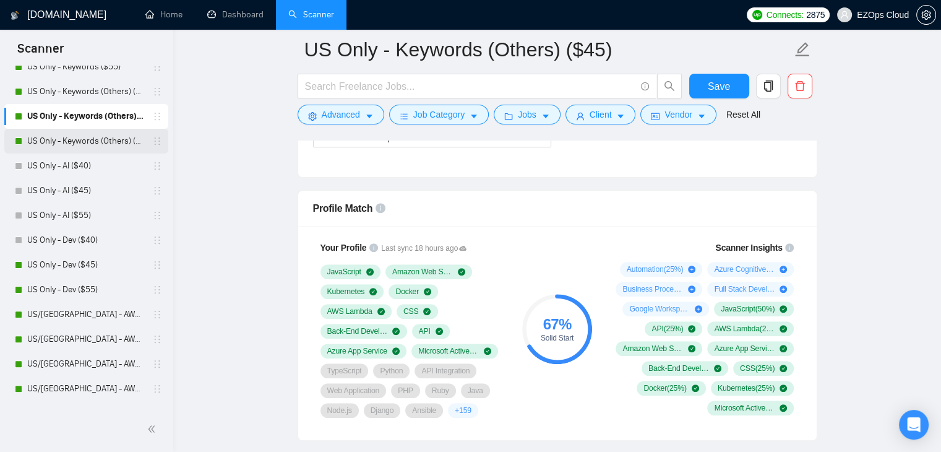
click at [105, 144] on link "US Only - Keywords (Others) ($55)" at bounding box center [86, 141] width 118 height 25
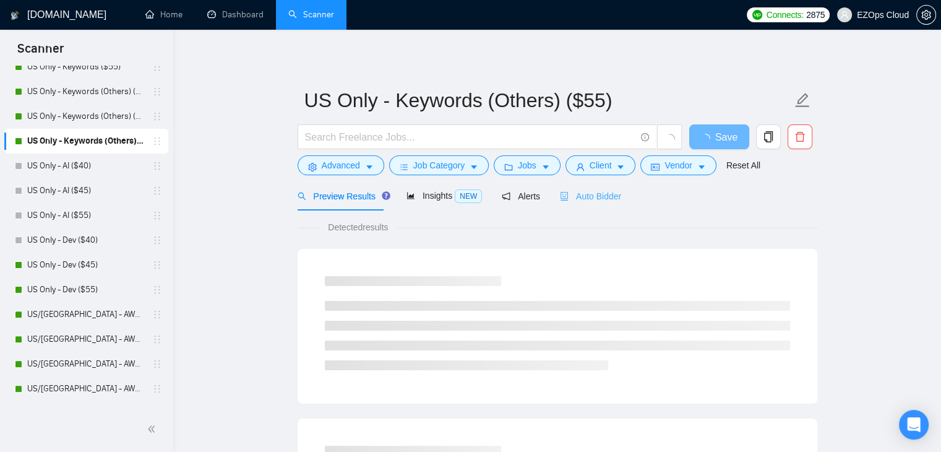
click at [607, 204] on div "Auto Bidder" at bounding box center [590, 195] width 61 height 29
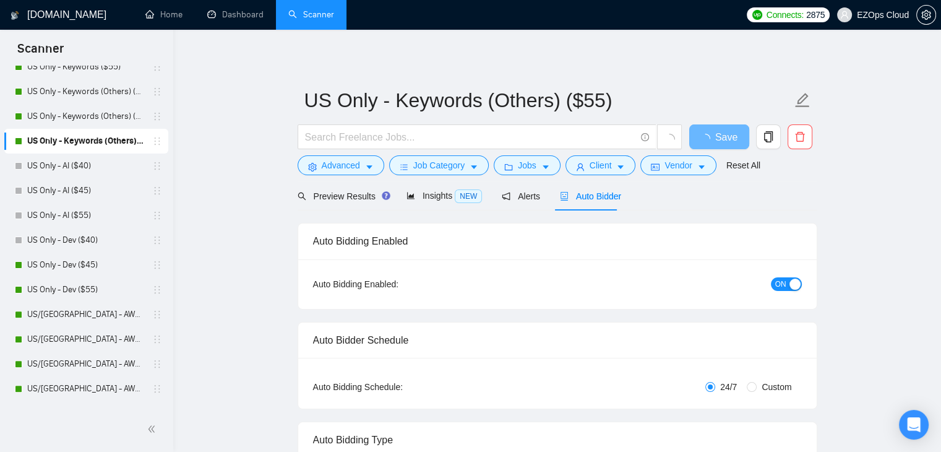
checkbox input "true"
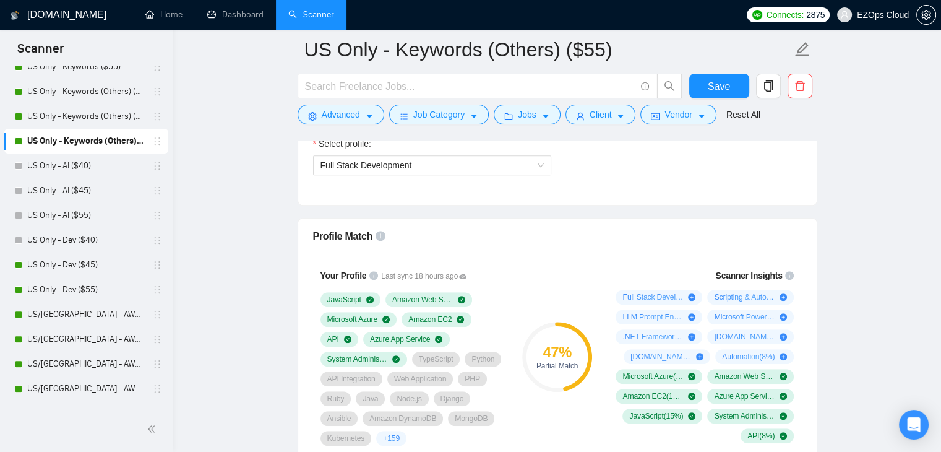
scroll to position [719, 0]
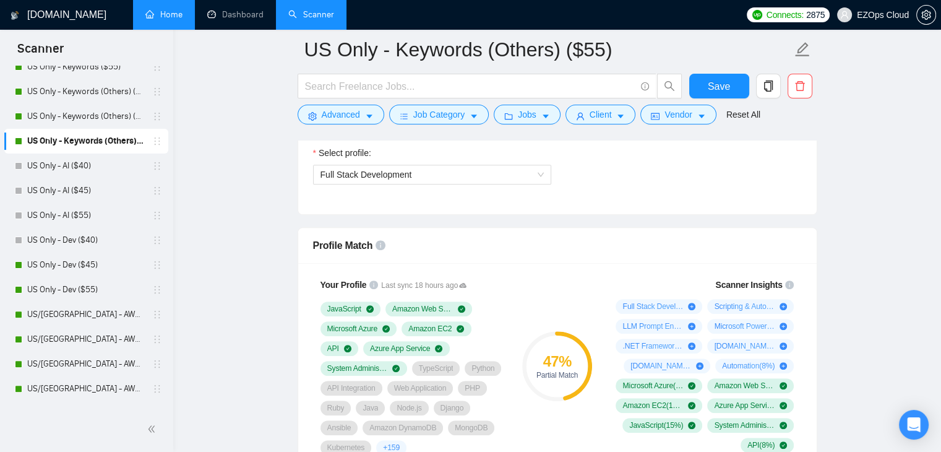
click at [153, 20] on link "Home" at bounding box center [163, 14] width 37 height 11
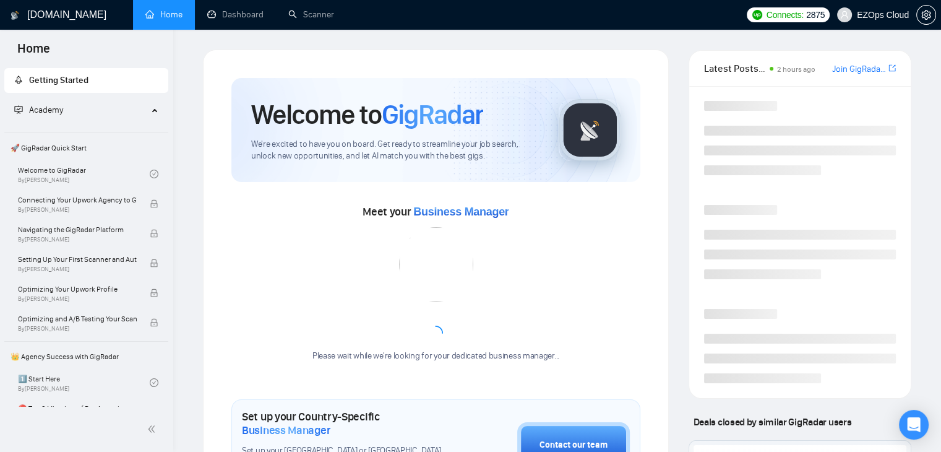
click at [153, 20] on link "Home" at bounding box center [163, 14] width 37 height 11
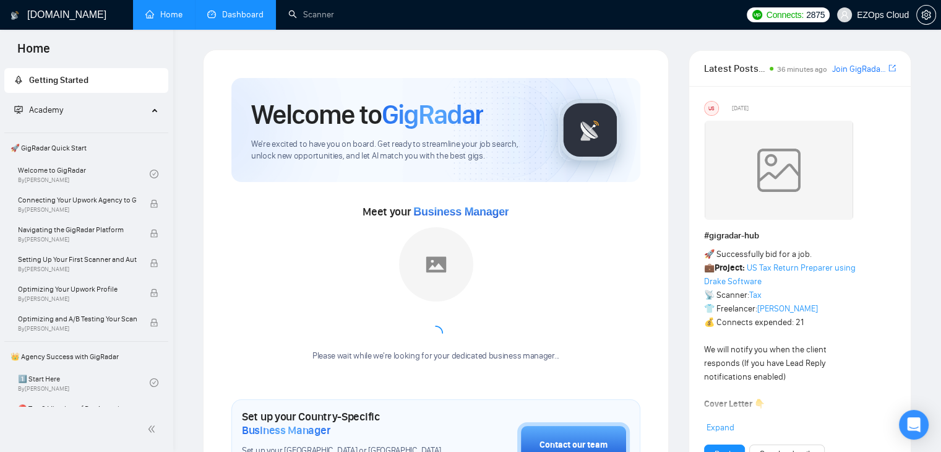
click at [225, 15] on link "Dashboard" at bounding box center [235, 14] width 56 height 11
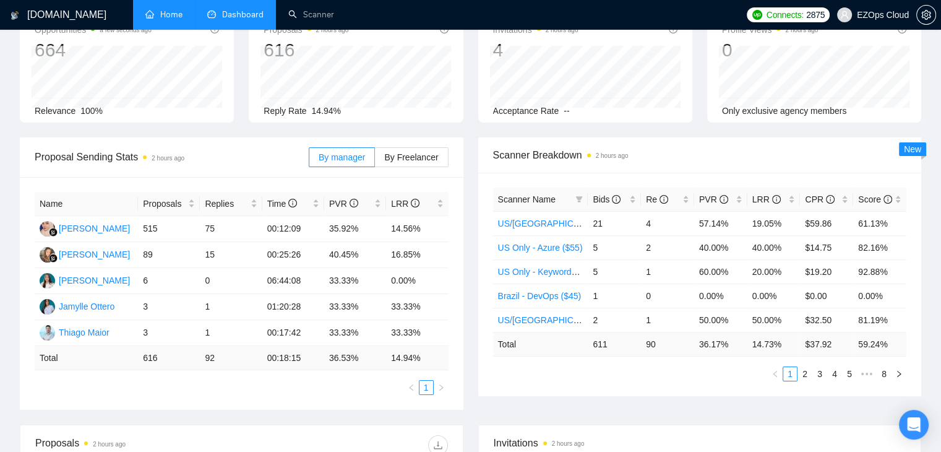
scroll to position [100, 0]
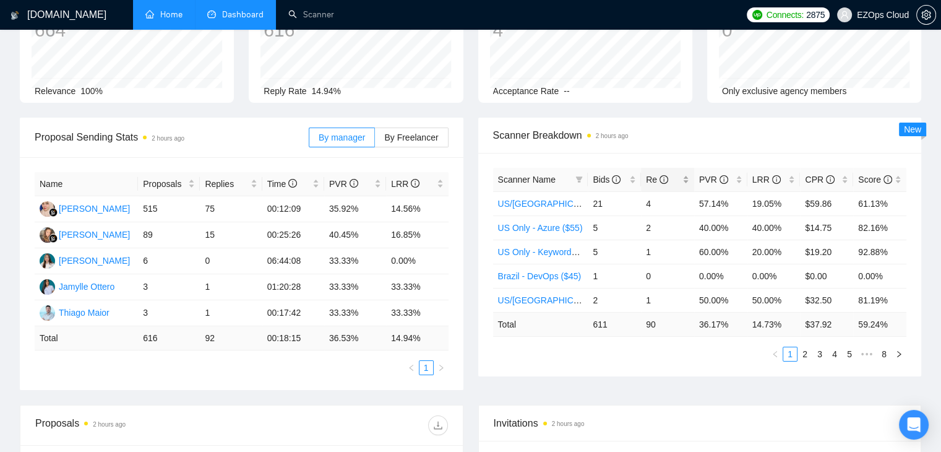
click at [684, 175] on div "Re" at bounding box center [667, 180] width 43 height 14
click at [804, 352] on link "2" at bounding box center [805, 354] width 14 height 14
click at [816, 354] on link "3" at bounding box center [820, 354] width 14 height 14
click at [739, 179] on div "PVR" at bounding box center [720, 180] width 43 height 14
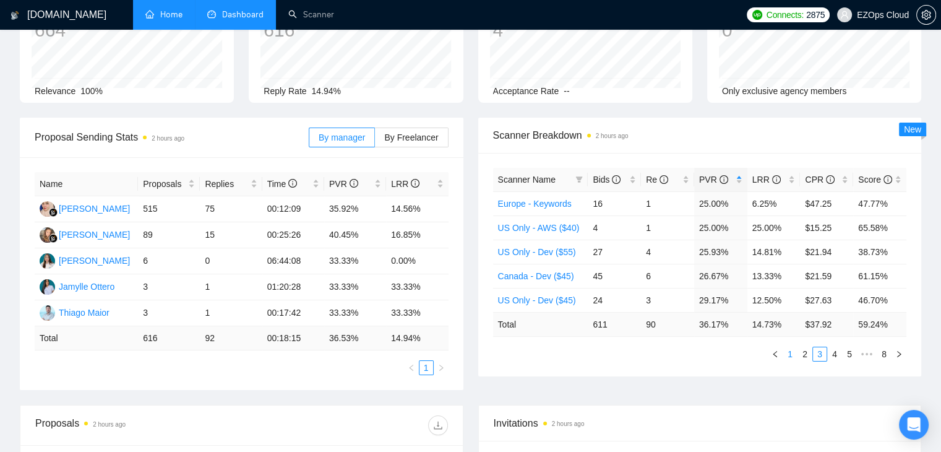
click at [786, 355] on link "1" at bounding box center [790, 354] width 14 height 14
click at [734, 181] on div "PVR" at bounding box center [720, 180] width 43 height 14
click at [792, 176] on div "LRR" at bounding box center [773, 180] width 43 height 14
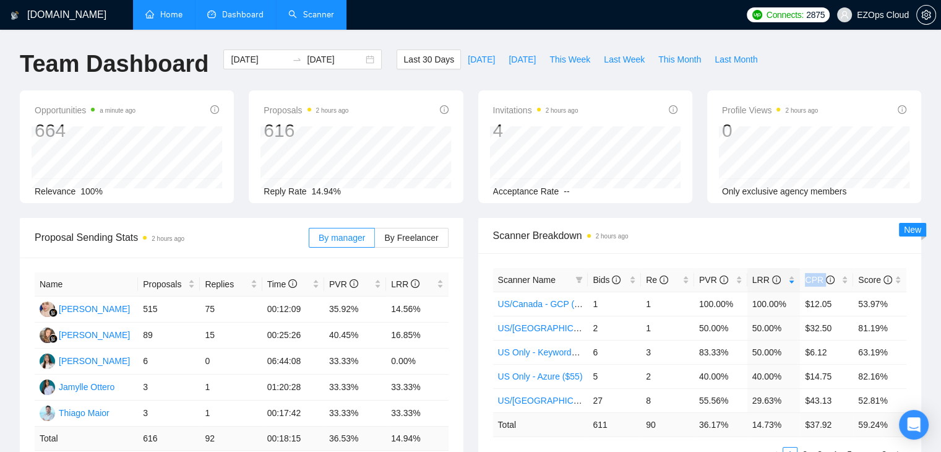
click at [301, 9] on link "Scanner" at bounding box center [311, 14] width 46 height 11
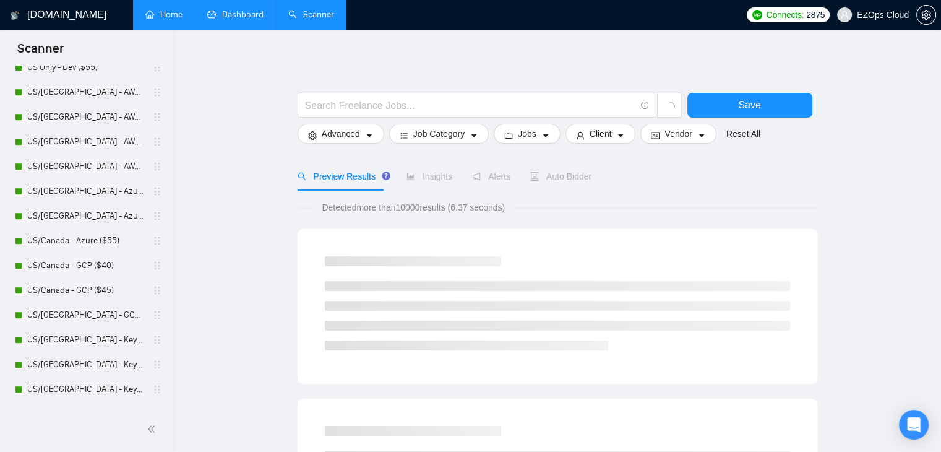
scroll to position [558, 0]
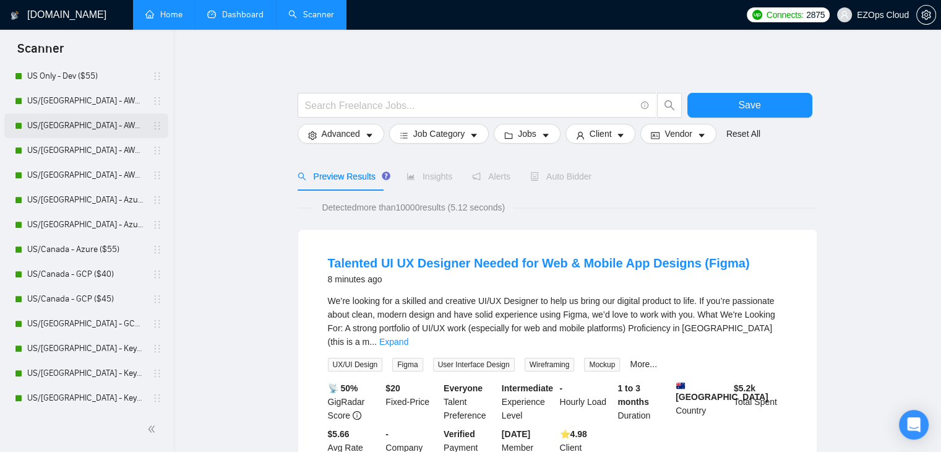
click at [68, 118] on link "US/[GEOGRAPHIC_DATA] - AWS ($40)" at bounding box center [86, 125] width 118 height 25
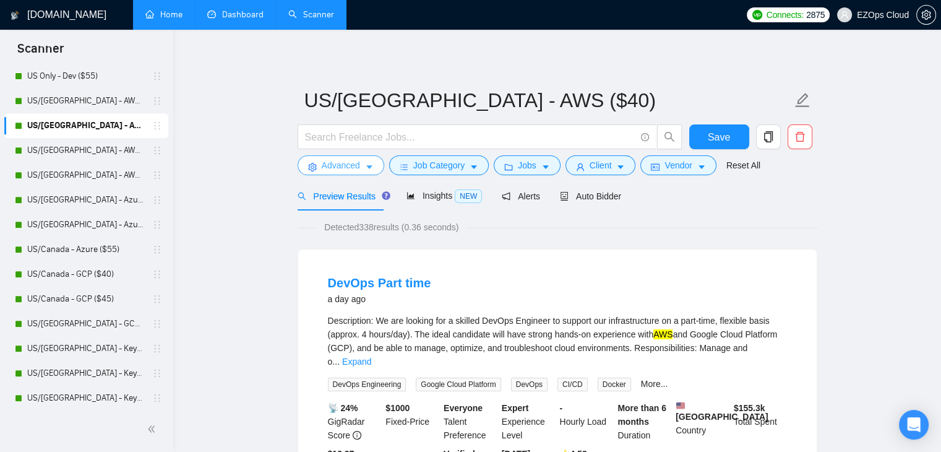
click at [329, 169] on span "Advanced" at bounding box center [341, 165] width 38 height 14
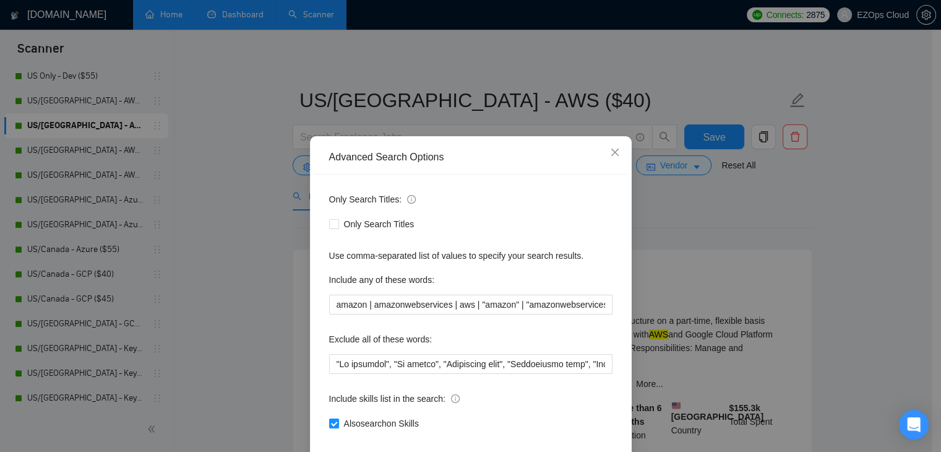
click at [735, 239] on div "Advanced Search Options Only Search Titles: Only Search Titles Use comma-separa…" at bounding box center [470, 226] width 941 height 452
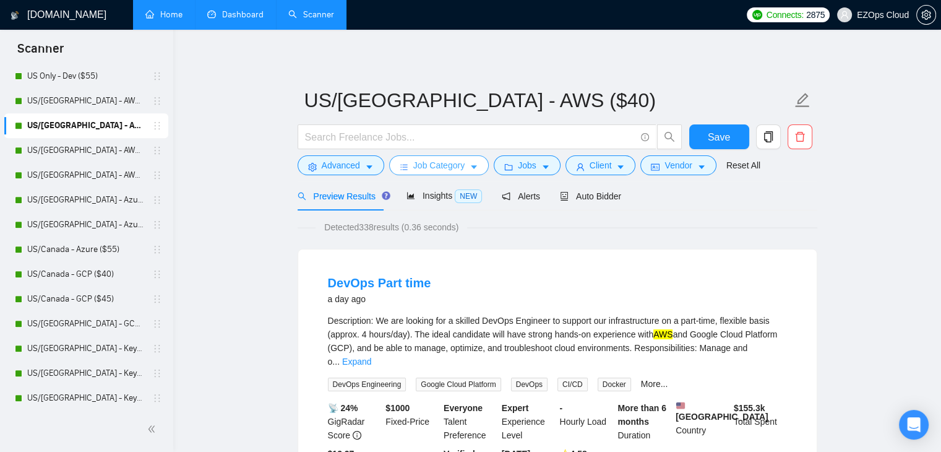
click at [416, 168] on span "Job Category" at bounding box center [438, 165] width 51 height 14
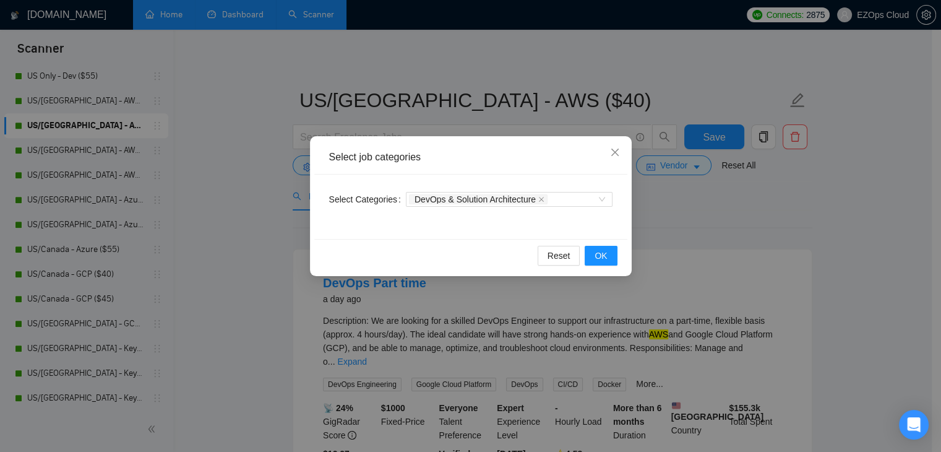
click at [709, 212] on div "Select job categories Select Categories DevOps & Solution Architecture Reset OK" at bounding box center [470, 226] width 941 height 452
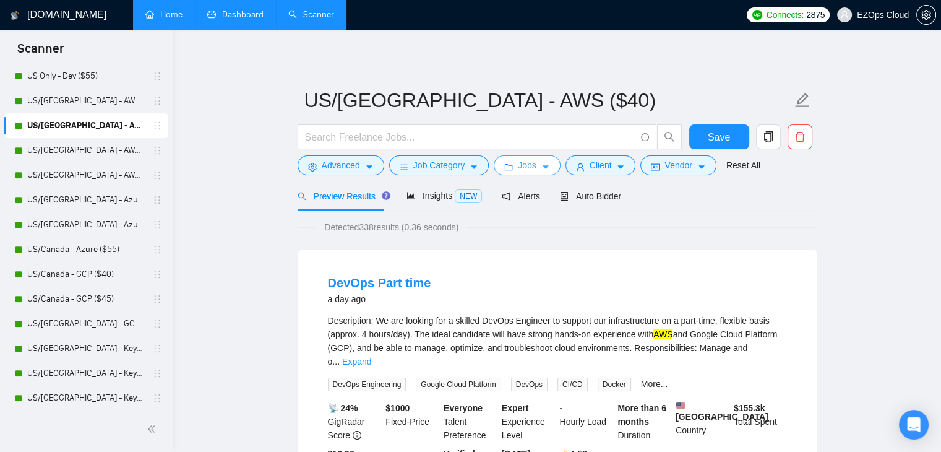
click at [541, 169] on icon "caret-down" at bounding box center [545, 167] width 9 height 9
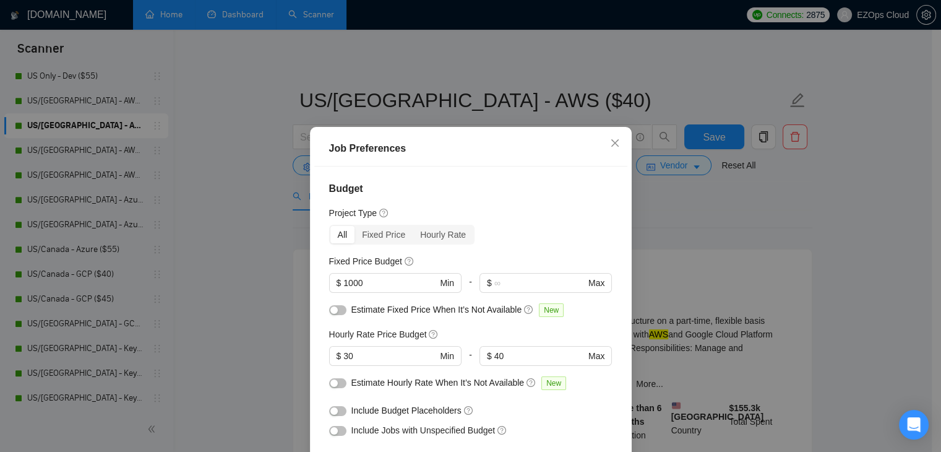
click at [182, 212] on div "Job Preferences Budget Project Type All Fixed Price Hourly Rate Fixed Price Bud…" at bounding box center [470, 226] width 941 height 452
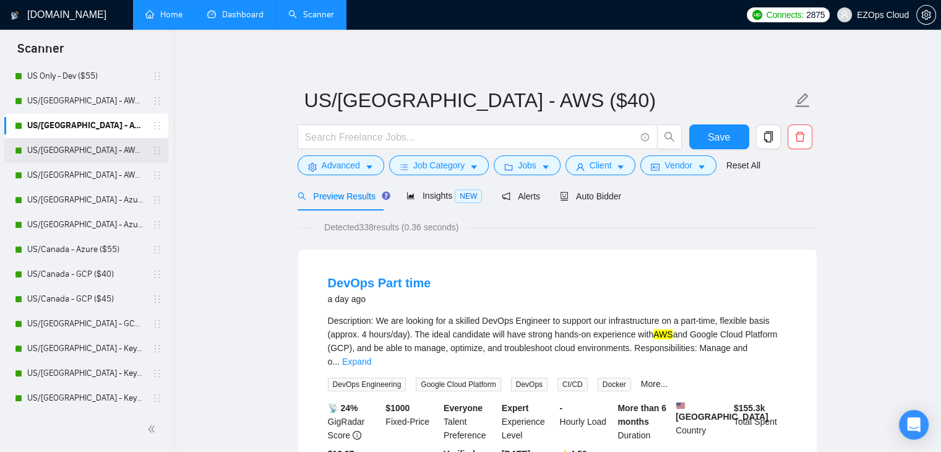
click at [86, 156] on link "US/[GEOGRAPHIC_DATA] - AWS ($45)" at bounding box center [86, 150] width 118 height 25
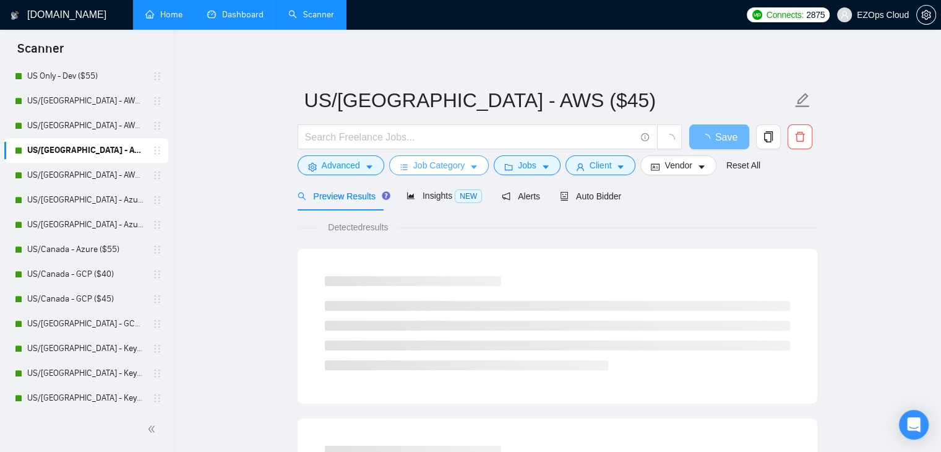
click at [459, 162] on span "Job Category" at bounding box center [438, 165] width 51 height 14
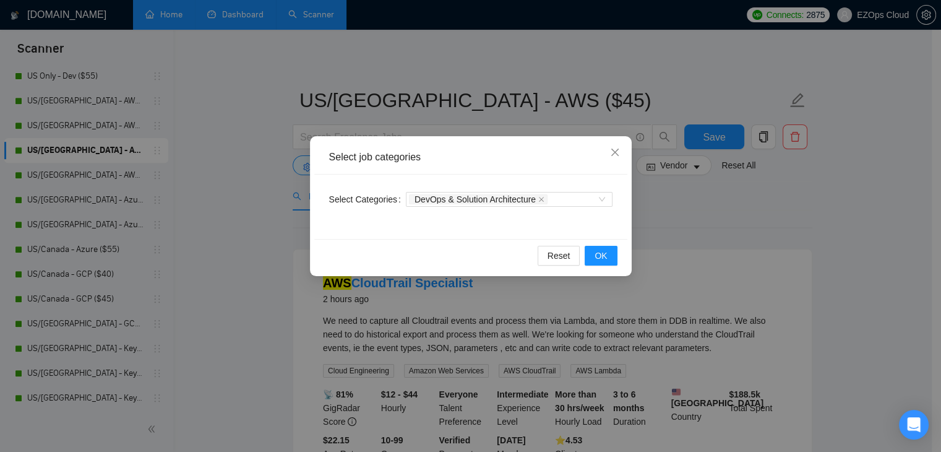
click at [742, 210] on div "Select job categories Select Categories DevOps & Solution Architecture Reset OK" at bounding box center [470, 226] width 941 height 452
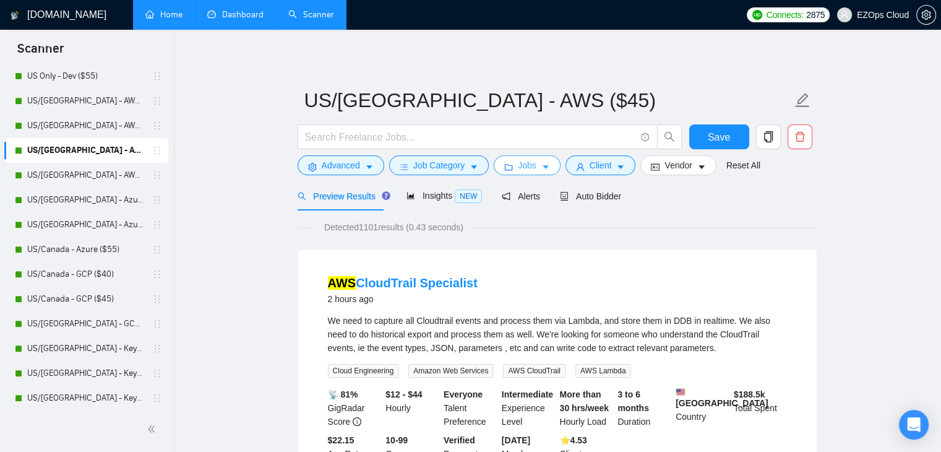
click at [520, 158] on button "Jobs" at bounding box center [527, 165] width 67 height 20
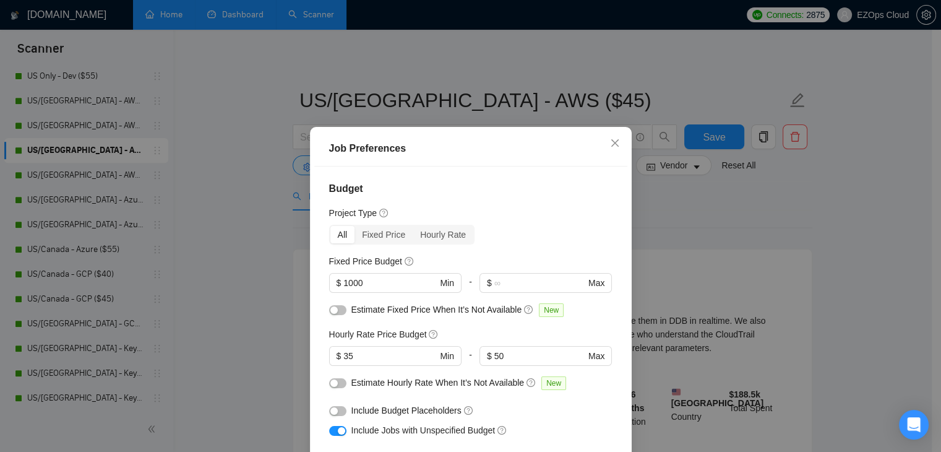
click at [717, 196] on div "Job Preferences Budget Project Type All Fixed Price Hourly Rate Fixed Price Bud…" at bounding box center [470, 226] width 941 height 452
